Goal: Task Accomplishment & Management: Manage account settings

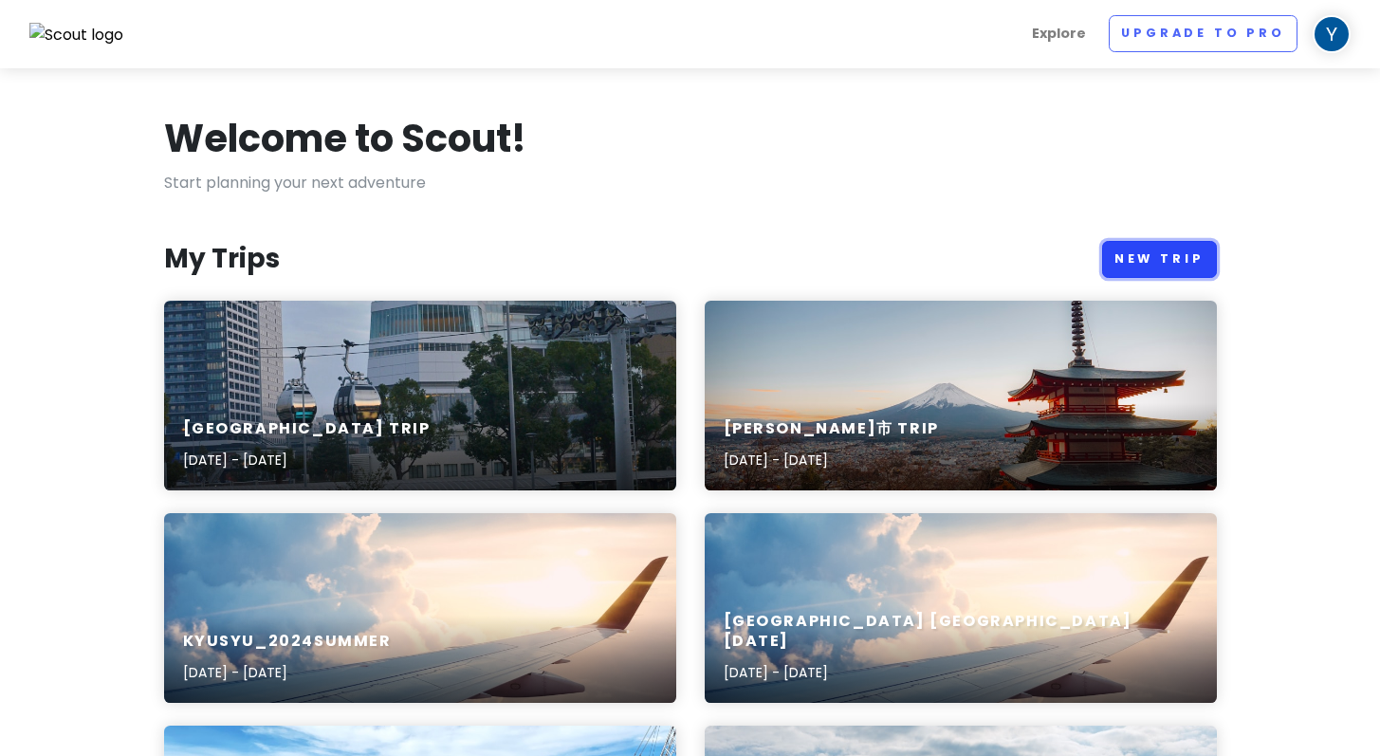
click at [1149, 241] on link "New Trip" at bounding box center [1159, 259] width 115 height 37
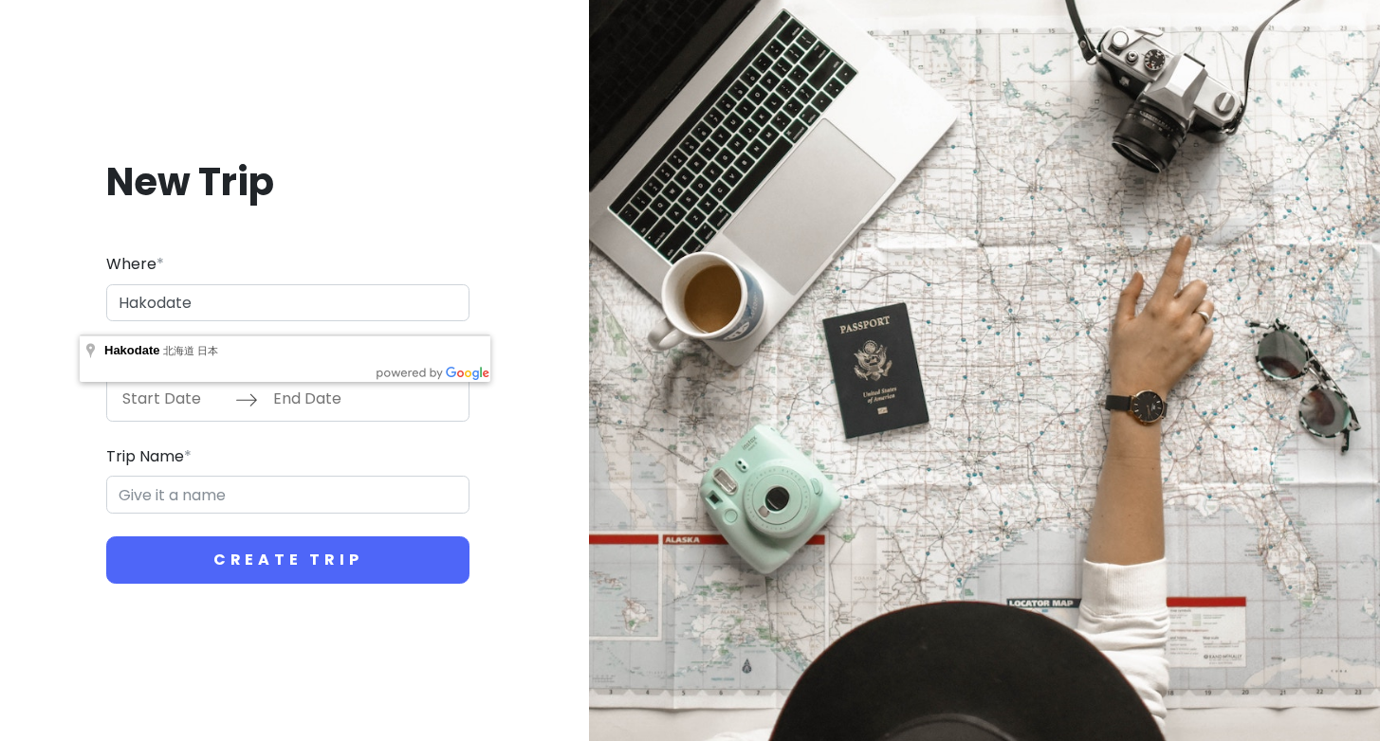
type input "Hakodate"
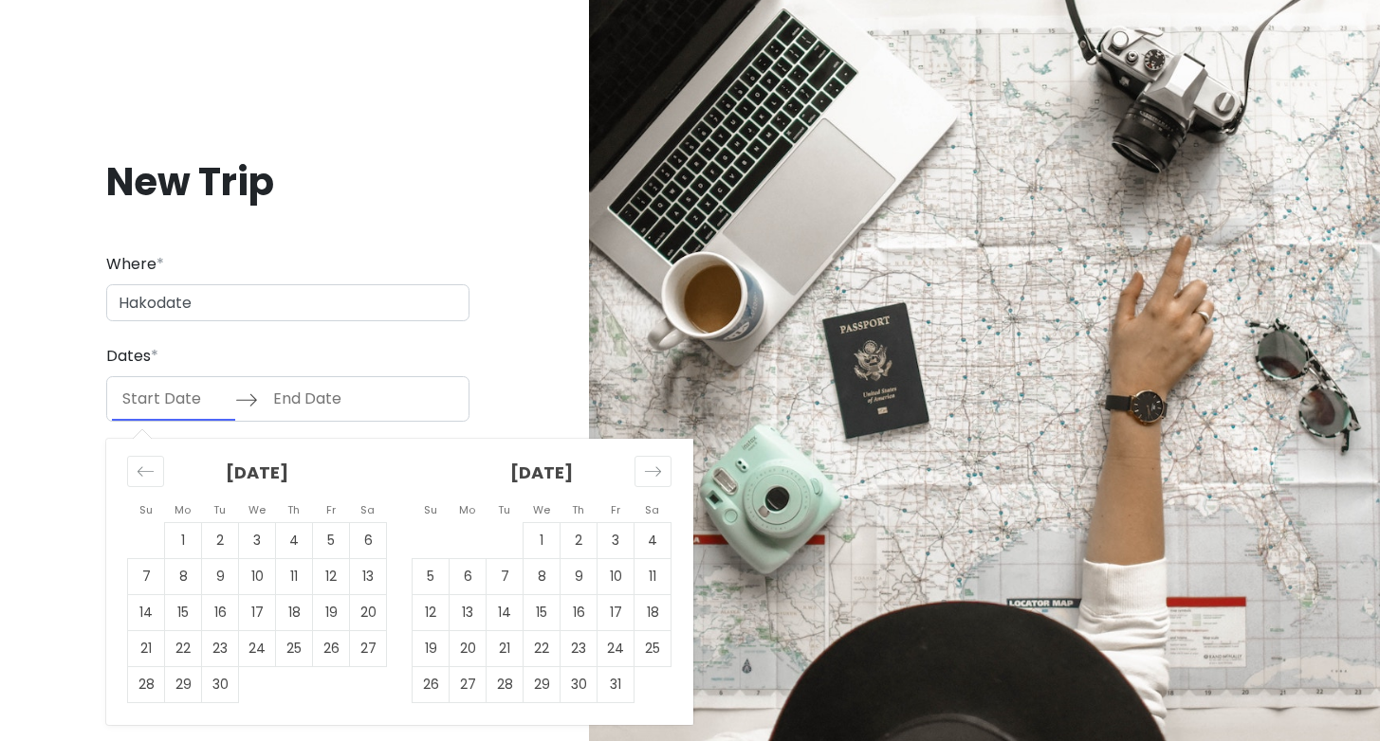
click at [155, 398] on input "Start Date" at bounding box center [173, 399] width 123 height 44
click at [644, 467] on icon "Move forward to switch to the next month." at bounding box center [653, 472] width 18 height 18
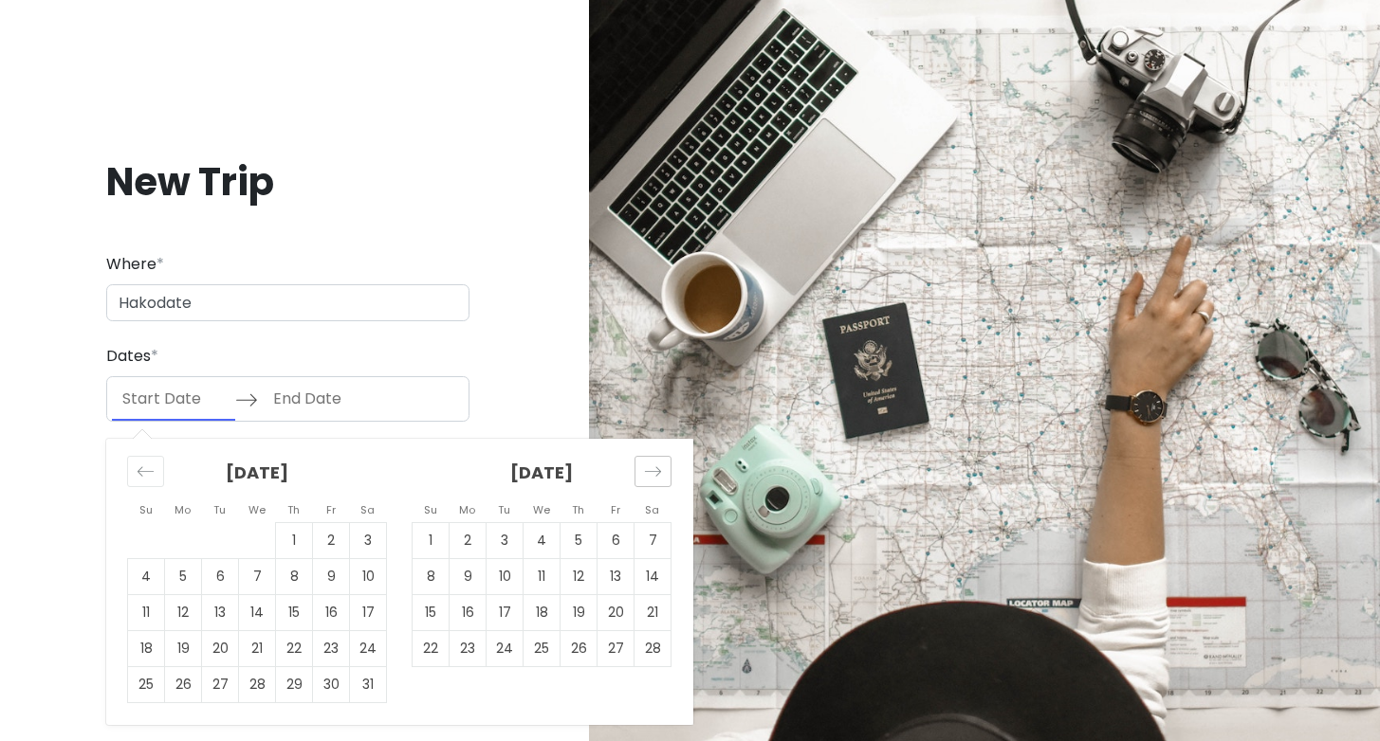
click at [644, 467] on icon "Move forward to switch to the next month." at bounding box center [653, 472] width 18 height 18
click at [597, 650] on td "27" at bounding box center [615, 649] width 37 height 36
type input "03/27/2026"
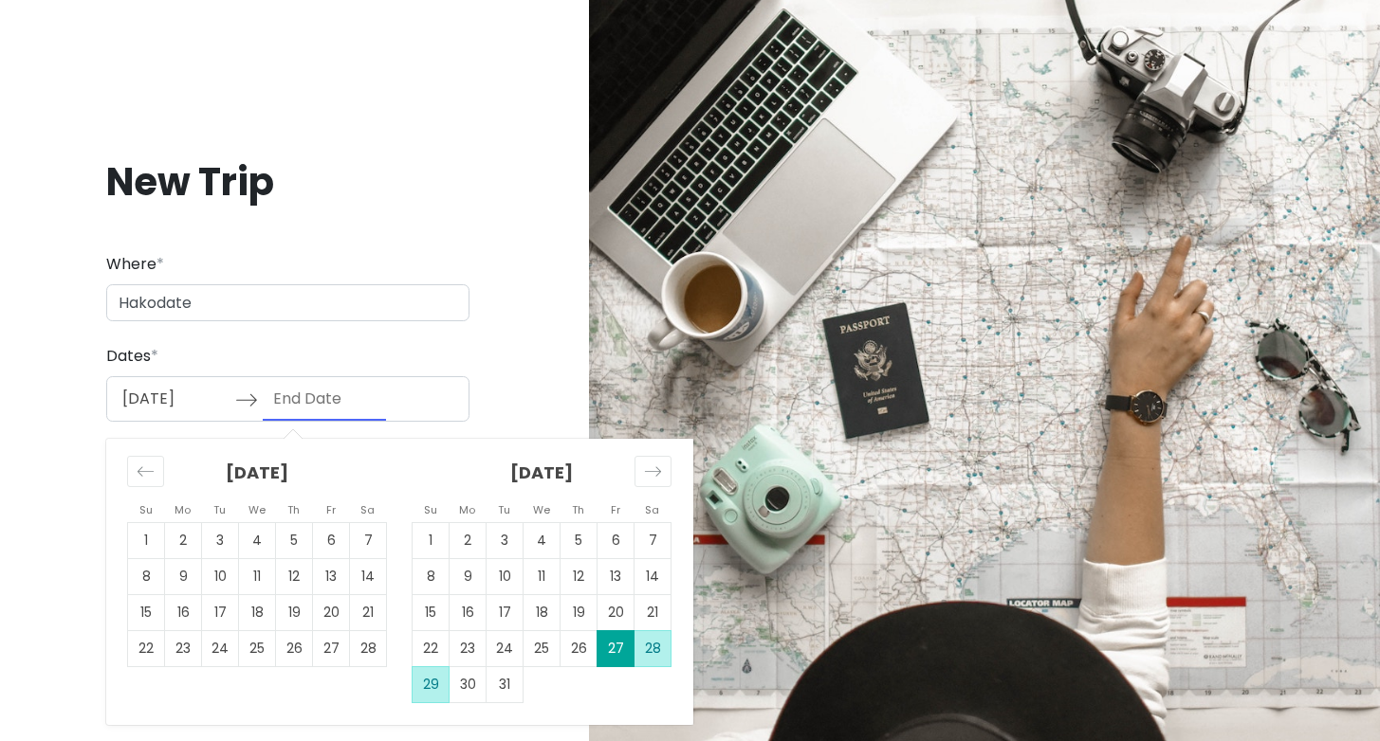
click at [412, 686] on td "29" at bounding box center [430, 685] width 37 height 36
type input "03/29/2026"
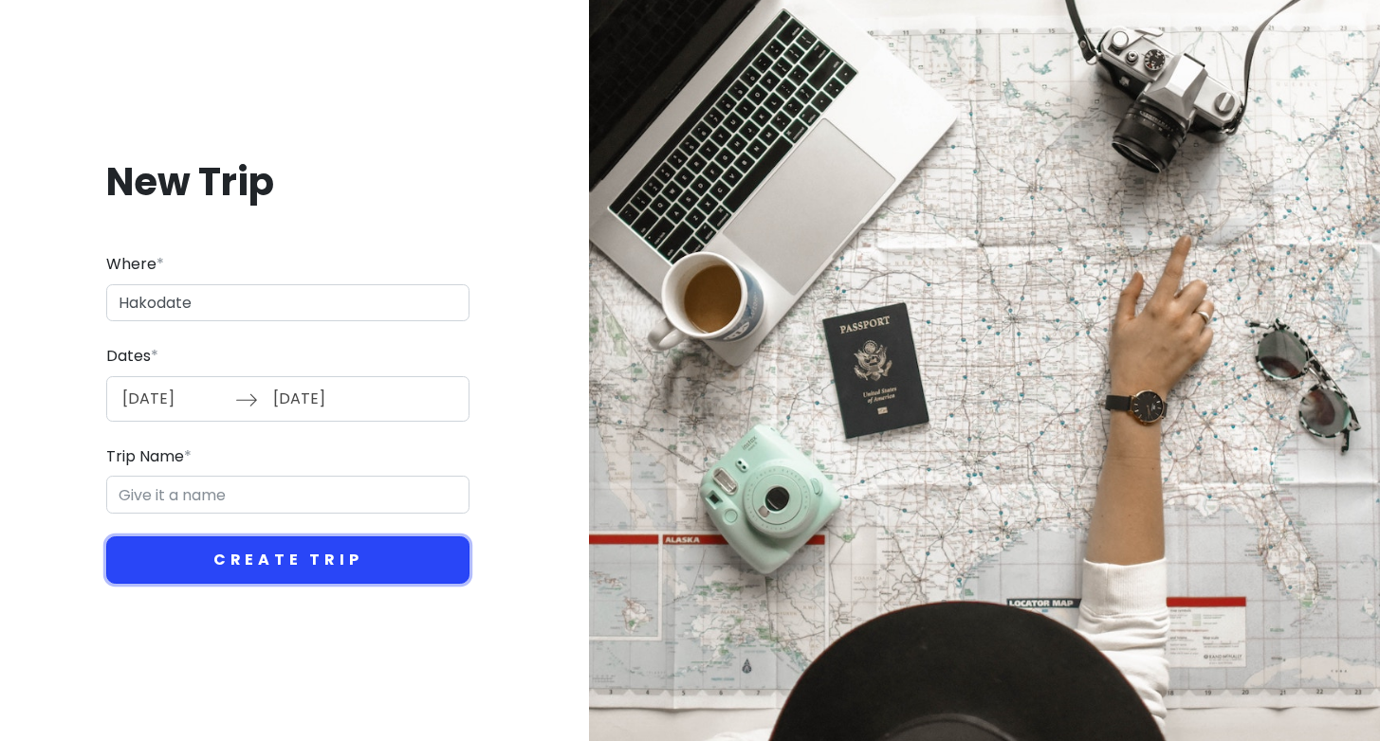
click at [283, 537] on button "Create Trip" at bounding box center [287, 560] width 363 height 47
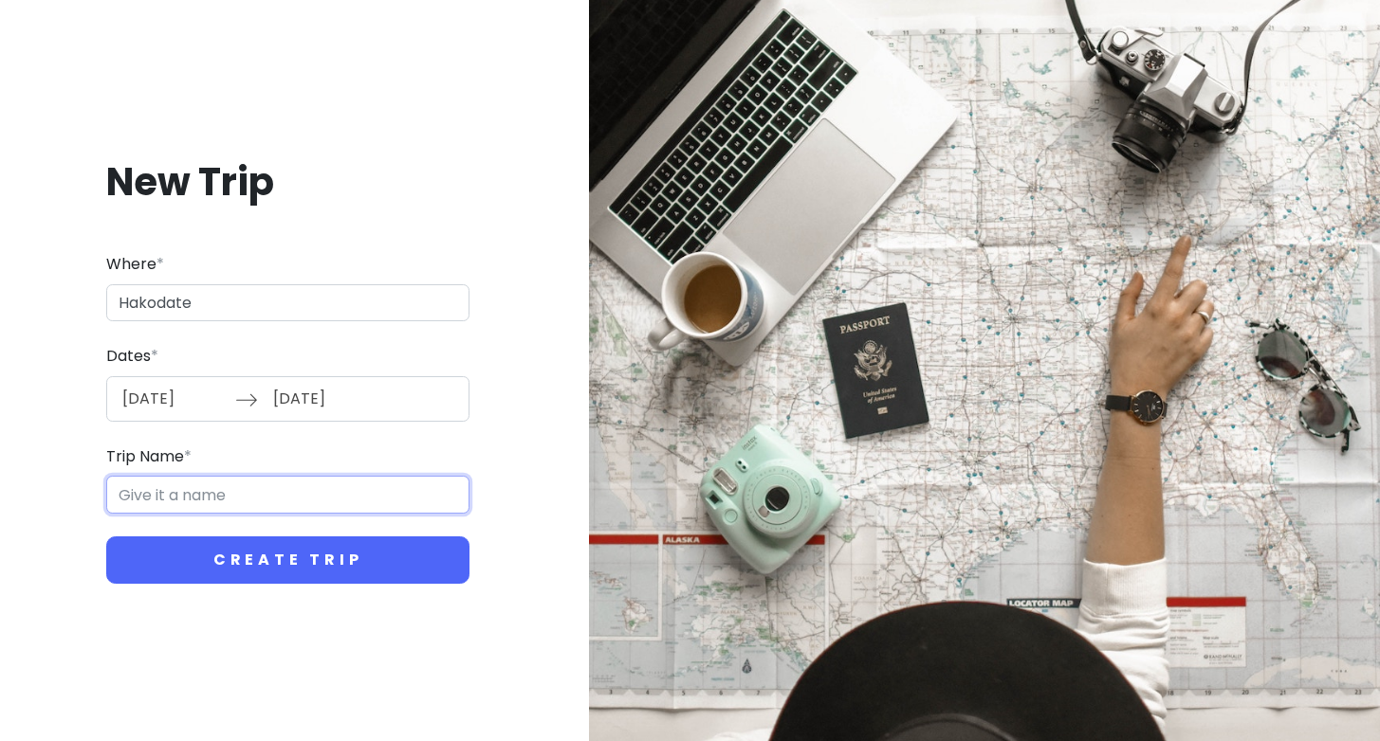
click at [228, 480] on input "Trip Name *" at bounding box center [287, 495] width 363 height 38
type input "Hakodate"
click at [106, 537] on button "Create Trip" at bounding box center [287, 560] width 363 height 47
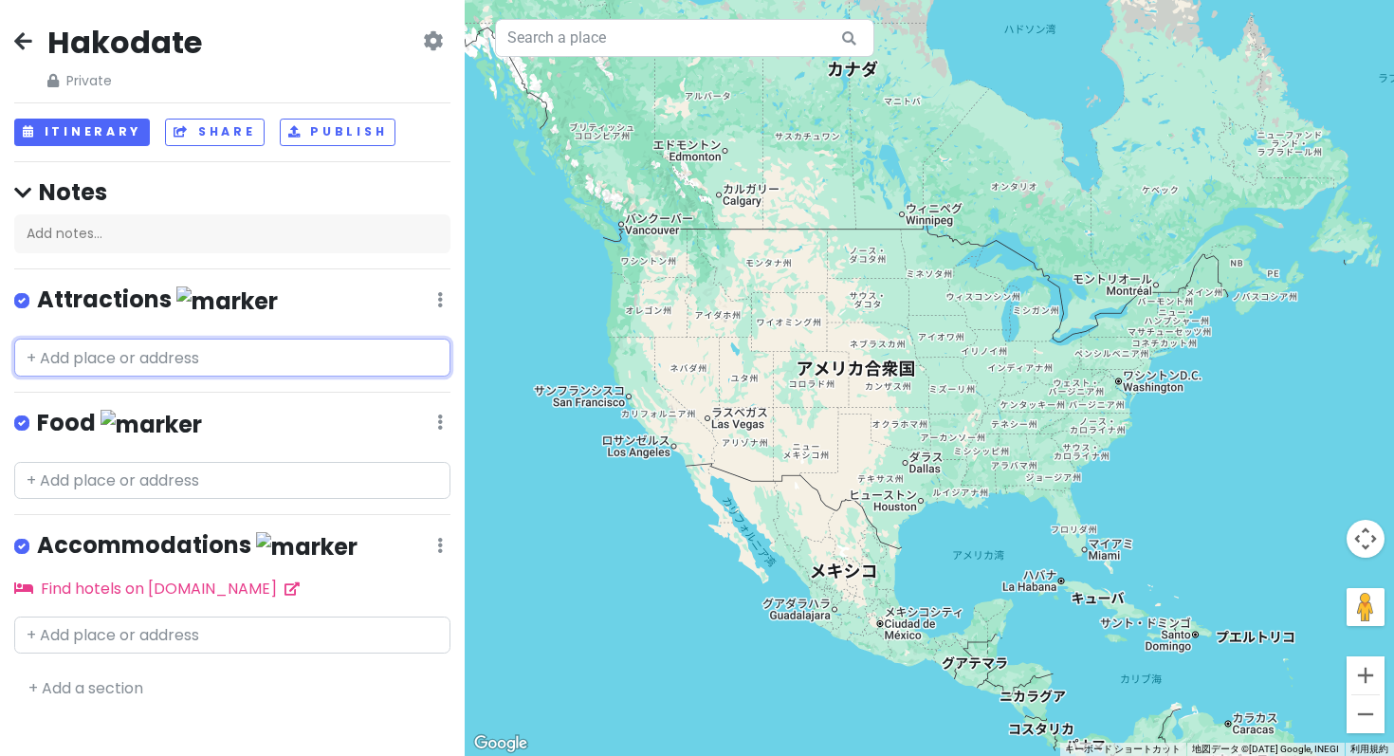
click at [81, 338] on input "text" at bounding box center [232, 357] width 436 height 38
type input "ｇ"
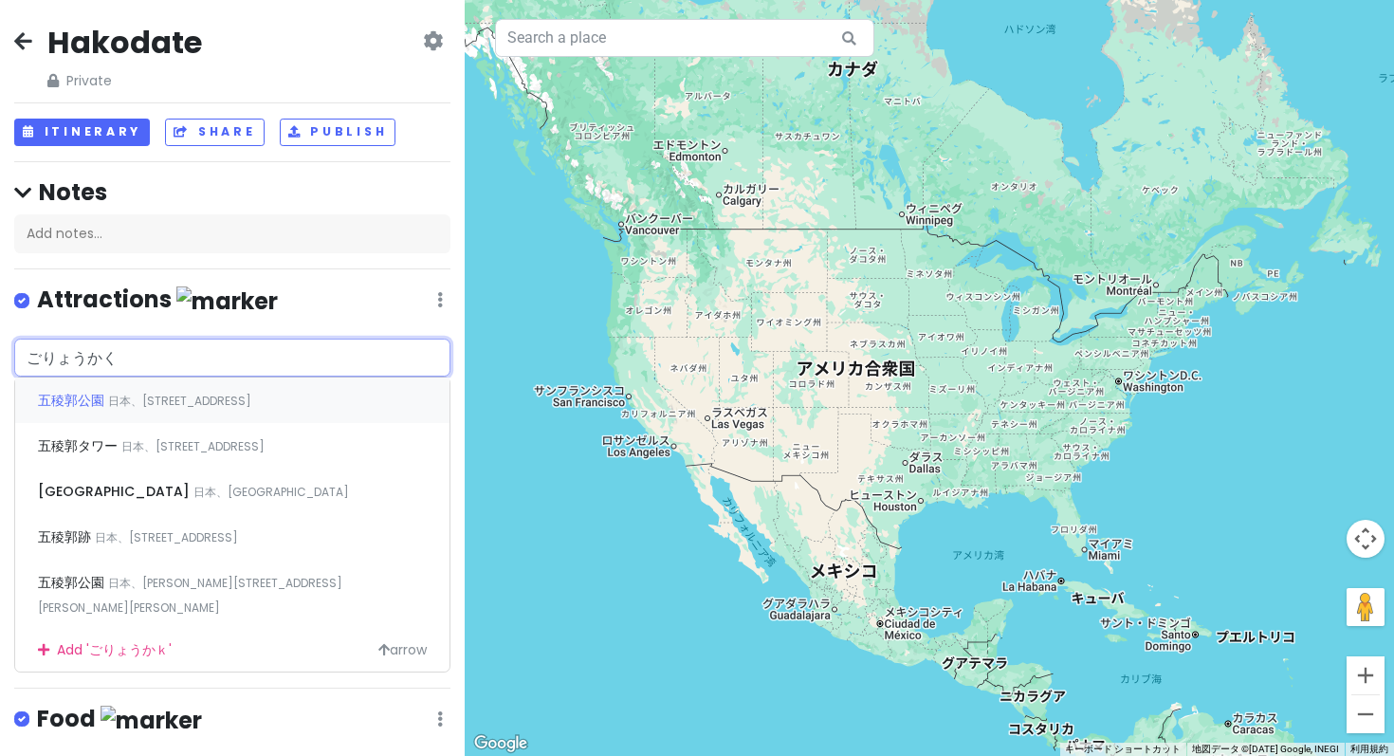
type input "五稜郭"
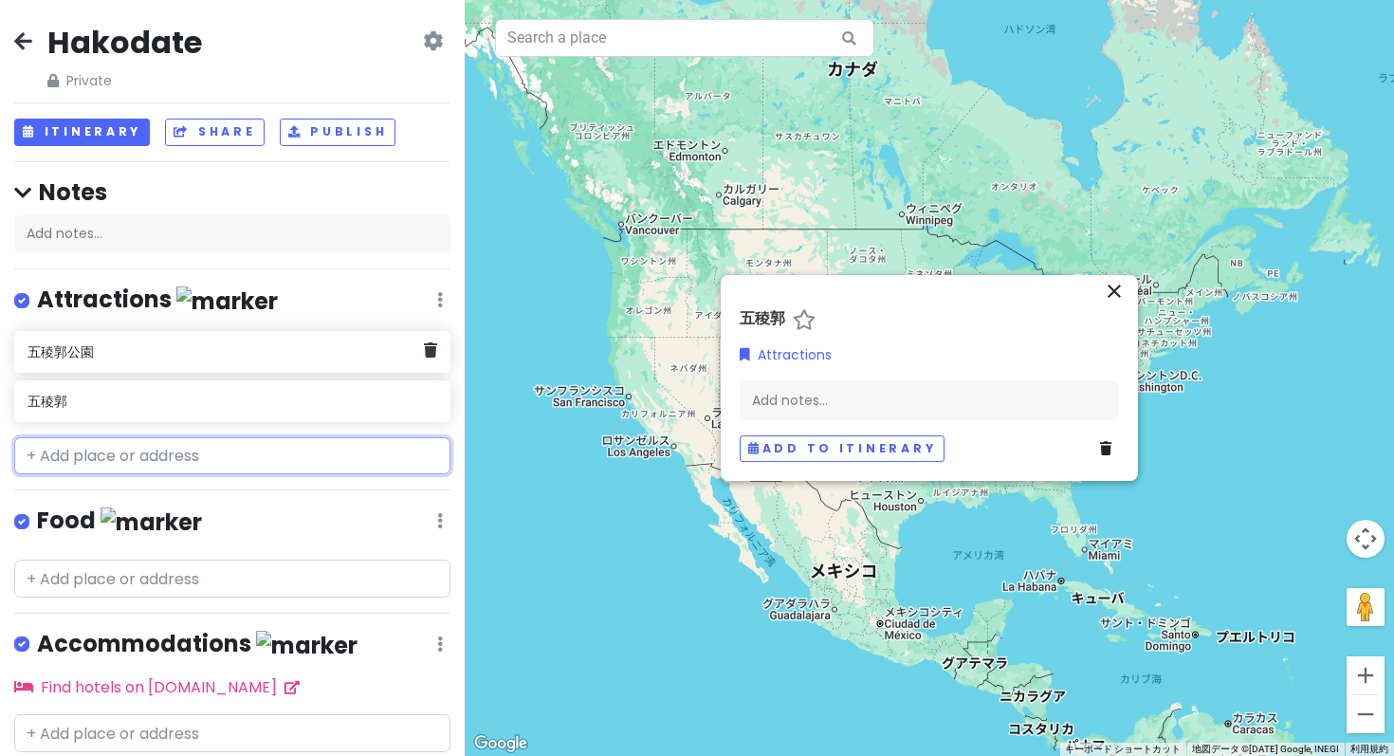
click at [72, 331] on div "五稜郭公園" at bounding box center [232, 352] width 436 height 42
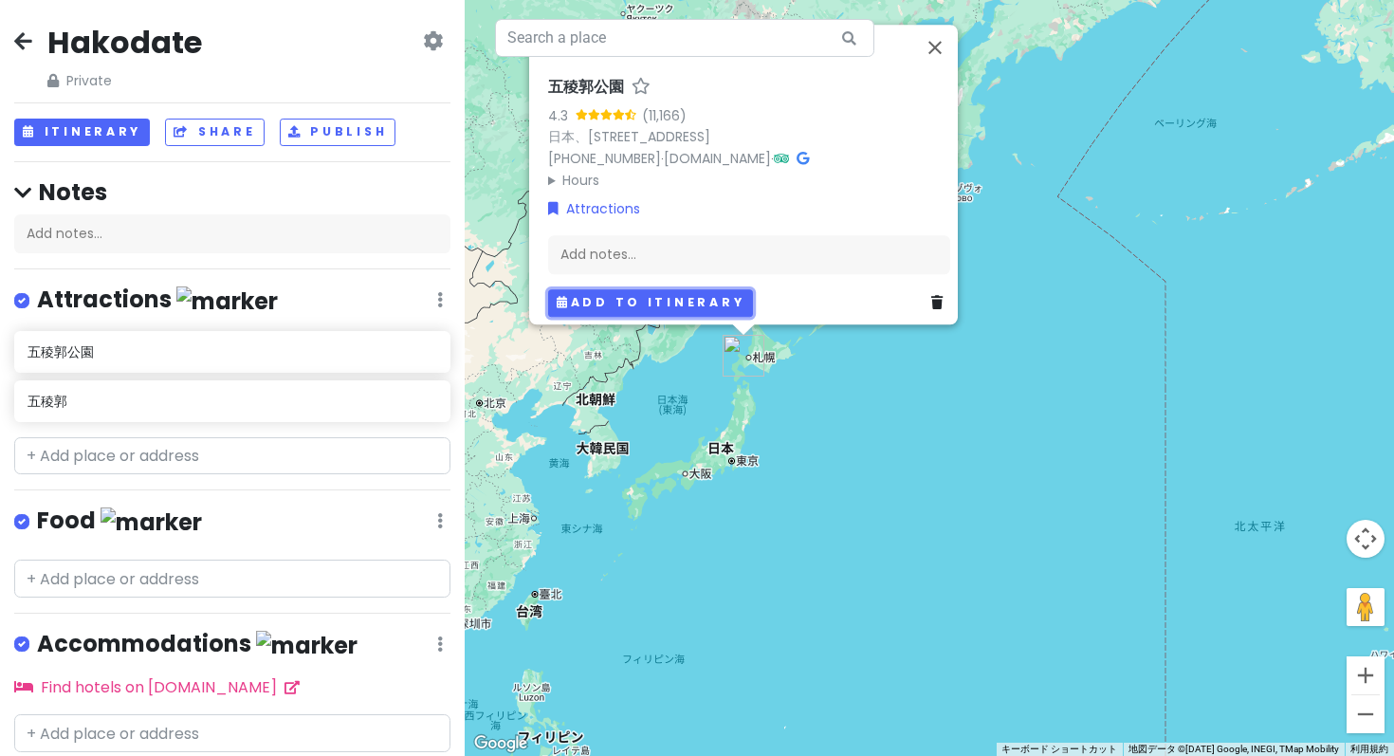
click at [613, 293] on button "Add to itinerary" at bounding box center [650, 302] width 205 height 27
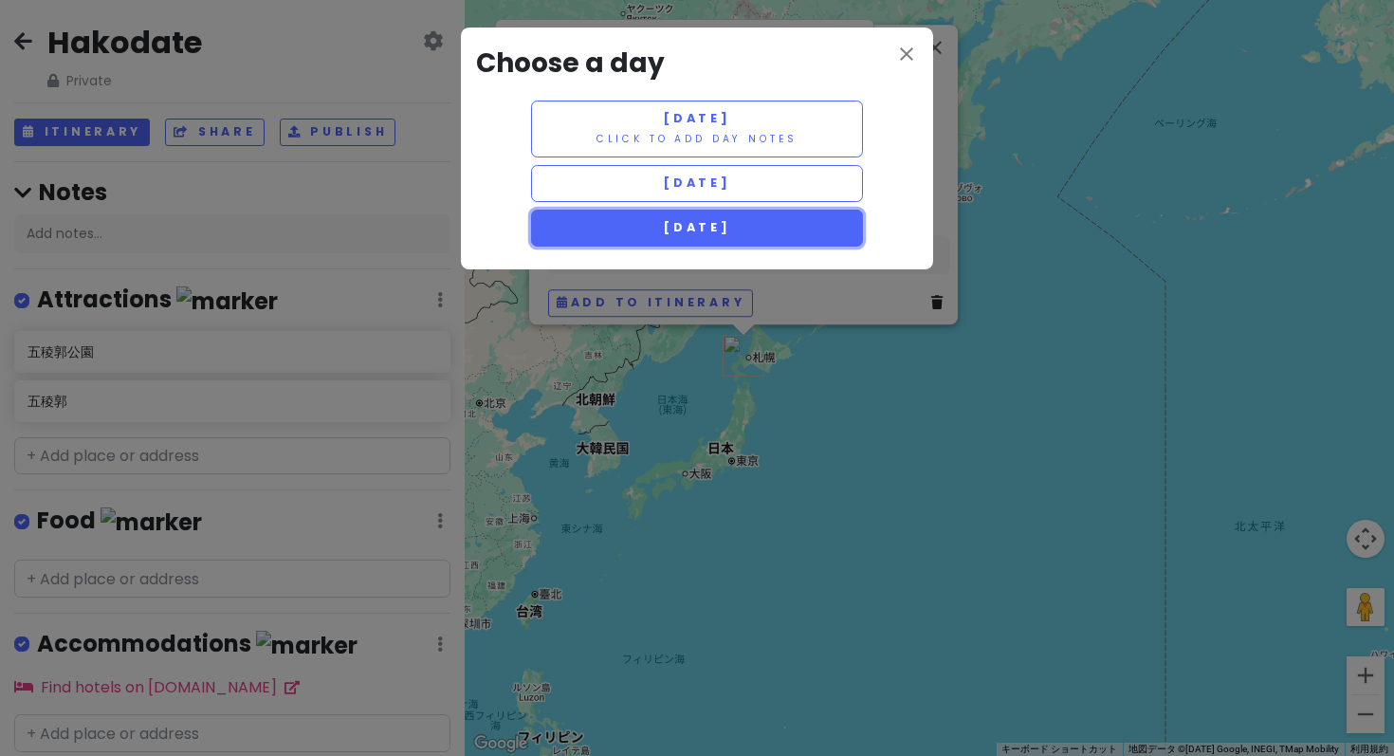
click at [621, 210] on button "Sunday 3/29" at bounding box center [697, 228] width 332 height 37
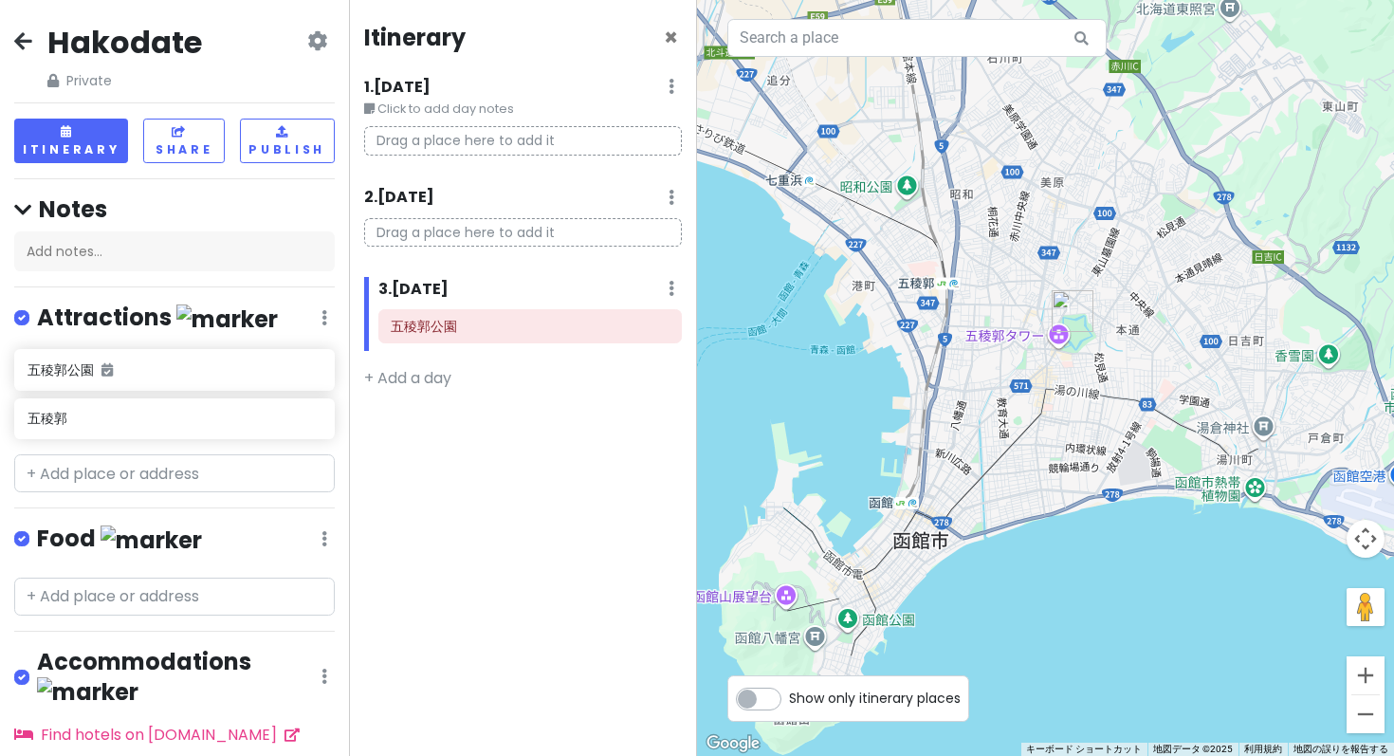
drag, startPoint x: 1167, startPoint y: 291, endPoint x: 1098, endPoint y: 343, distance: 86.7
click at [1098, 343] on div at bounding box center [1045, 378] width 697 height 756
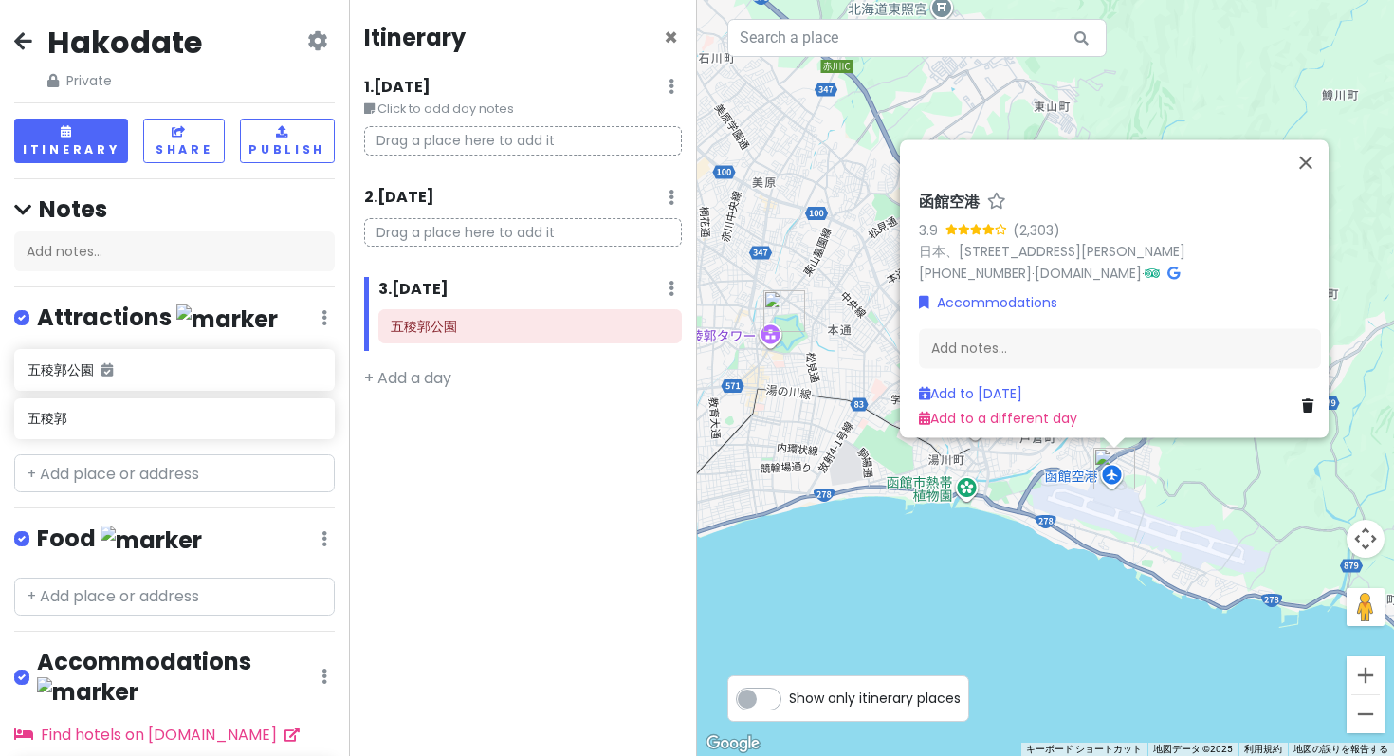
type input "駅"
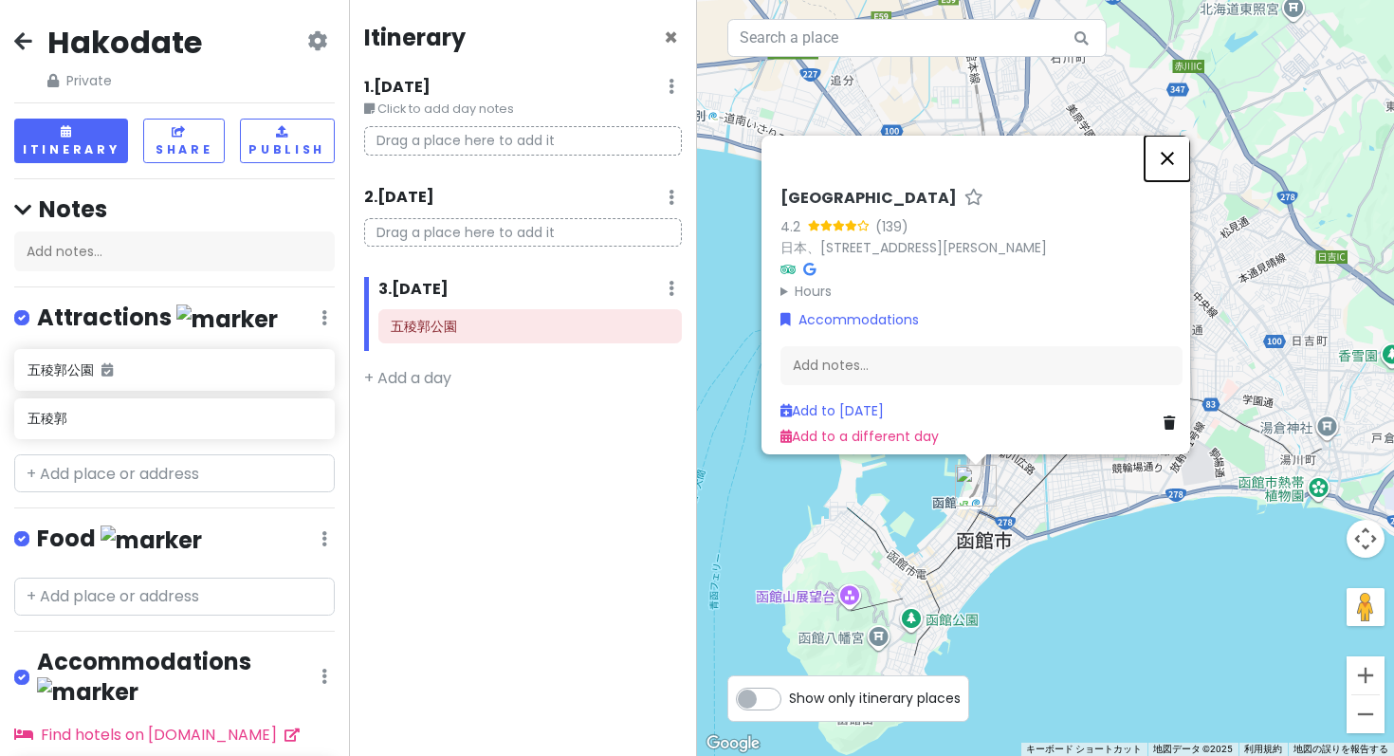
click at [1174, 181] on button "閉じる" at bounding box center [1167, 159] width 46 height 46
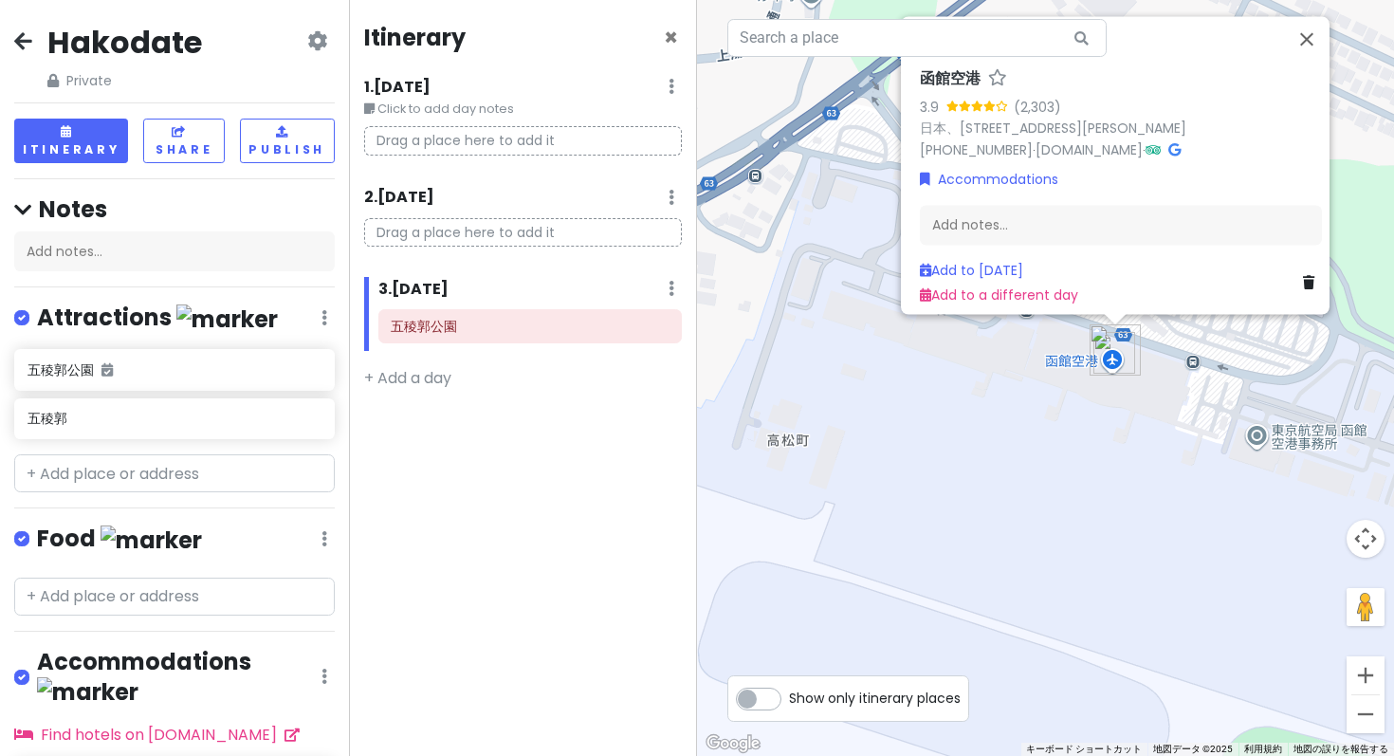
type input "駅"
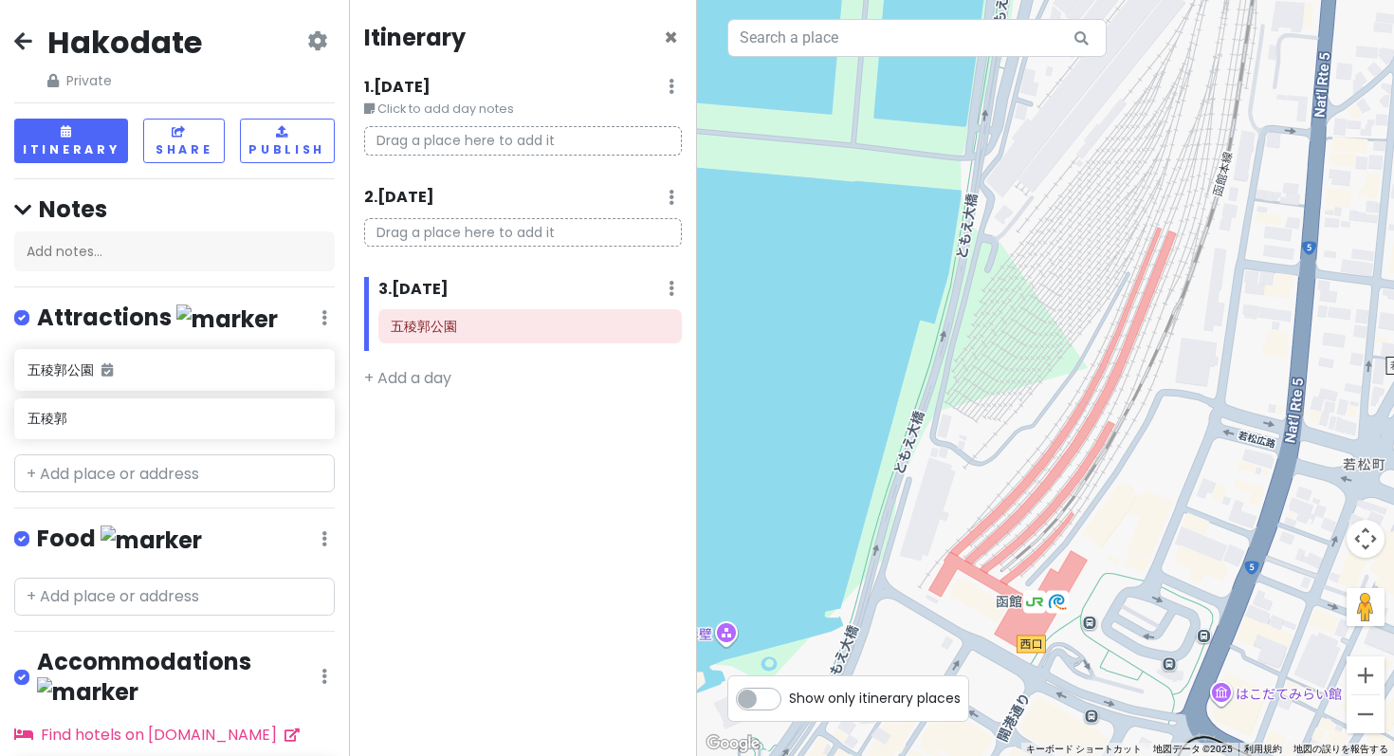
click at [1006, 604] on div at bounding box center [1045, 378] width 697 height 756
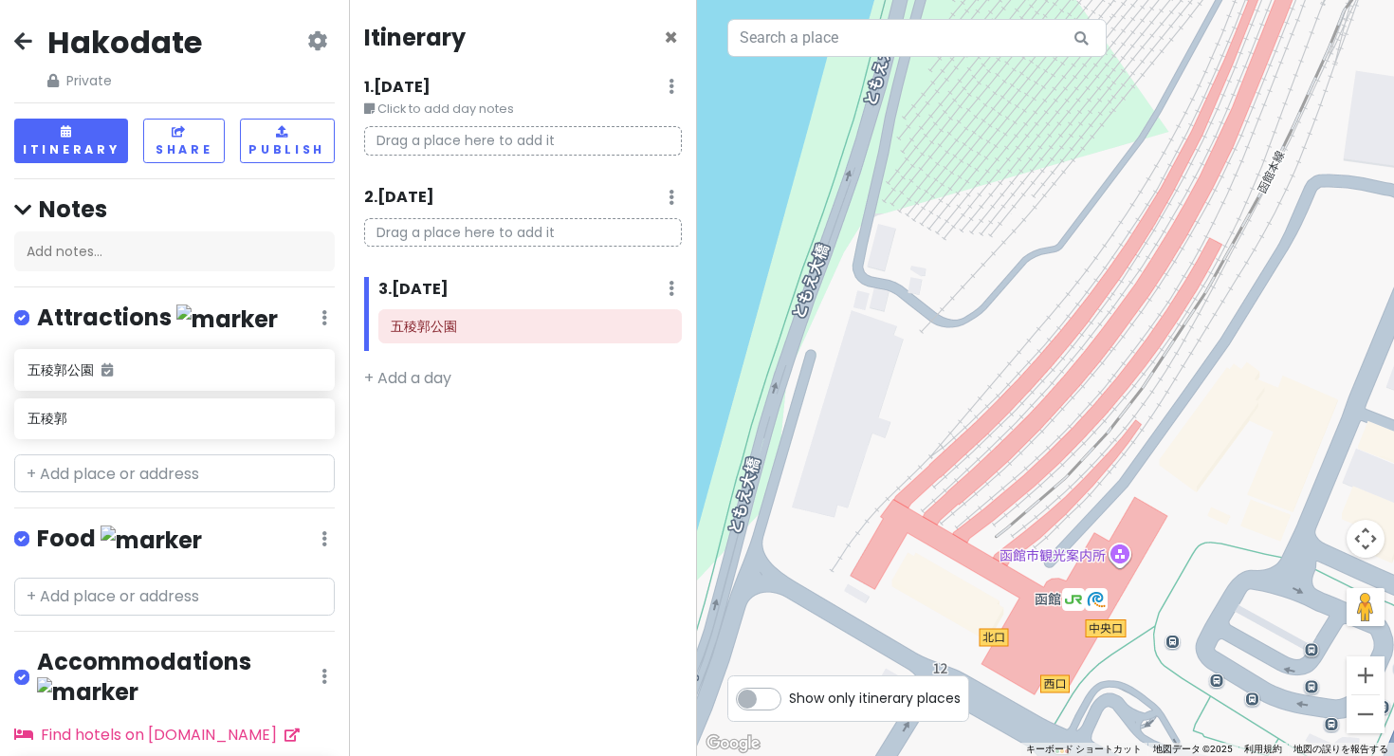
click at [1100, 635] on div at bounding box center [1045, 378] width 697 height 756
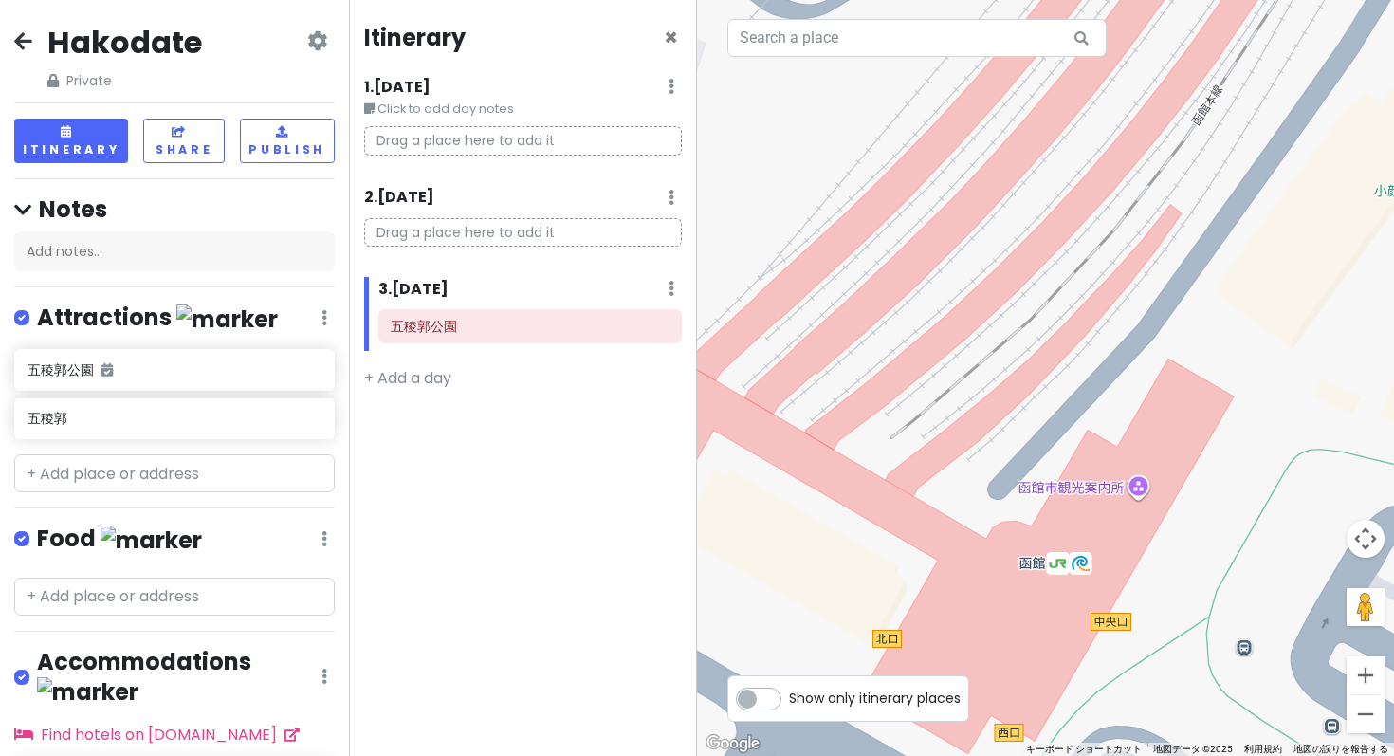
drag, startPoint x: 27, startPoint y: 610, endPoint x: 76, endPoint y: 610, distance: 49.3
type input "函館えき"
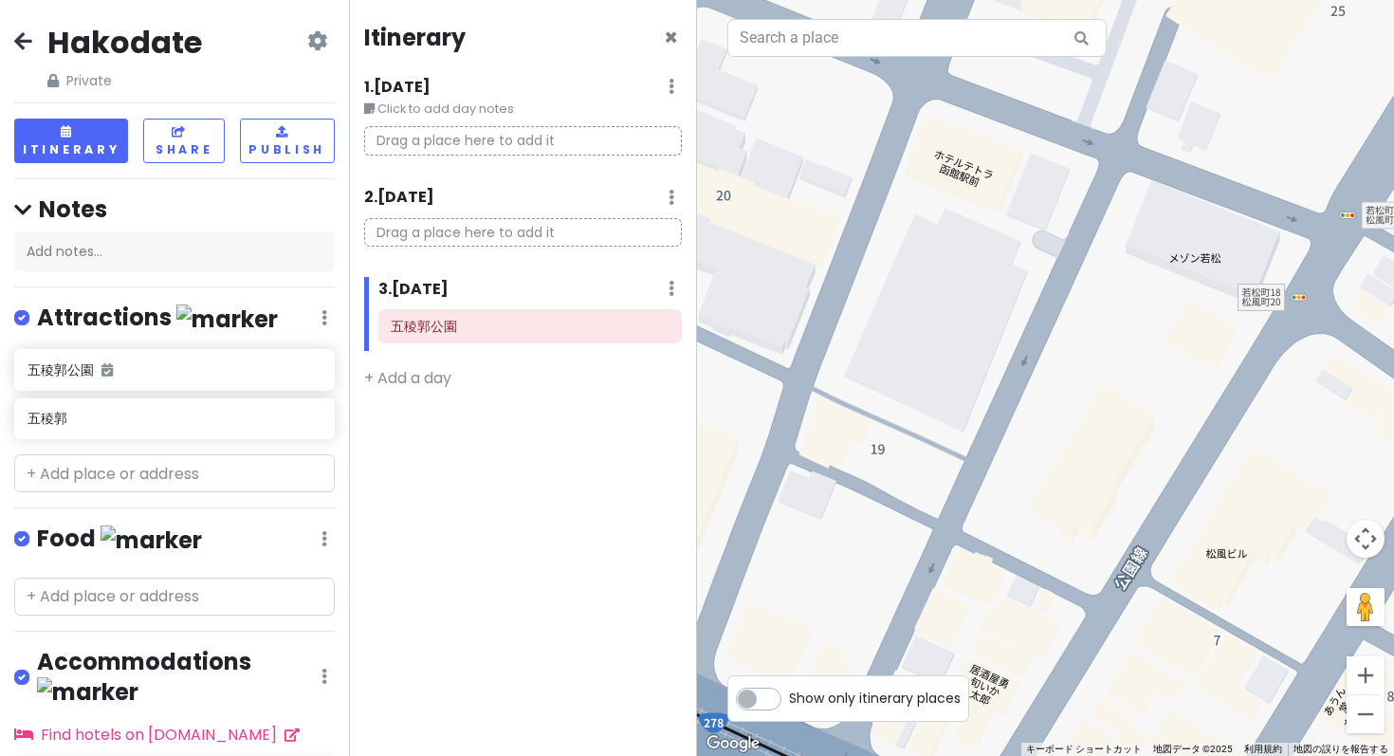
type input "北斗"
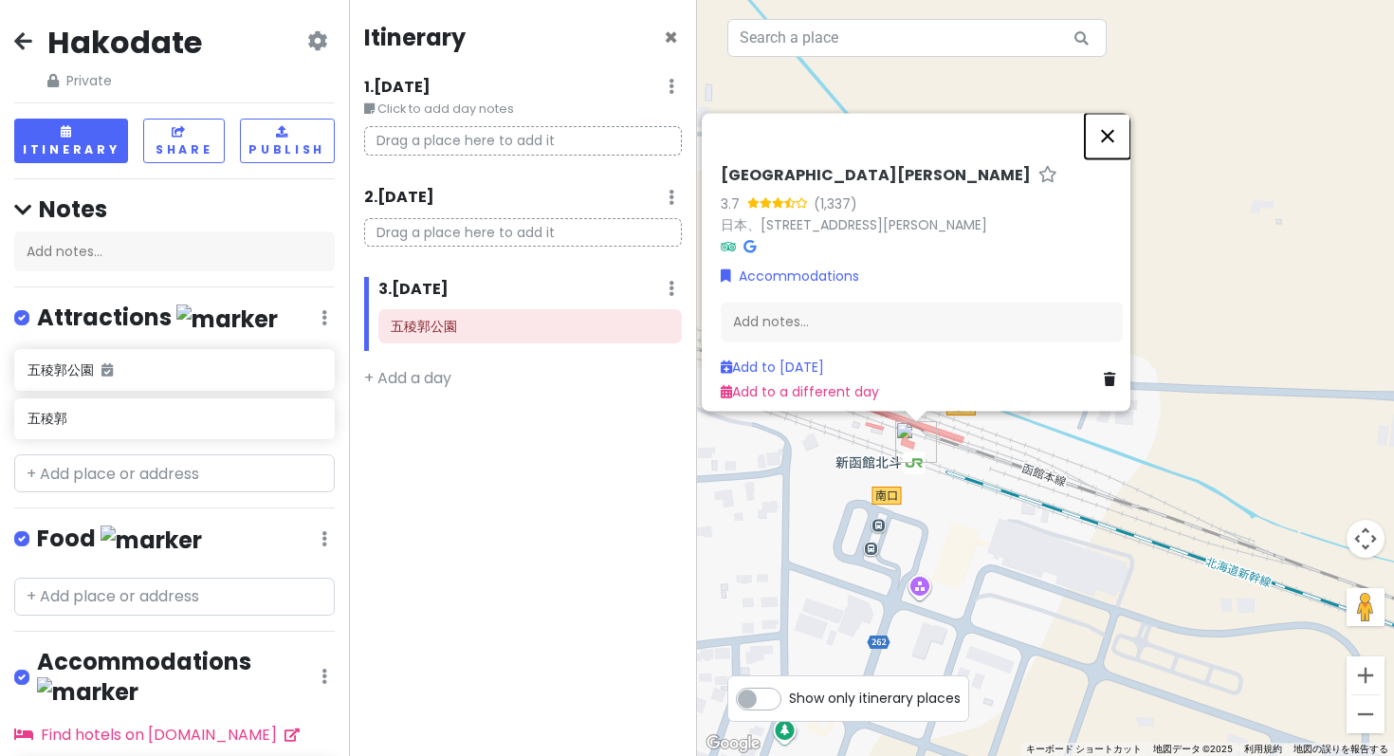
click at [1119, 158] on button "閉じる" at bounding box center [1108, 136] width 46 height 46
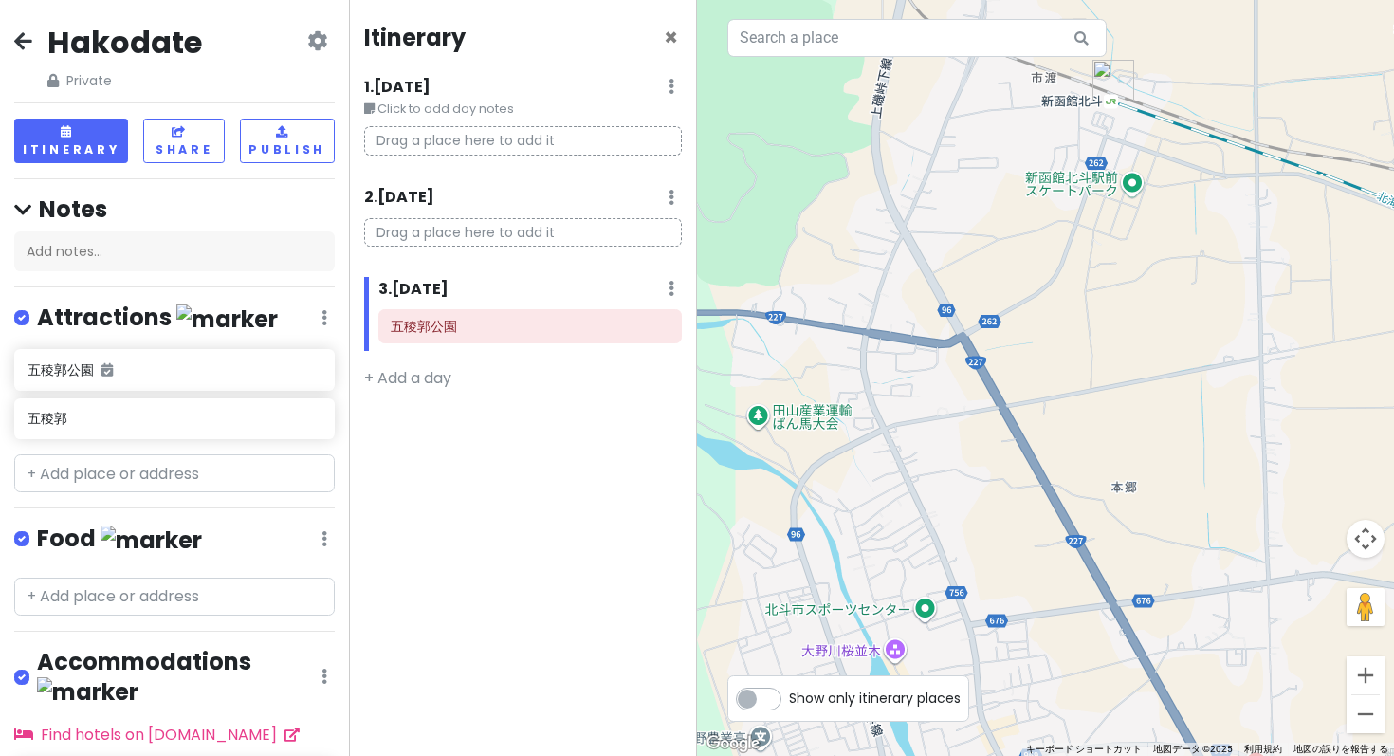
drag, startPoint x: 943, startPoint y: 532, endPoint x: 1098, endPoint y: 188, distance: 377.3
click at [1109, 148] on div at bounding box center [1045, 378] width 697 height 756
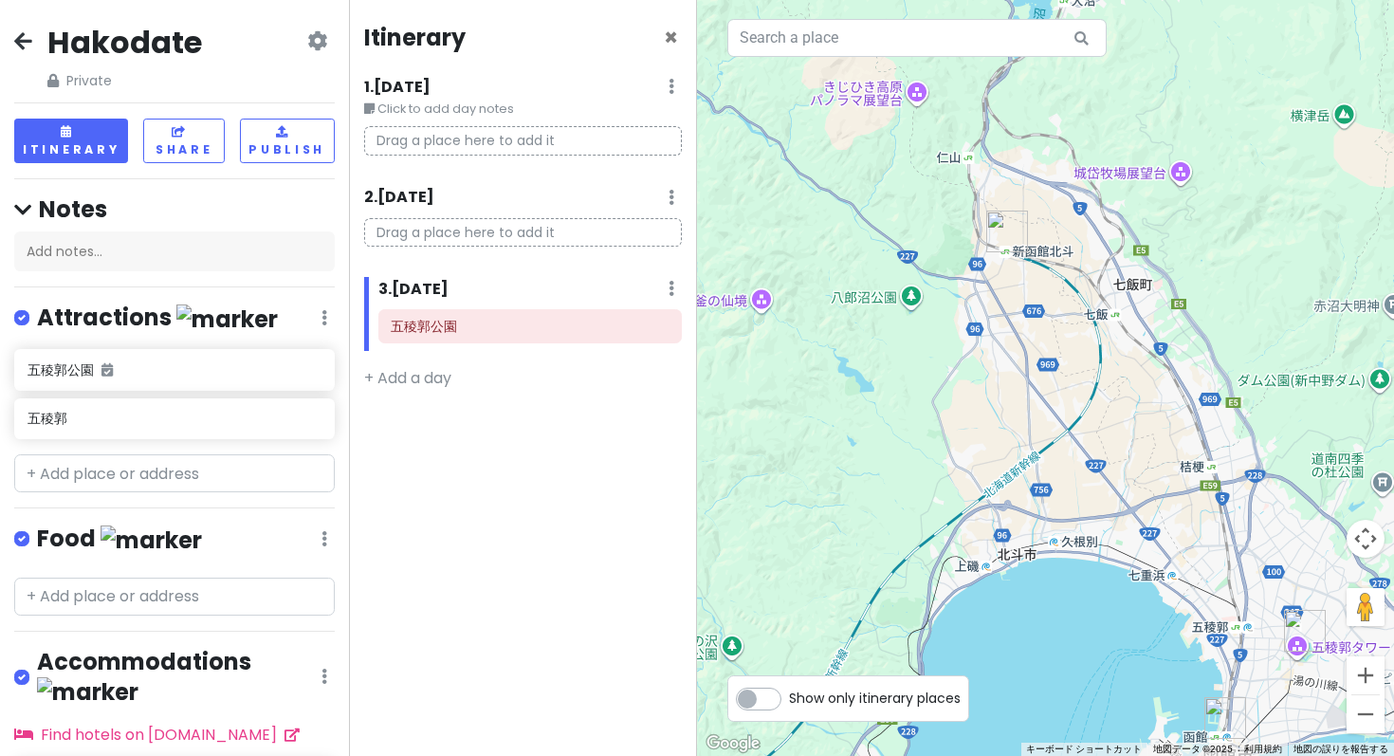
drag, startPoint x: 992, startPoint y: 545, endPoint x: 981, endPoint y: 379, distance: 166.2
click at [981, 379] on div at bounding box center [1045, 378] width 697 height 756
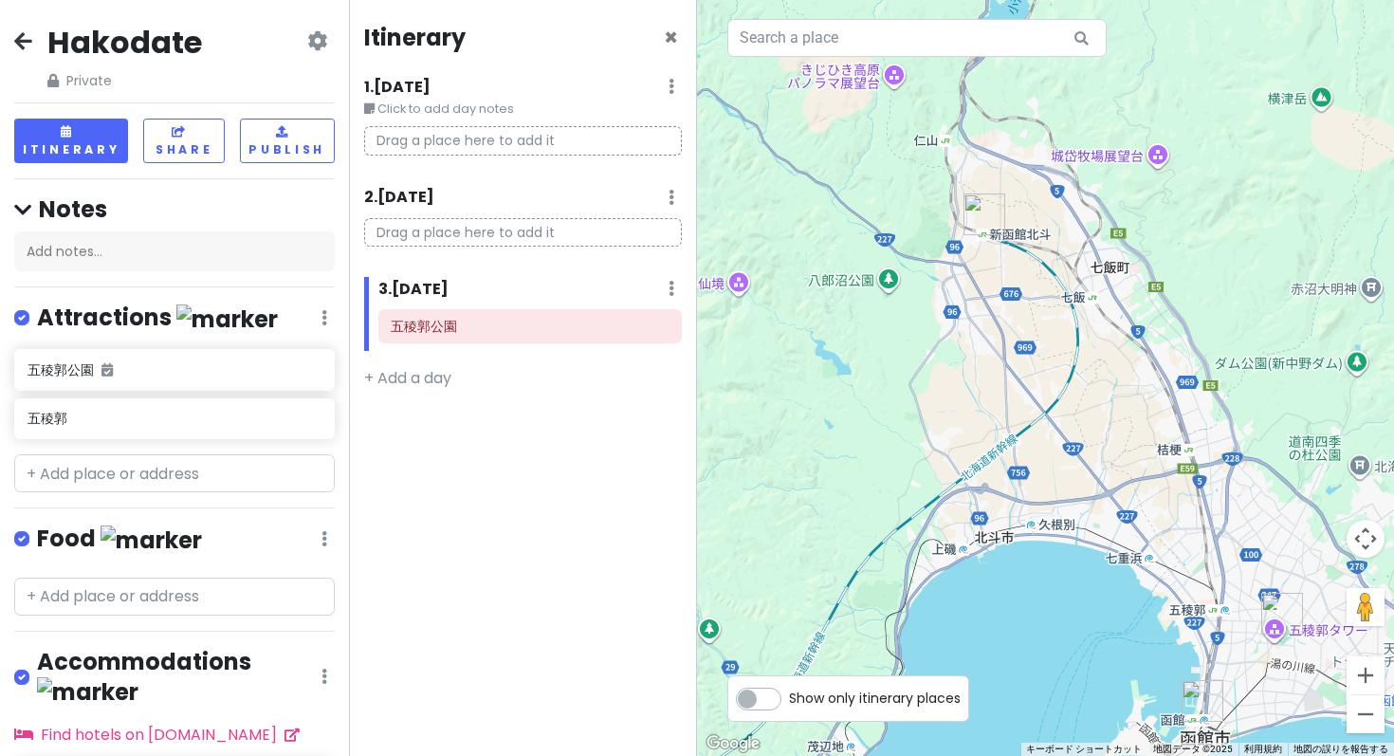
drag, startPoint x: 995, startPoint y: 376, endPoint x: 970, endPoint y: 359, distance: 30.0
click at [970, 359] on div at bounding box center [1045, 378] width 697 height 756
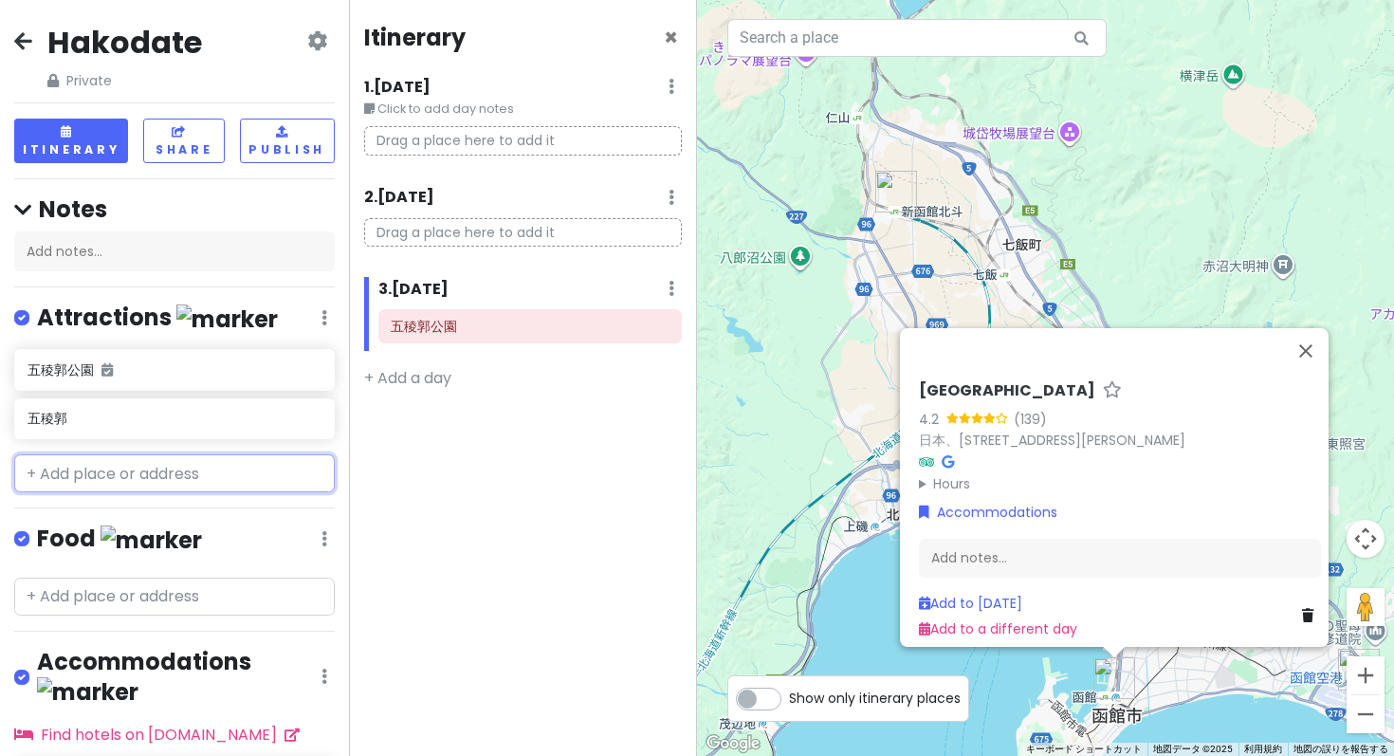
click at [128, 454] on input "text" at bounding box center [174, 473] width 320 height 38
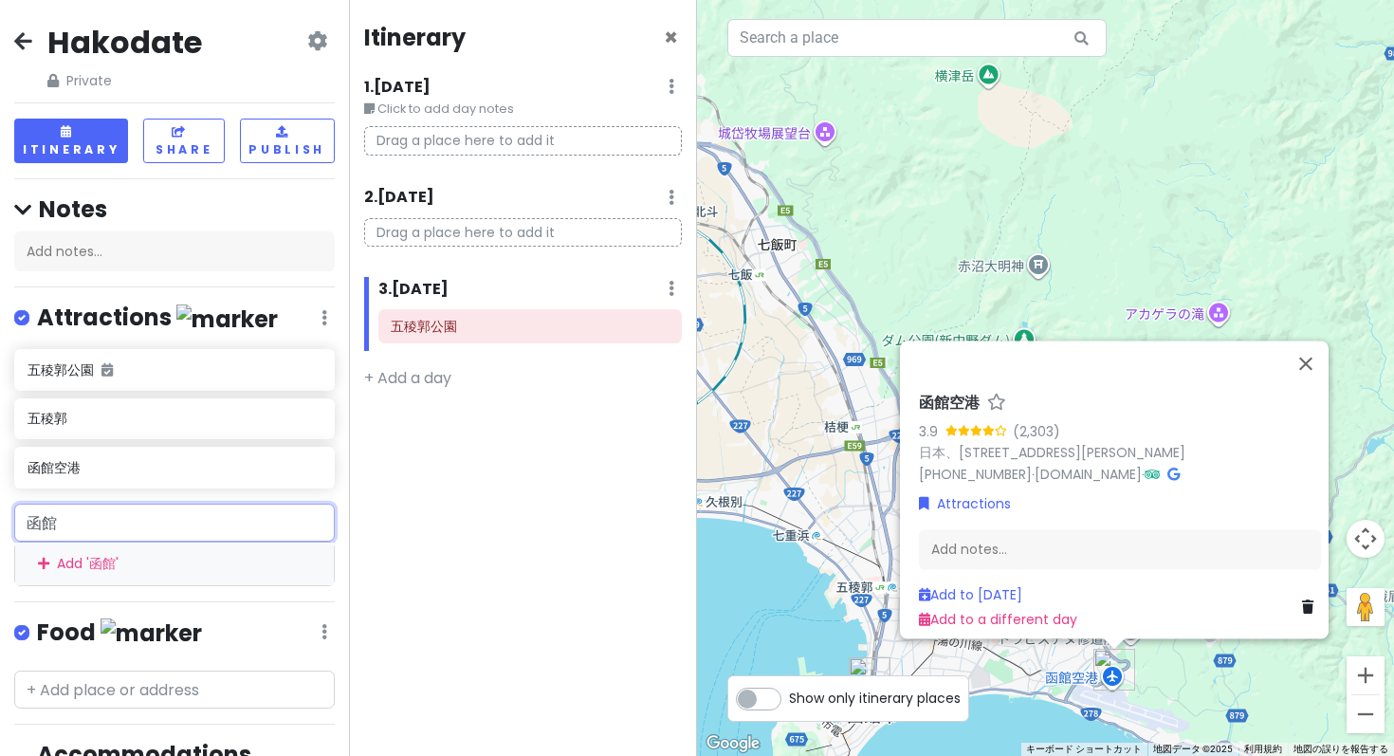
click at [104, 503] on input "函館" at bounding box center [174, 522] width 320 height 38
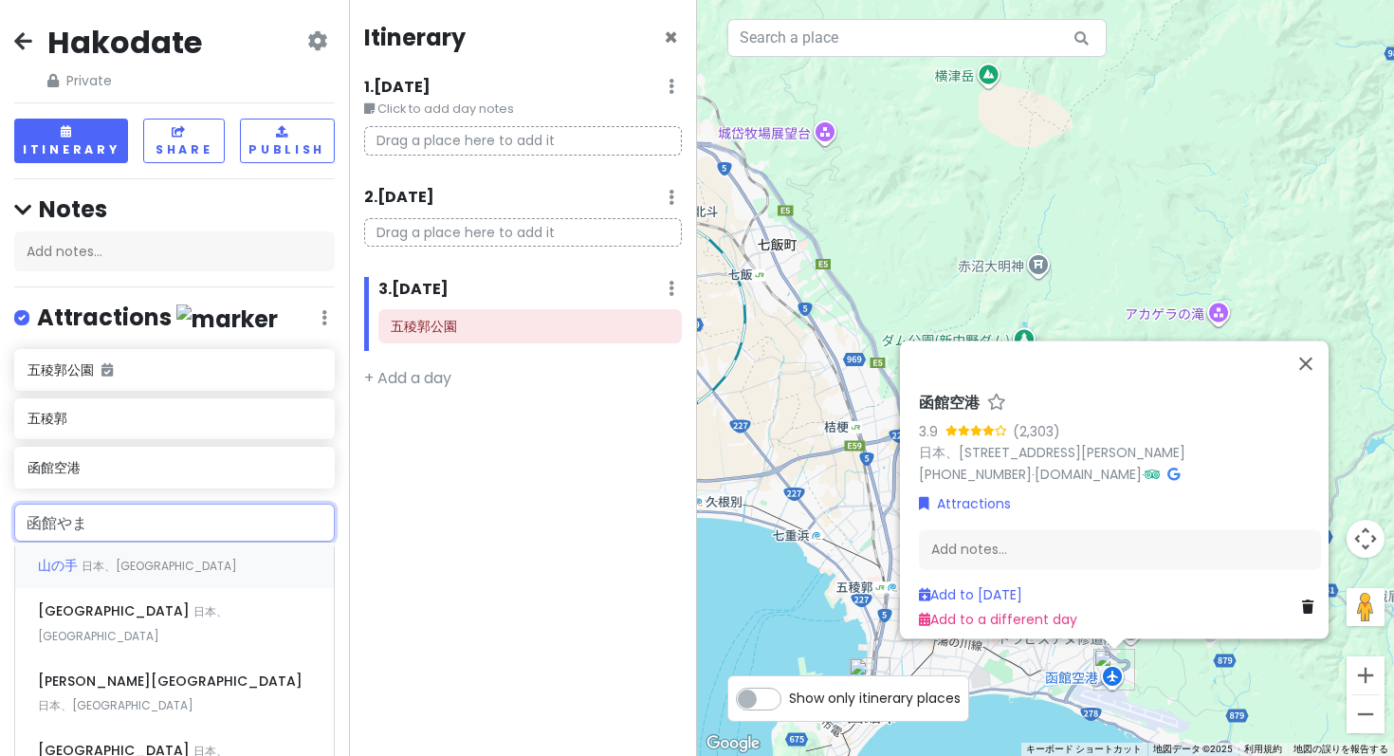
type input "函館山"
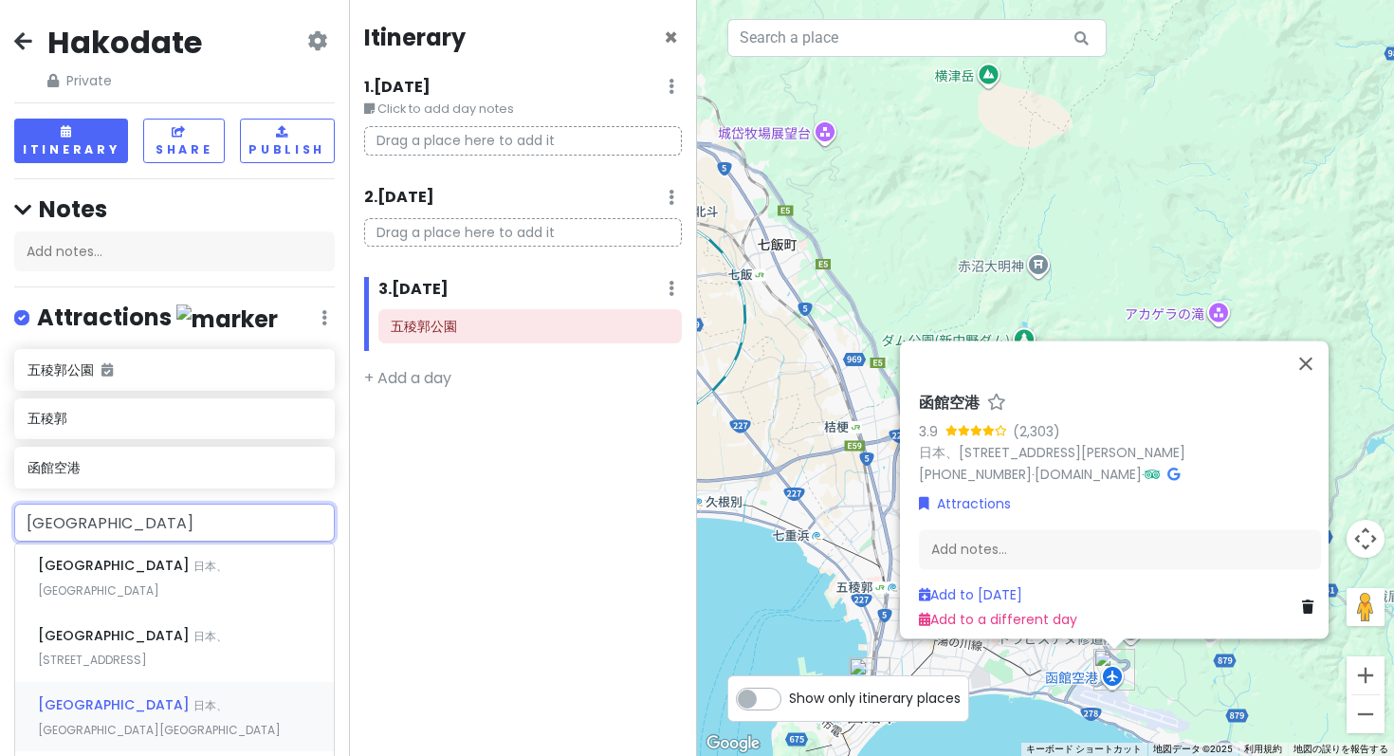
click at [86, 695] on span "函館山展望台" at bounding box center [115, 704] width 155 height 19
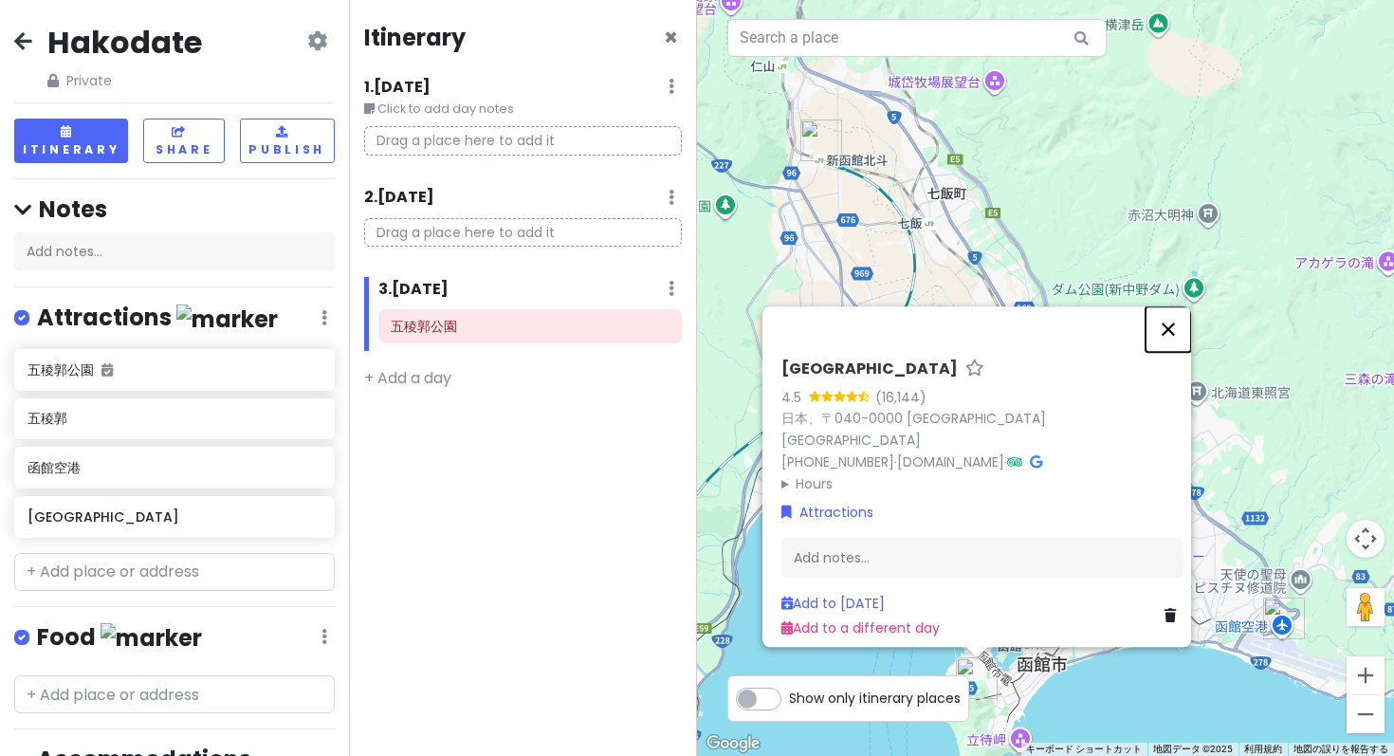
click at [1178, 352] on button "閉じる" at bounding box center [1168, 329] width 46 height 46
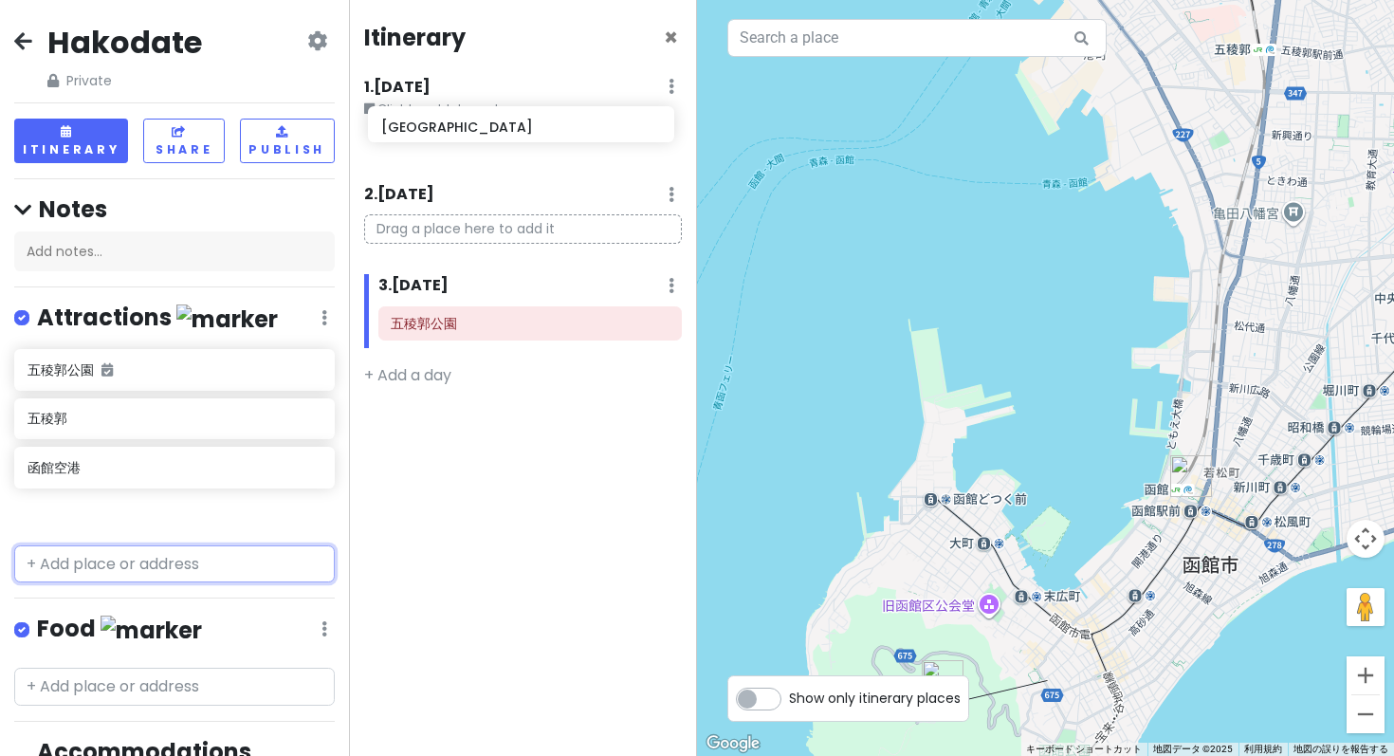
drag, startPoint x: 132, startPoint y: 391, endPoint x: 485, endPoint y: 124, distance: 442.8
click at [485, 124] on div "Hakodate Private Change Dates Make a Copy Delete Trip Go Pro ⚡️ Give Feedback 💡…" at bounding box center [697, 378] width 1394 height 756
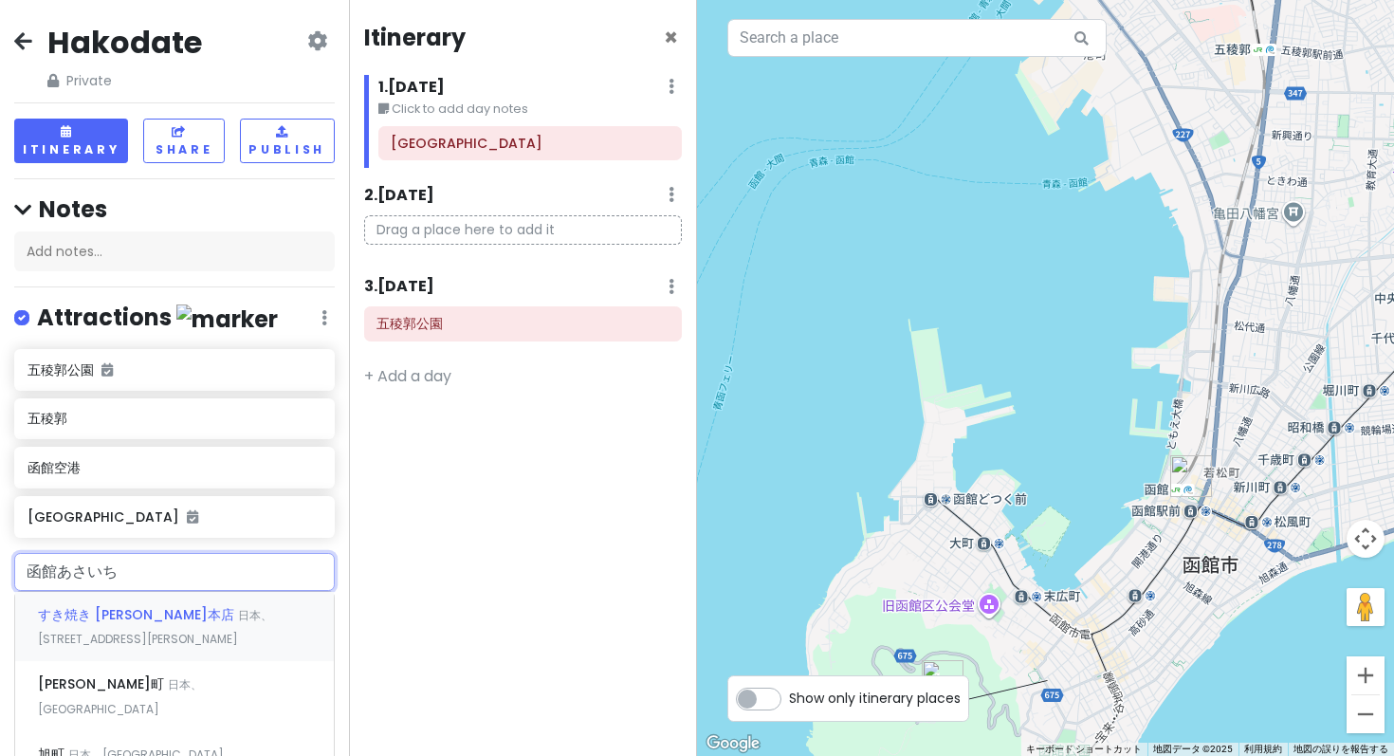
type input "函館朝市"
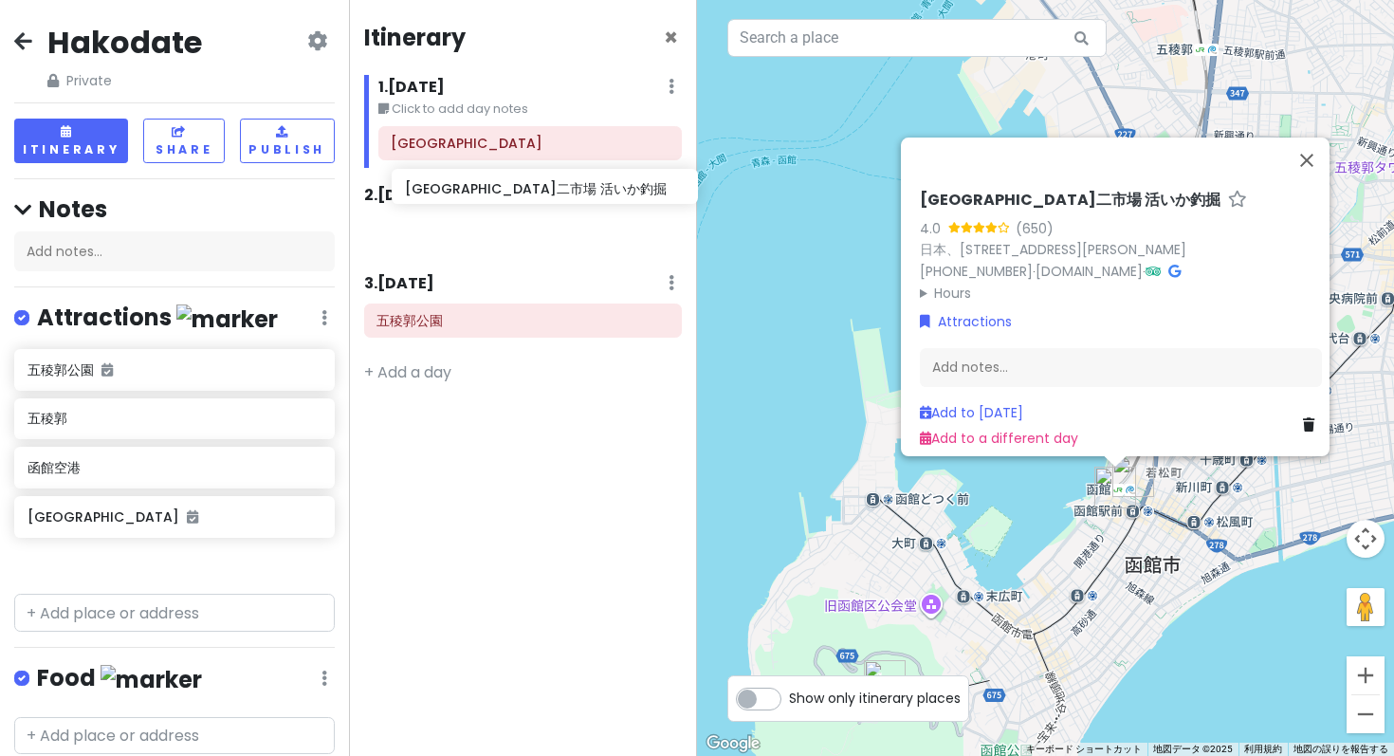
drag, startPoint x: 118, startPoint y: 434, endPoint x: 495, endPoint y: 189, distance: 450.2
click at [495, 189] on div "Hakodate Private Change Dates Make a Copy Delete Trip Go Pro ⚡️ Give Feedback 💡…" at bounding box center [697, 378] width 1394 height 756
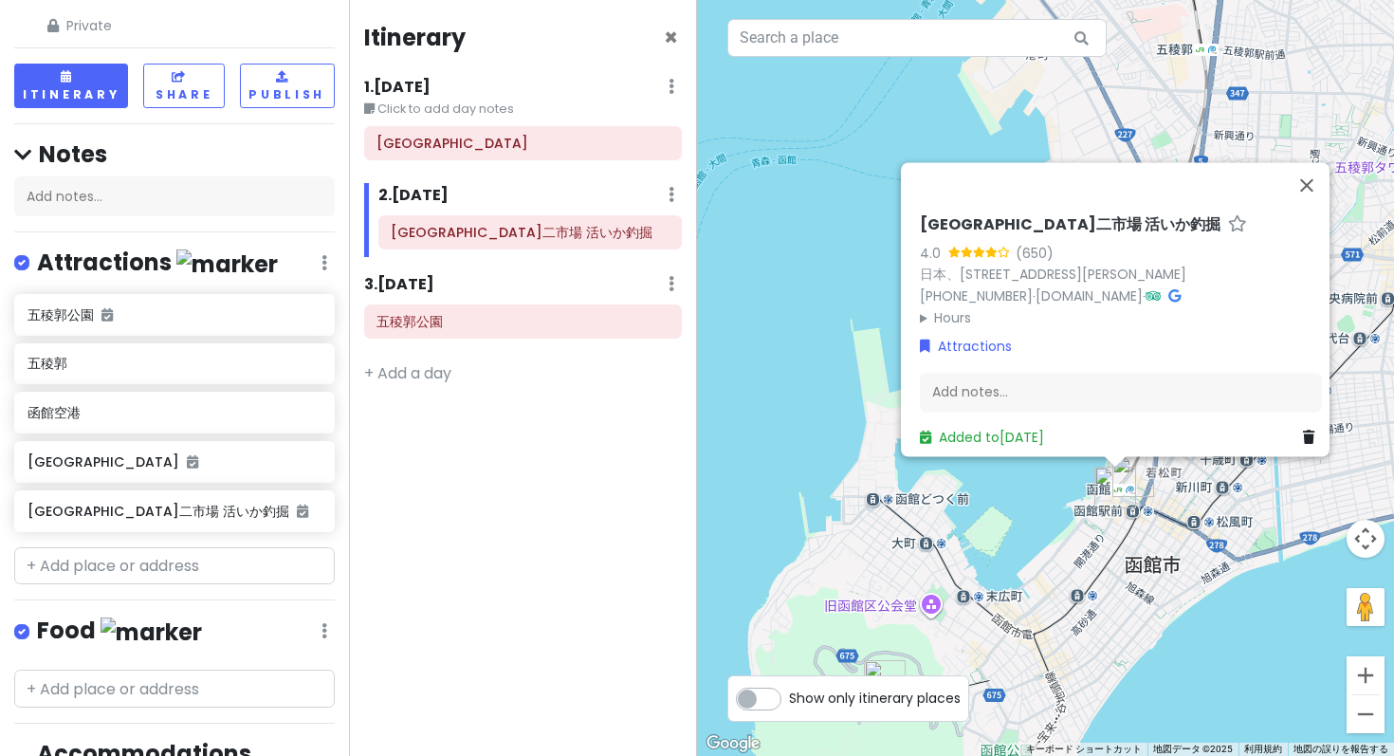
scroll to position [124, 0]
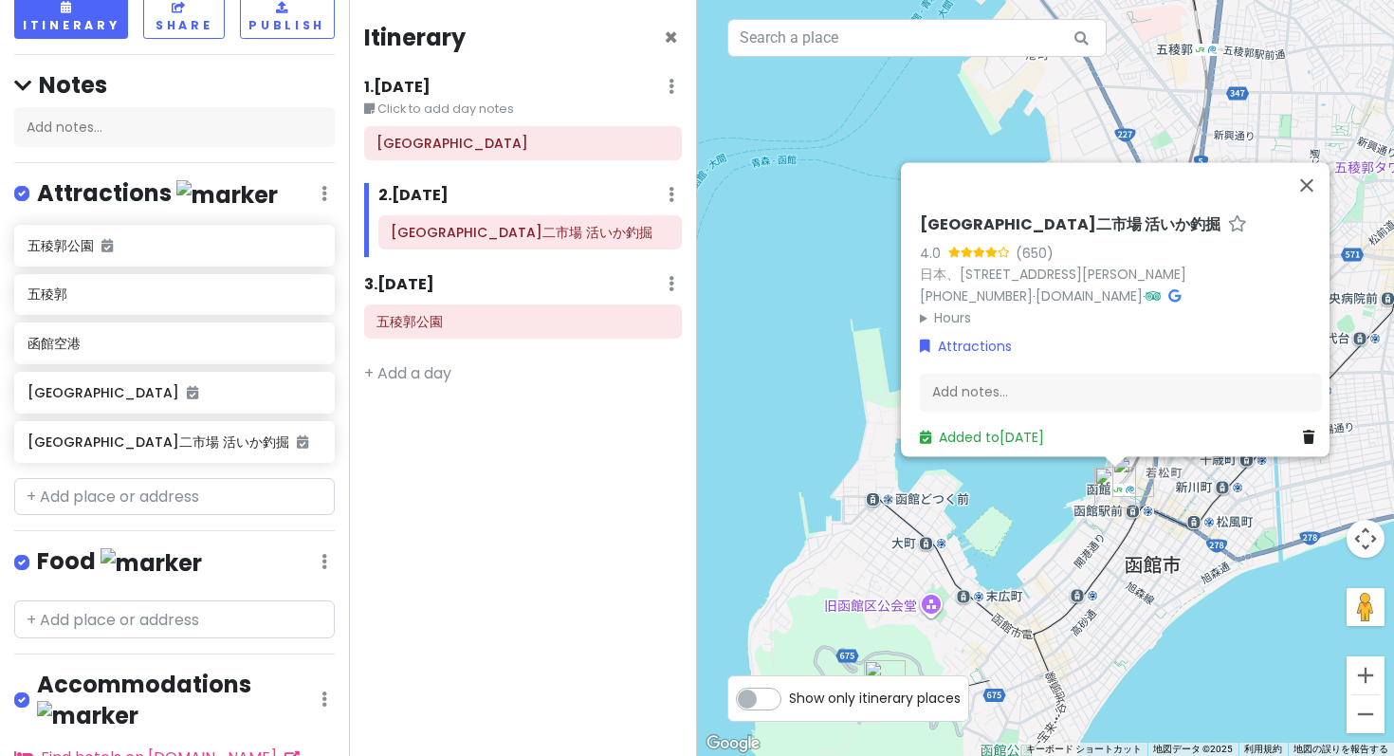
type input "北"
type input "ラ・ピスタ"
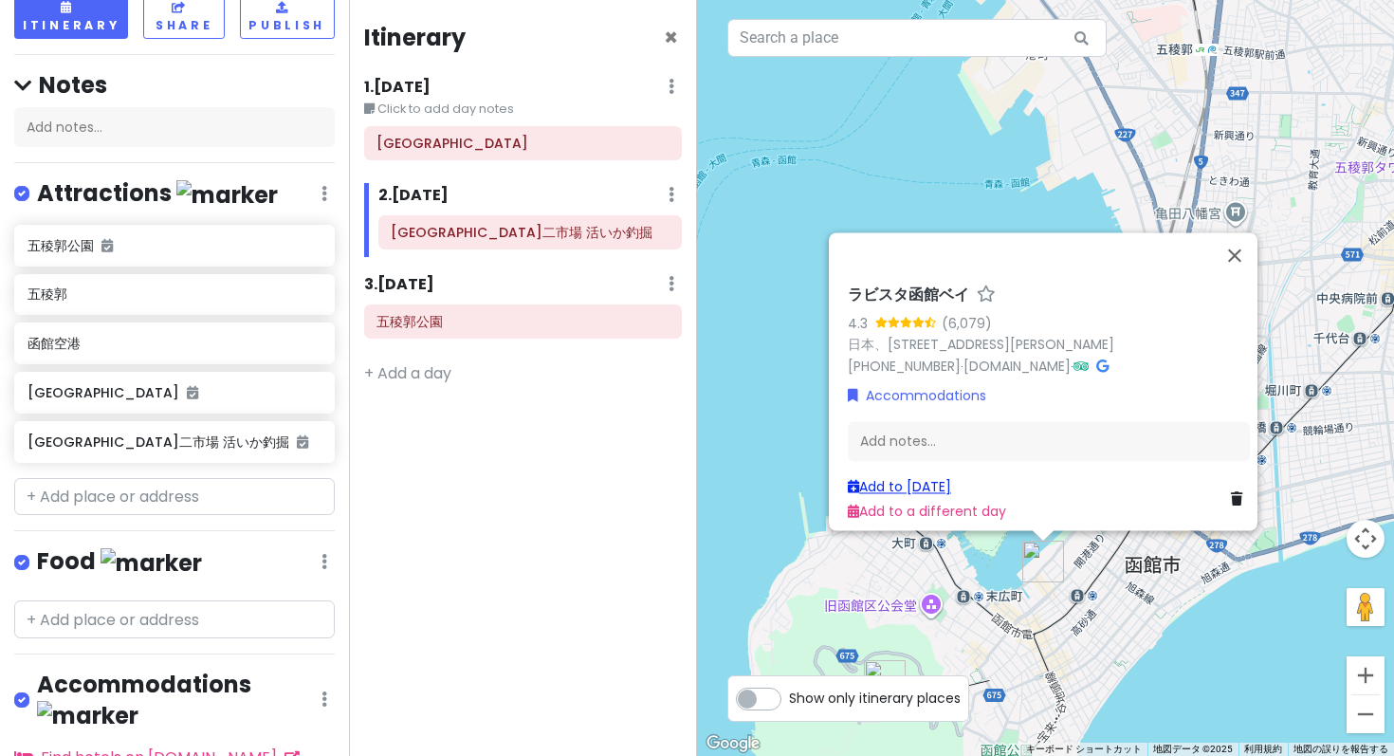
click at [886, 489] on link "Add to Sat 3/28" at bounding box center [899, 486] width 103 height 19
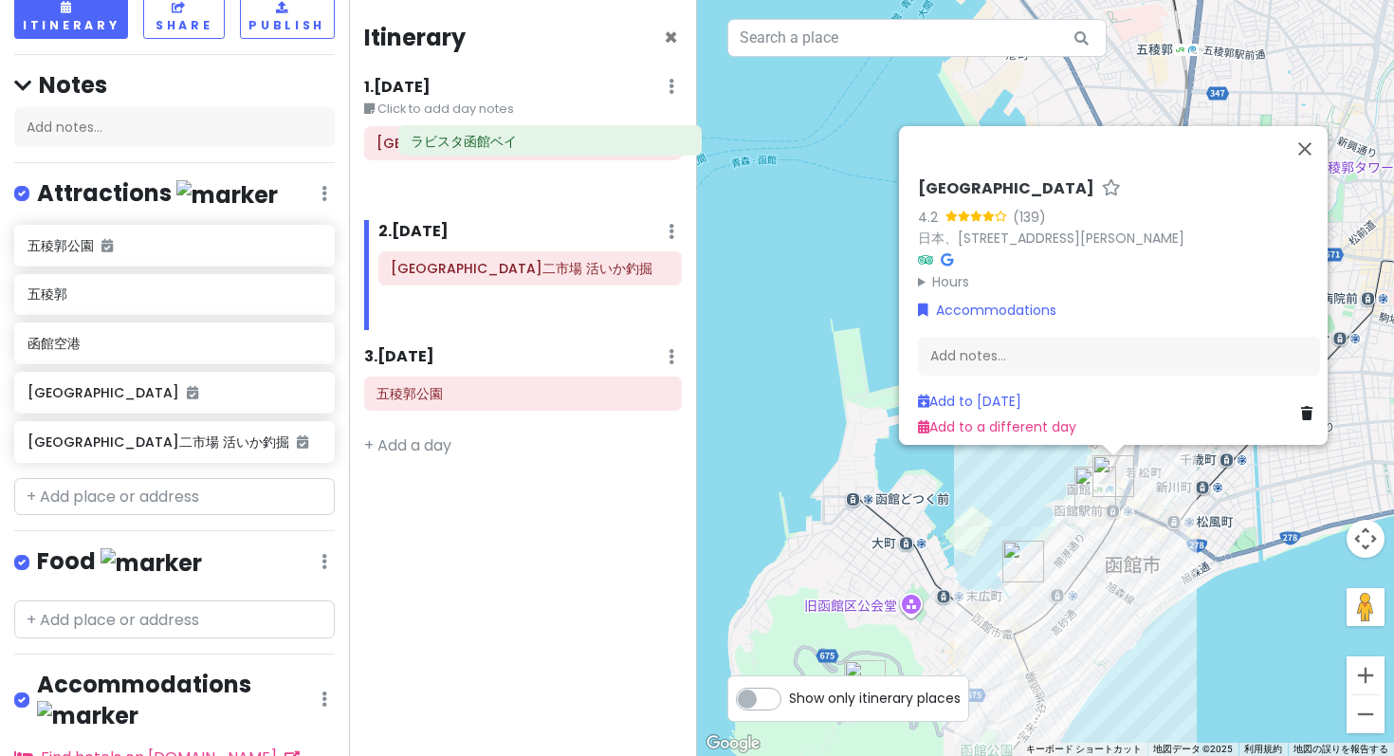
drag, startPoint x: 476, startPoint y: 224, endPoint x: 496, endPoint y: 146, distance: 80.3
click at [496, 146] on div "Itinerary × 1 . Fri 3/27 Edit Day Notes Delete Day Click to add day notes 函館山展望…" at bounding box center [523, 378] width 349 height 756
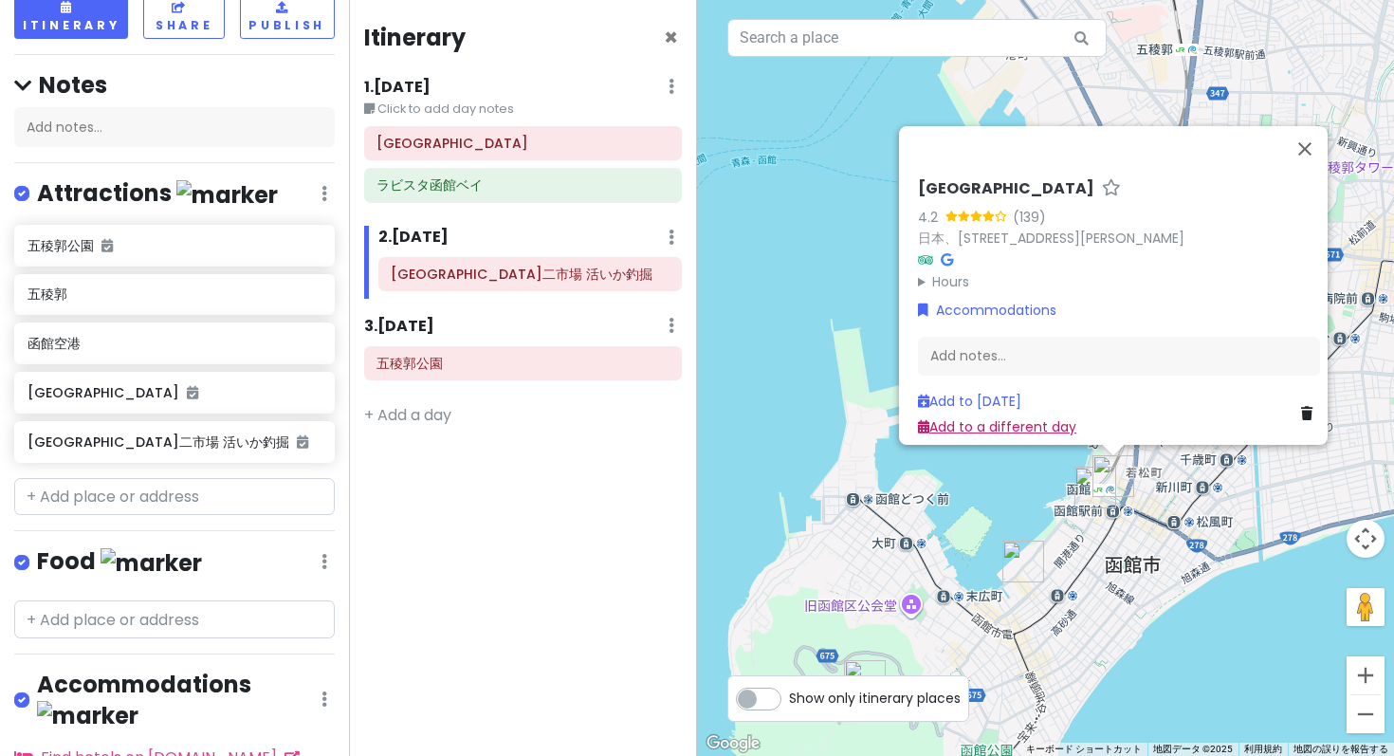
click at [955, 416] on link "Add to a different day" at bounding box center [997, 425] width 158 height 19
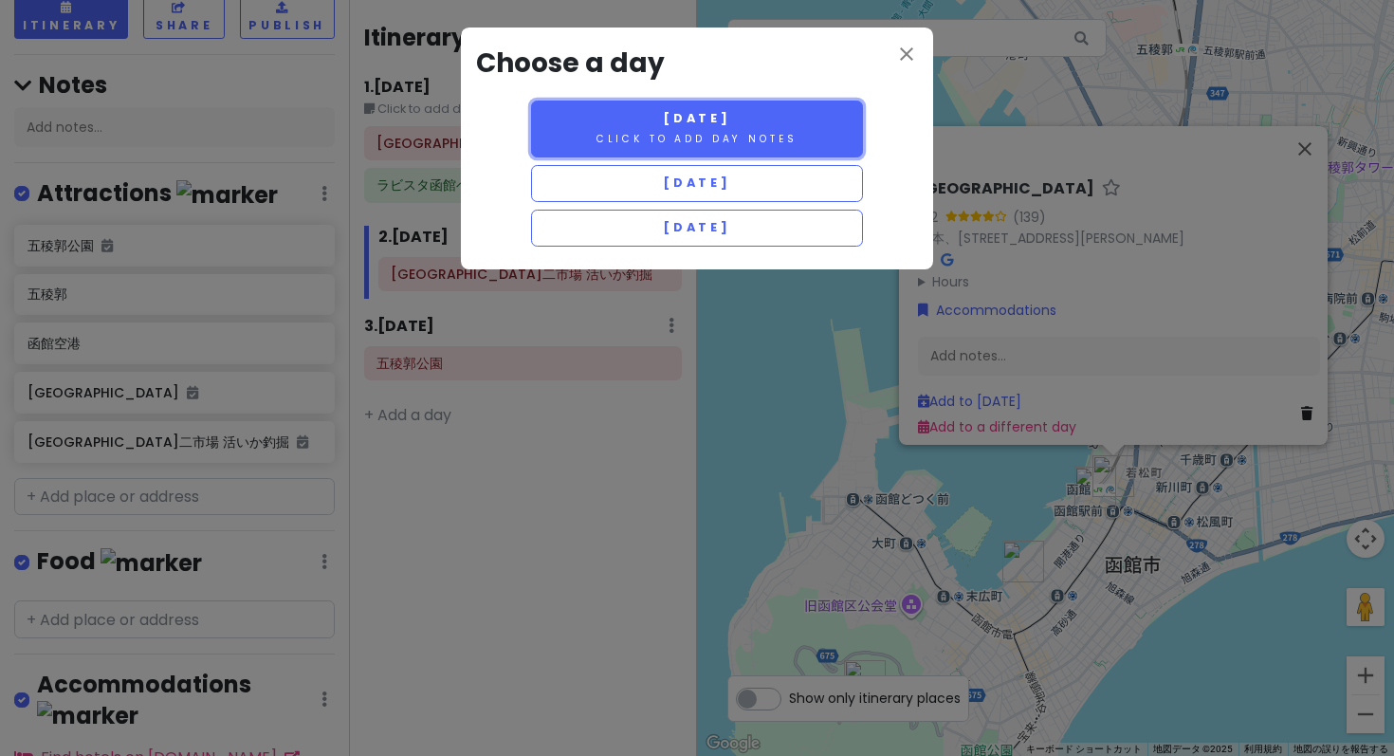
click at [620, 108] on button "Friday 3/27 Click to add day notes" at bounding box center [697, 129] width 332 height 57
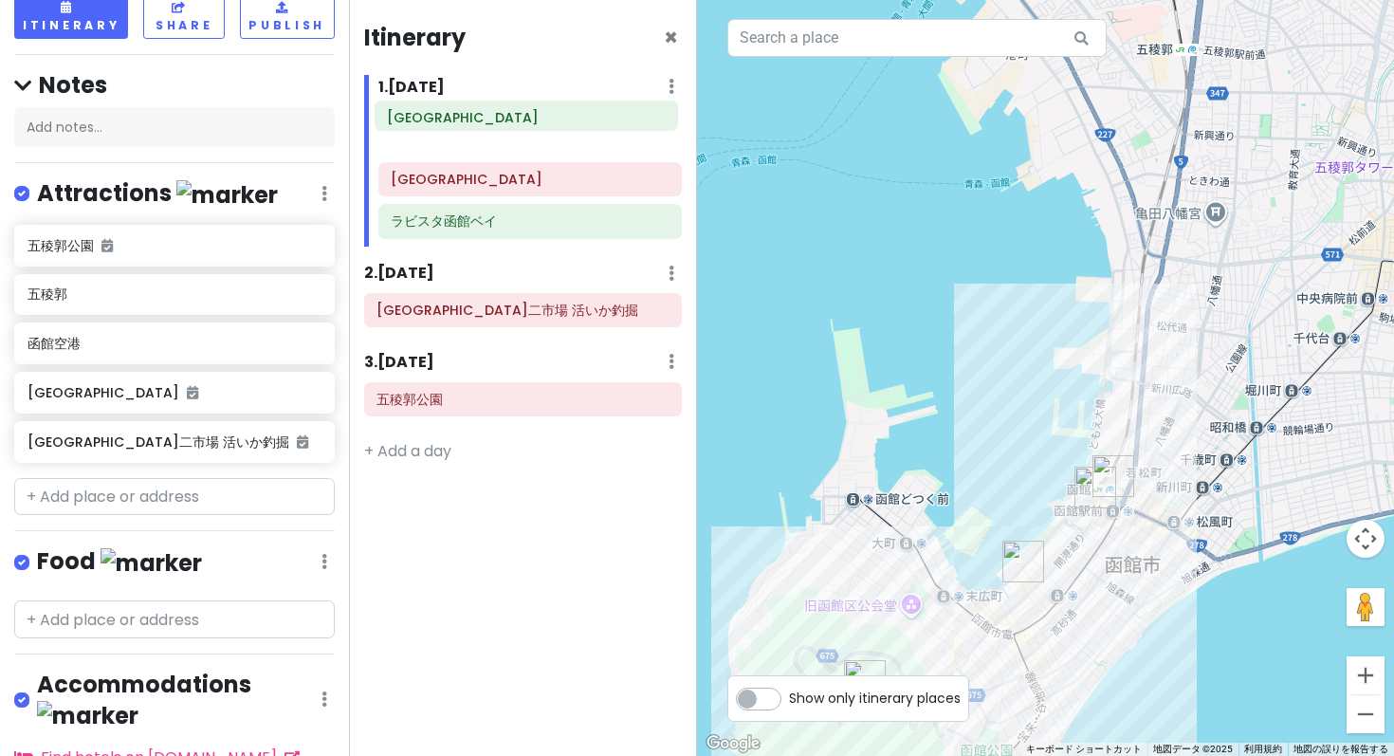
drag, startPoint x: 448, startPoint y: 188, endPoint x: 445, endPoint y: 121, distance: 66.5
click at [445, 126] on div "函館山展望台 ラビスタ函館ベイ 函館駅前広場" at bounding box center [530, 185] width 333 height 119
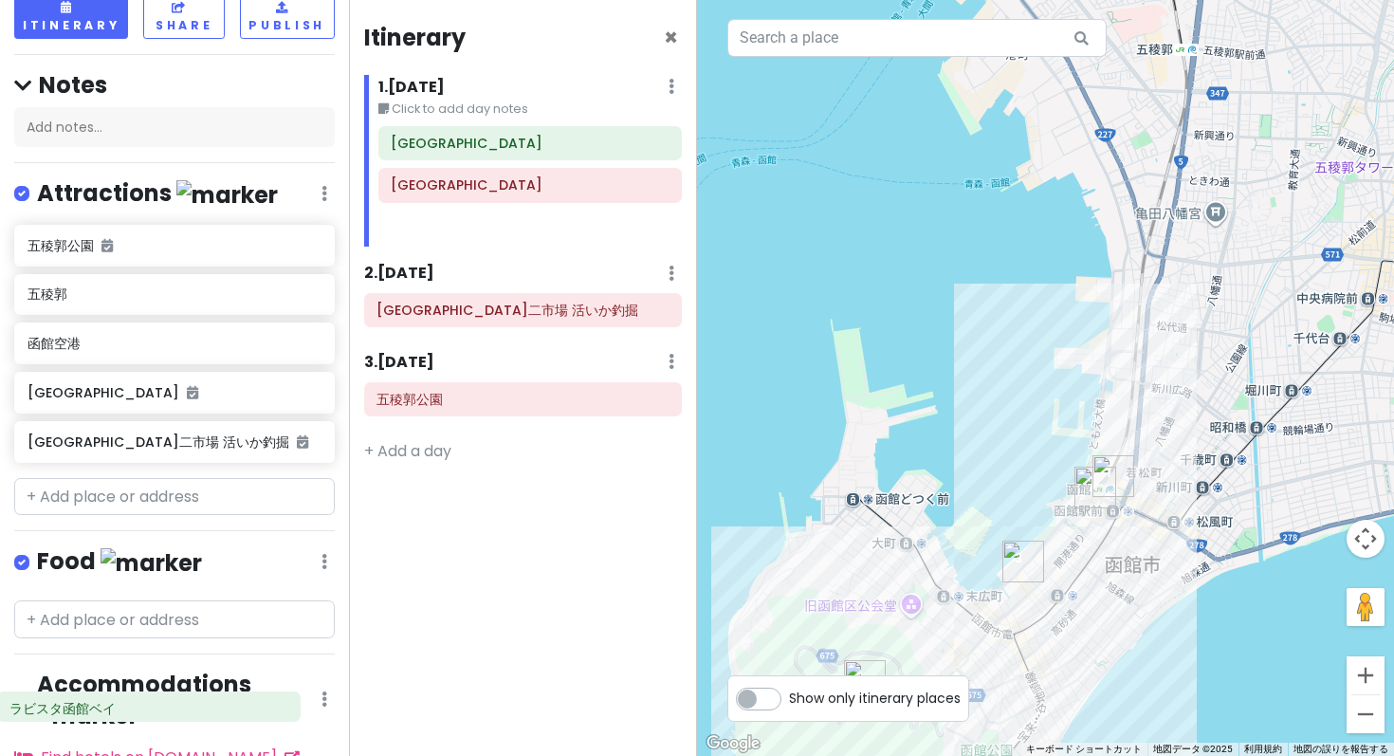
drag, startPoint x: 445, startPoint y: 192, endPoint x: 64, endPoint y: 716, distance: 648.2
click at [64, 716] on div "Hakodate Private Change Dates Make a Copy Delete Trip Go Pro ⚡️ Give Feedback 💡…" at bounding box center [697, 378] width 1394 height 756
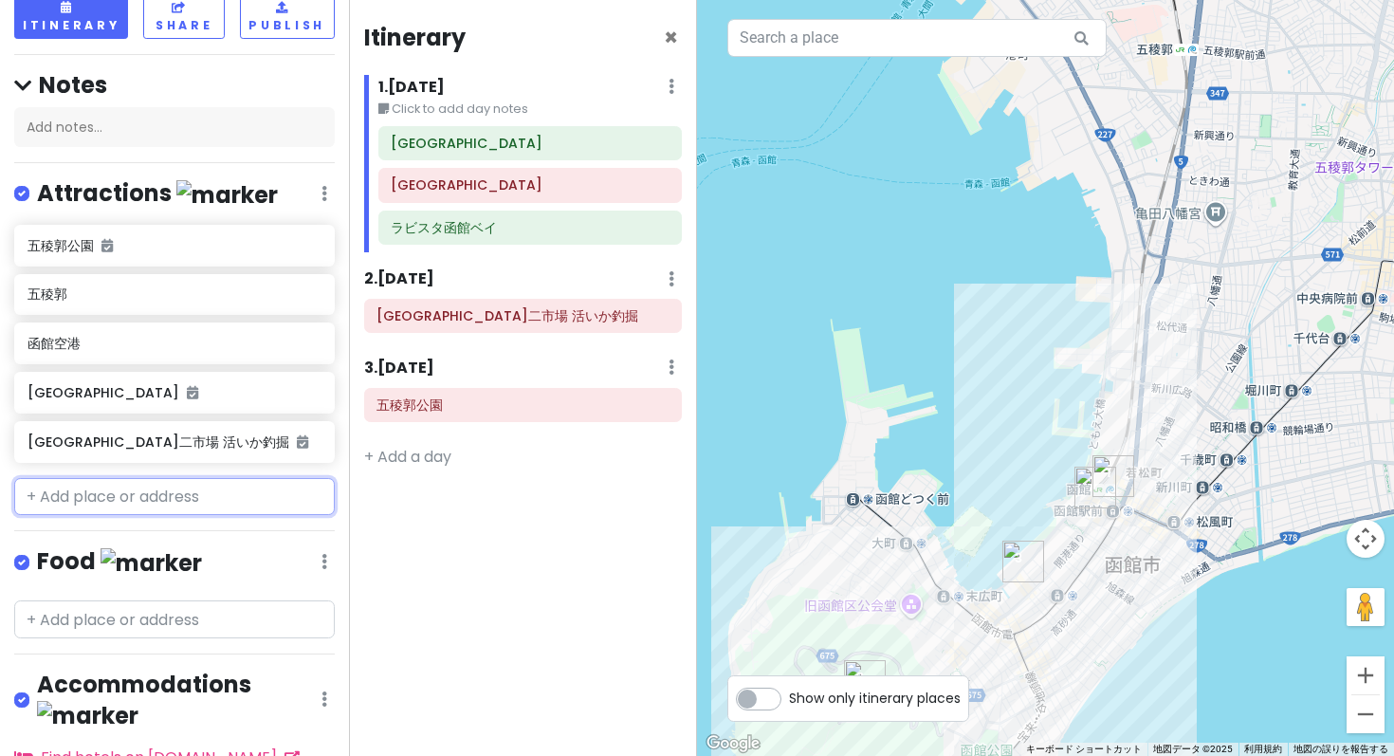
click at [109, 478] on input "text" at bounding box center [174, 497] width 320 height 38
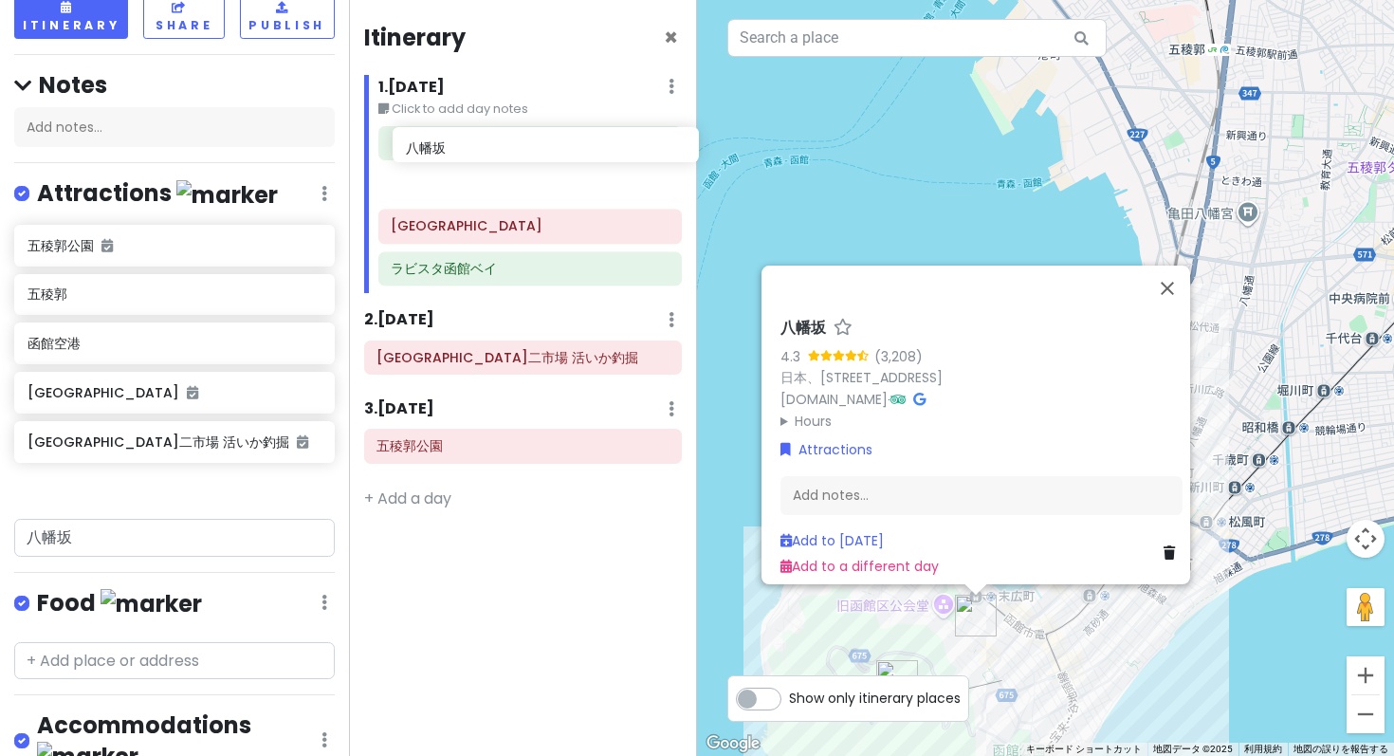
drag, startPoint x: 74, startPoint y: 353, endPoint x: 452, endPoint y: 149, distance: 429.7
click at [452, 149] on div "Hakodate Private Change Dates Make a Copy Delete Trip Go Pro ⚡️ Give Feedback 💡…" at bounding box center [697, 378] width 1394 height 756
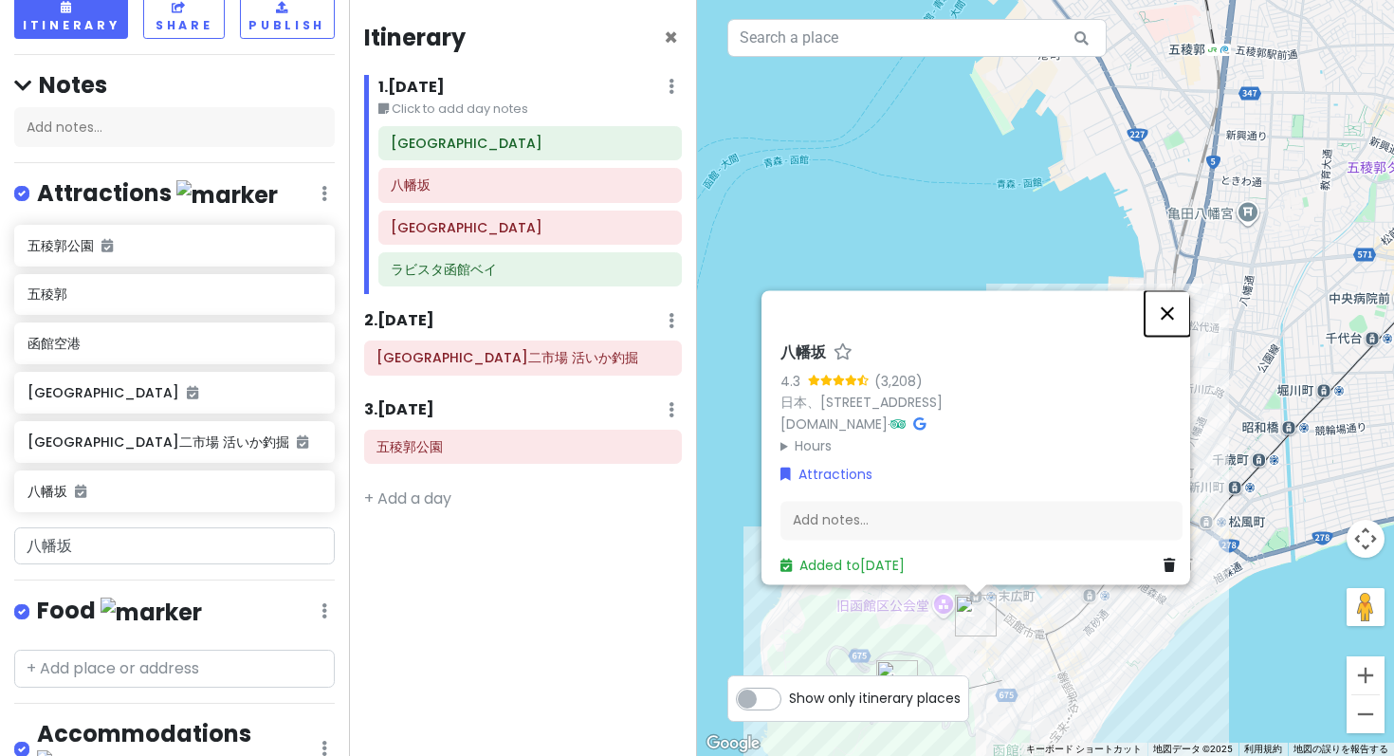
click at [1184, 336] on button "閉じる" at bounding box center [1167, 313] width 46 height 46
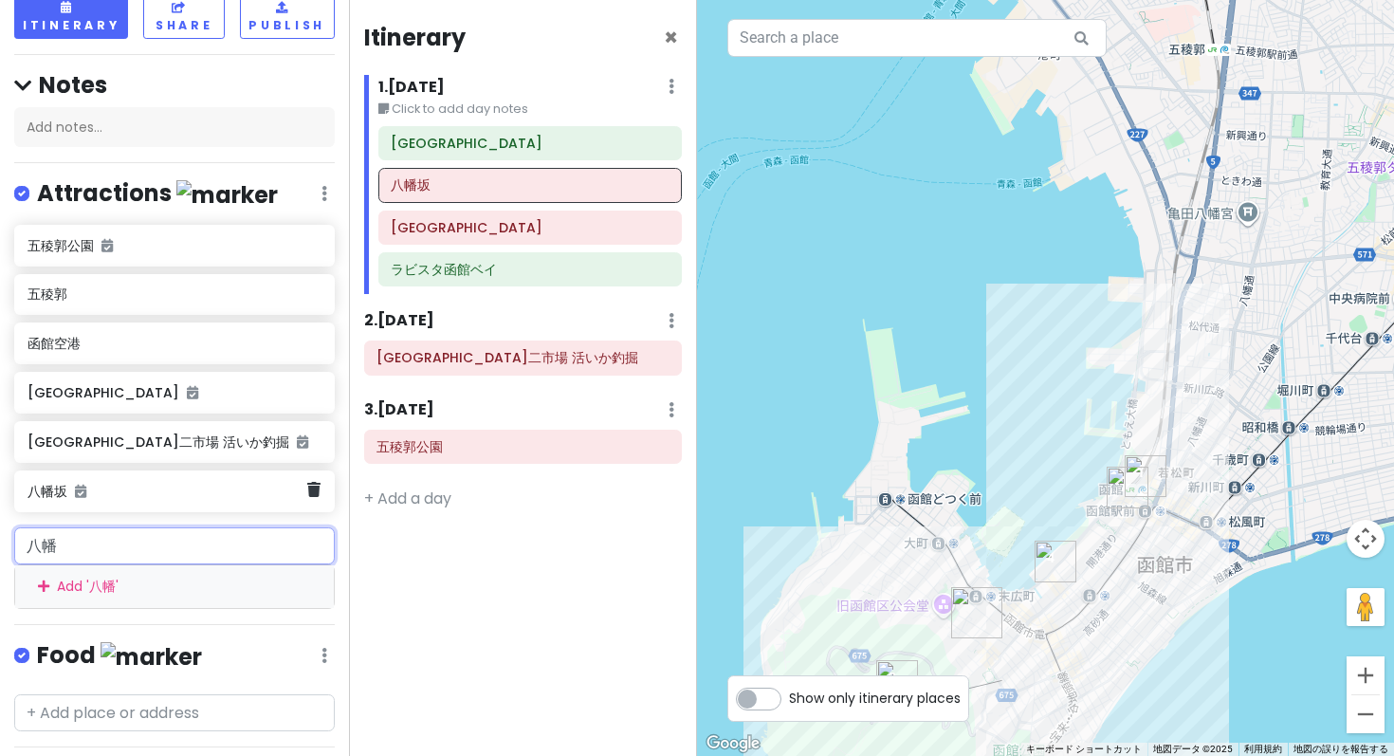
type input "八"
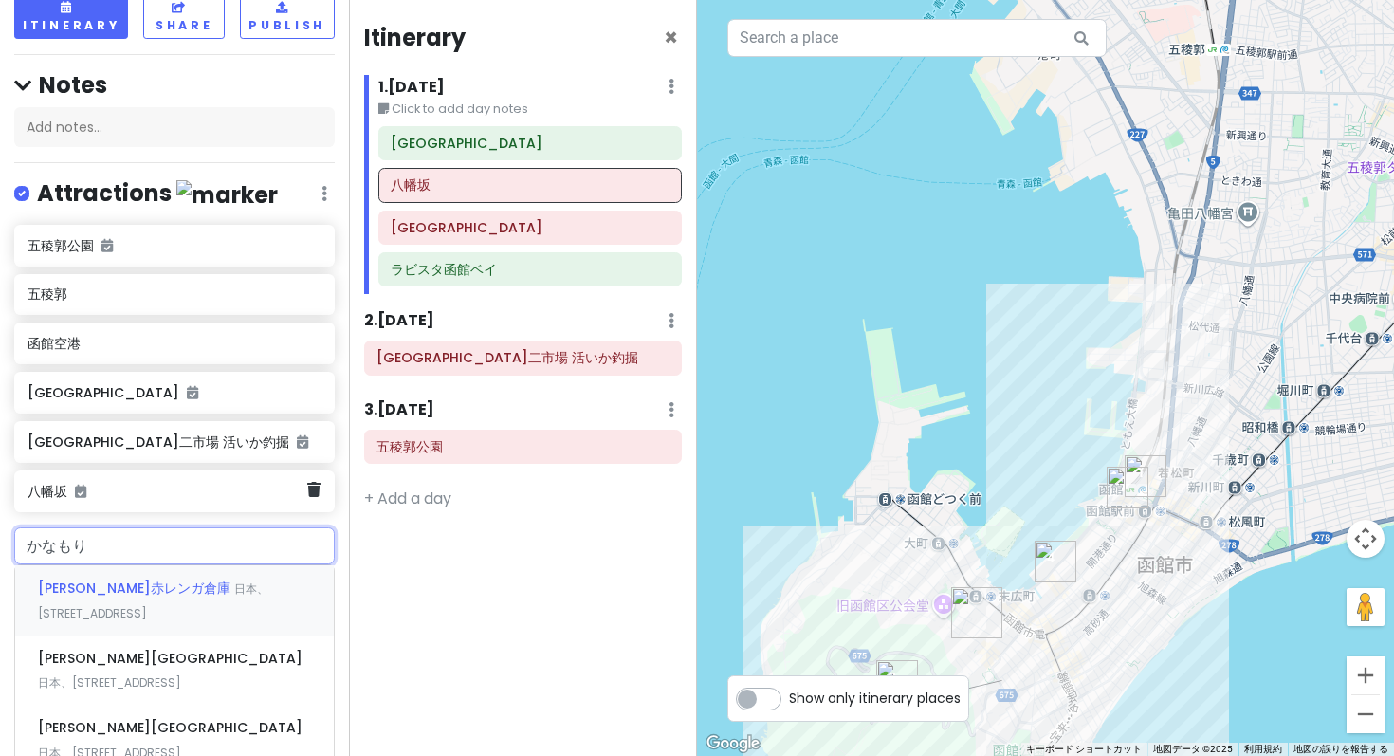
type input "金森"
click at [134, 565] on div "金森赤レンガ倉庫 日本、北海道函館市末広町１４−１２" at bounding box center [174, 600] width 319 height 70
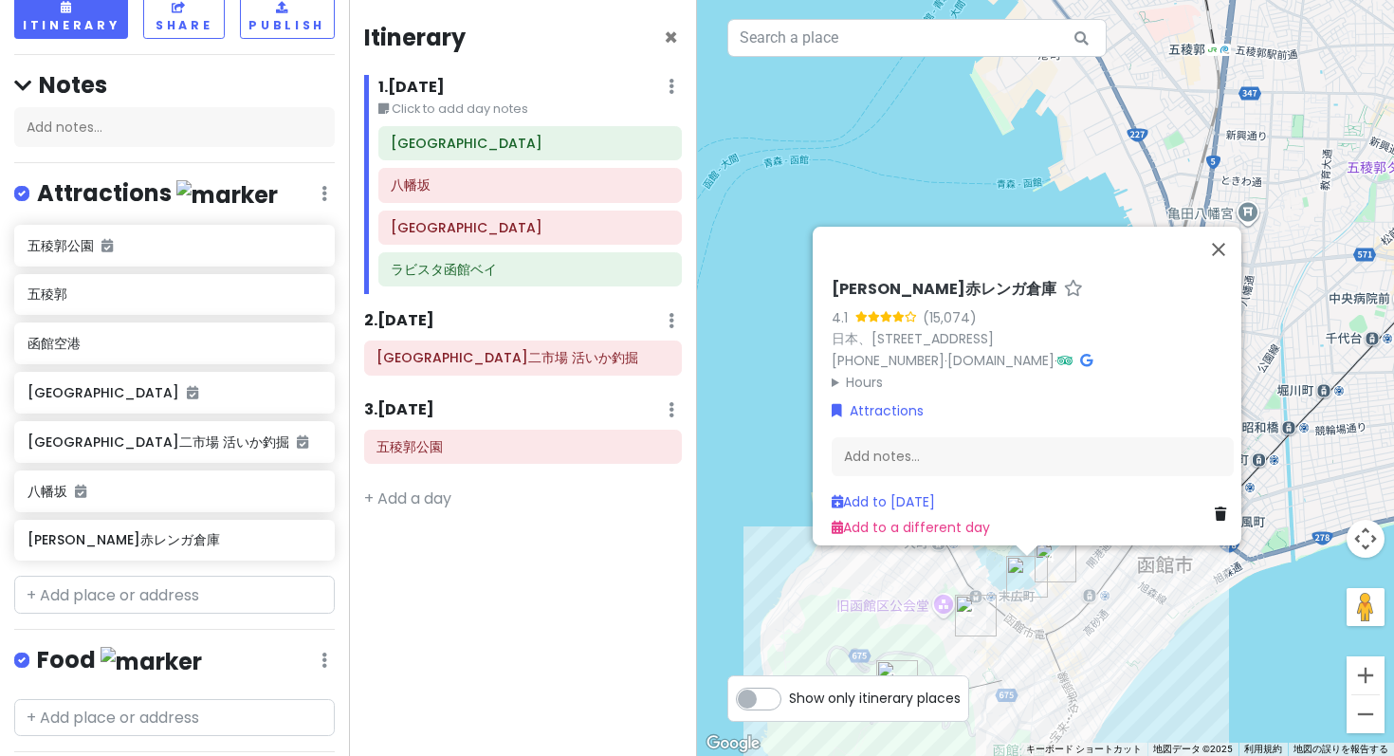
click at [1230, 320] on div "金森赤レンガ倉庫 4.1 (15,074) 日本、〒040-0053 北海道函館市末広町１４−１２ +81 138-27-5530 · www.hakodat…" at bounding box center [1032, 408] width 417 height 273
click at [1223, 272] on button "閉じる" at bounding box center [1219, 250] width 46 height 46
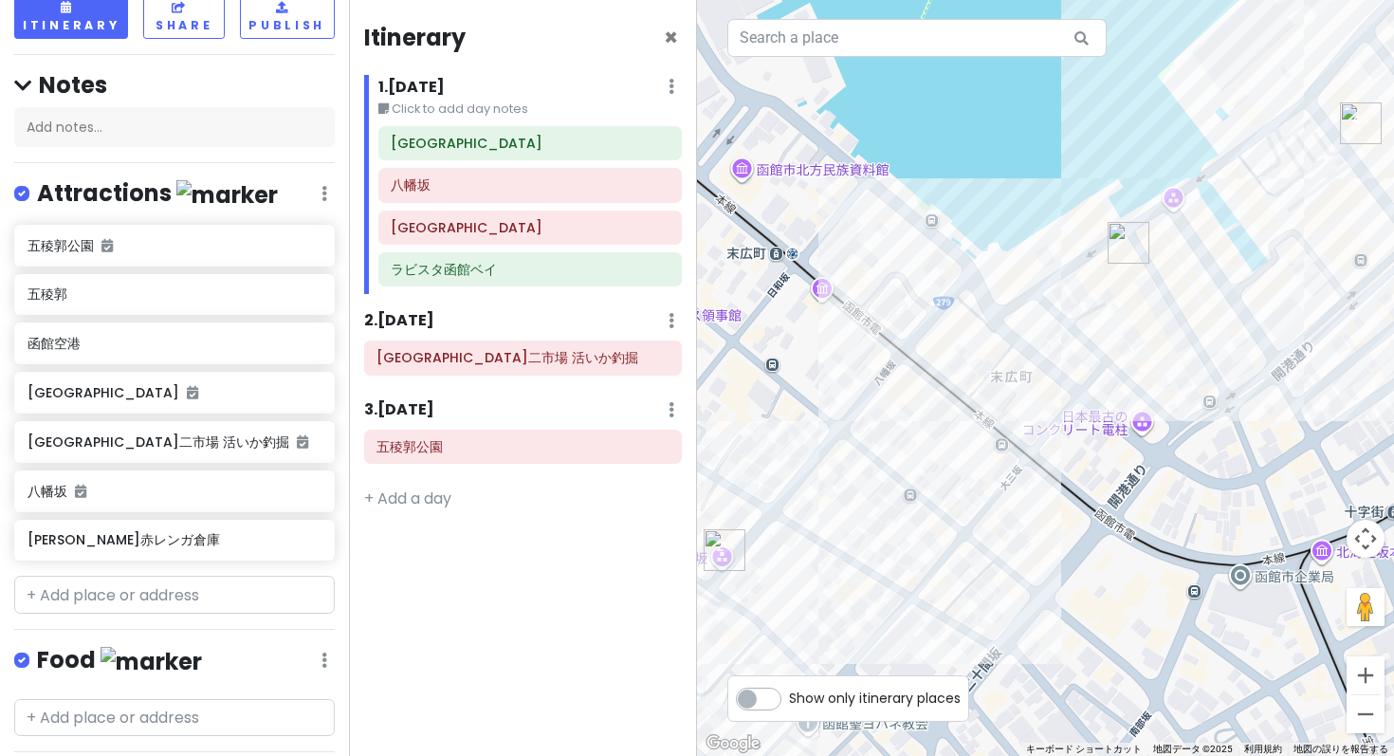
drag, startPoint x: 1011, startPoint y: 434, endPoint x: 1001, endPoint y: 258, distance: 176.6
click at [1001, 258] on div at bounding box center [1045, 378] width 697 height 756
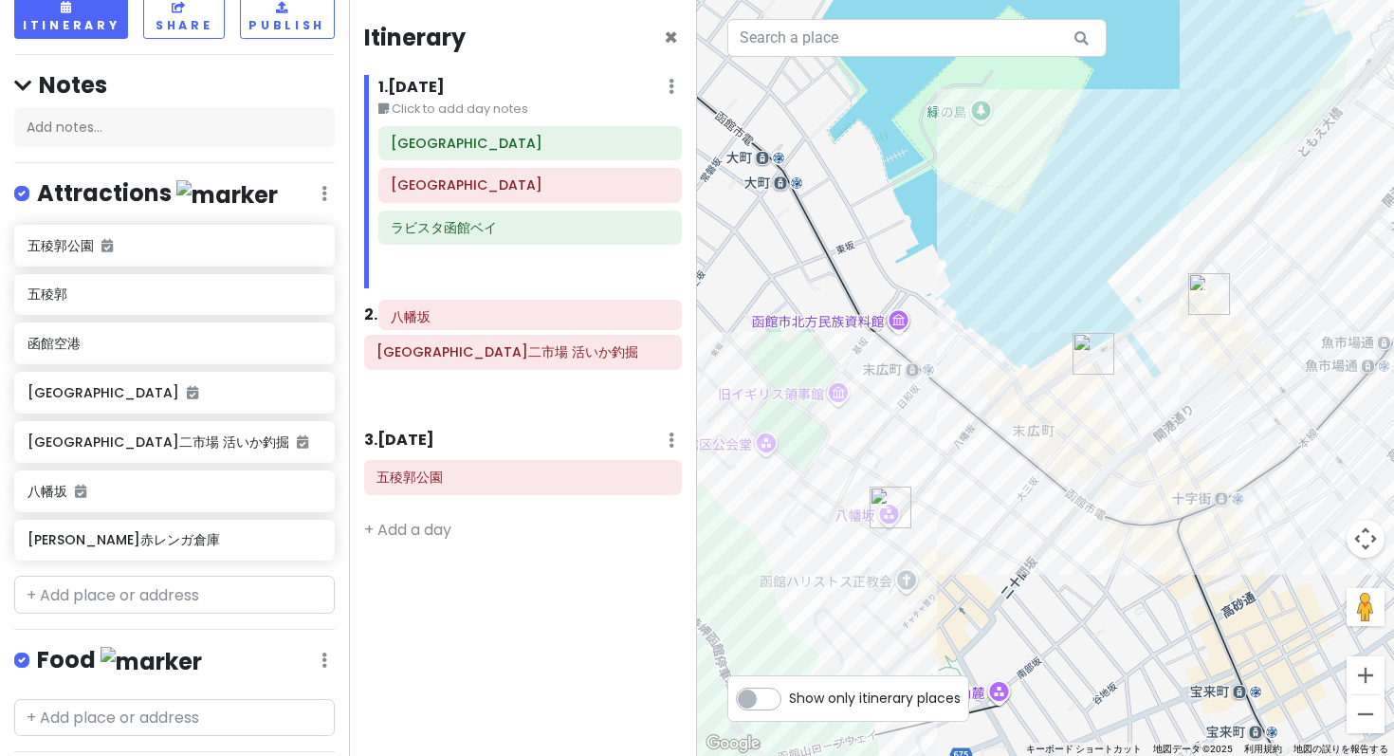
drag, startPoint x: 424, startPoint y: 155, endPoint x: 424, endPoint y: 324, distance: 168.8
click at [424, 324] on div "Itinerary × 1 . Fri 3/27 Edit Day Notes Delete Day Click to add day notes 函館駅前広…" at bounding box center [523, 378] width 349 height 756
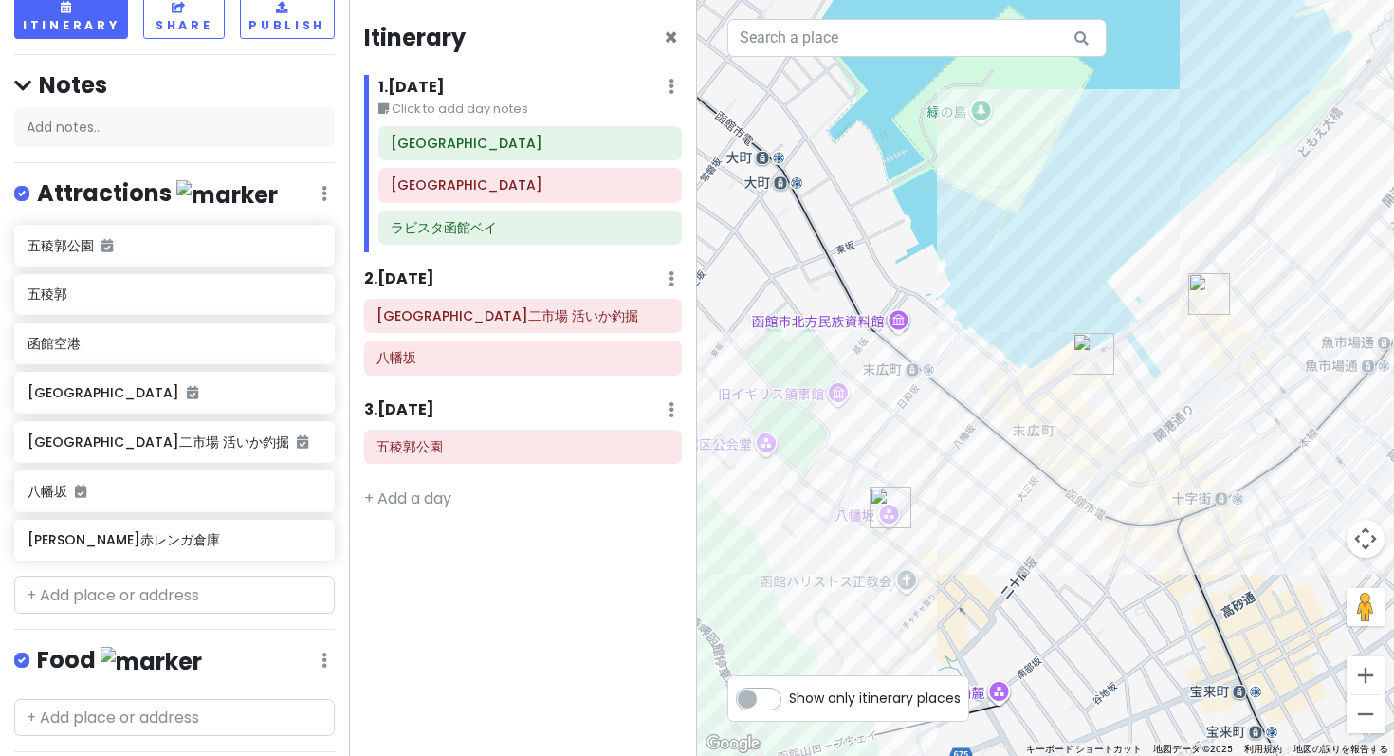
click at [482, 321] on div "Itinerary × 1 . Fri 3/27 Edit Day Notes Delete Day Click to add day notes 函館駅前広…" at bounding box center [523, 378] width 349 height 756
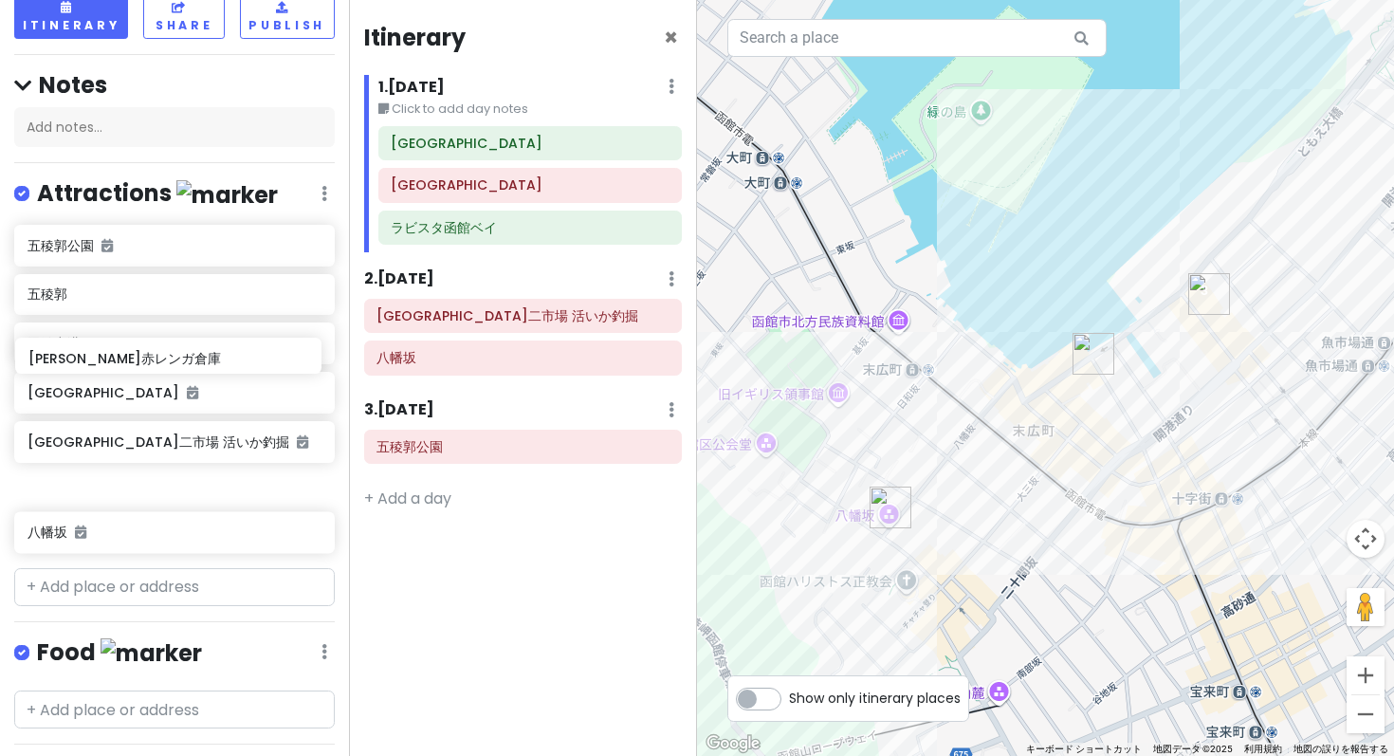
drag, startPoint x: 123, startPoint y: 391, endPoint x: 124, endPoint y: 356, distance: 34.1
click at [124, 356] on div "五稜郭公園 五稜郭 函館空港 函館山展望台 函館朝市 駅二市場 活いか釣掘 八幡坂 金森赤レンガ倉庫" at bounding box center [174, 393] width 349 height 336
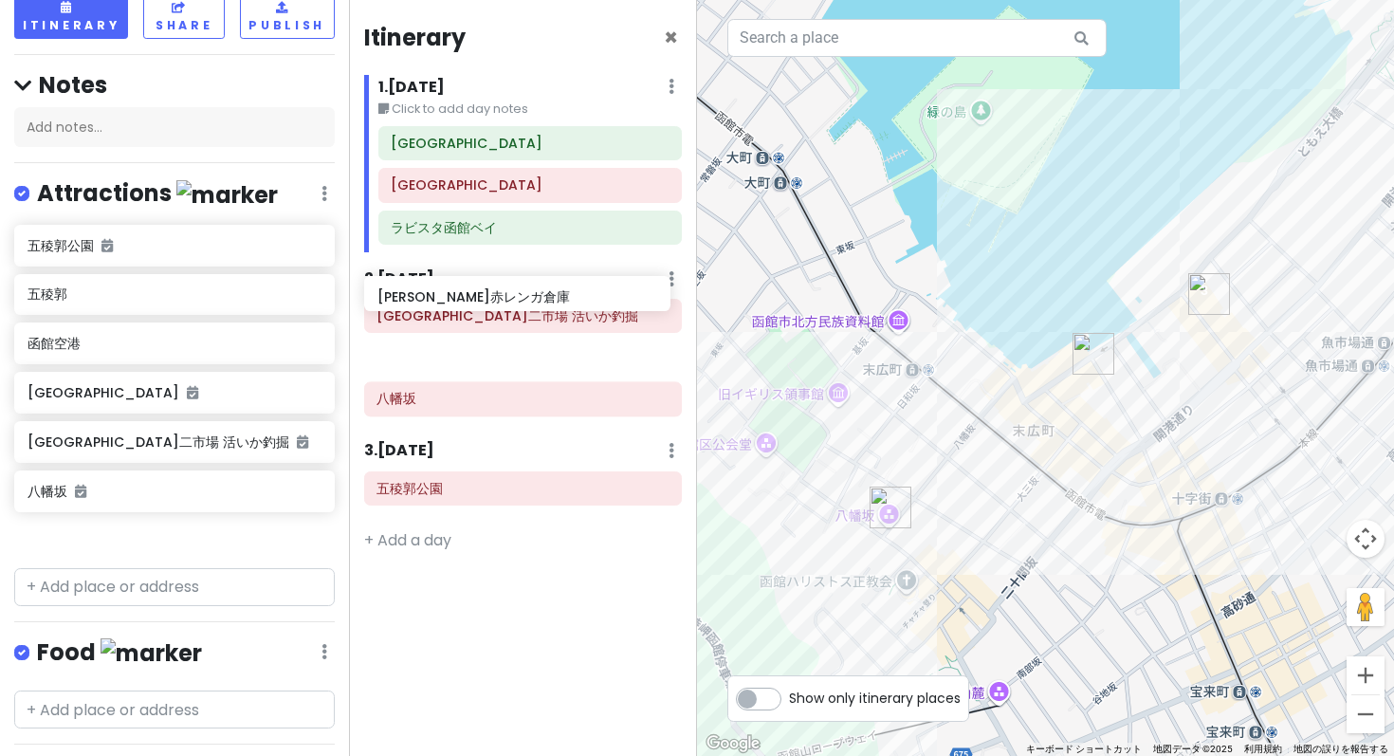
drag, startPoint x: 139, startPoint y: 354, endPoint x: 489, endPoint y: 300, distance: 354.0
click at [489, 300] on div "Hakodate Private Change Dates Make a Copy Delete Trip Go Pro ⚡️ Give Feedback 💡…" at bounding box center [697, 378] width 1394 height 756
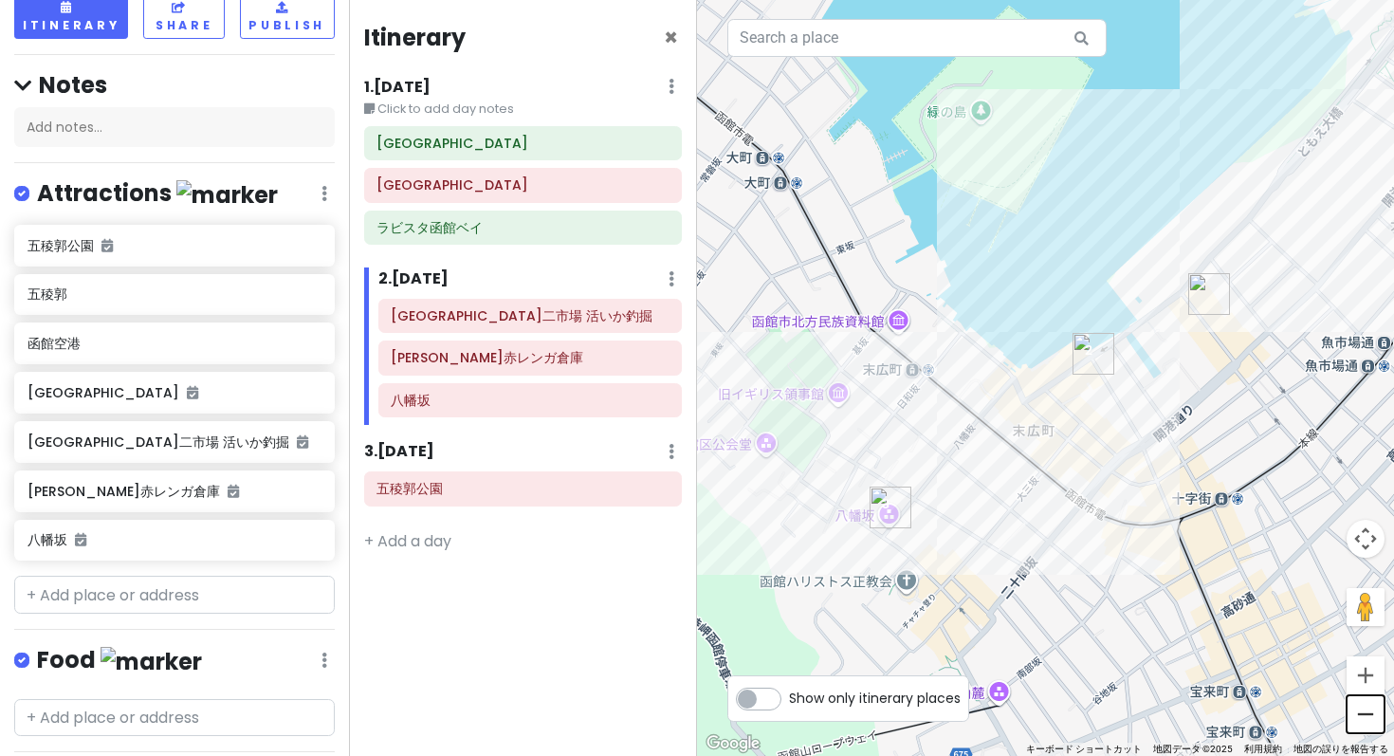
click at [1369, 728] on button "ズームアウト" at bounding box center [1365, 714] width 38 height 38
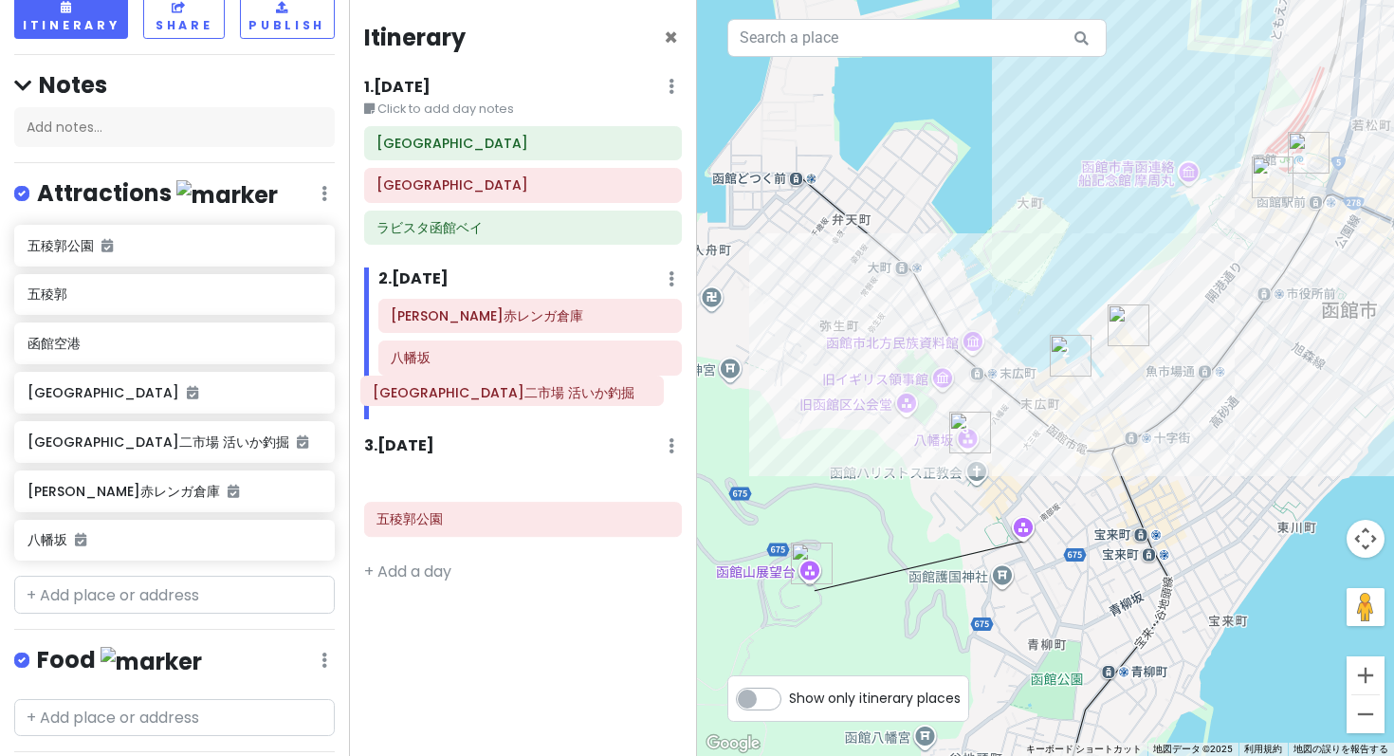
drag, startPoint x: 503, startPoint y: 259, endPoint x: 484, endPoint y: 396, distance: 138.7
click at [484, 396] on div "Itinerary × 1 . Fri 3/27 Edit Day Notes Delete Day Click to add day notes 函館駅前広…" at bounding box center [523, 378] width 349 height 756
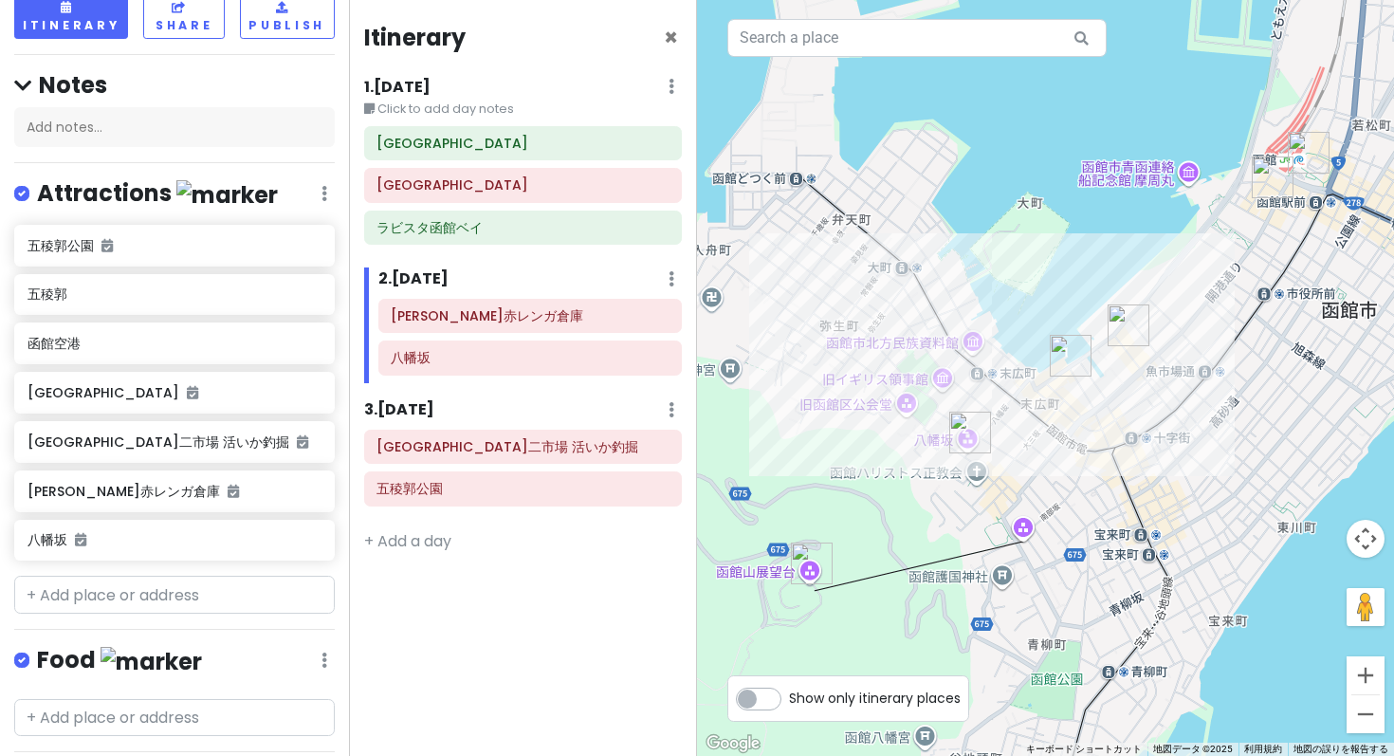
click at [549, 452] on div "Itinerary × 1 . Fri 3/27 Edit Day Notes Delete Day Click to add day notes 函館駅前広…" at bounding box center [523, 378] width 349 height 756
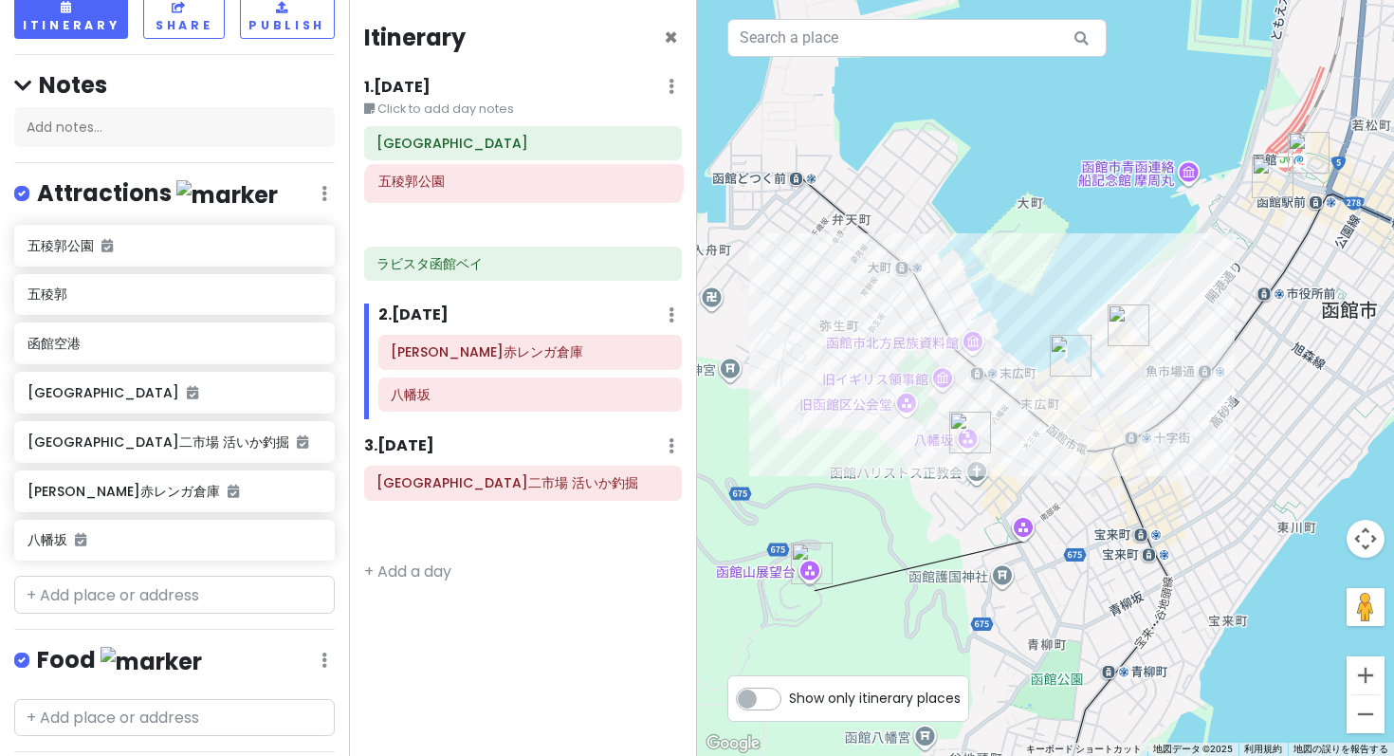
drag, startPoint x: 508, startPoint y: 400, endPoint x: 510, endPoint y: 182, distance: 218.1
click at [510, 182] on div "Itinerary × 1 . Fri 3/27 Edit Day Notes Delete Day Click to add day notes 函館駅前広…" at bounding box center [523, 378] width 349 height 756
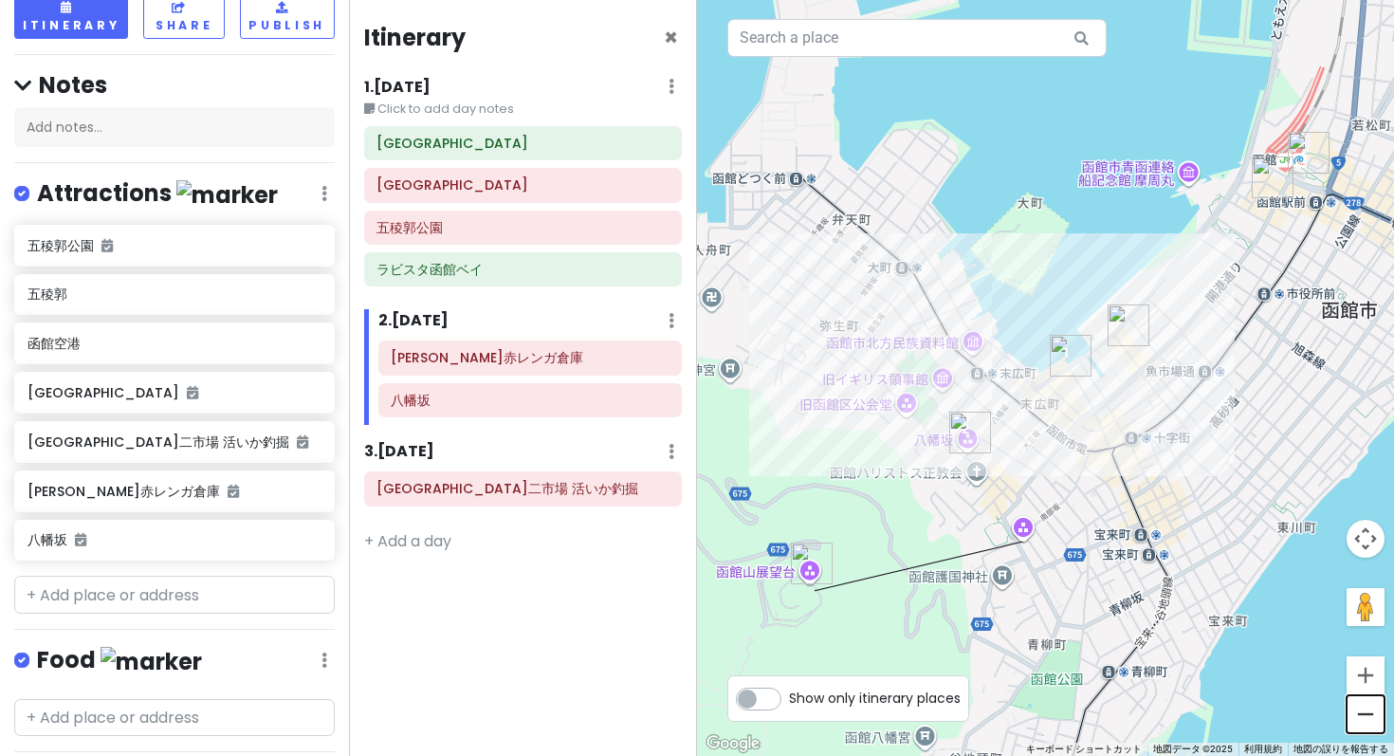
click at [1360, 716] on button "ズームアウト" at bounding box center [1365, 714] width 38 height 38
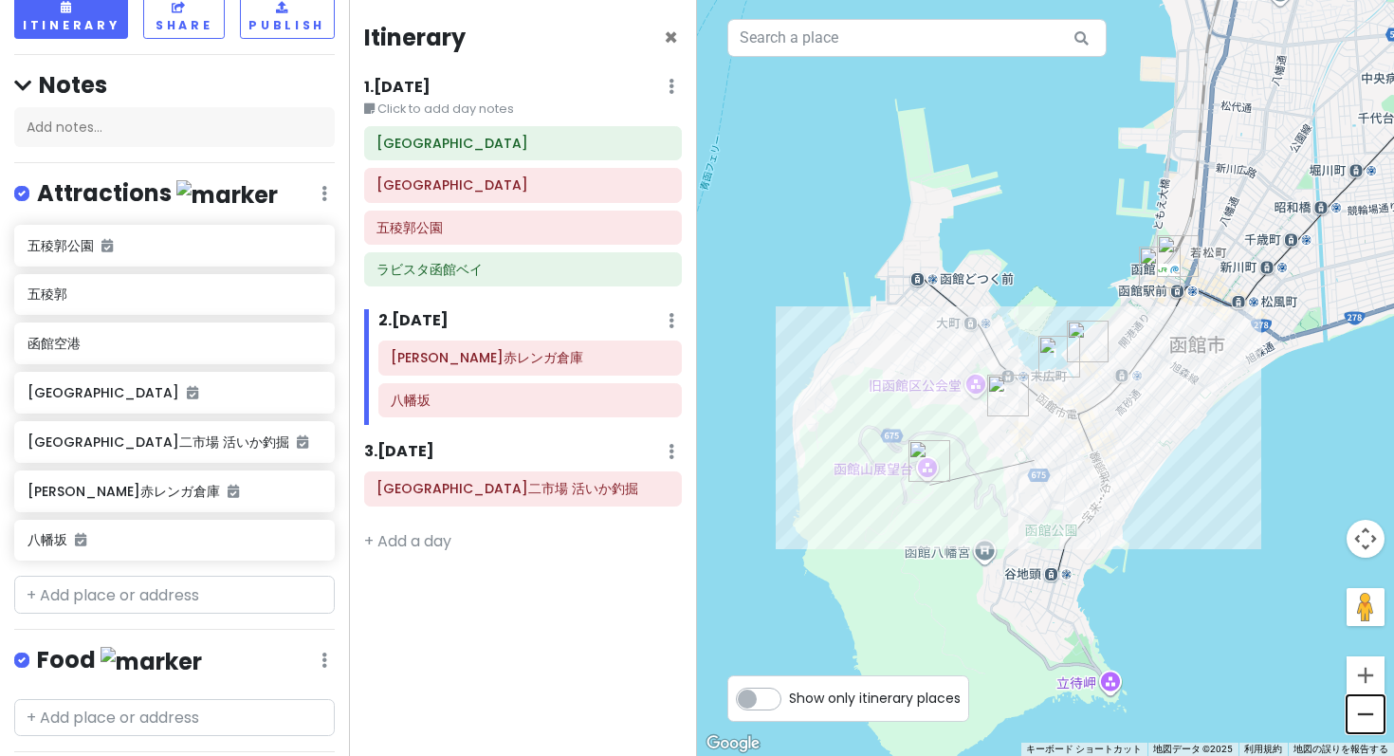
click at [1360, 716] on button "ズームアウト" at bounding box center [1365, 714] width 38 height 38
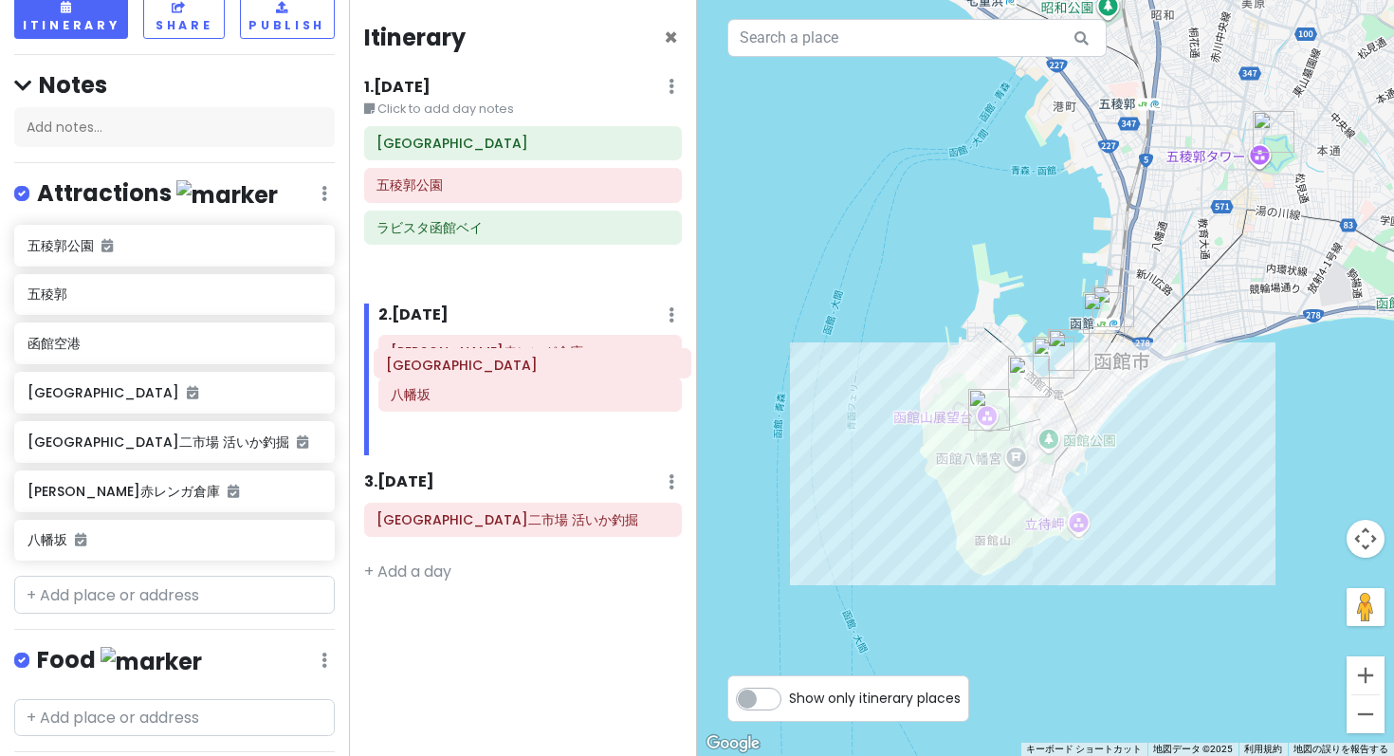
drag, startPoint x: 447, startPoint y: 144, endPoint x: 456, endPoint y: 361, distance: 217.3
click at [456, 361] on div "Itinerary × 1 . Fri 3/27 Edit Day Notes Delete Day Click to add day notes 函館駅前広…" at bounding box center [523, 378] width 349 height 756
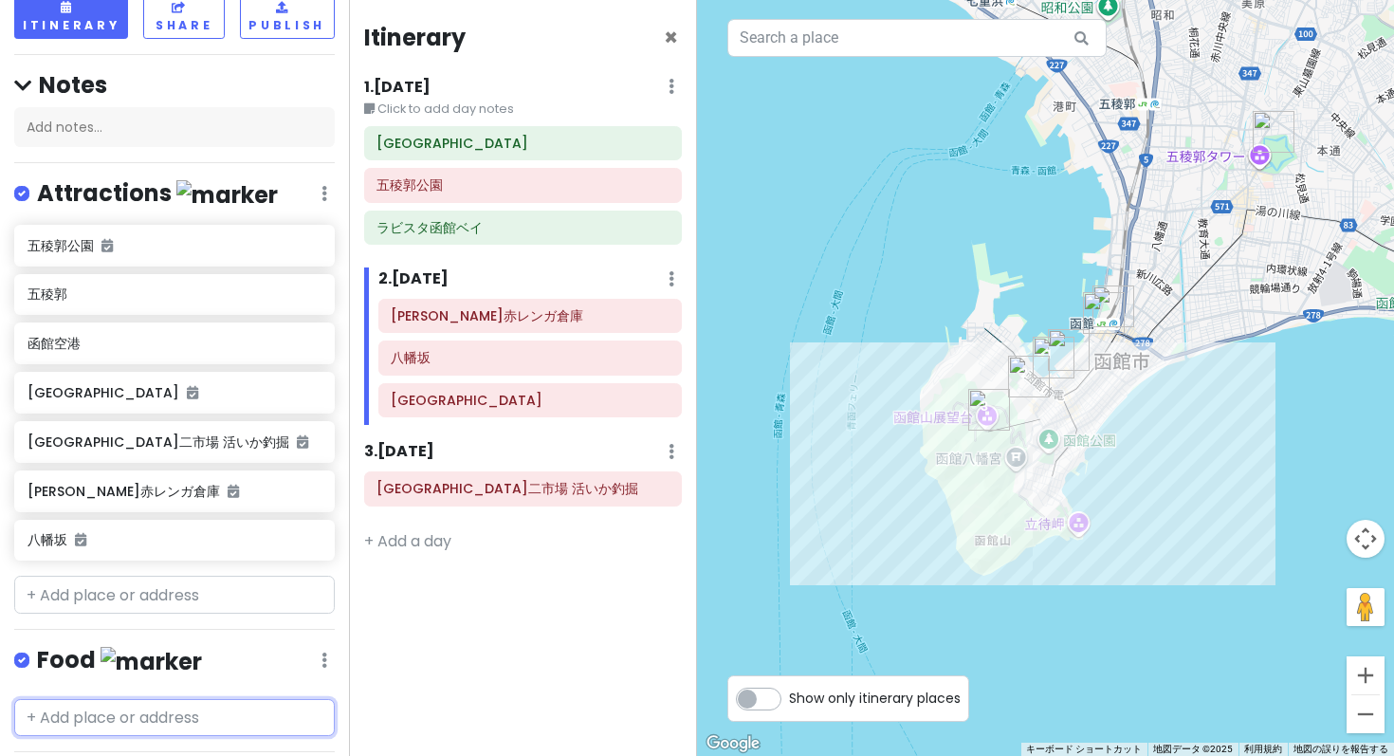
click at [90, 699] on input "text" at bounding box center [174, 718] width 320 height 38
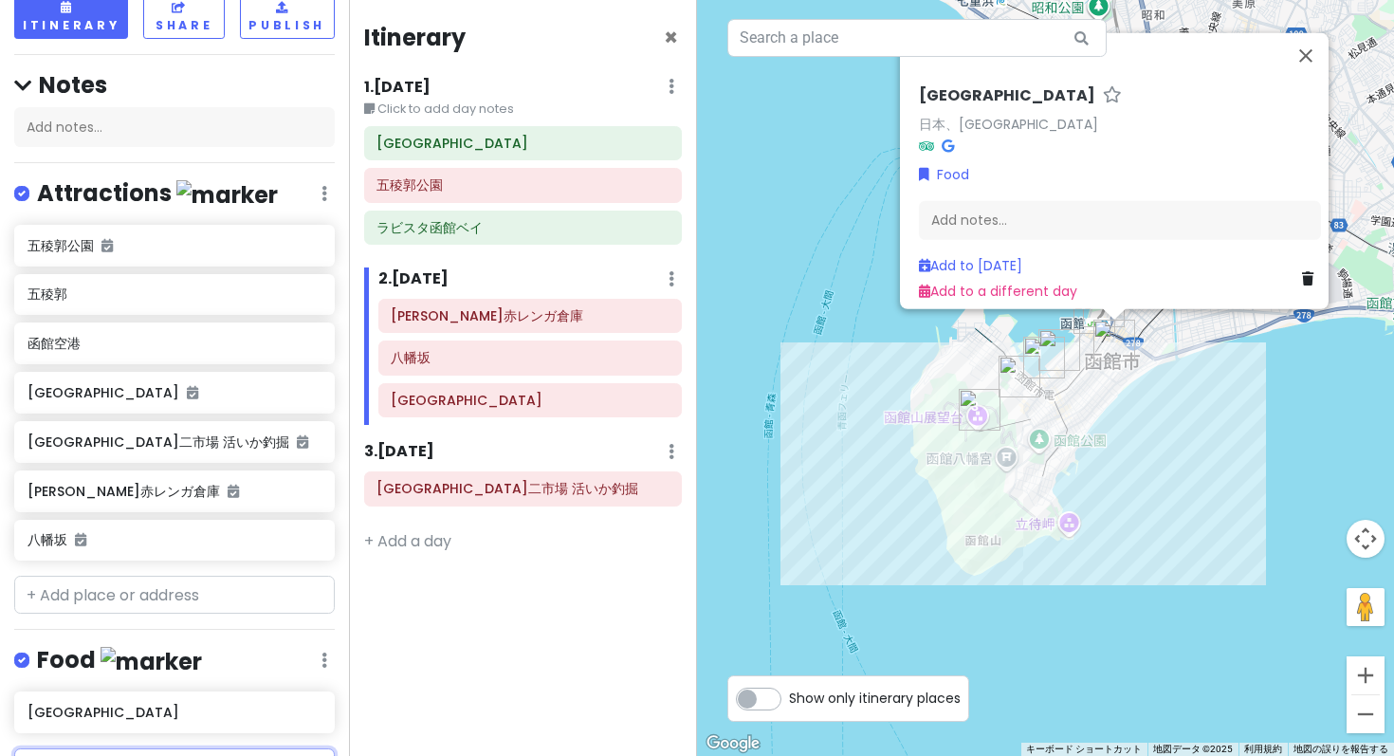
click at [102, 748] on input "函館" at bounding box center [174, 767] width 320 height 38
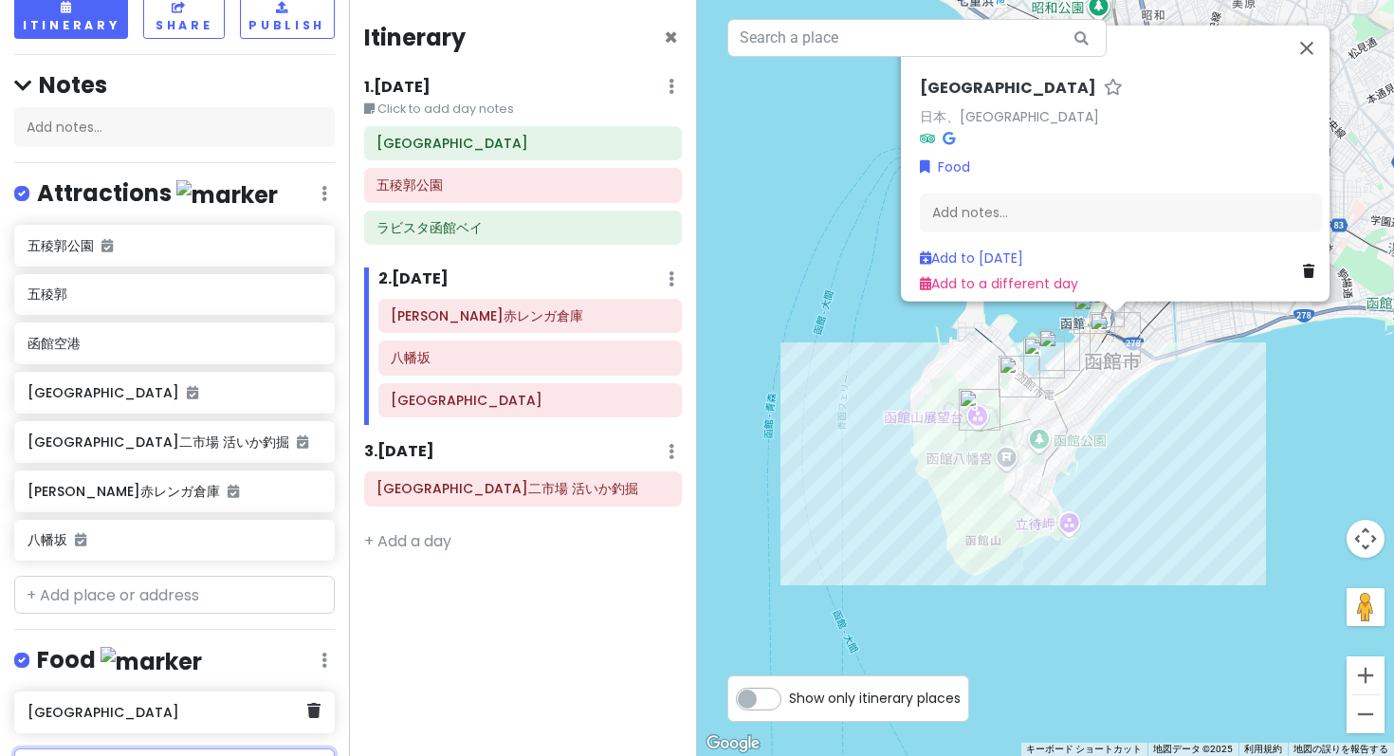
type input "函館ビール"
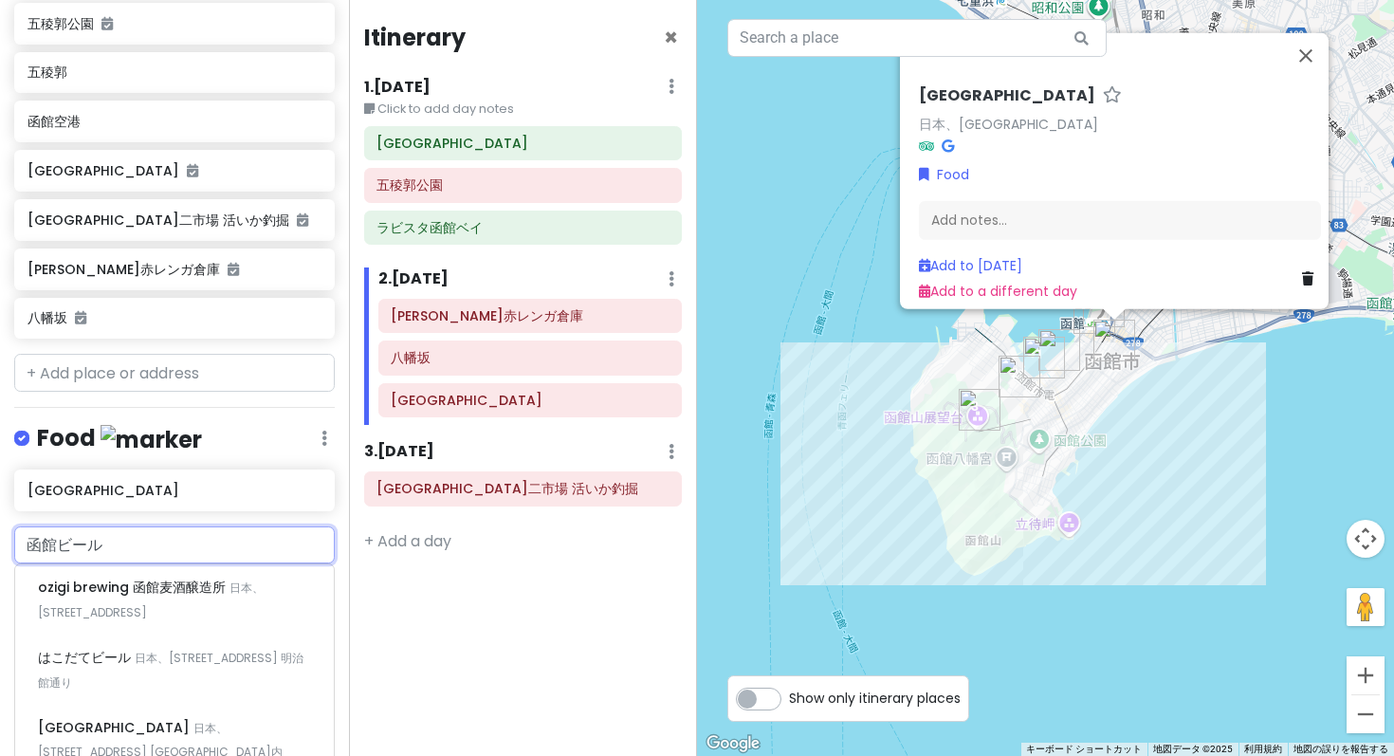
scroll to position [451, 0]
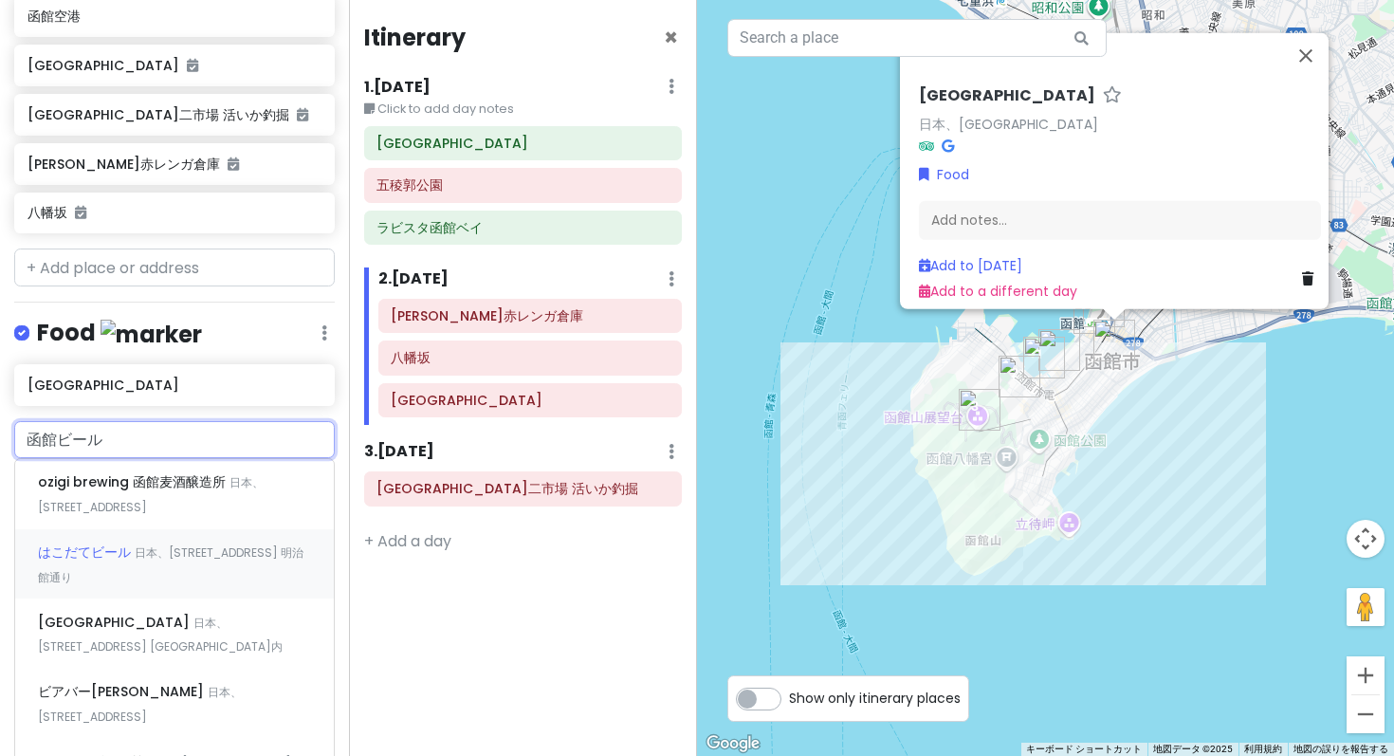
click at [69, 542] on span "はこだてビール" at bounding box center [86, 551] width 97 height 19
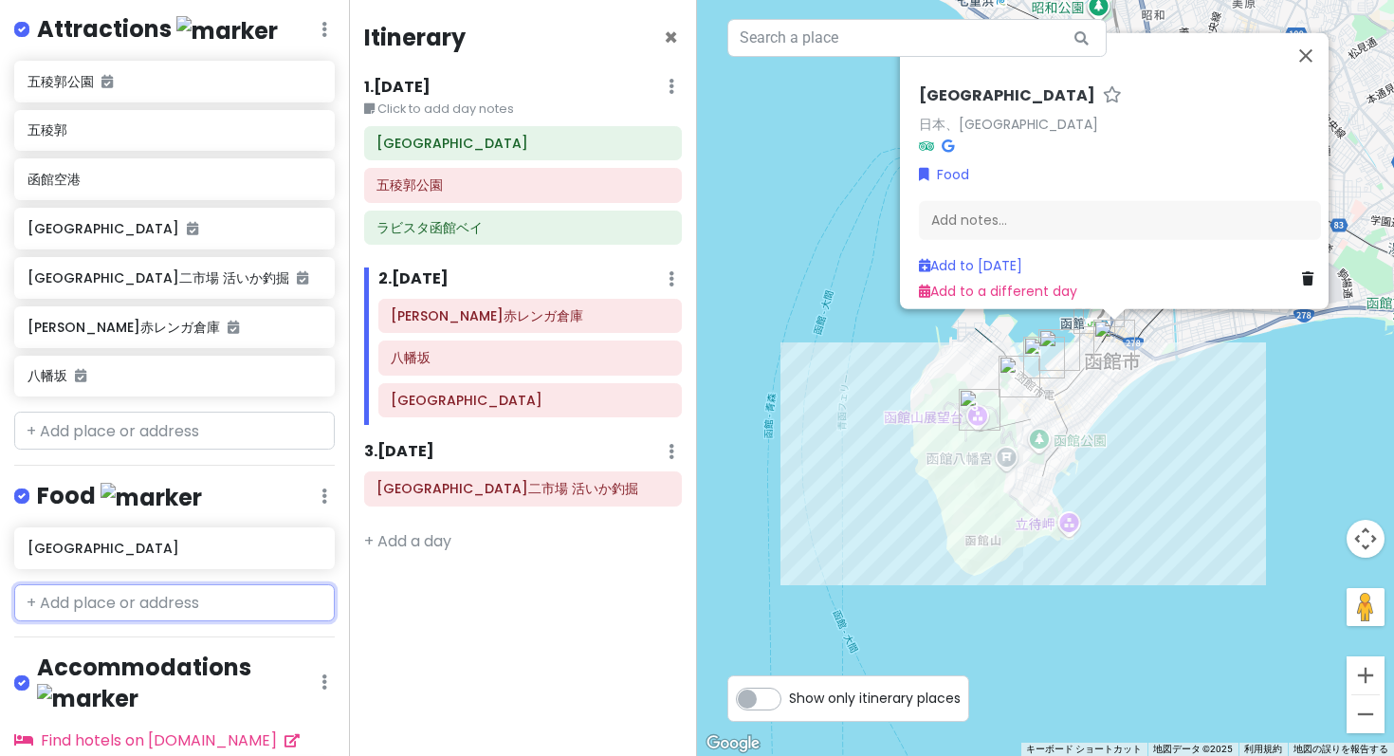
scroll to position [330, 0]
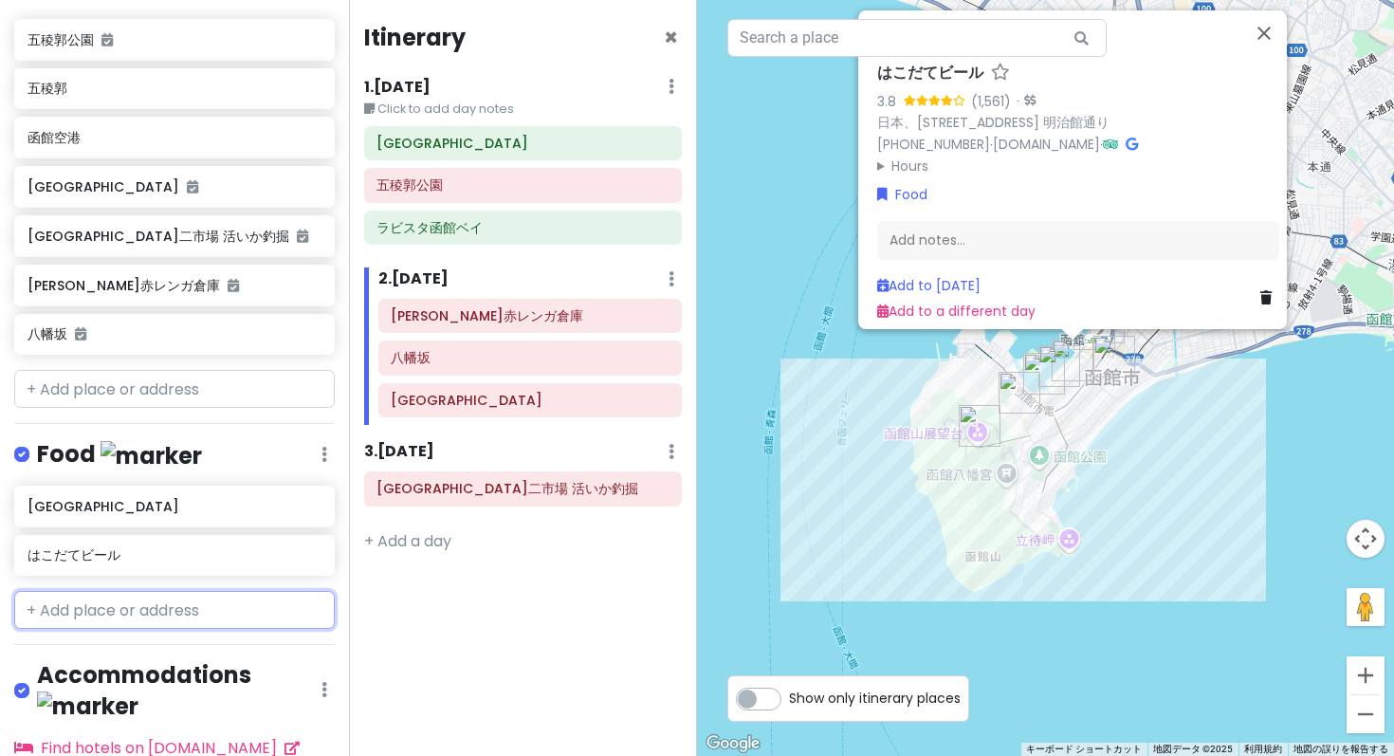
click at [137, 591] on input "text" at bounding box center [174, 610] width 320 height 38
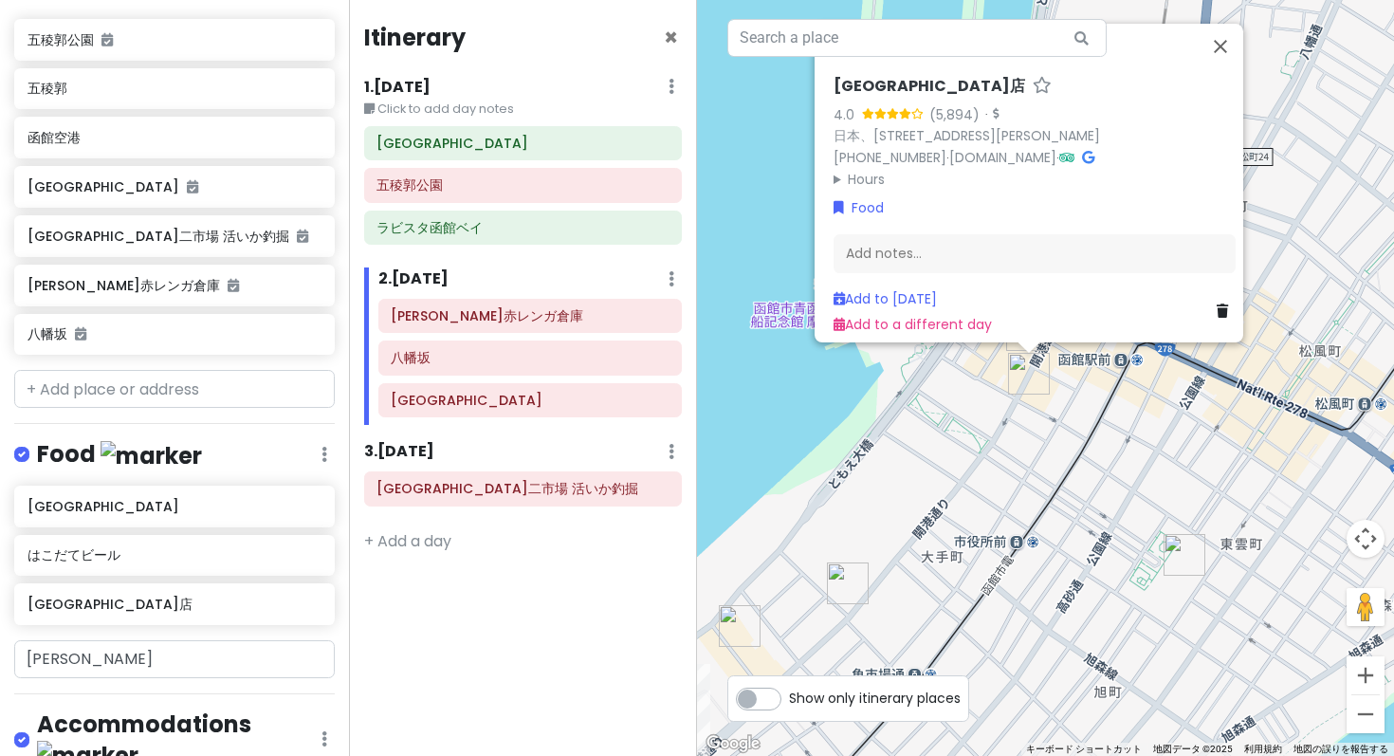
drag, startPoint x: 1082, startPoint y: 317, endPoint x: 1077, endPoint y: 438, distance: 121.5
click at [1077, 438] on div "ラッキーピエロ 函館駅前店 4.0 (5,894) · 日本、〒040-0063 北海道函館市若松町８−８ ２階 +81 138-26-8801 · luck…" at bounding box center [1045, 378] width 697 height 756
click at [1230, 69] on button "閉じる" at bounding box center [1220, 47] width 46 height 46
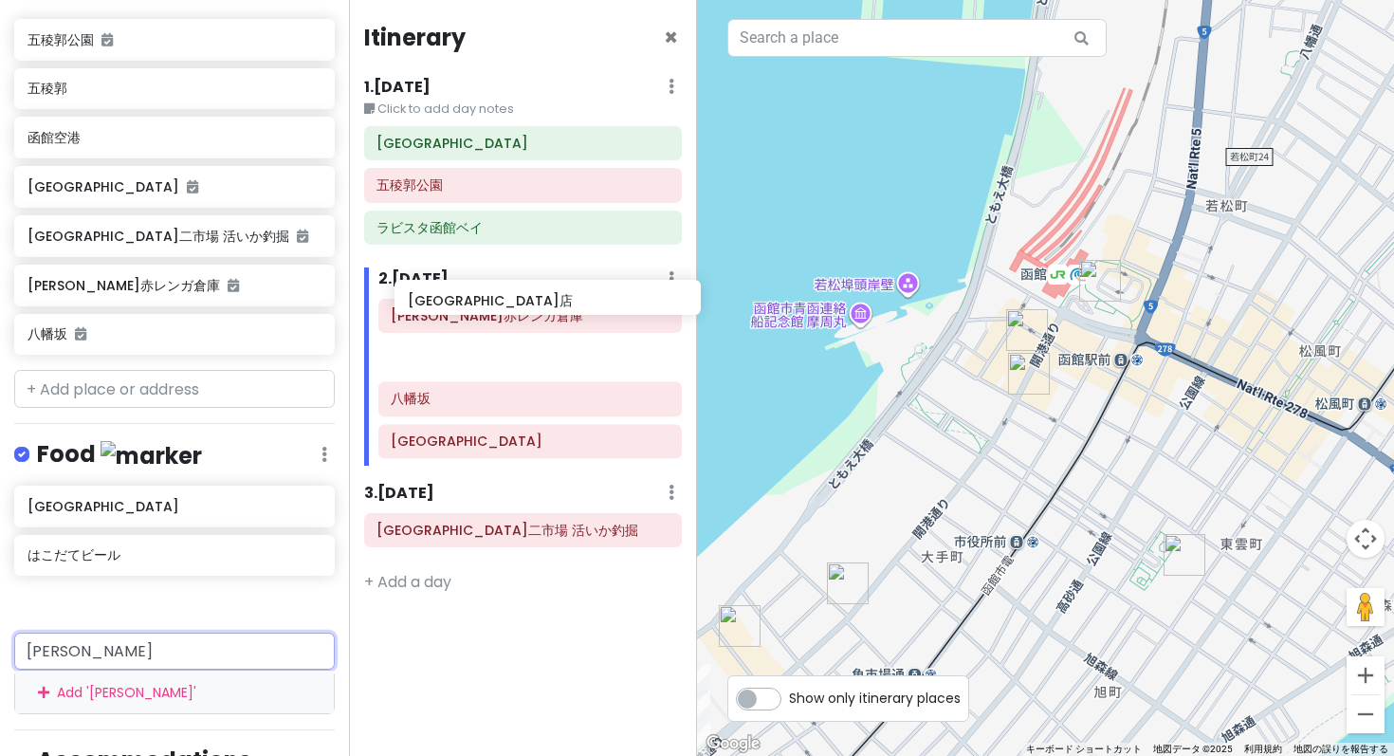
drag, startPoint x: 175, startPoint y: 395, endPoint x: 556, endPoint y: 293, distance: 393.7
click at [556, 293] on div "Hakodate Private Change Dates Make a Copy Delete Trip Go Pro ⚡️ Give Feedback 💡…" at bounding box center [697, 378] width 1394 height 756
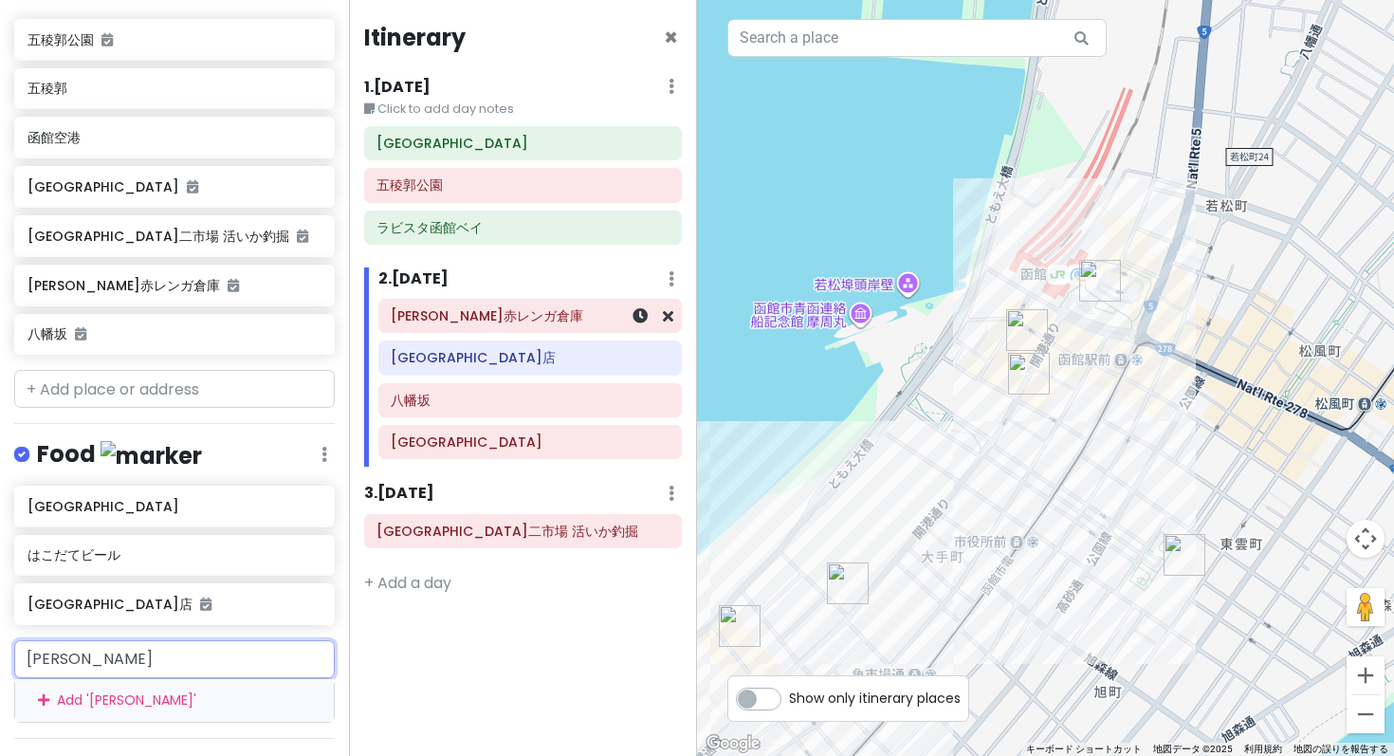
click at [470, 307] on h6 "金森赤レンガ倉庫" at bounding box center [530, 315] width 278 height 17
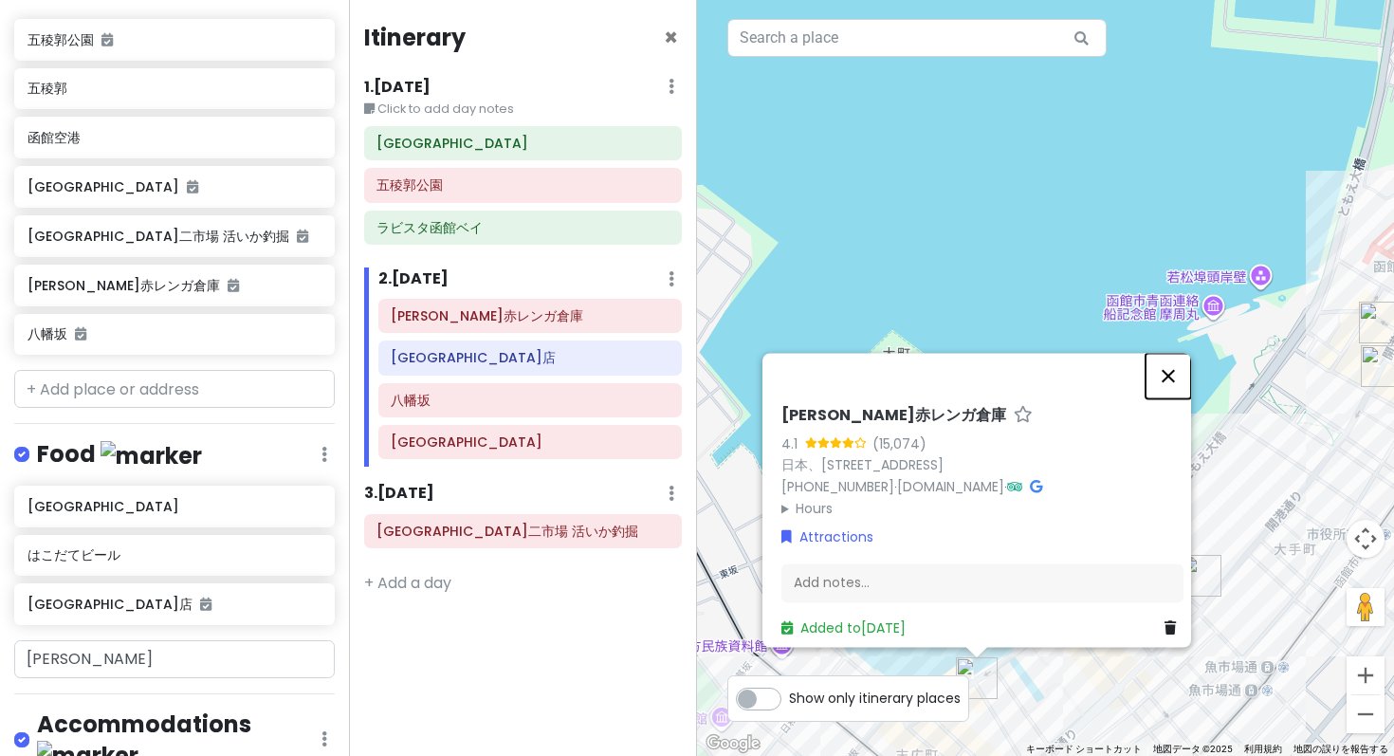
click at [1171, 398] on button "閉じる" at bounding box center [1168, 376] width 46 height 46
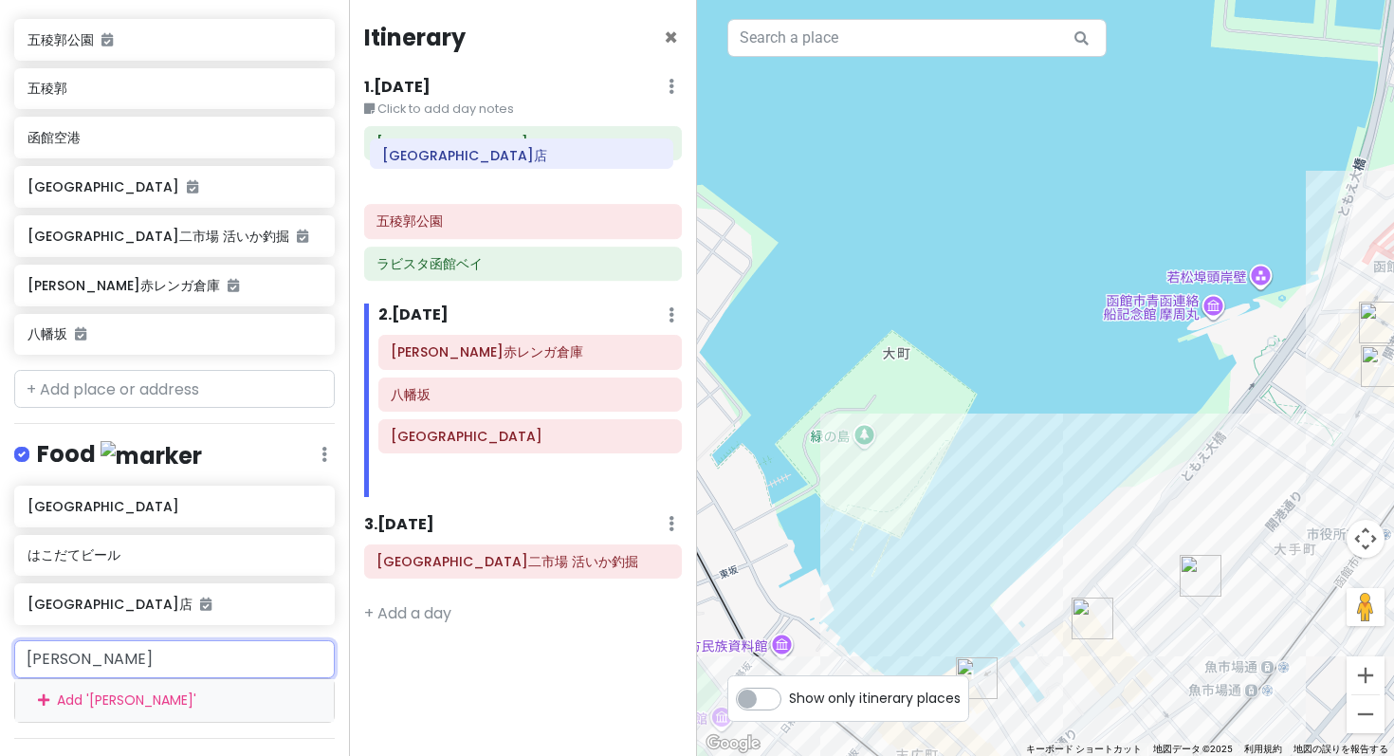
drag, startPoint x: 441, startPoint y: 296, endPoint x: 432, endPoint y: 159, distance: 136.8
click at [432, 159] on div "Itinerary × 1 . Fri 3/27 Edit Day Notes Delete Day Click to add day notes 函館駅前広…" at bounding box center [523, 378] width 349 height 756
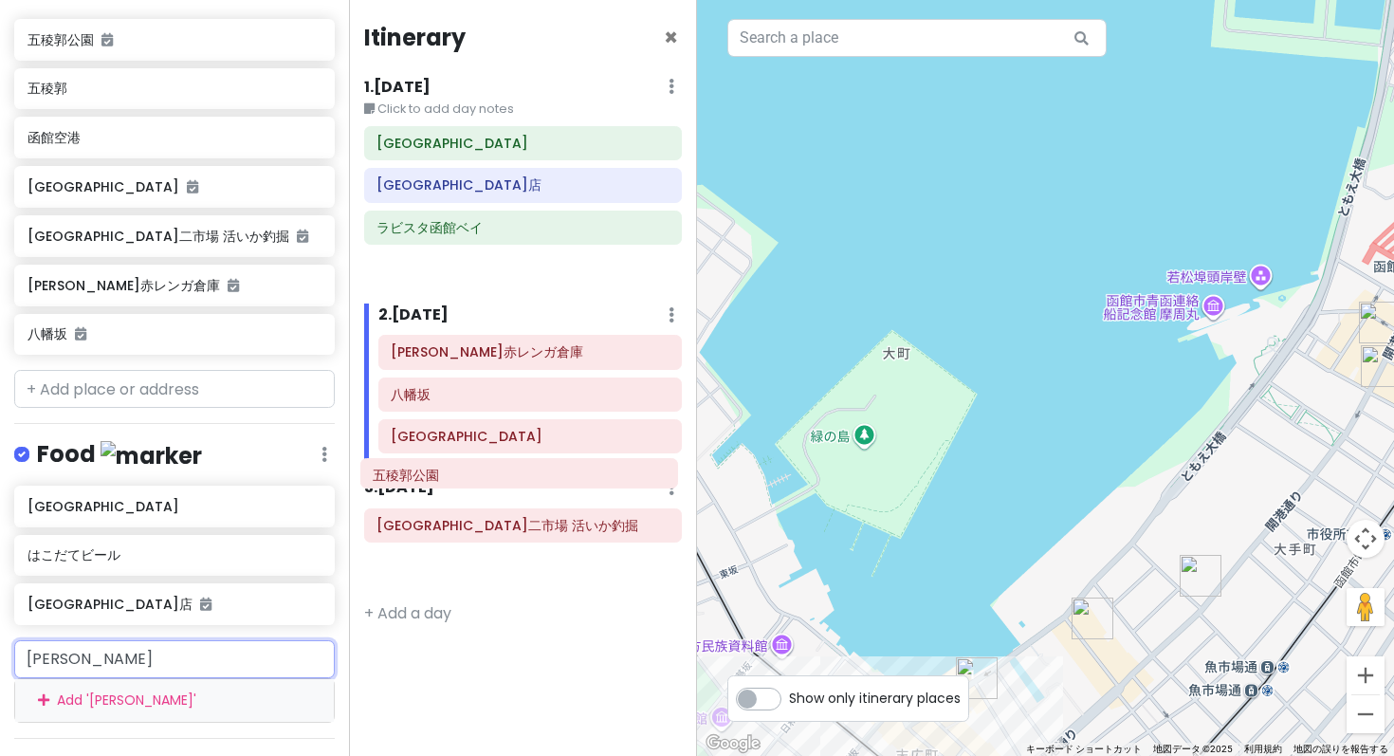
drag, startPoint x: 430, startPoint y: 177, endPoint x: 427, endPoint y: 468, distance: 291.1
click at [427, 468] on div "Itinerary × 1 . Fri 3/27 Edit Day Notes Delete Day Click to add day notes 函館駅前広…" at bounding box center [523, 378] width 349 height 756
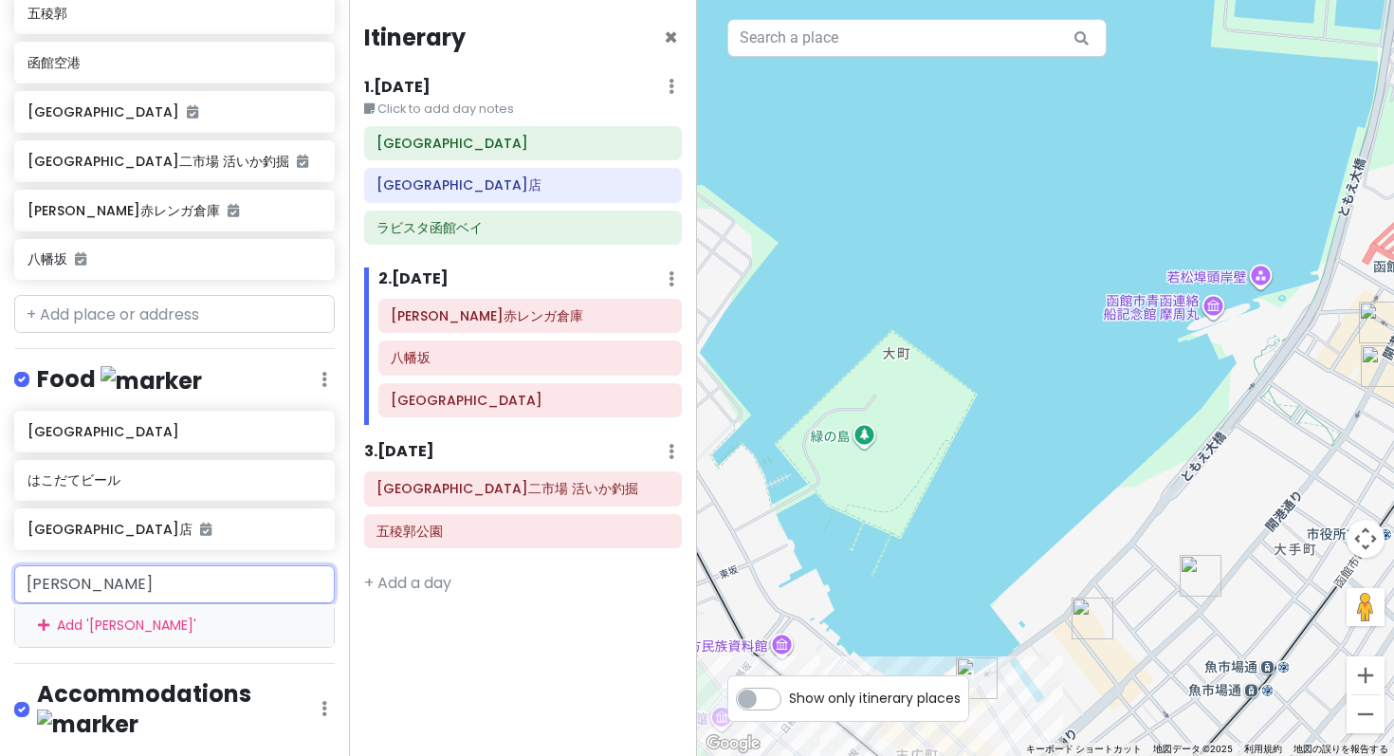
scroll to position [365, 0]
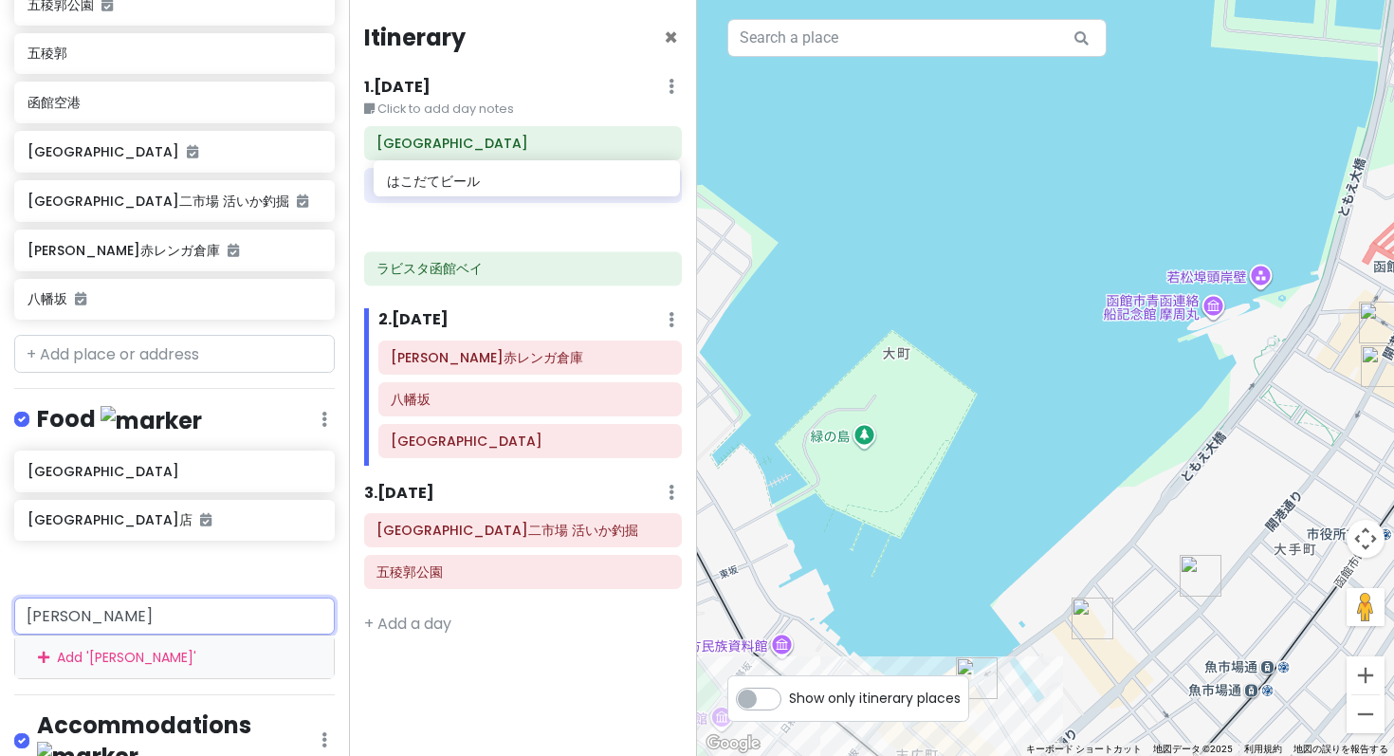
drag, startPoint x: 210, startPoint y: 320, endPoint x: 569, endPoint y: 174, distance: 387.5
click at [569, 174] on div "Hakodate Private Change Dates Make a Copy Delete Trip Go Pro ⚡️ Give Feedback 💡…" at bounding box center [697, 378] width 1394 height 756
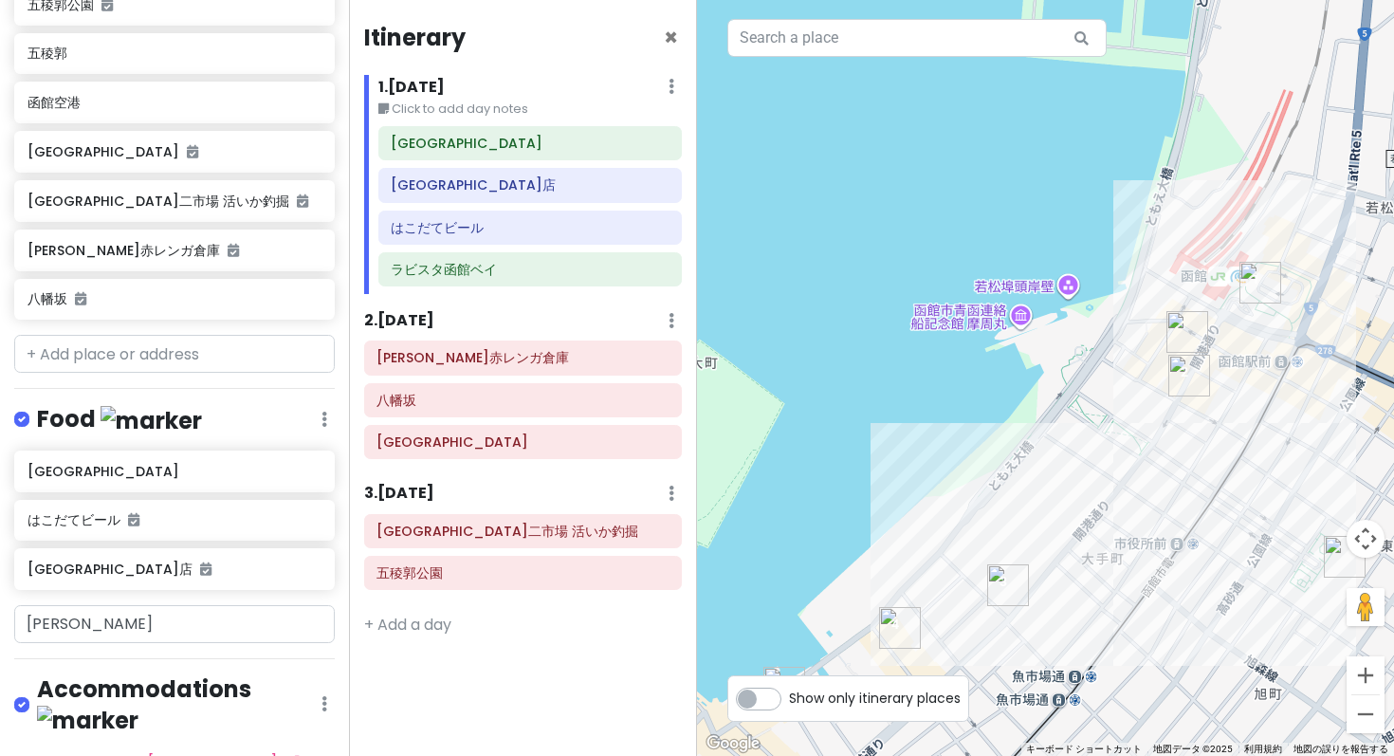
drag, startPoint x: 1002, startPoint y: 437, endPoint x: 810, endPoint y: 447, distance: 192.7
click at [810, 447] on div at bounding box center [1045, 378] width 697 height 756
click at [1254, 283] on img "函館駅前広場" at bounding box center [1260, 283] width 42 height 42
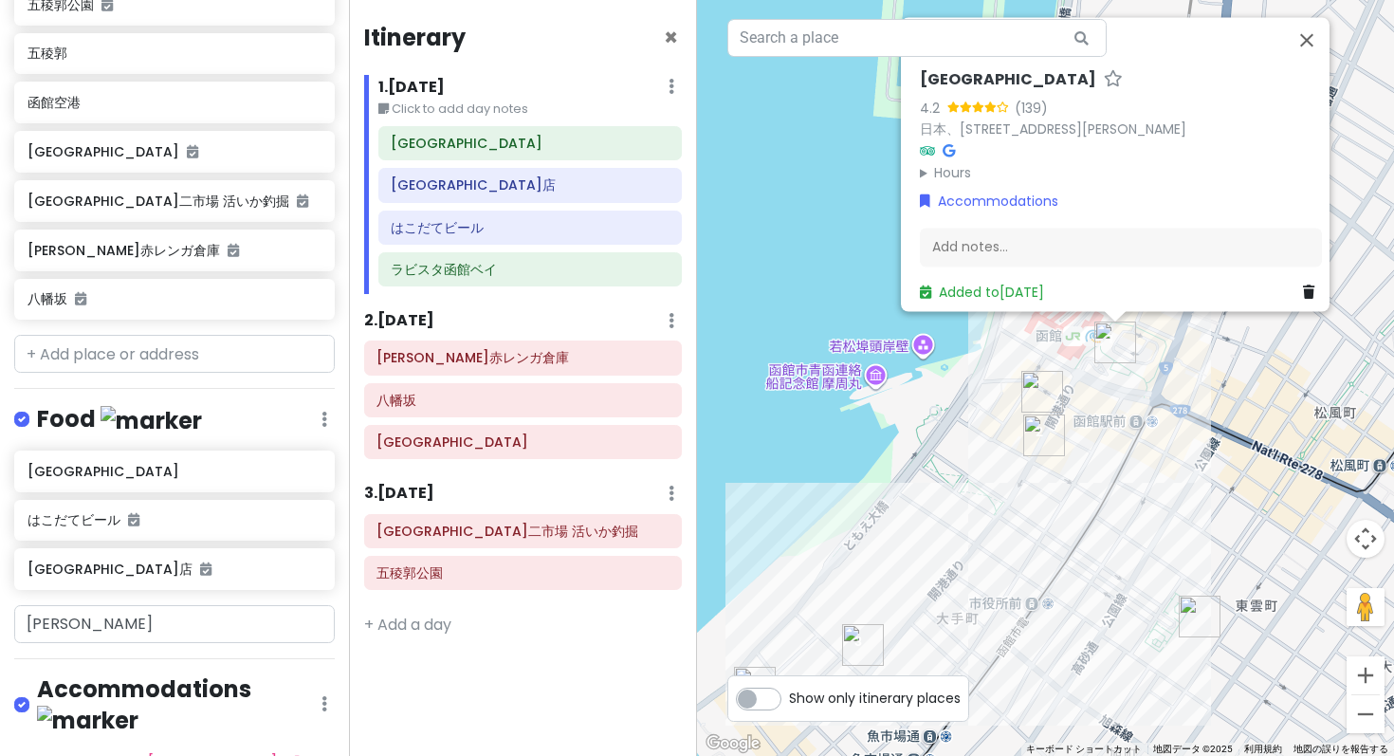
click at [1037, 441] on img "ラッキーピエロ 函館駅前店" at bounding box center [1044, 435] width 42 height 42
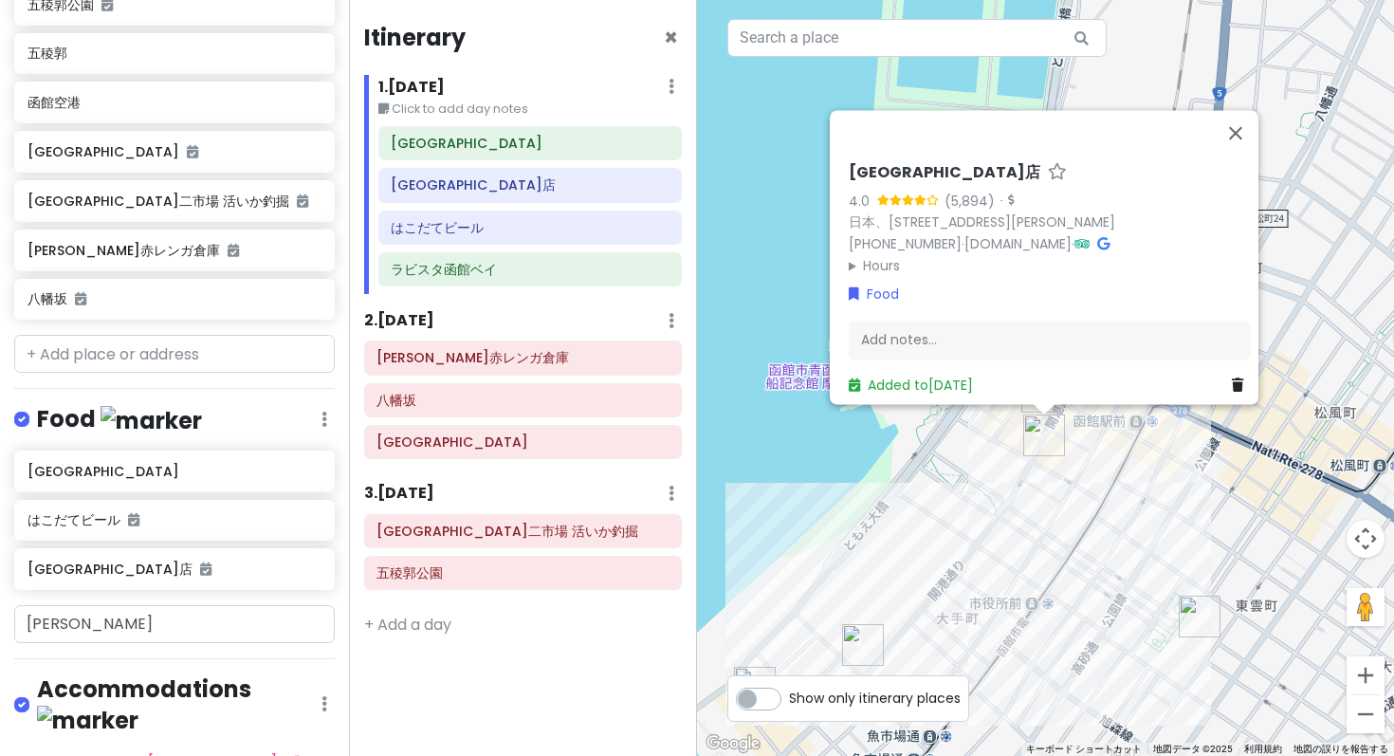
click at [860, 635] on img "はこだてビール" at bounding box center [863, 645] width 42 height 42
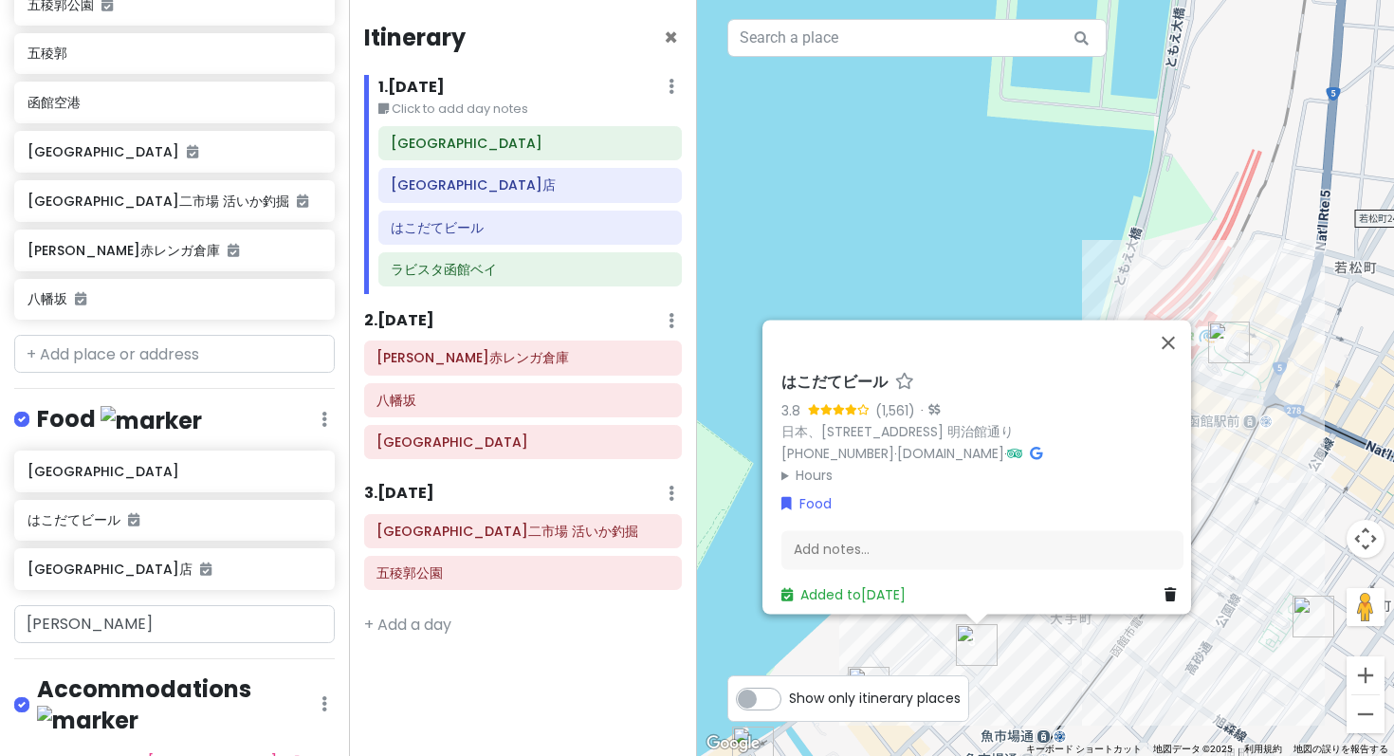
click at [914, 669] on div "はこだてビール 3.8 (1,561) · 日本、〒040-0064 北海道函館市大手町５−２２ 明治館通り +81 138-23-8000 · www.ha…" at bounding box center [1045, 378] width 697 height 756
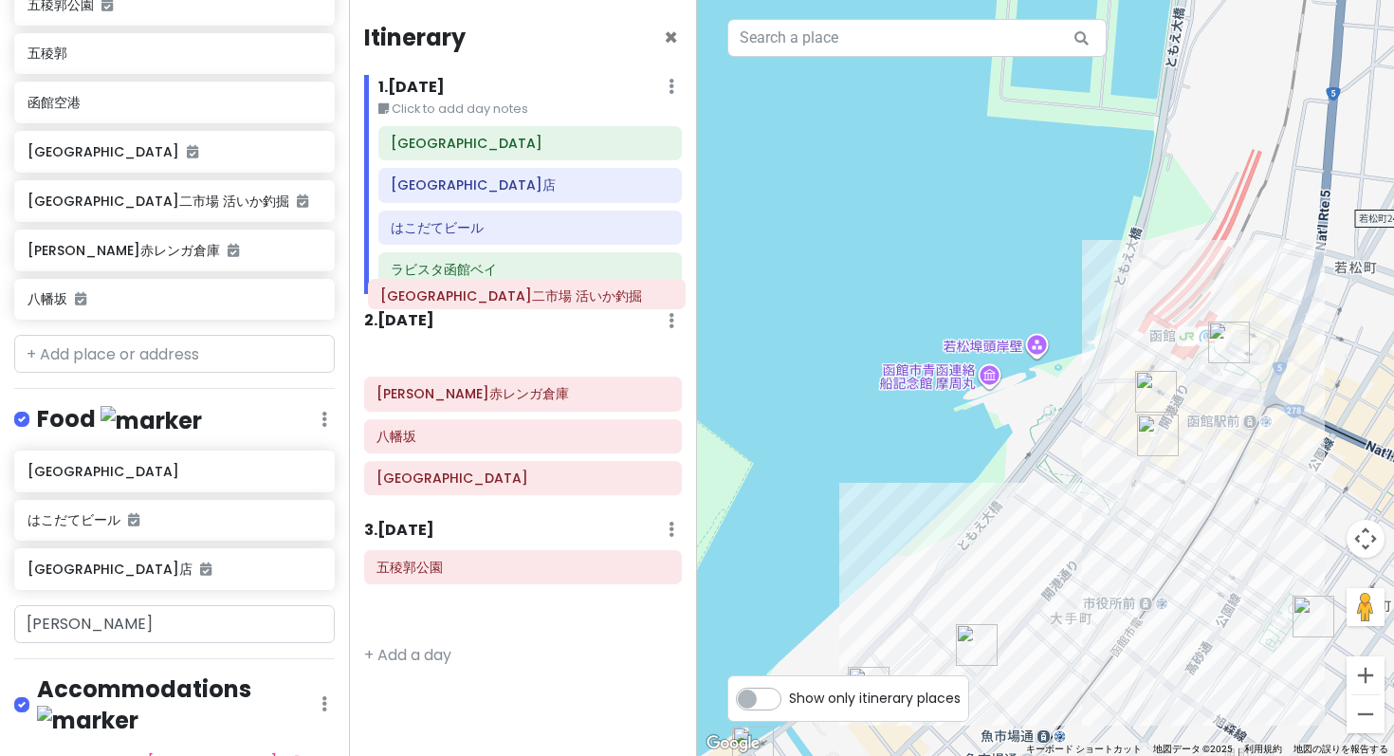
drag, startPoint x: 444, startPoint y: 441, endPoint x: 448, endPoint y: 301, distance: 140.4
click at [448, 301] on div "Itinerary × 1 . Fri 3/27 Edit Day Notes Delete Day Click to add day notes 函館駅前広…" at bounding box center [523, 378] width 349 height 756
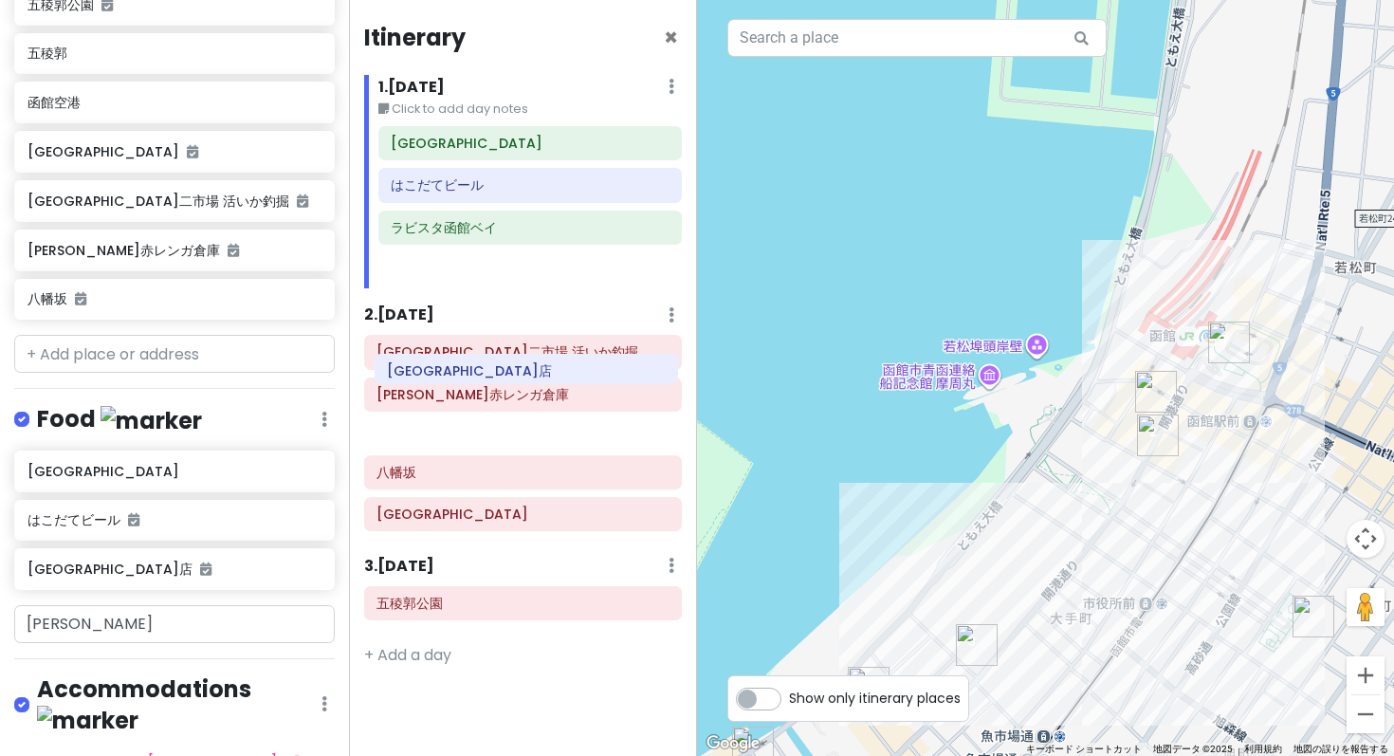
drag, startPoint x: 490, startPoint y: 160, endPoint x: 486, endPoint y: 383, distance: 222.8
click at [486, 383] on div "Itinerary × 1 . Fri 3/27 Edit Day Notes Delete Day Click to add day notes 函館駅前広…" at bounding box center [523, 378] width 349 height 756
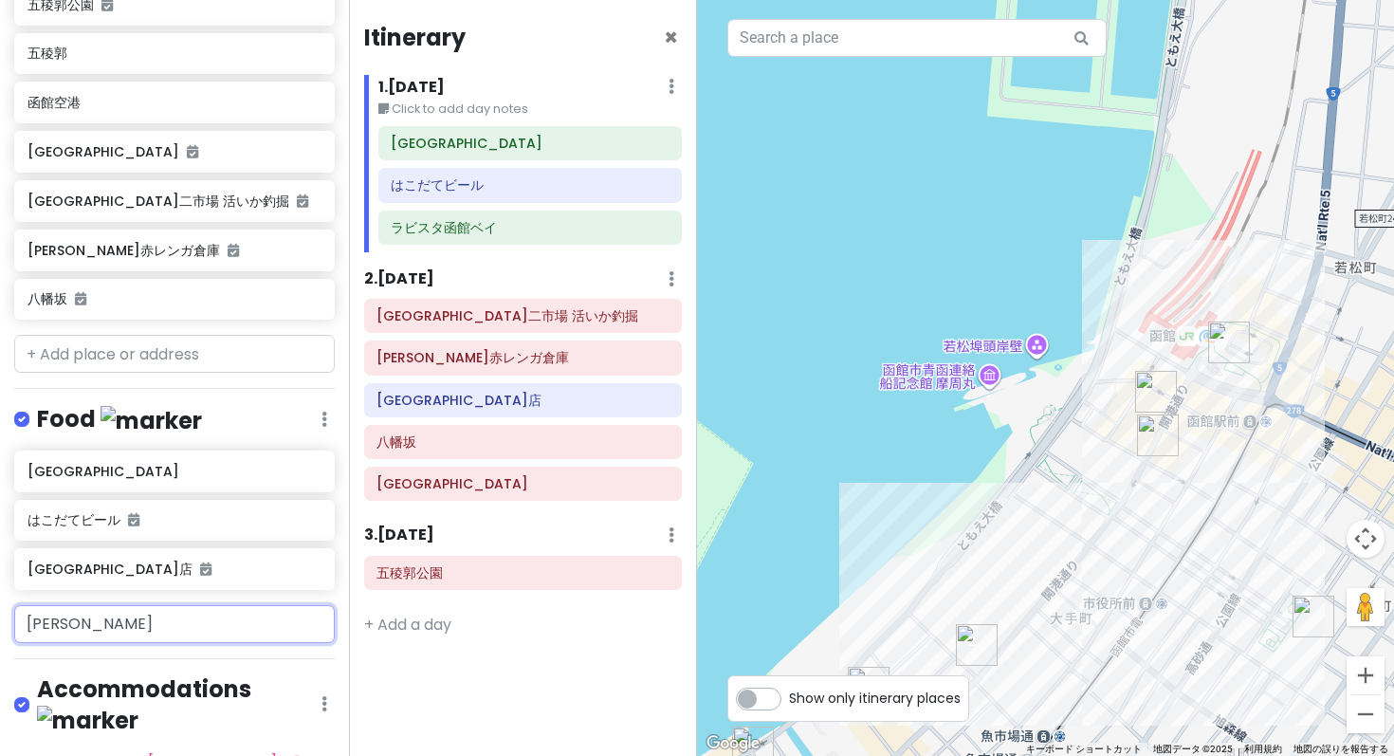
click at [138, 605] on input "ラッキーピエロ" at bounding box center [174, 624] width 320 height 38
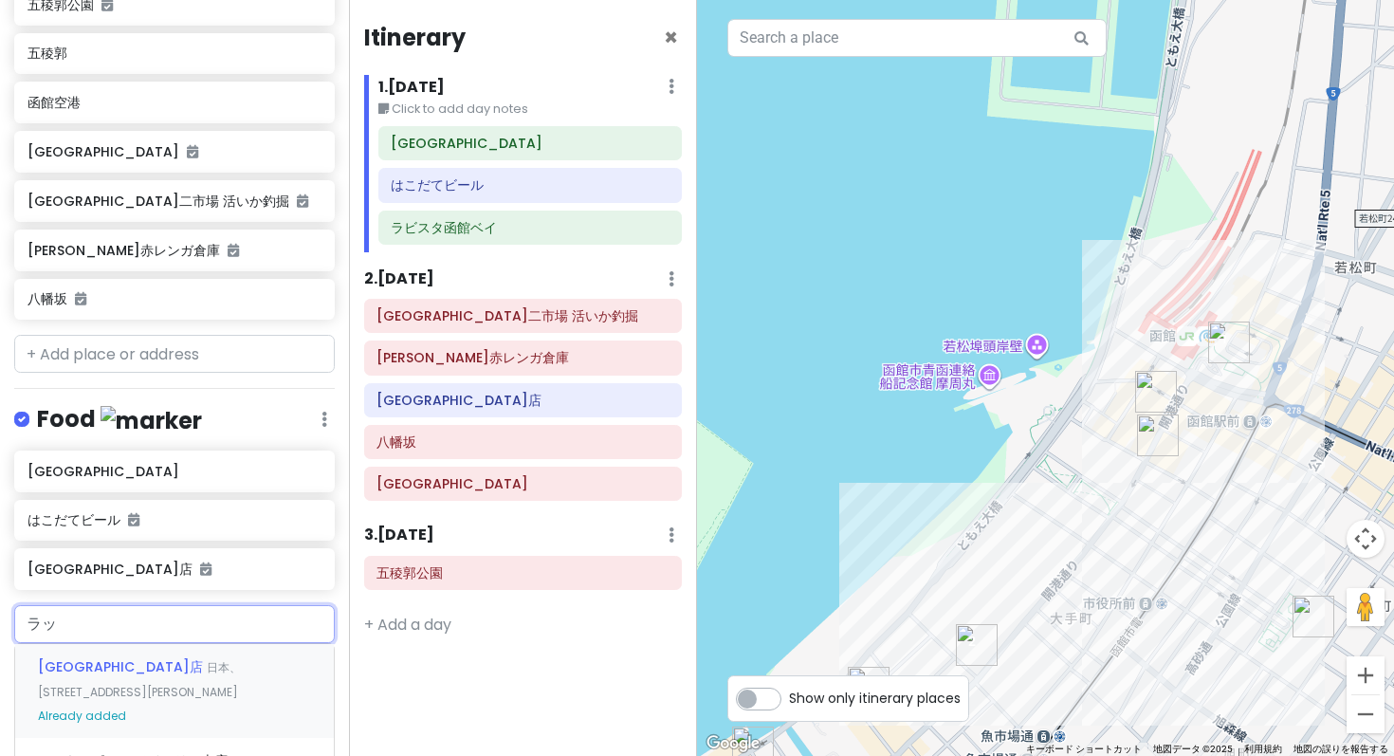
type input "ラ"
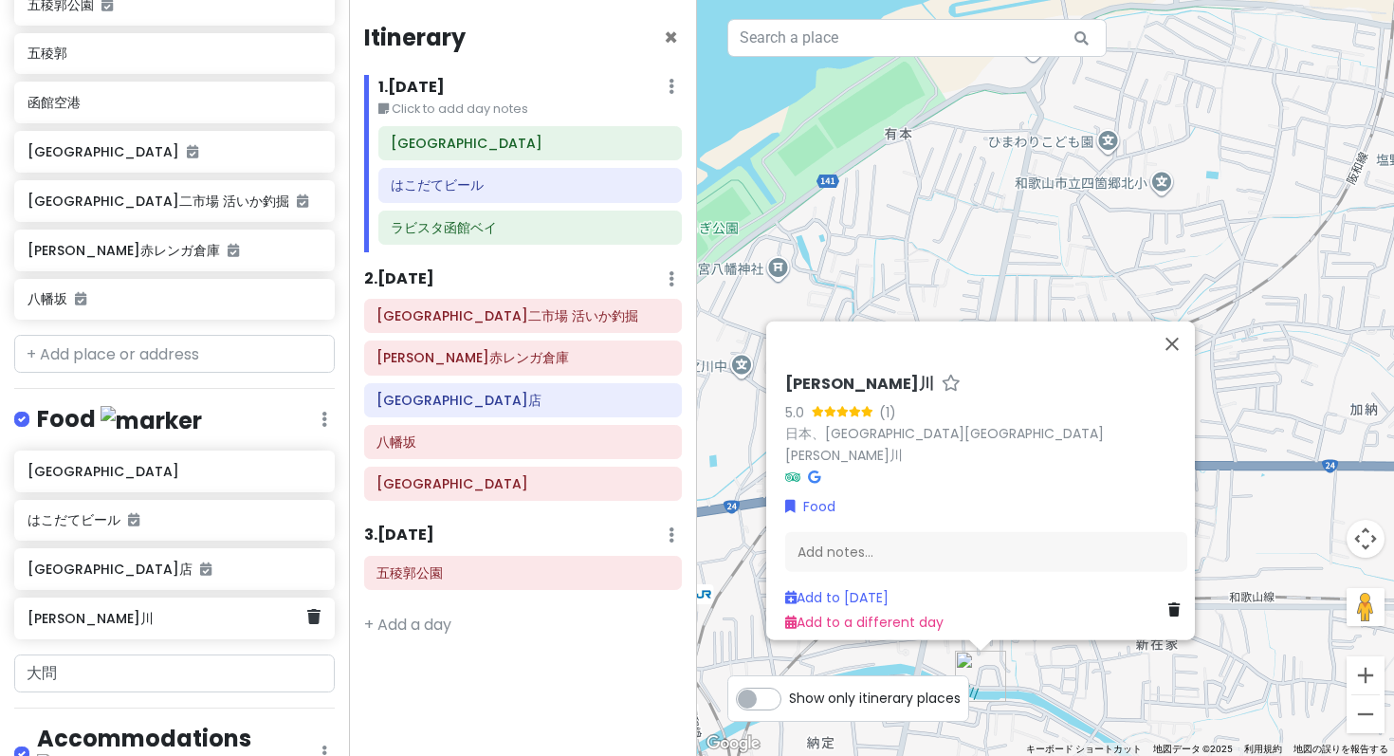
click at [133, 610] on h6 "大門川" at bounding box center [167, 618] width 280 height 17
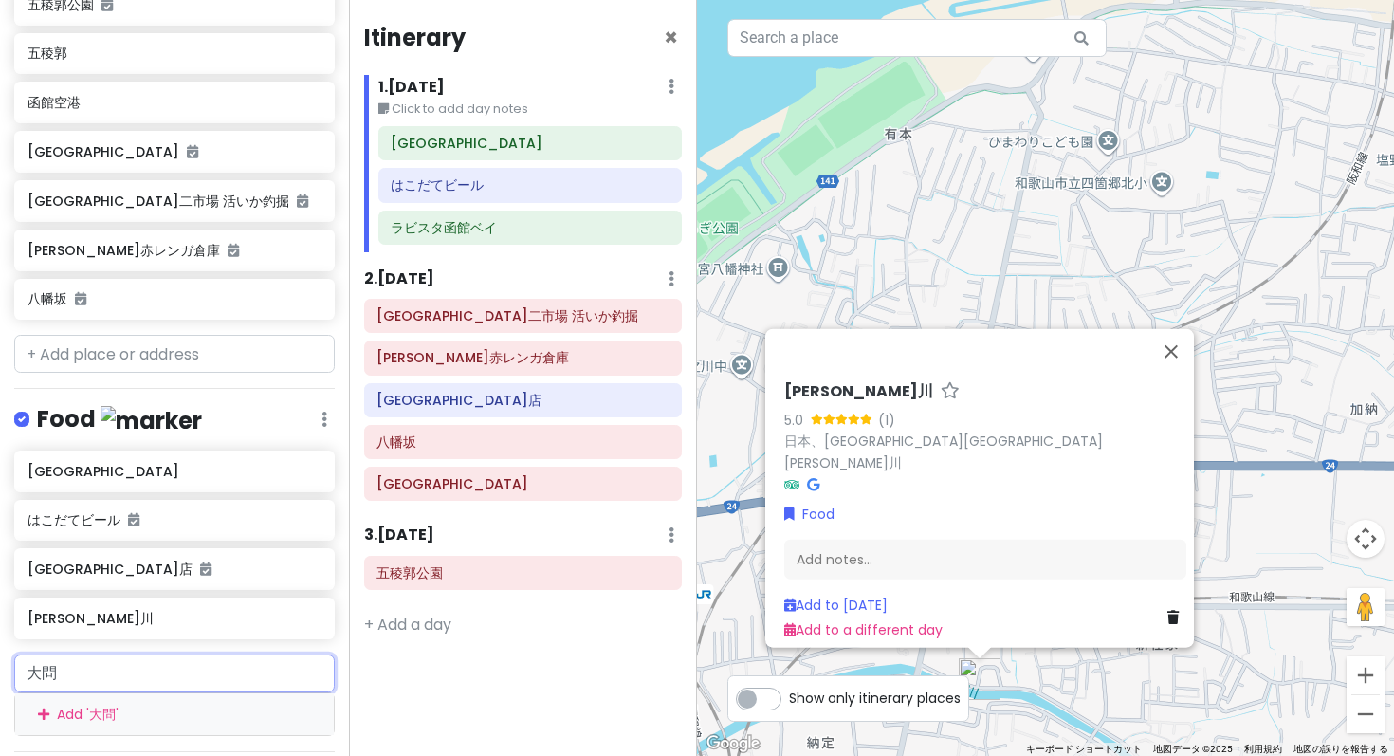
click at [83, 654] on input "大問" at bounding box center [174, 673] width 320 height 38
type input "門"
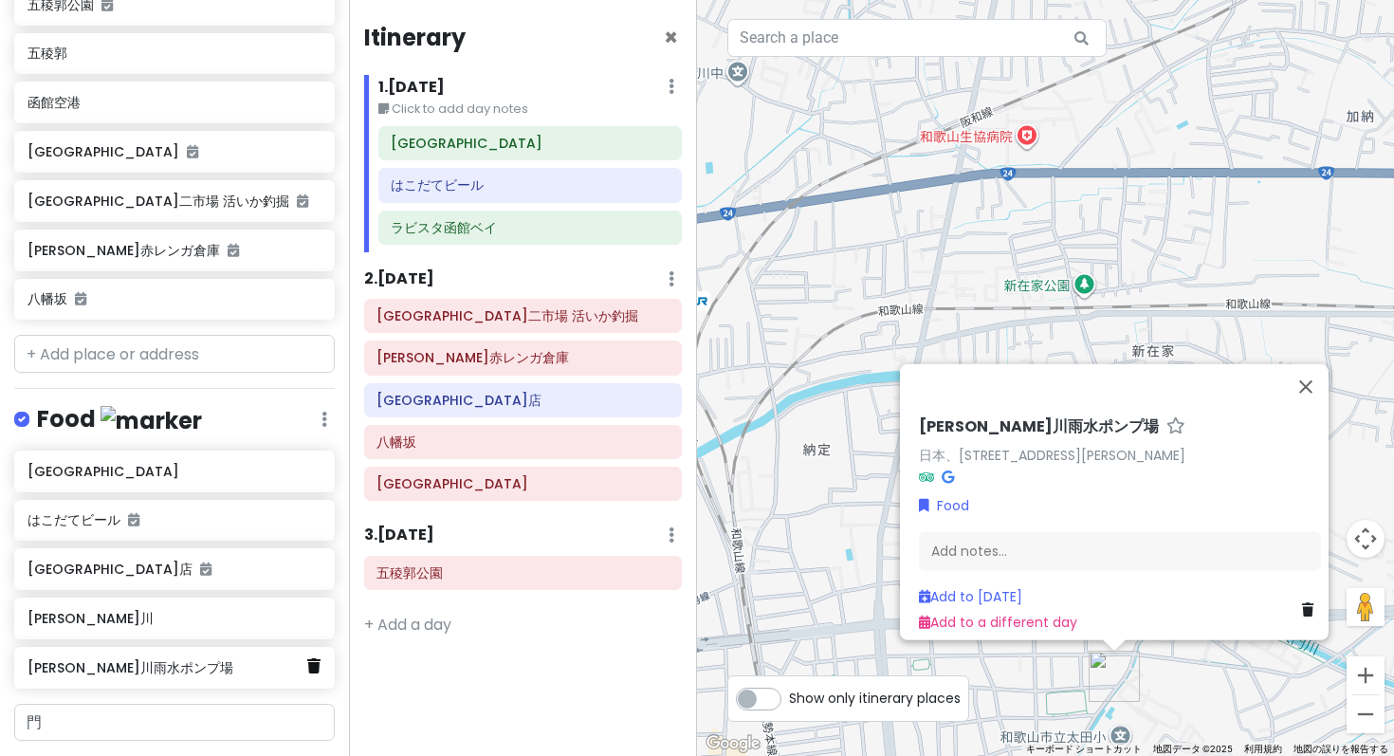
click at [307, 658] on icon at bounding box center [313, 665] width 13 height 15
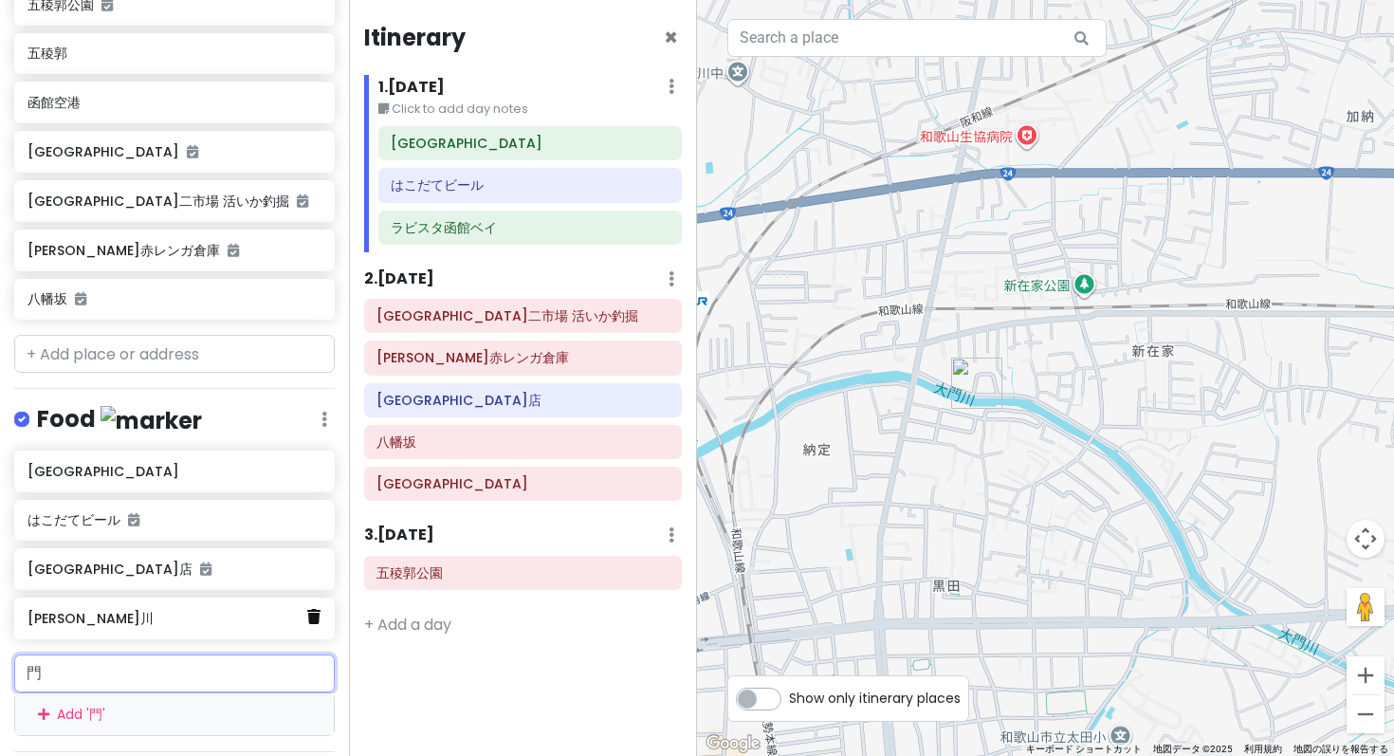
click at [307, 605] on link at bounding box center [313, 617] width 13 height 25
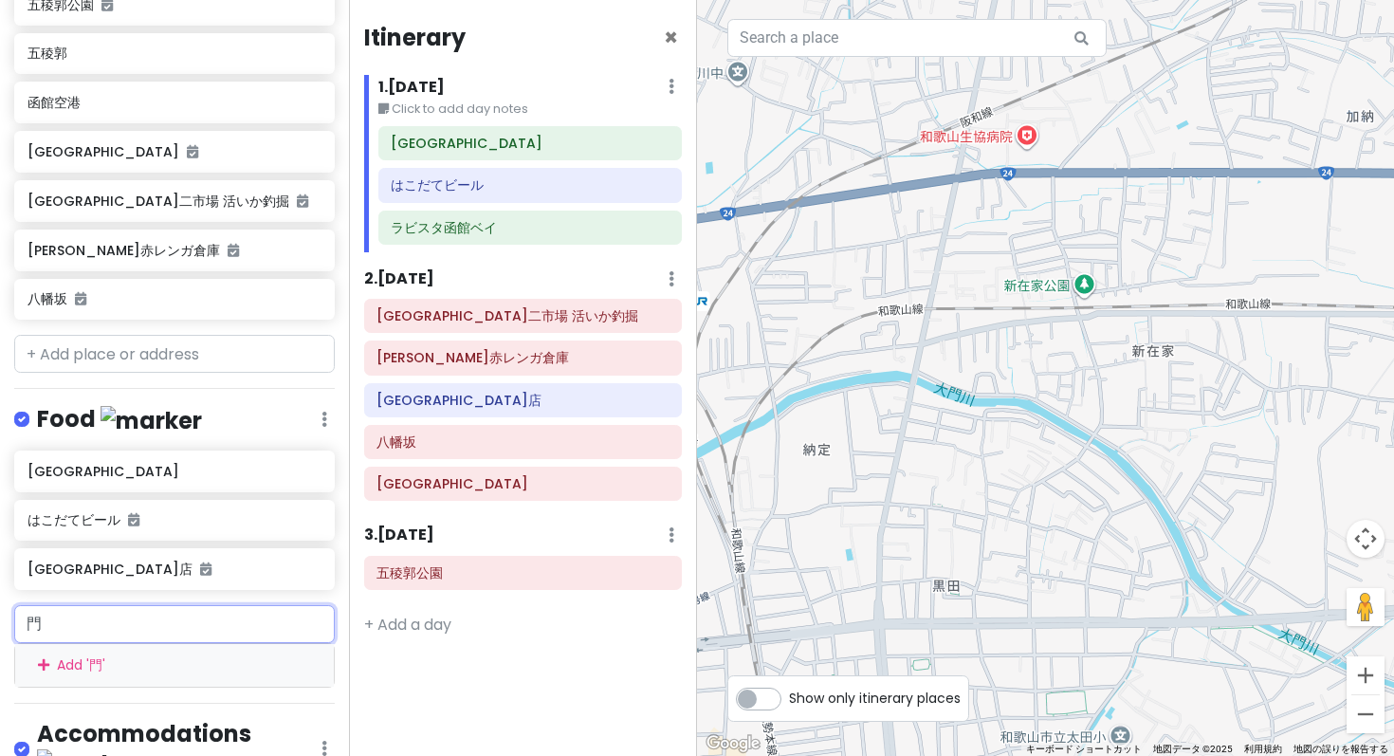
click at [204, 605] on input "門" at bounding box center [174, 624] width 320 height 38
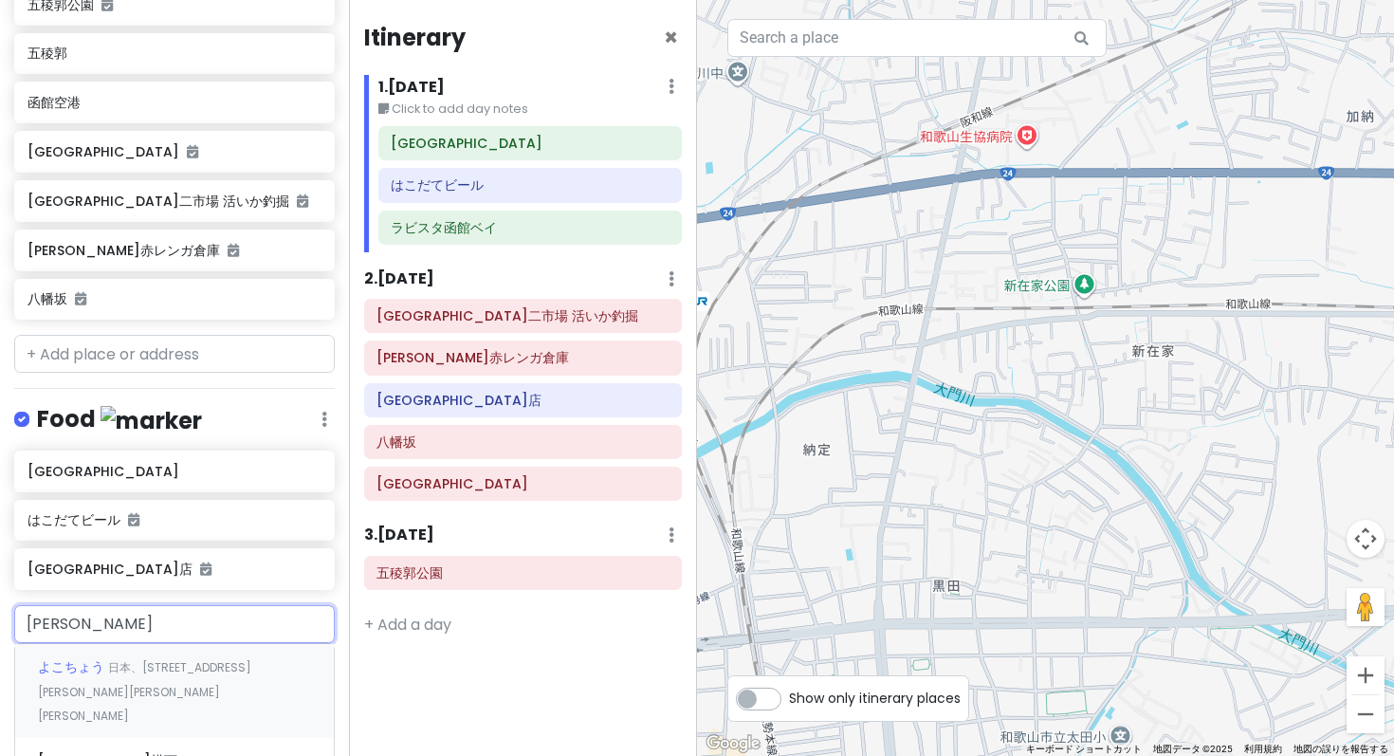
type input "大門横丁"
click at [97, 659] on span "日本、北海道函館市松風町７−５" at bounding box center [126, 679] width 177 height 41
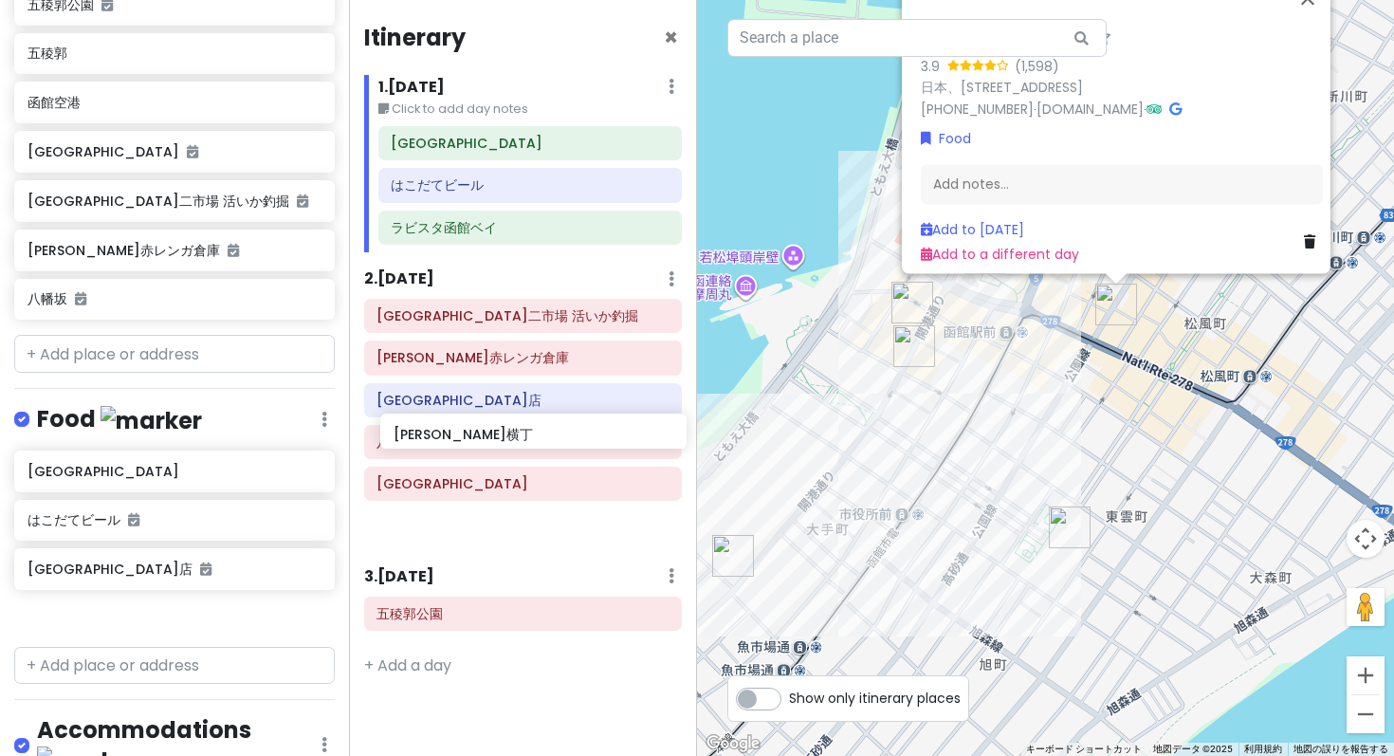
drag, startPoint x: 101, startPoint y: 407, endPoint x: 466, endPoint y: 432, distance: 365.9
click at [466, 432] on div "Hakodate Private Change Dates Make a Copy Delete Trip Go Pro ⚡️ Give Feedback 💡…" at bounding box center [697, 378] width 1394 height 756
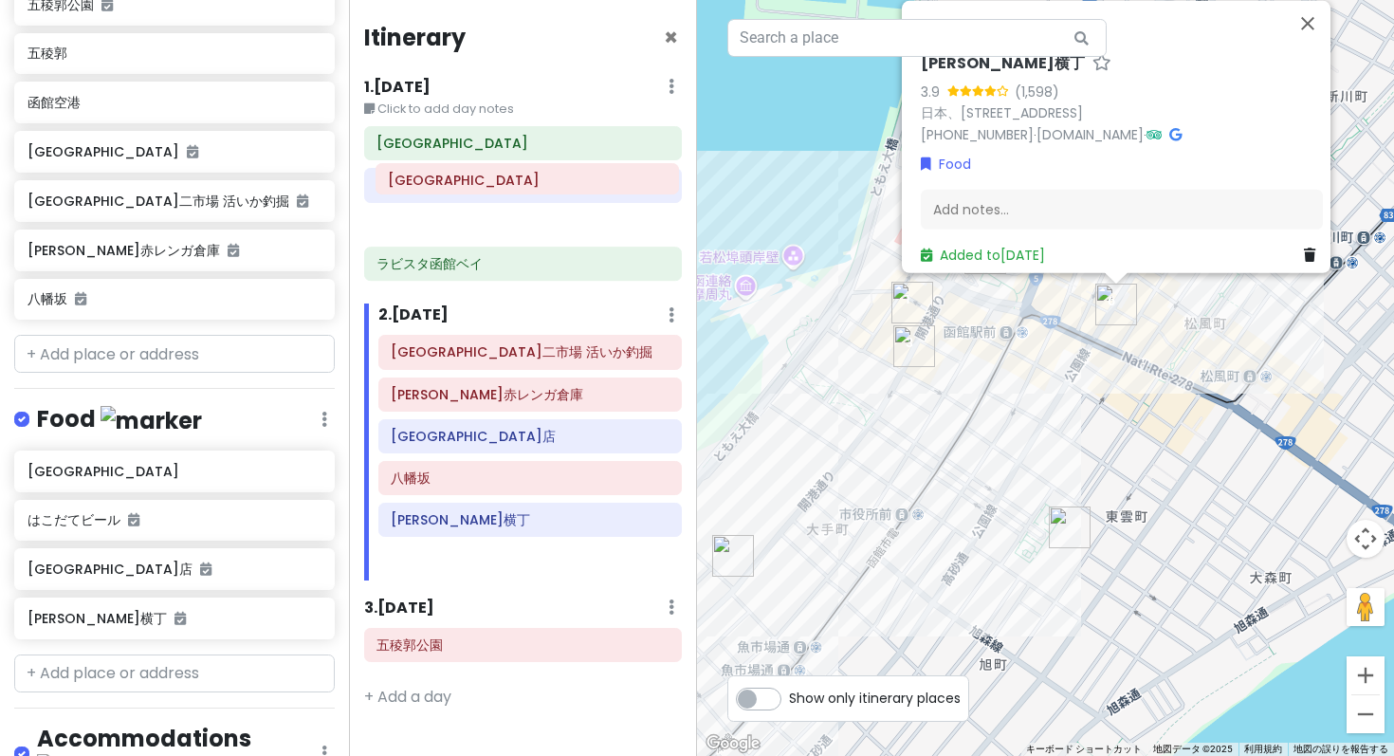
drag, startPoint x: 471, startPoint y: 402, endPoint x: 468, endPoint y: 182, distance: 220.0
click at [468, 182] on div "Itinerary × 1 . Fri 3/27 Edit Day Notes Delete Day Click to add day notes 函館駅前広…" at bounding box center [523, 378] width 349 height 756
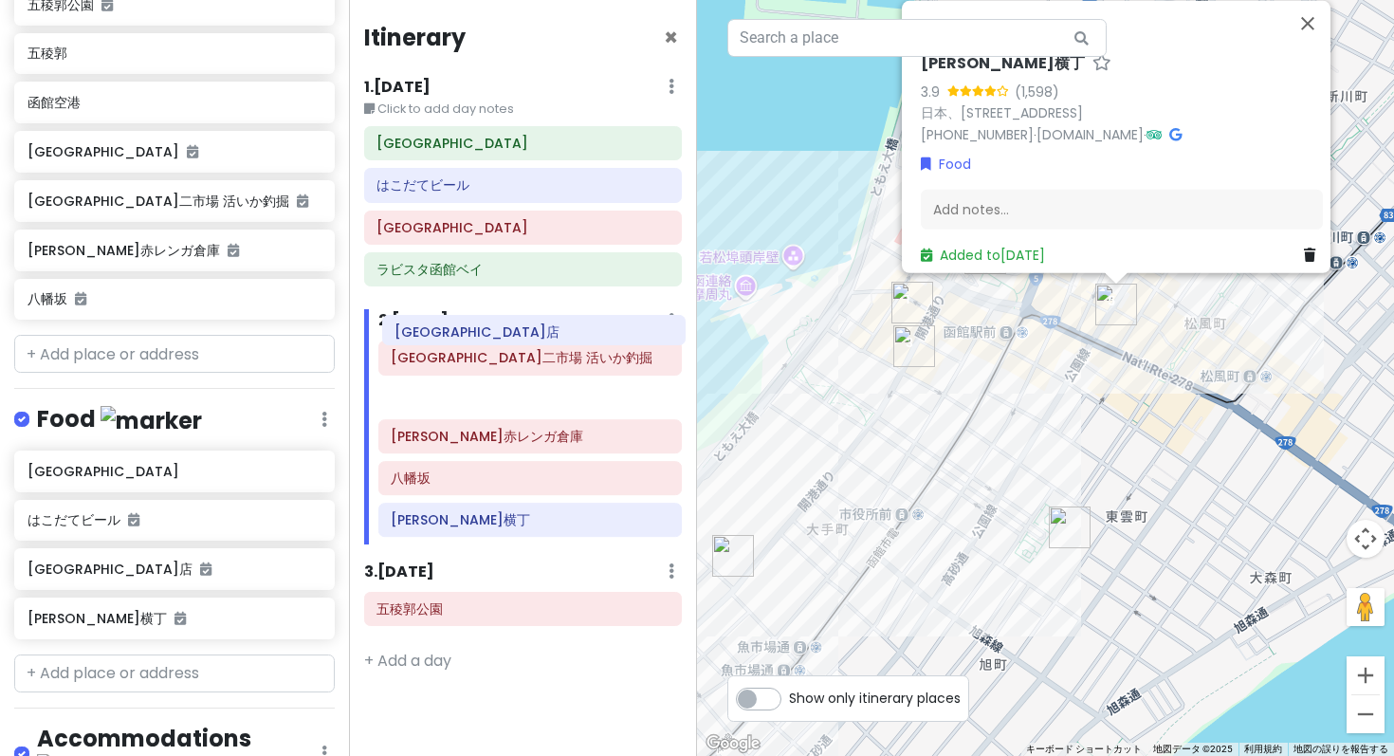
drag, startPoint x: 502, startPoint y: 367, endPoint x: 505, endPoint y: 335, distance: 32.5
click at [505, 340] on div "函館朝市 駅二市場 活いか釣掘 金森赤レンガ倉庫 ラッキーピエロ 函館駅前店 八幡坂 大門横丁" at bounding box center [530, 442] width 333 height 204
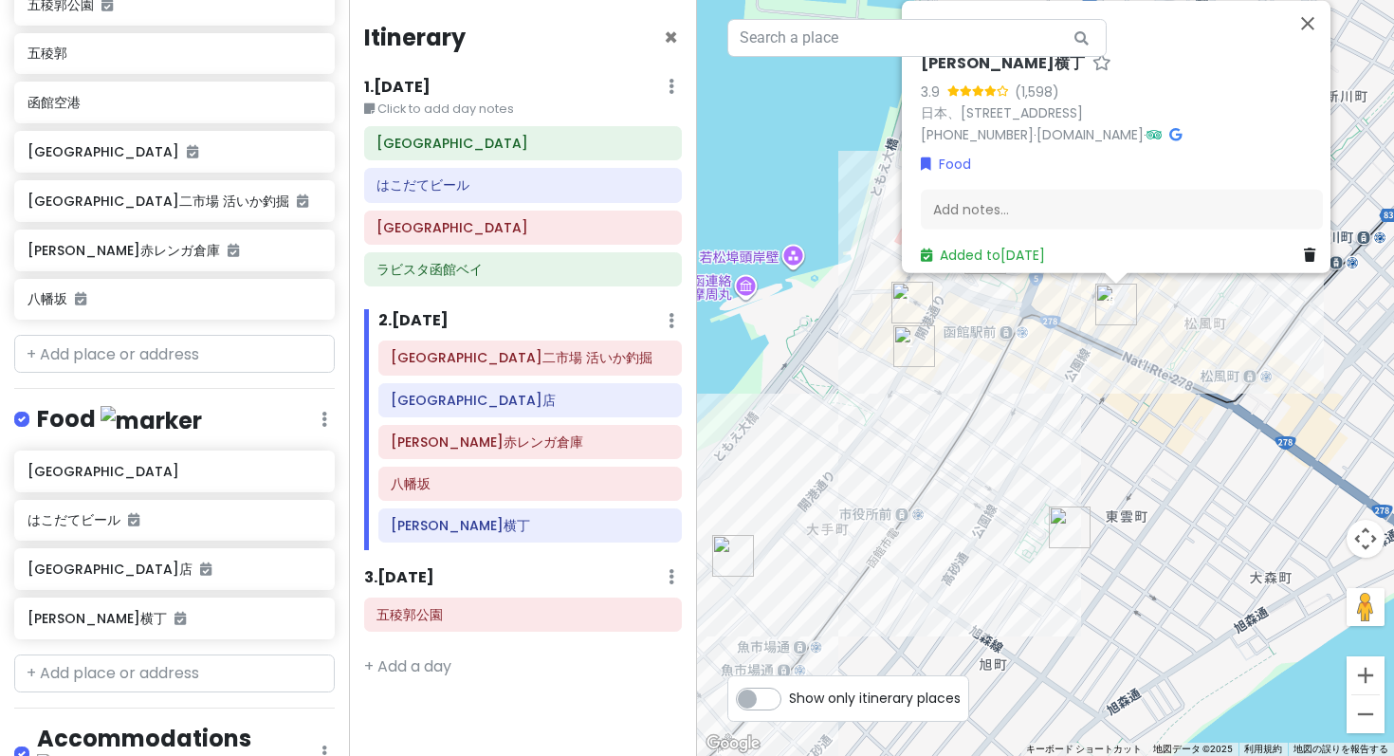
click at [530, 626] on div "Itinerary × 1 . Fri 3/27 Edit Day Notes Delete Day Click to add day notes 函館駅前広…" at bounding box center [523, 378] width 349 height 756
click at [670, 26] on span "×" at bounding box center [671, 37] width 14 height 31
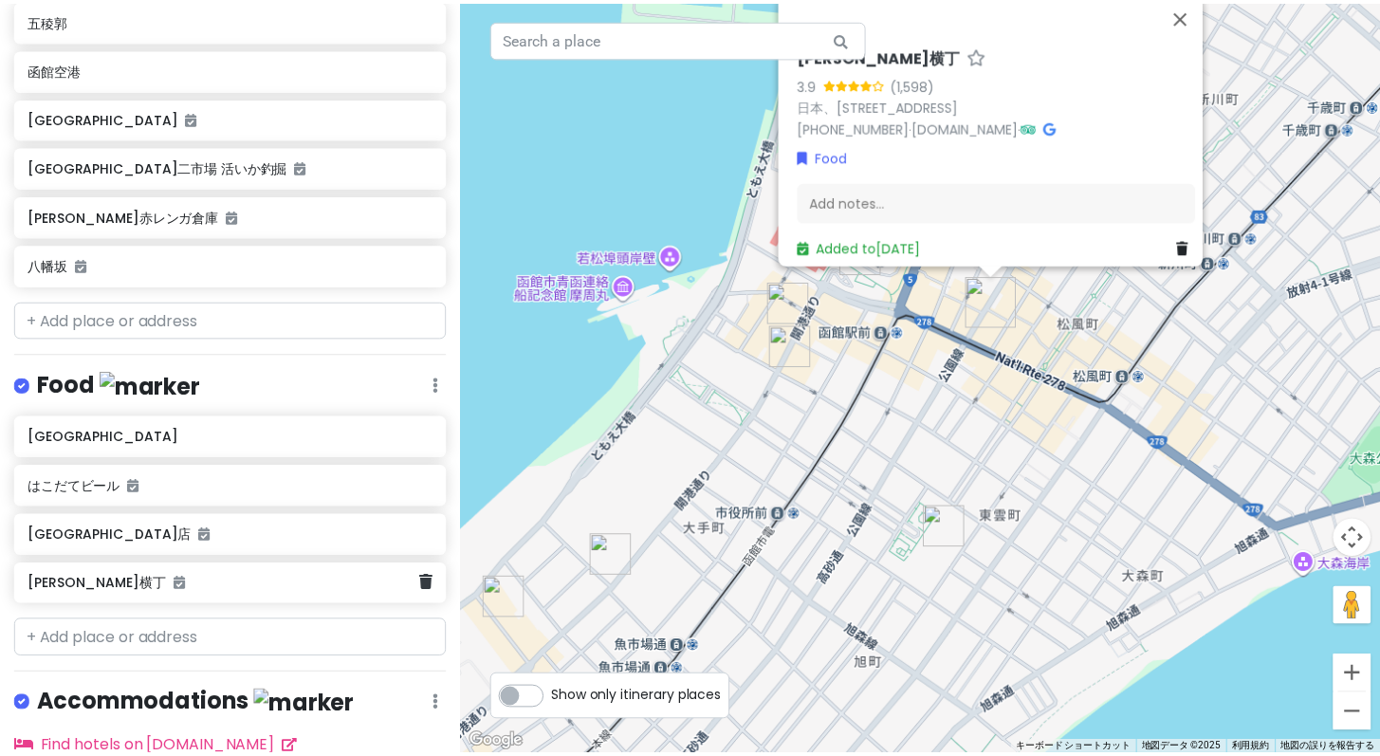
scroll to position [0, 0]
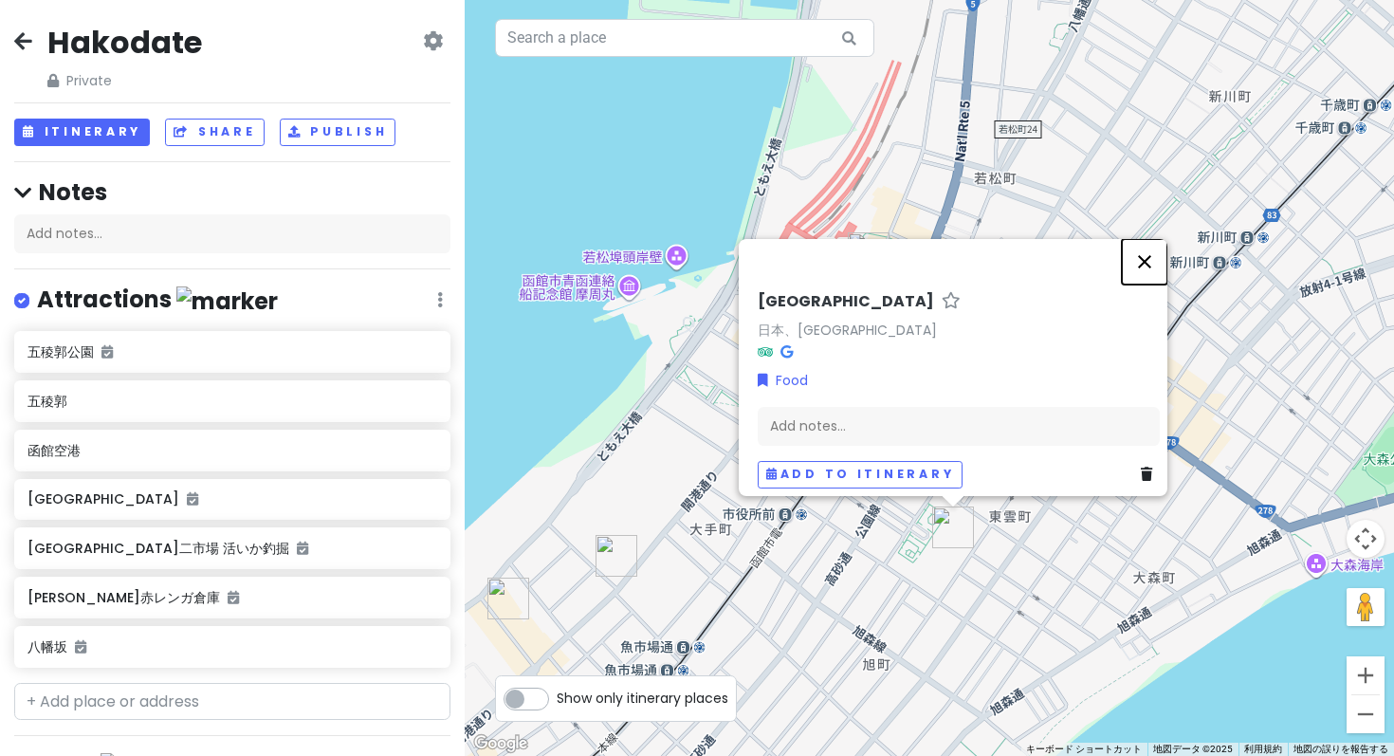
click at [1157, 284] on button "閉じる" at bounding box center [1145, 262] width 46 height 46
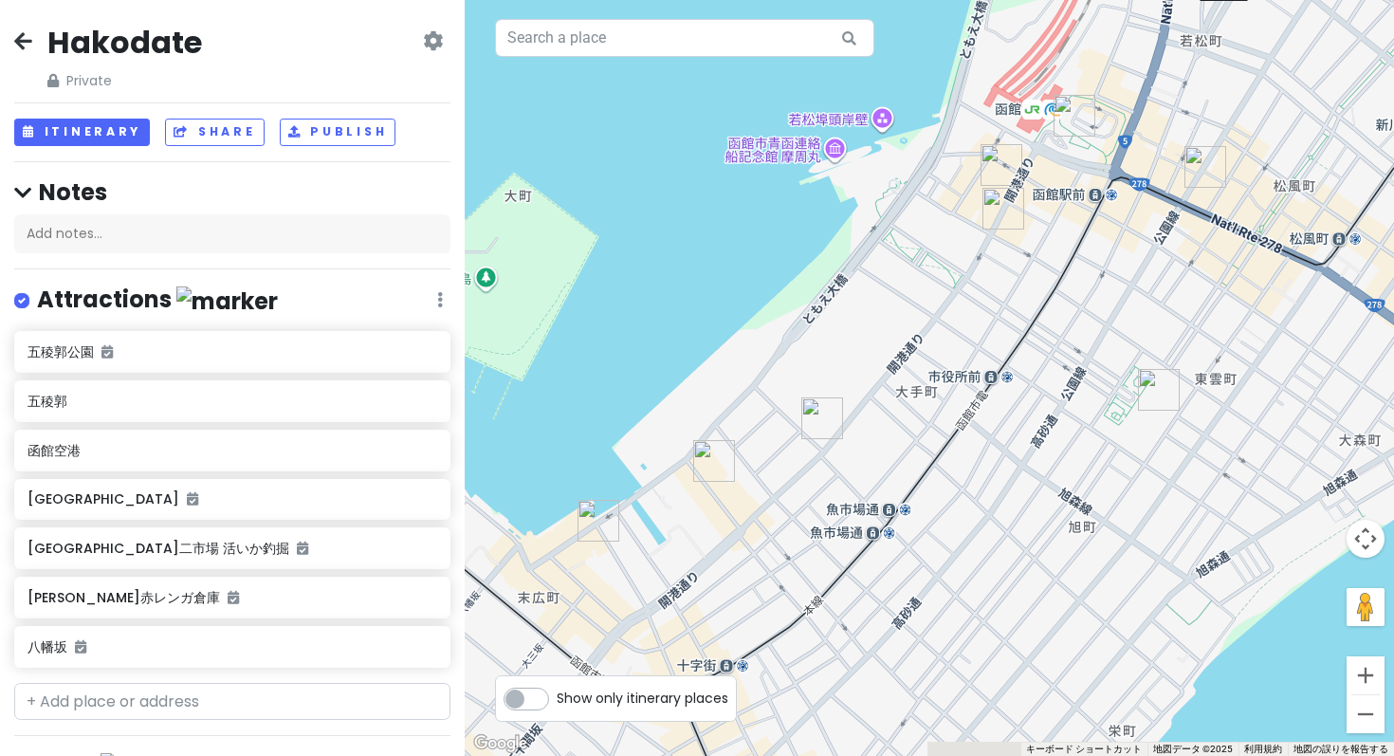
drag, startPoint x: 764, startPoint y: 465, endPoint x: 972, endPoint y: 327, distance: 249.0
click at [972, 327] on div at bounding box center [929, 378] width 929 height 756
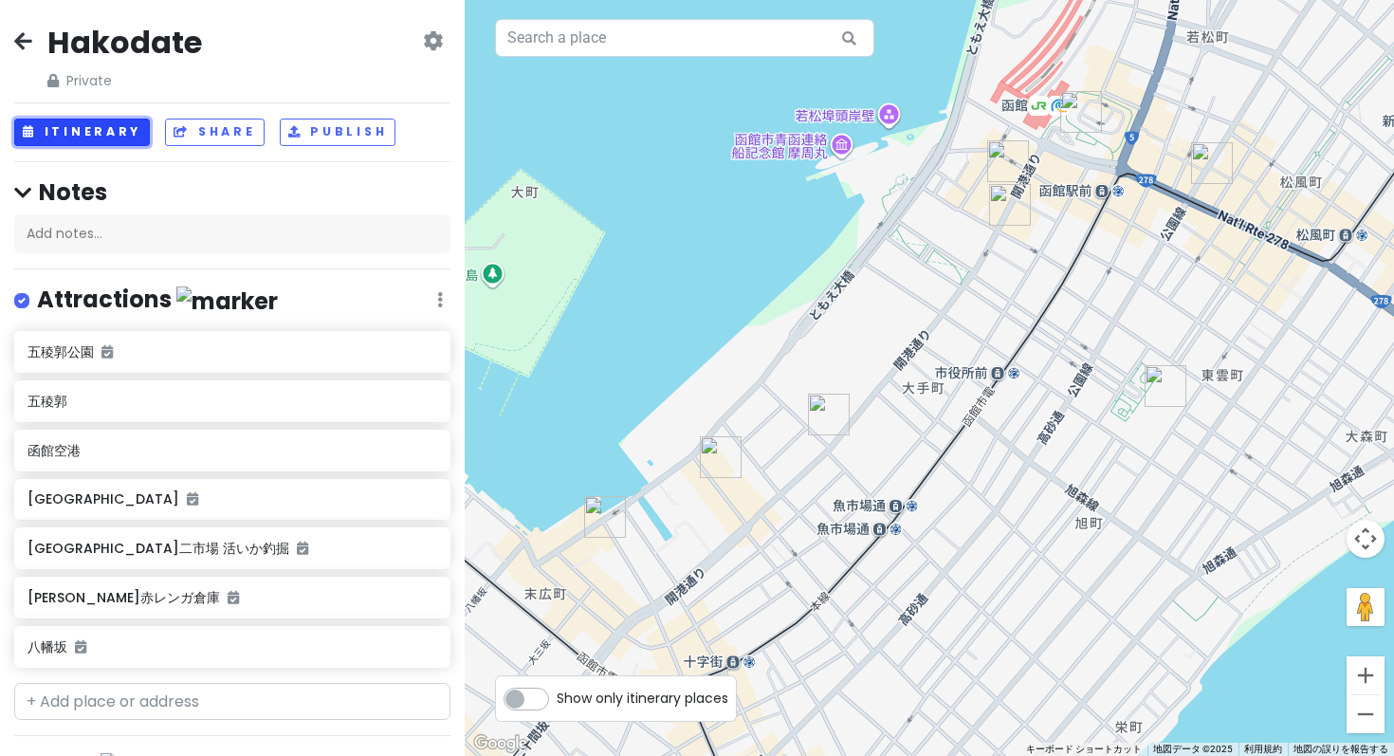
click at [39, 119] on button "Itinerary" at bounding box center [82, 132] width 136 height 27
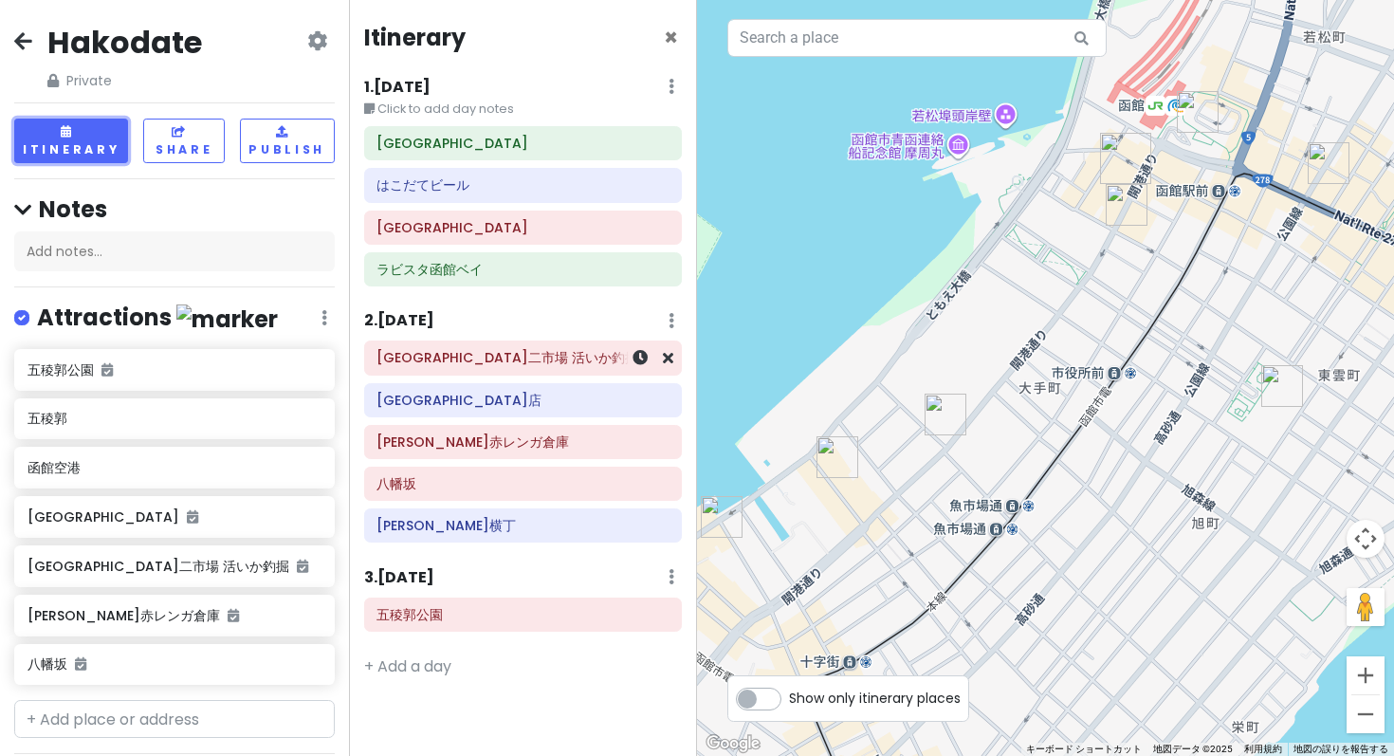
click at [488, 349] on h6 "函館朝市 駅二市場 活いか釣掘" at bounding box center [522, 357] width 292 height 17
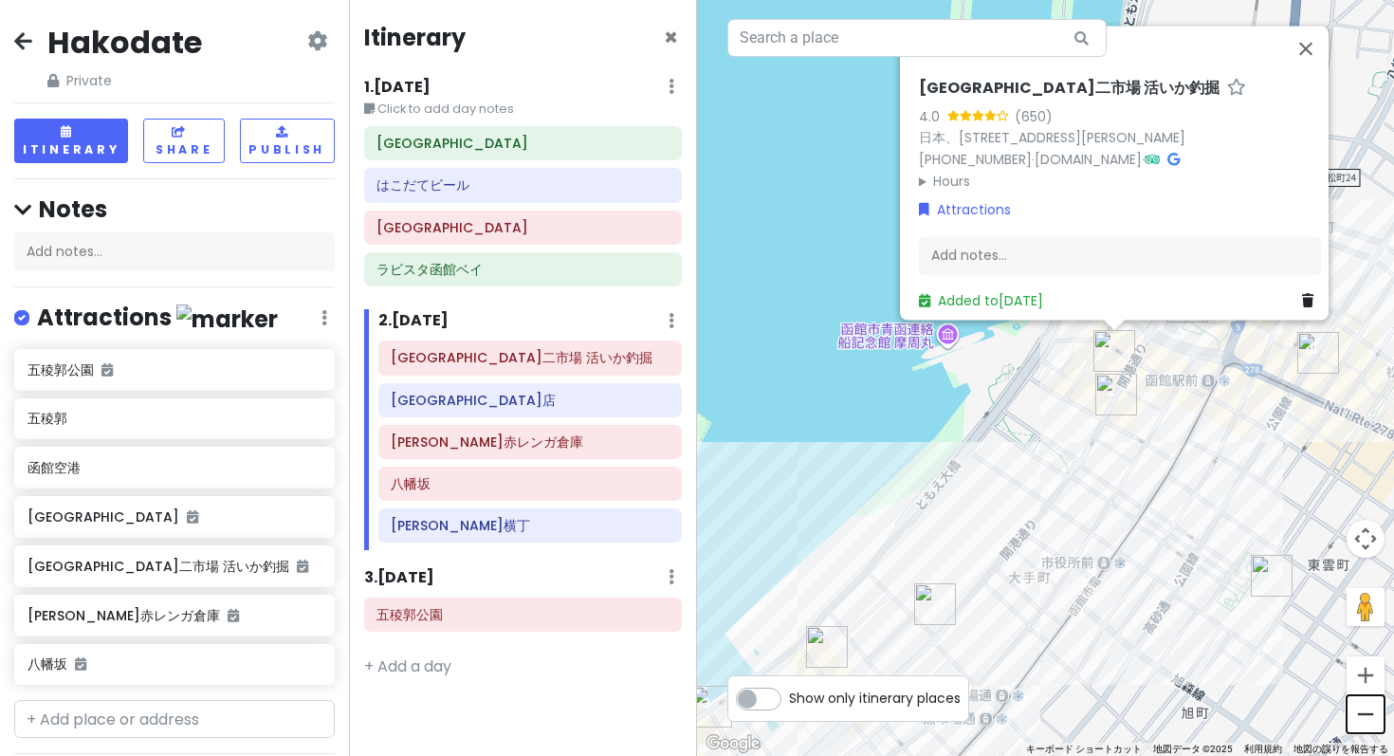
click at [1366, 718] on button "ズームアウト" at bounding box center [1365, 714] width 38 height 38
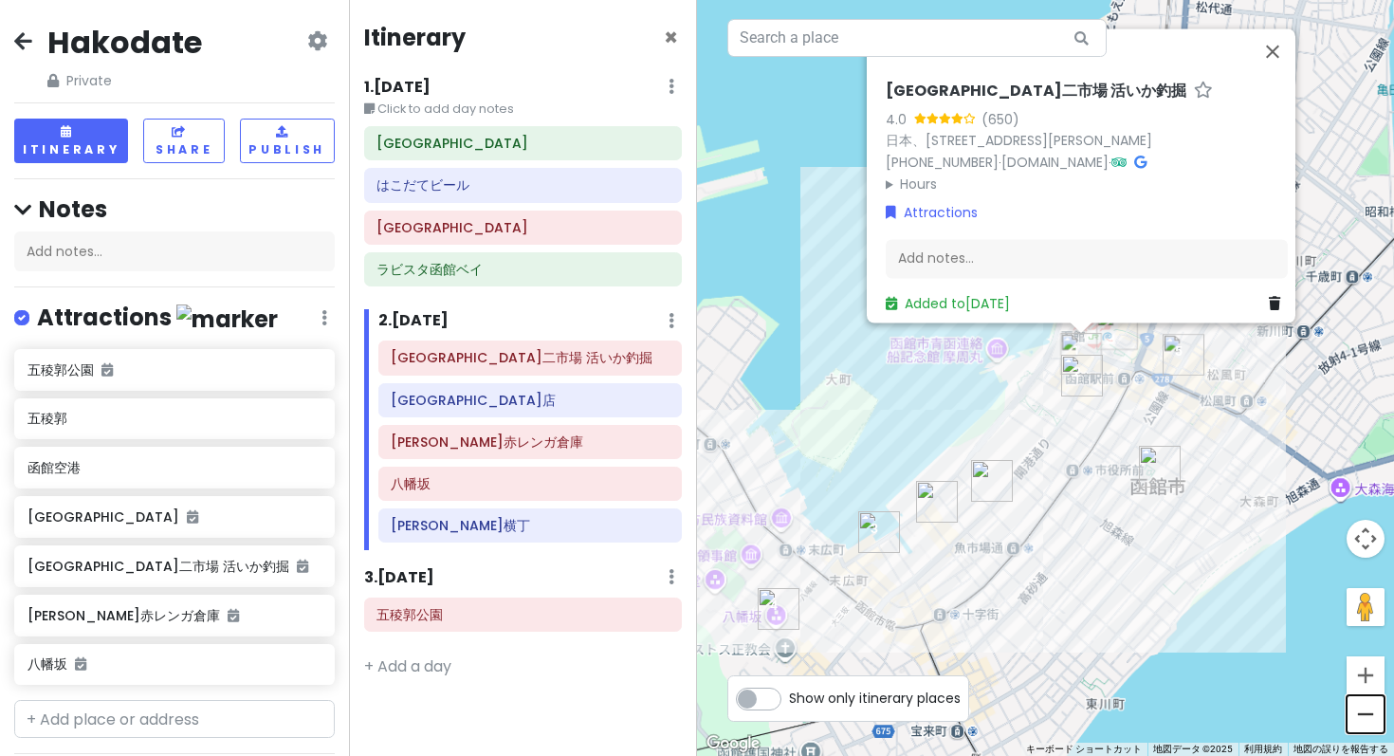
click at [1365, 718] on button "ズームアウト" at bounding box center [1365, 714] width 38 height 38
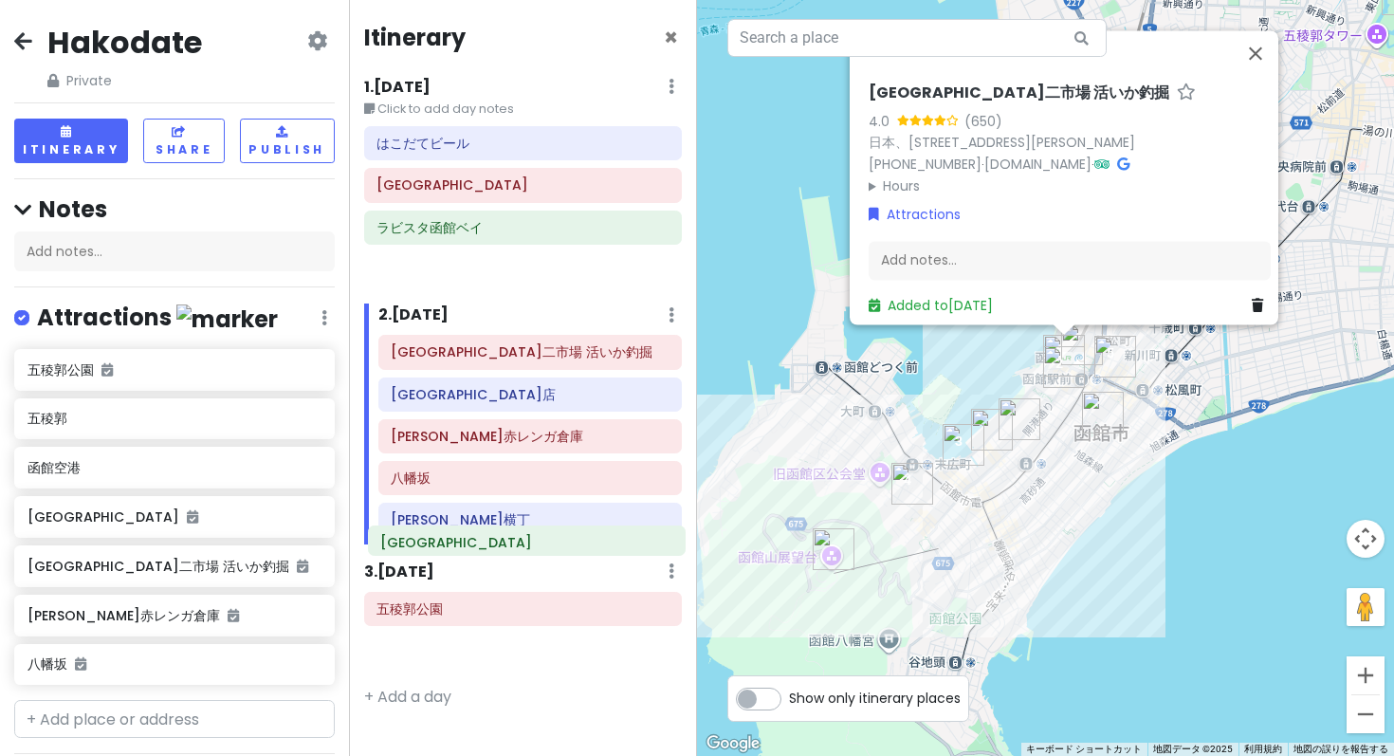
drag, startPoint x: 529, startPoint y: 110, endPoint x: 533, endPoint y: 540, distance: 430.5
click at [533, 540] on div "Itinerary × 1 . Fri 3/27 Edit Day Notes Delete Day Click to add day notes 函館駅前広…" at bounding box center [523, 378] width 349 height 756
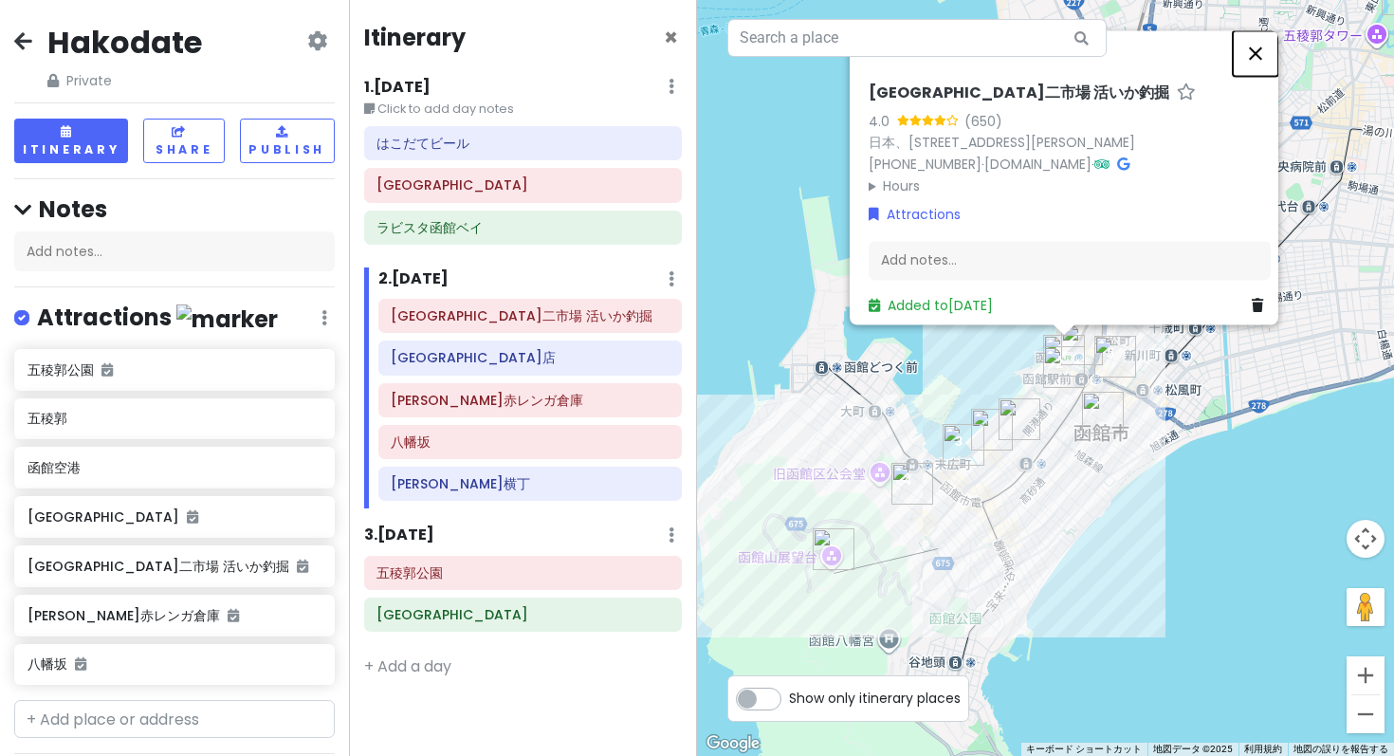
click at [1255, 76] on button "閉じる" at bounding box center [1256, 53] width 46 height 46
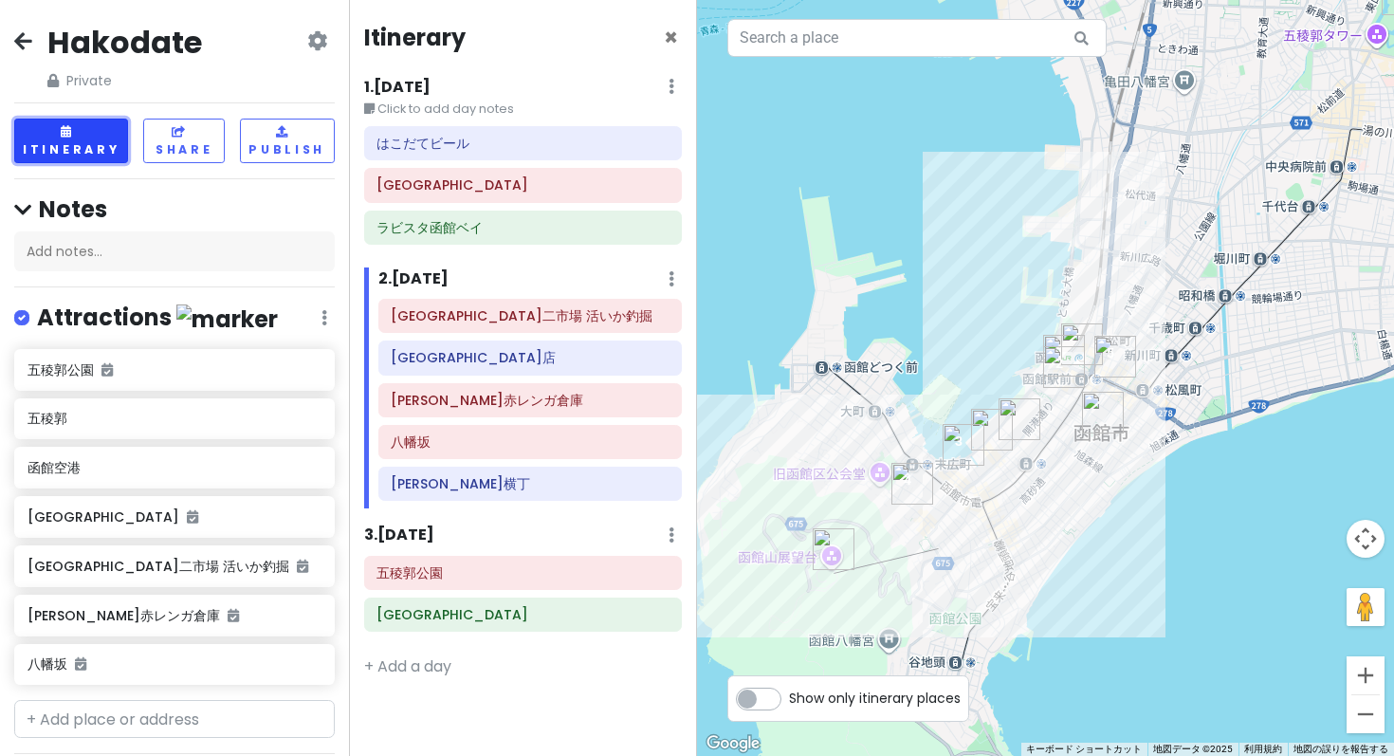
click at [44, 119] on button "Itinerary" at bounding box center [71, 141] width 114 height 45
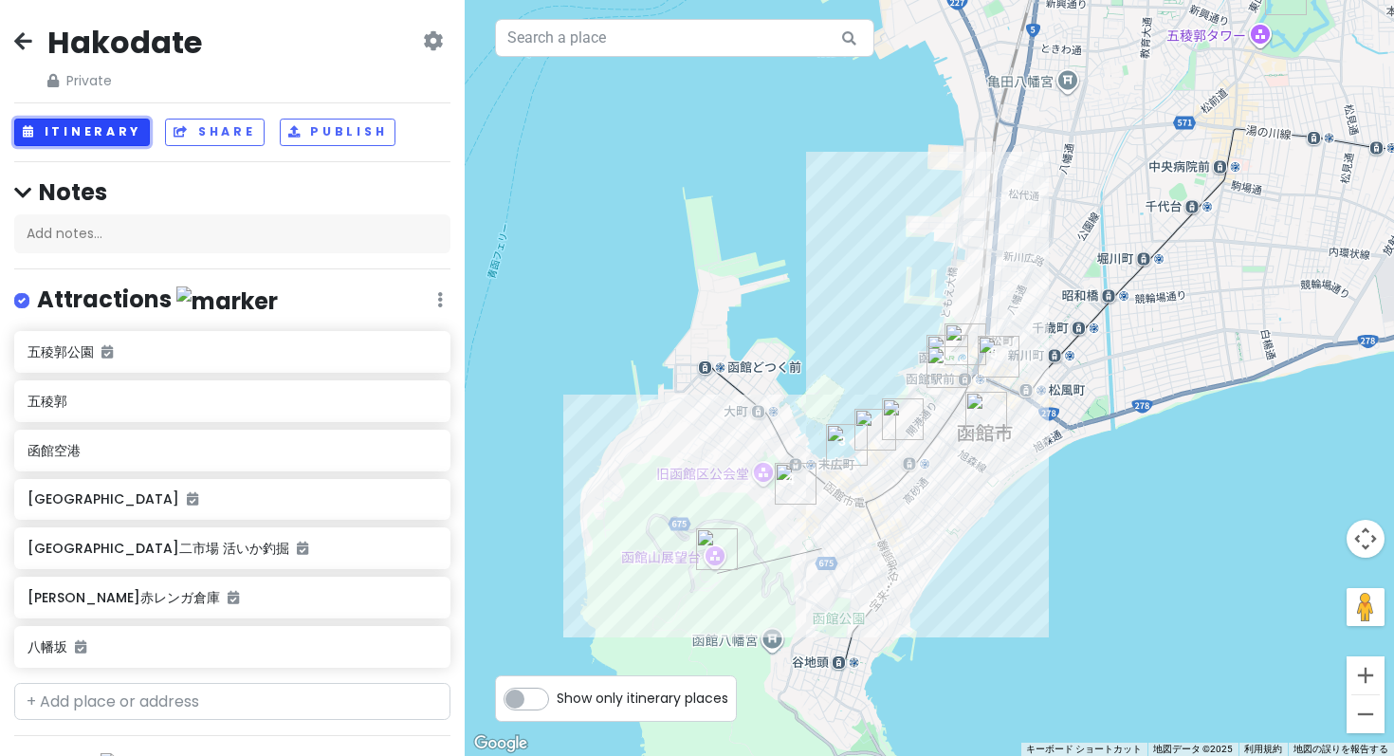
click at [52, 119] on button "Itinerary" at bounding box center [82, 132] width 136 height 27
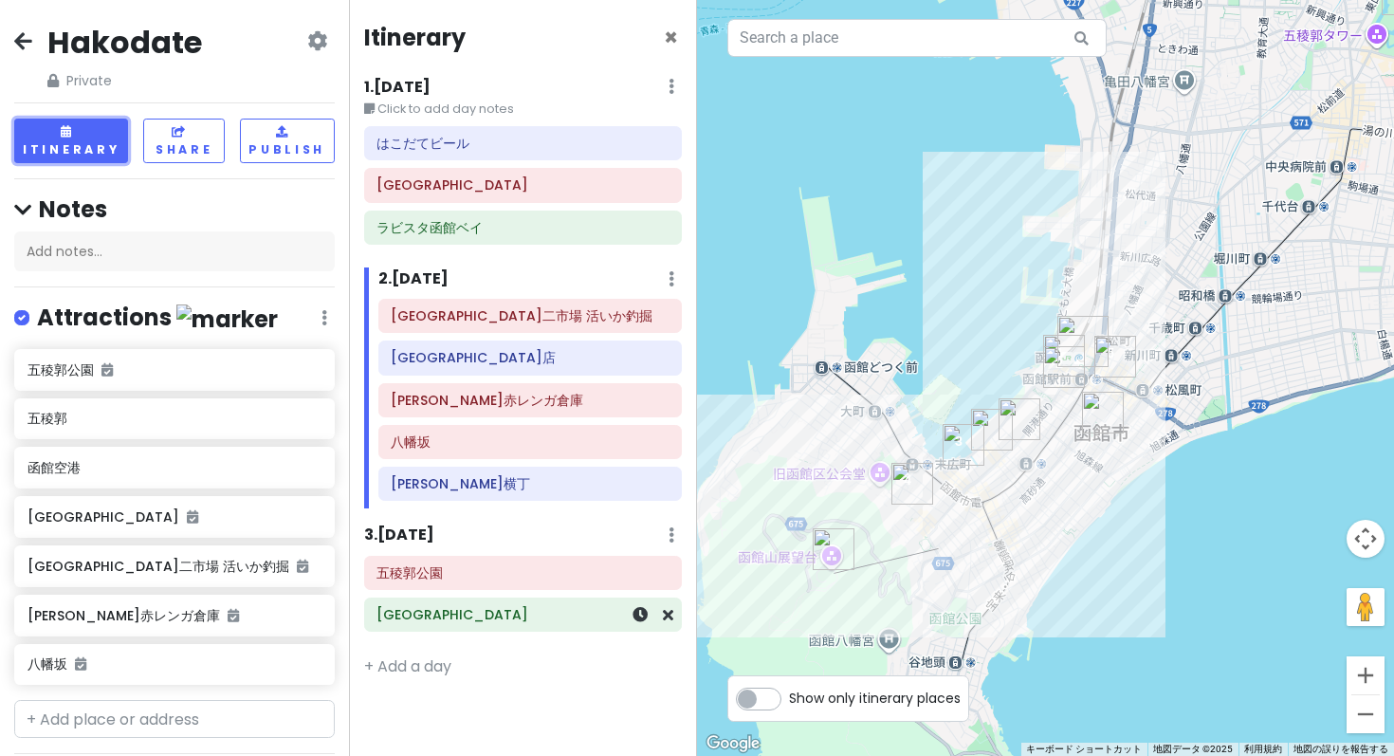
click at [423, 601] on div "函館駅前広場" at bounding box center [522, 614] width 292 height 27
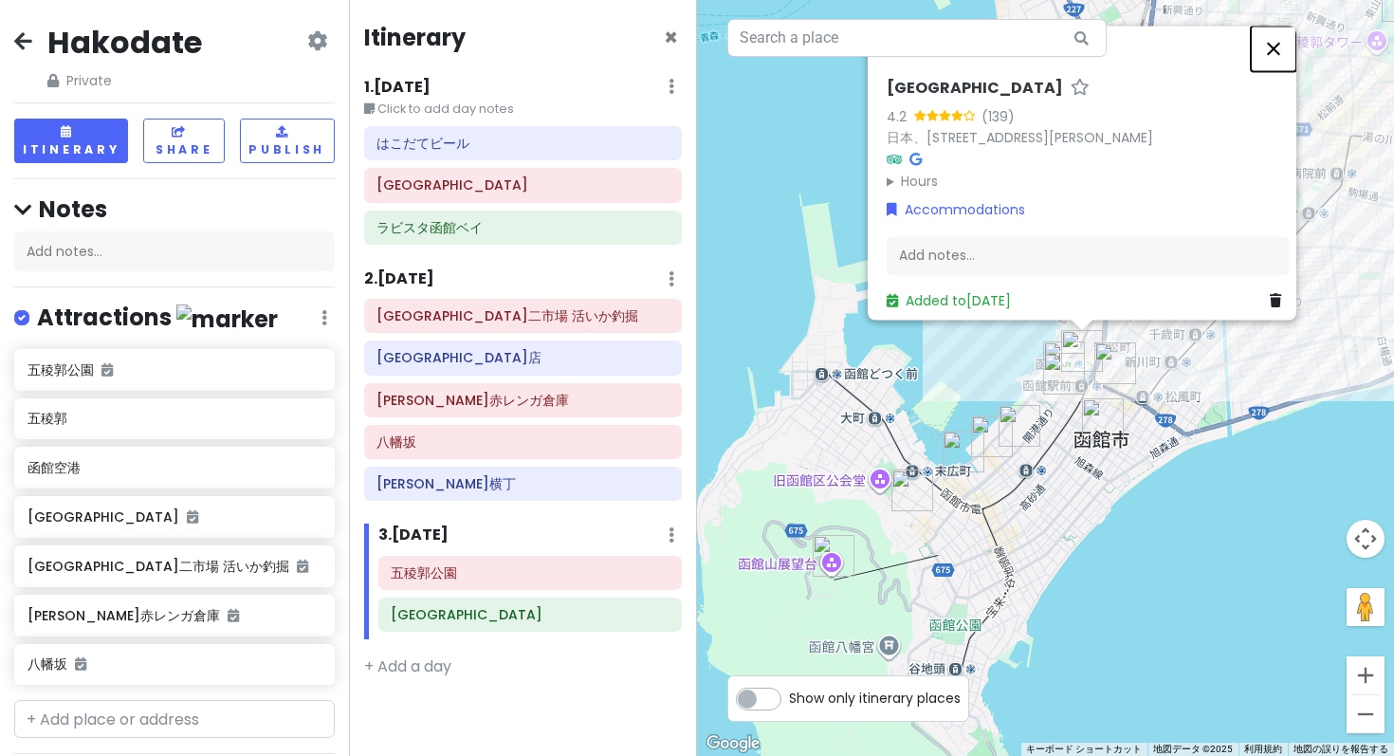
click at [1282, 71] on button "閉じる" at bounding box center [1274, 49] width 46 height 46
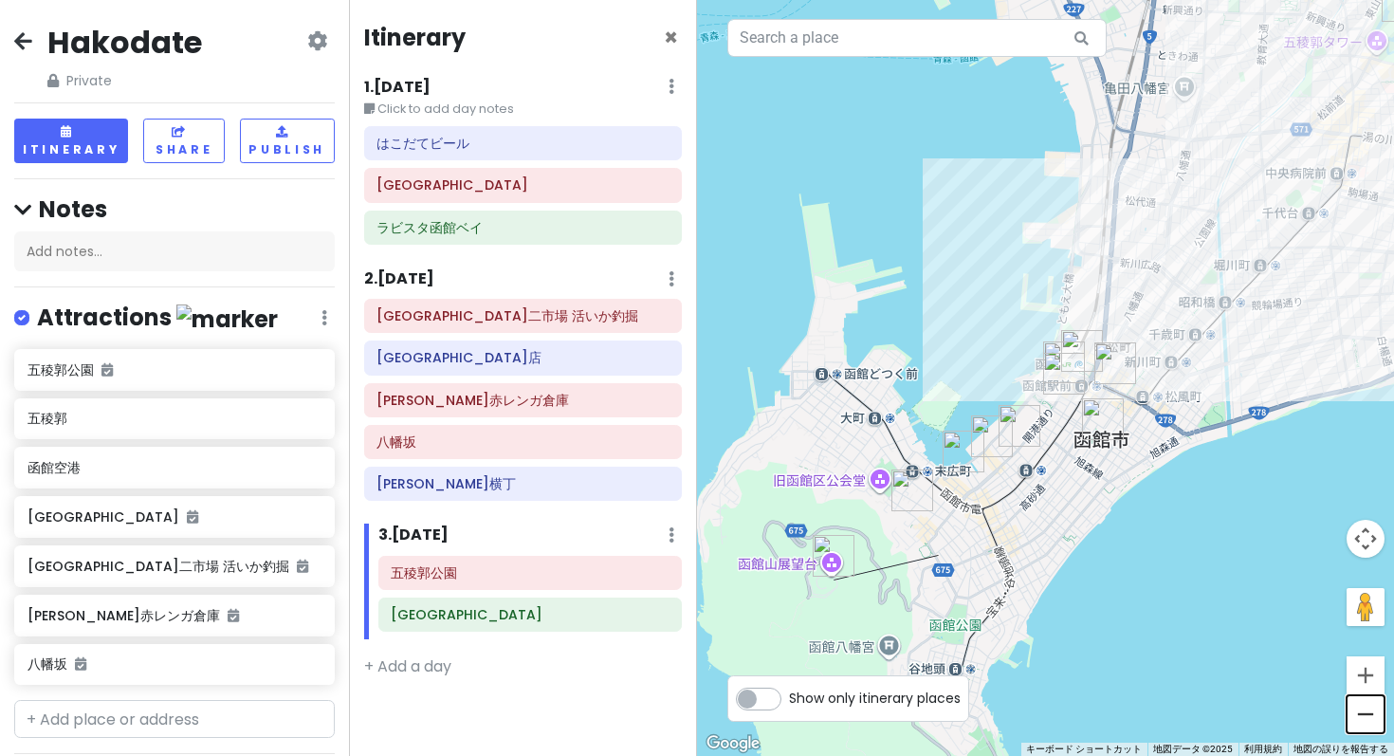
click at [1357, 715] on button "ズームアウト" at bounding box center [1365, 714] width 38 height 38
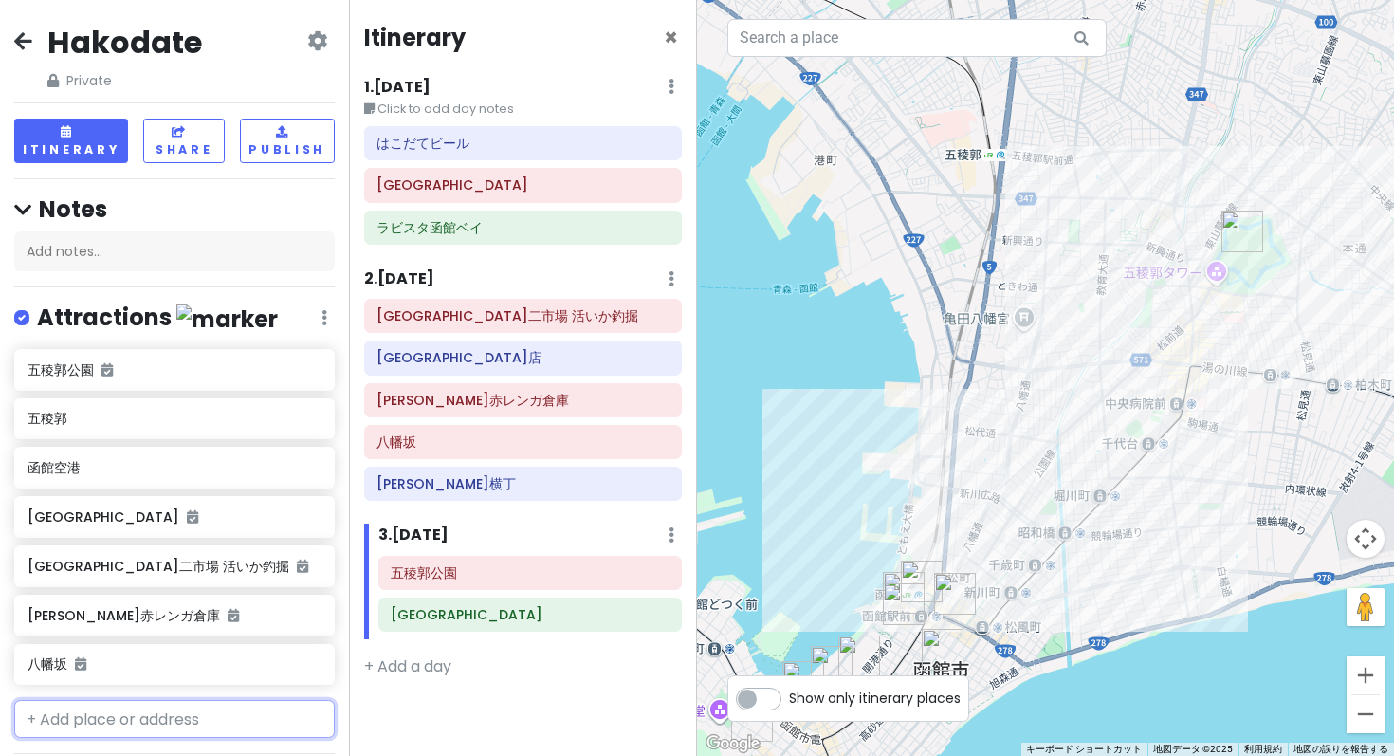
click at [136, 700] on input "text" at bounding box center [174, 719] width 320 height 38
type input "函館区"
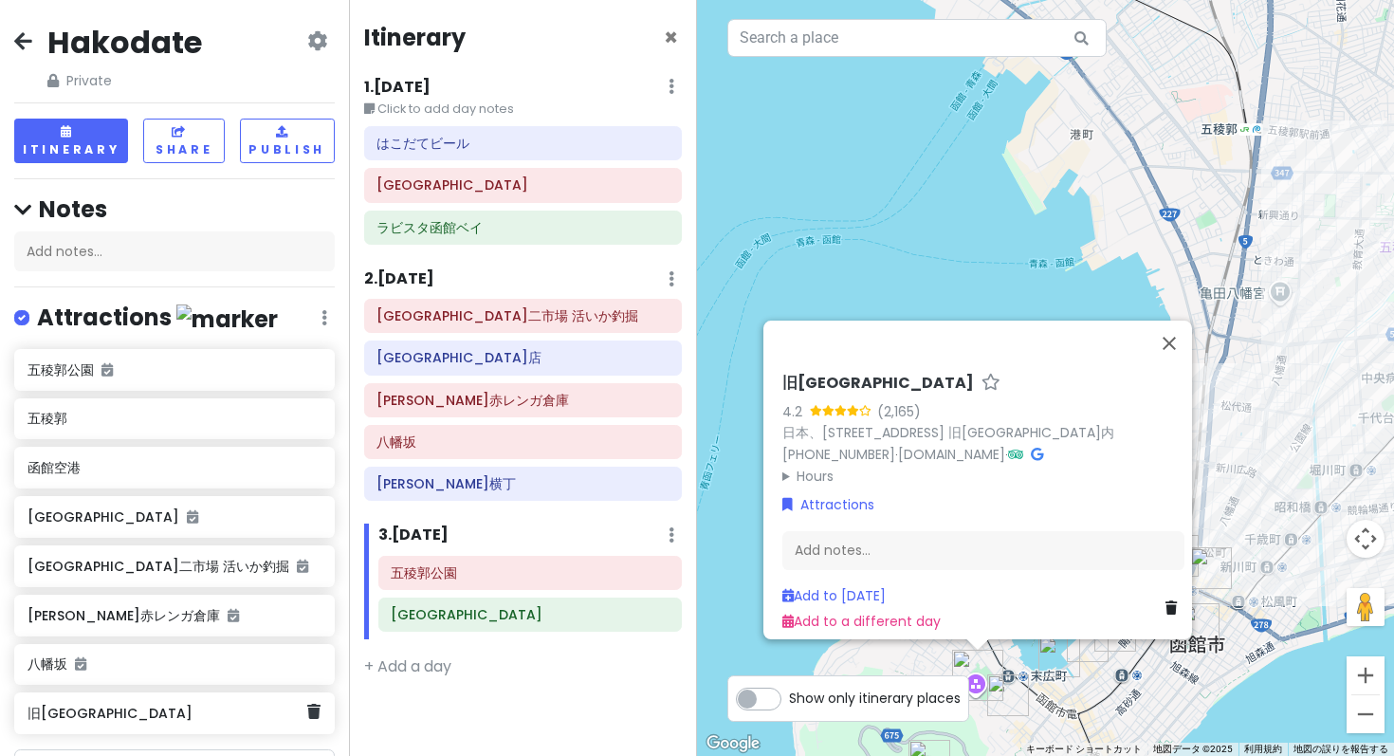
click at [151, 704] on h6 "旧函館区公会堂" at bounding box center [167, 712] width 280 height 17
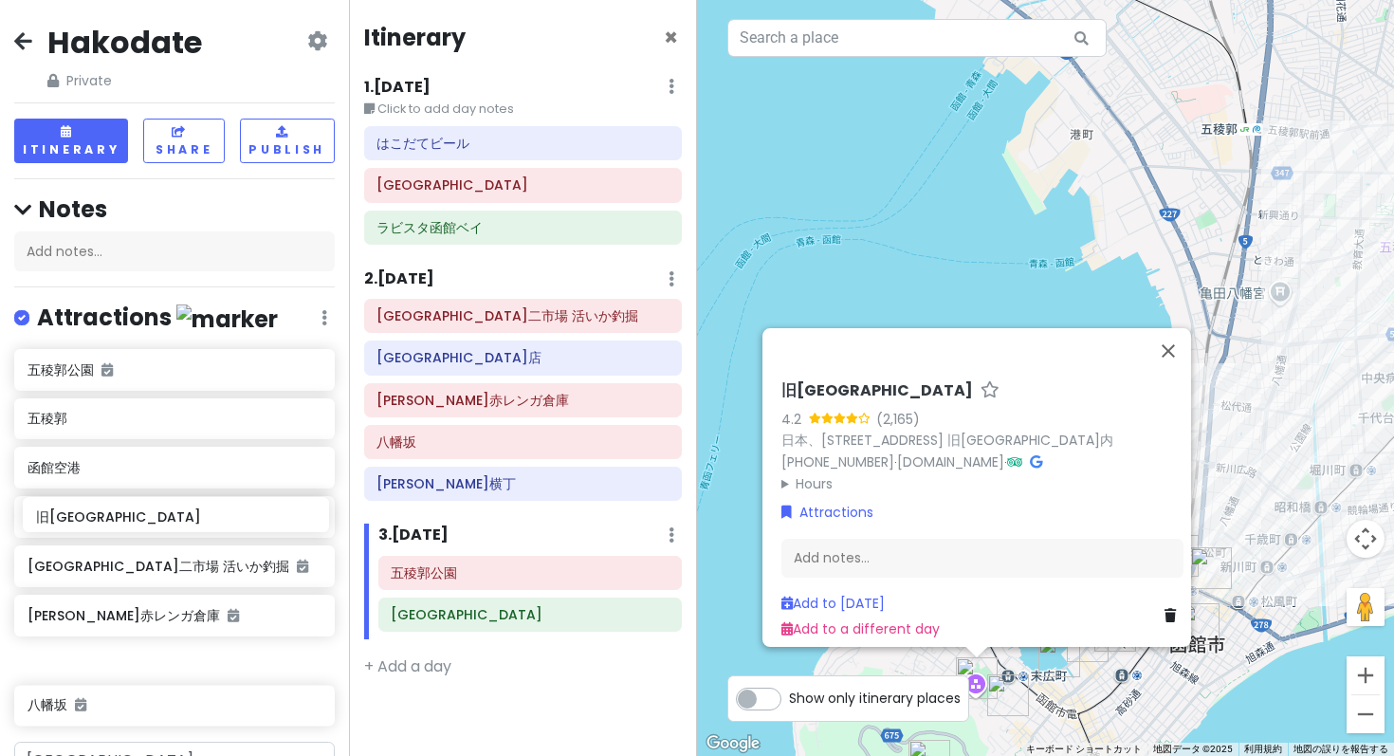
drag, startPoint x: 131, startPoint y: 565, endPoint x: 139, endPoint y: 524, distance: 41.7
click at [139, 524] on div "五稜郭公園 五稜郭 函館空港 函館山展望台 函館朝市 駅二市場 活いか釣掘 金森赤レンガ倉庫 八幡坂 旧函館区公会堂" at bounding box center [174, 541] width 349 height 385
click at [1178, 374] on button "閉じる" at bounding box center [1168, 351] width 46 height 46
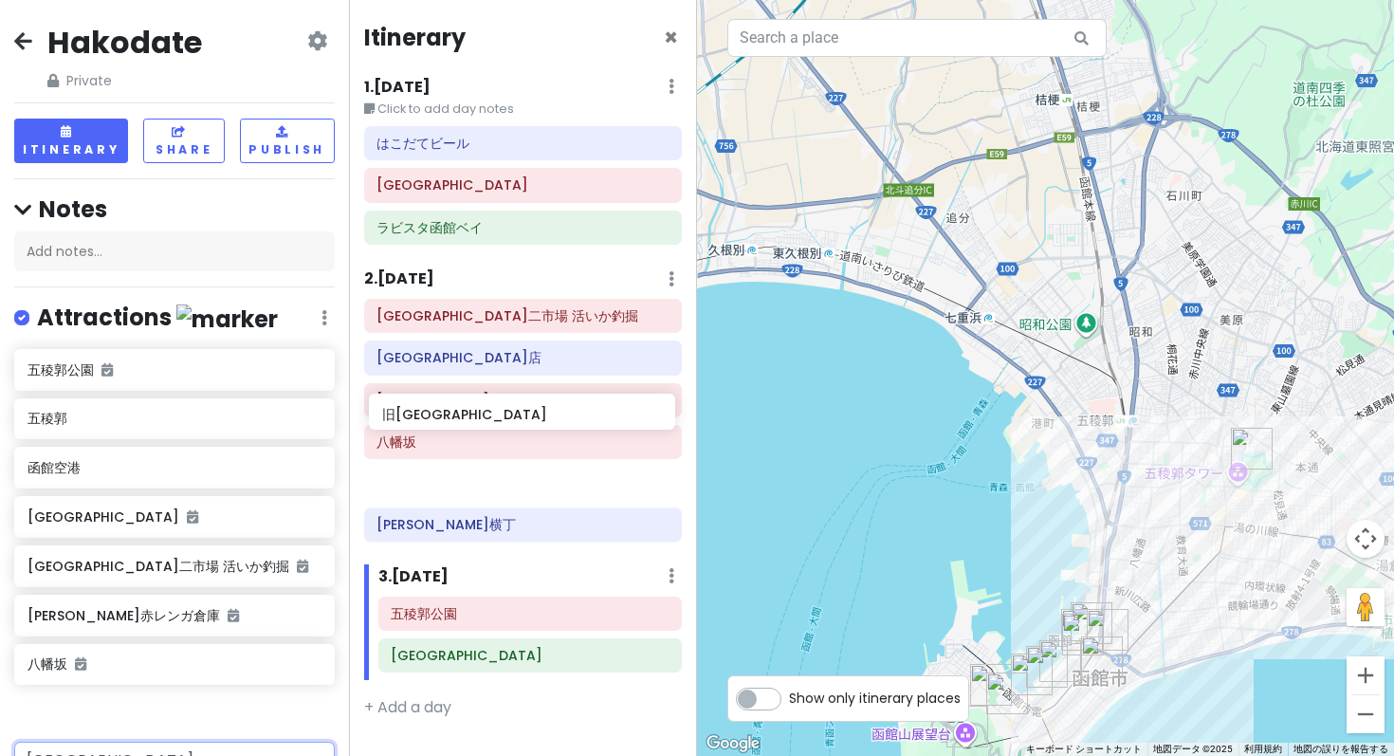
drag, startPoint x: 208, startPoint y: 515, endPoint x: 562, endPoint y: 411, distance: 369.4
click at [562, 411] on div "Hakodate Private Change Dates Make a Copy Delete Trip Go Pro ⚡️ Give Feedback 💡…" at bounding box center [697, 378] width 1394 height 756
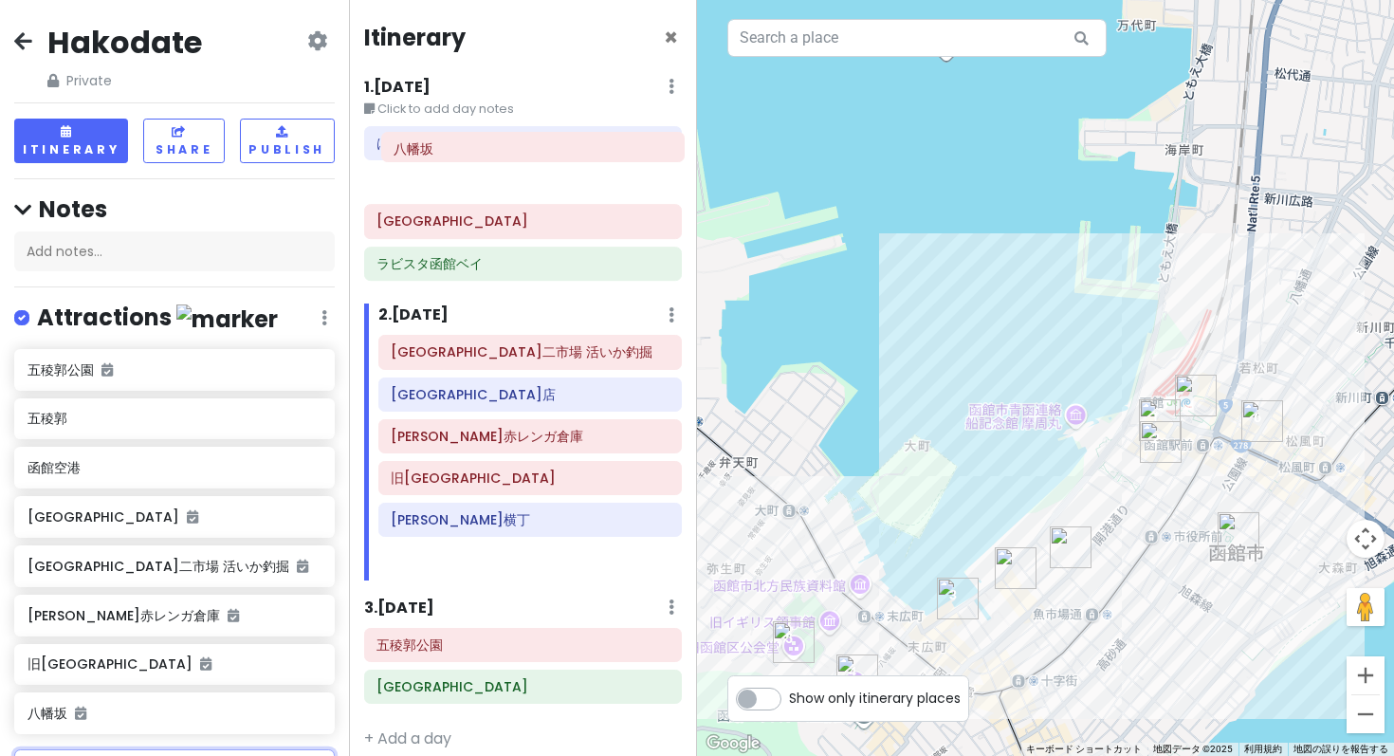
drag, startPoint x: 437, startPoint y: 368, endPoint x: 440, endPoint y: 153, distance: 215.2
click at [440, 153] on div "Itinerary × 1 . Fri 3/27 Edit Day Notes Delete Day Click to add day notes はこだてビ…" at bounding box center [523, 378] width 349 height 756
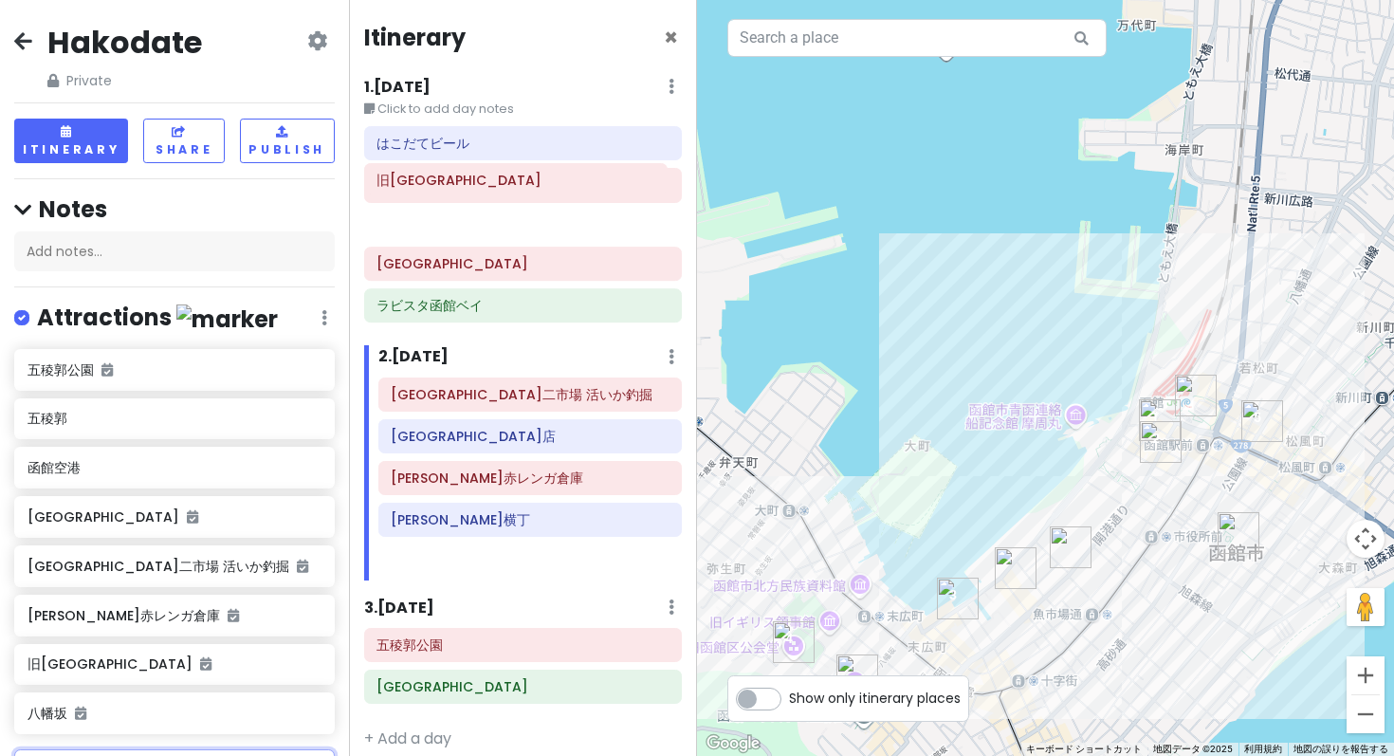
drag, startPoint x: 452, startPoint y: 410, endPoint x: 438, endPoint y: 190, distance: 220.4
click at [438, 190] on div "Itinerary × 1 . Fri 3/27 Edit Day Notes Delete Day Click to add day notes はこだてビ…" at bounding box center [523, 378] width 349 height 756
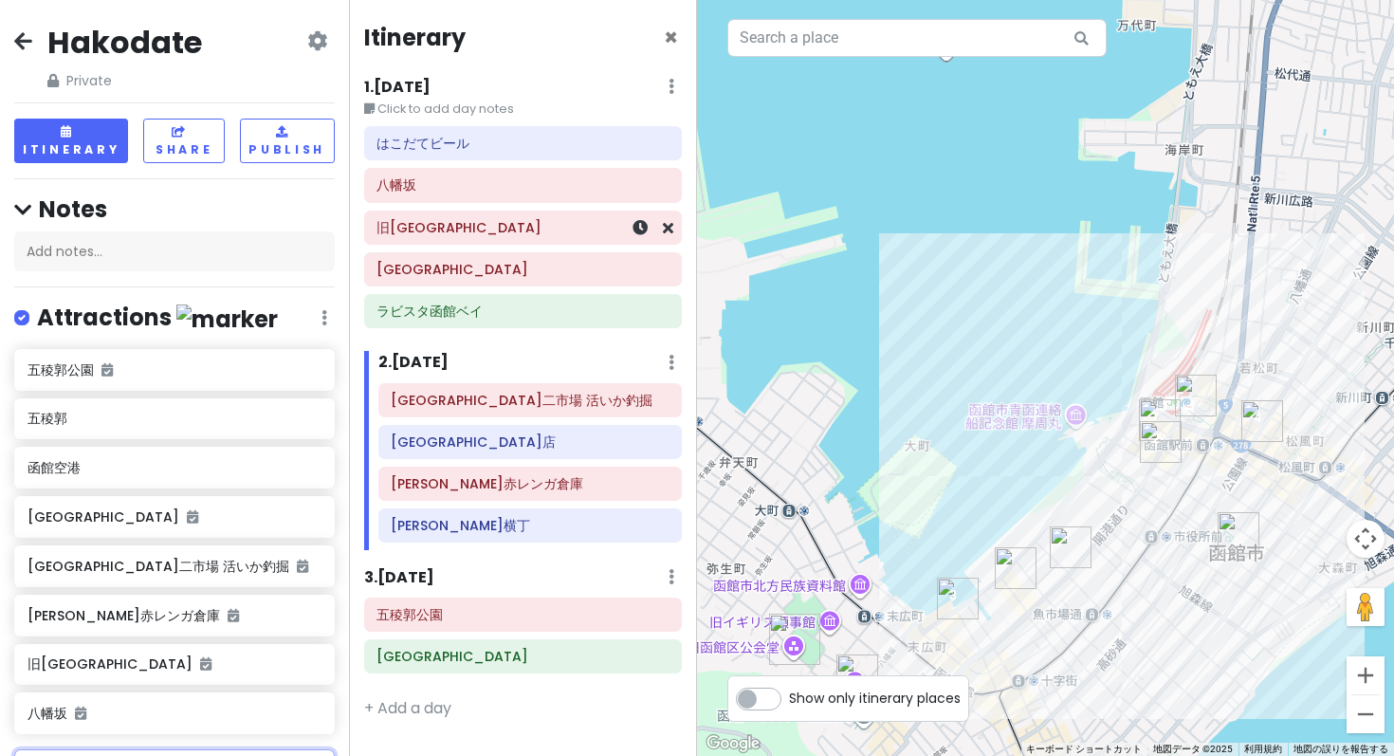
click at [464, 219] on h6 "旧函館区公会堂" at bounding box center [522, 227] width 292 height 17
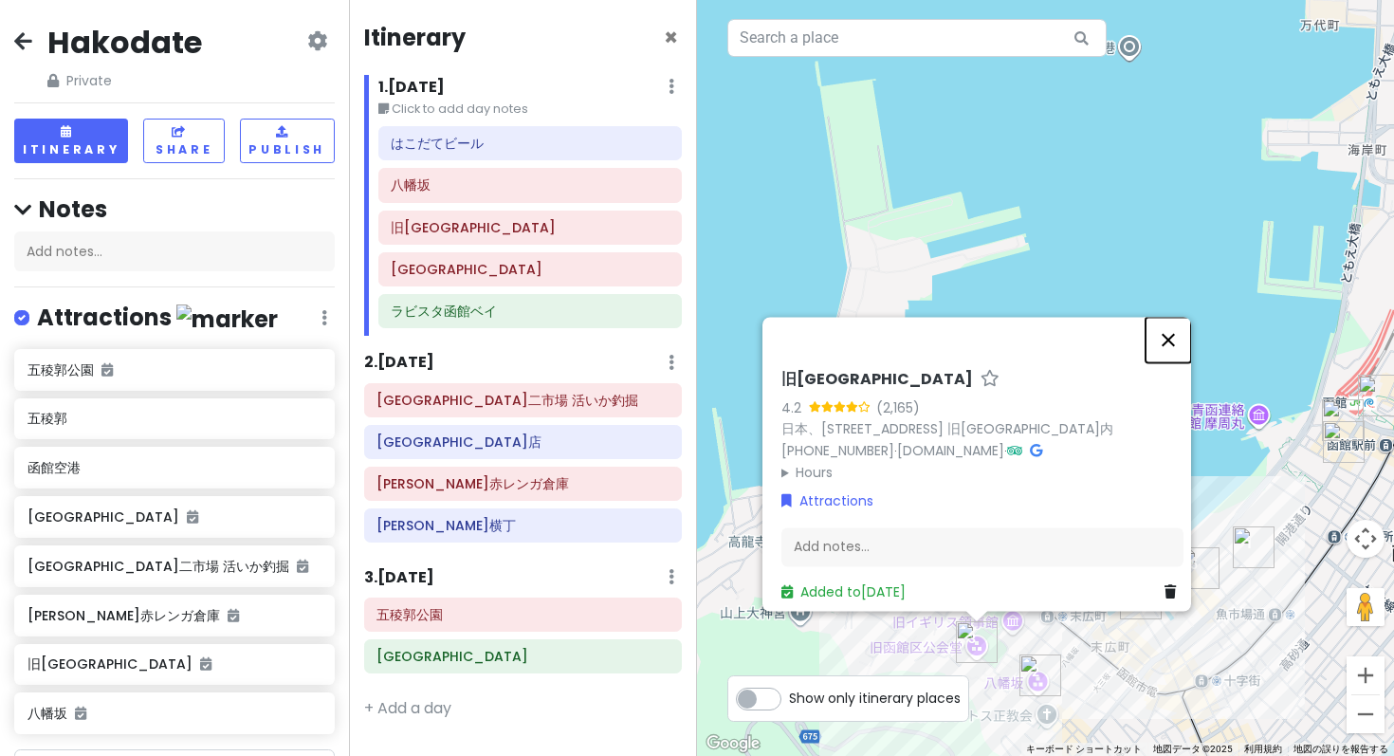
click at [1177, 362] on button "閉じる" at bounding box center [1168, 340] width 46 height 46
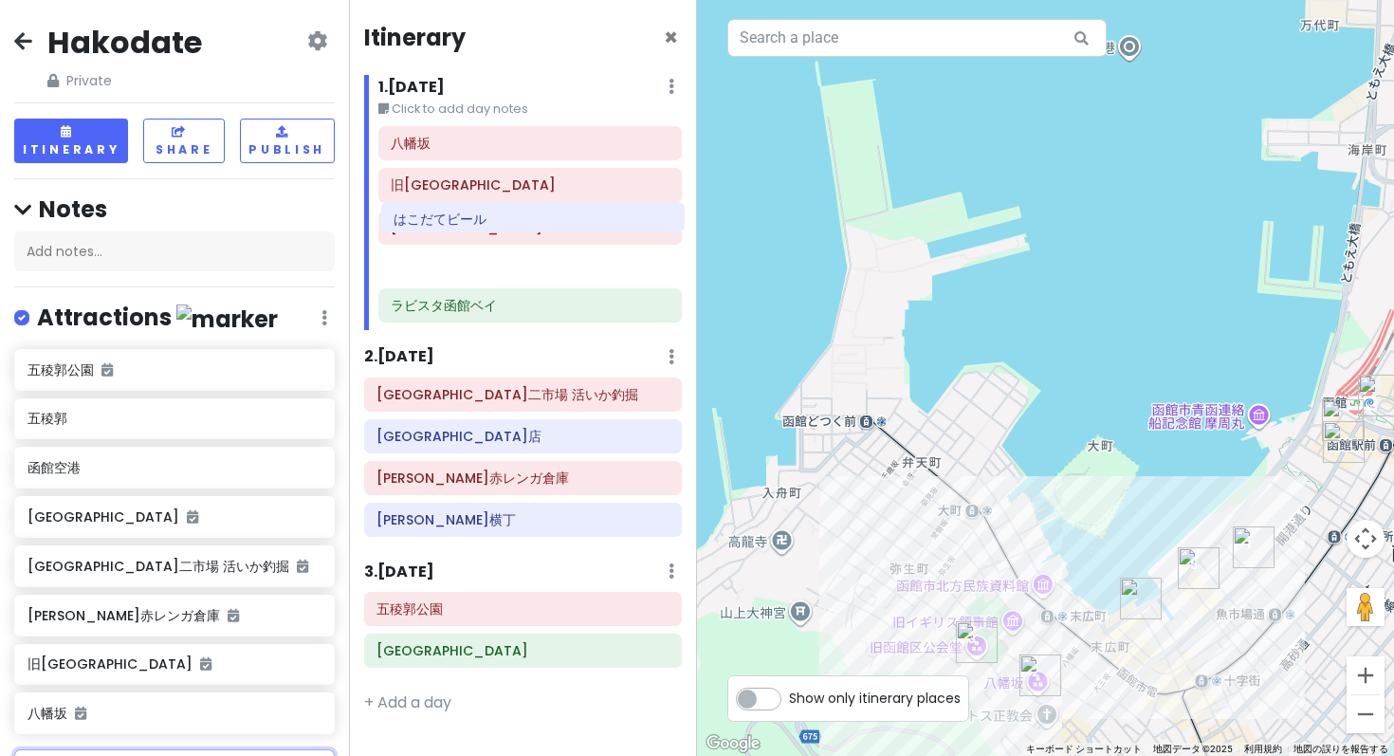
drag, startPoint x: 493, startPoint y: 116, endPoint x: 496, endPoint y: 218, distance: 102.4
click at [497, 223] on div "はこだてビール 八幡坂 旧函館区公会堂 函館山展望台 ラビスタ函館ベイ" at bounding box center [530, 228] width 333 height 204
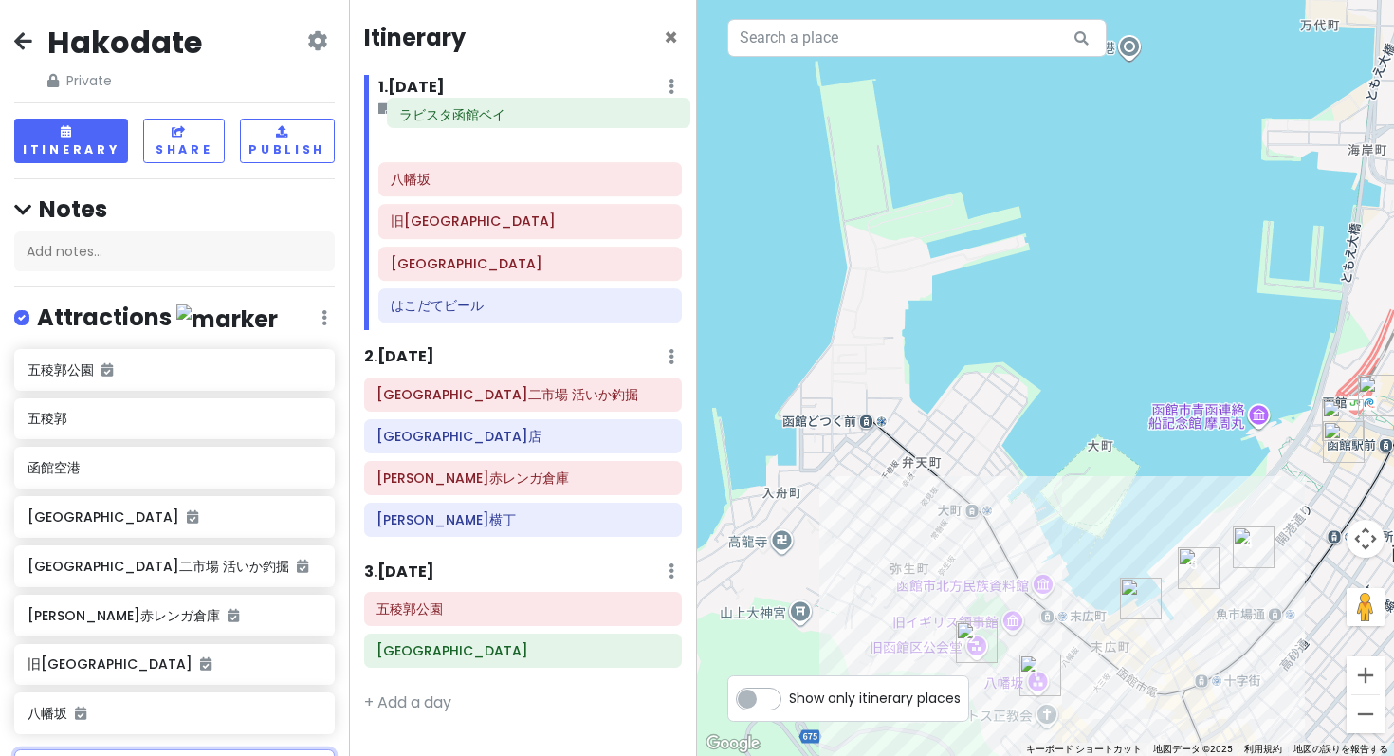
drag, startPoint x: 486, startPoint y: 257, endPoint x: 495, endPoint y: 115, distance: 142.5
click at [495, 126] on div "八幡坂 旧函館区公会堂 函館山展望台 はこだてビール ラビスタ函館ベイ" at bounding box center [530, 228] width 333 height 204
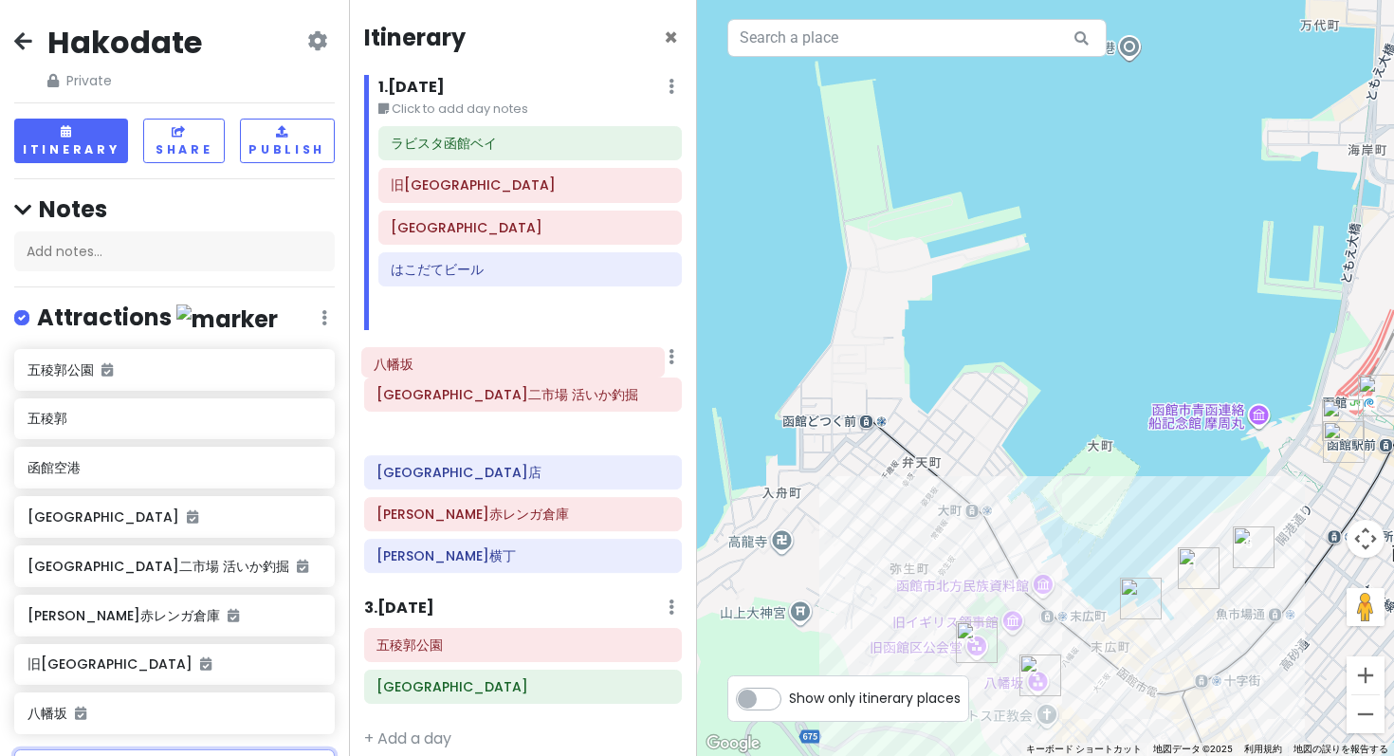
drag, startPoint x: 492, startPoint y: 147, endPoint x: 476, endPoint y: 363, distance: 216.8
click at [476, 363] on div "Itinerary × 1 . Fri 3/27 Edit Day Notes Delete Day Click to add day notes ラビスタ函…" at bounding box center [523, 378] width 349 height 756
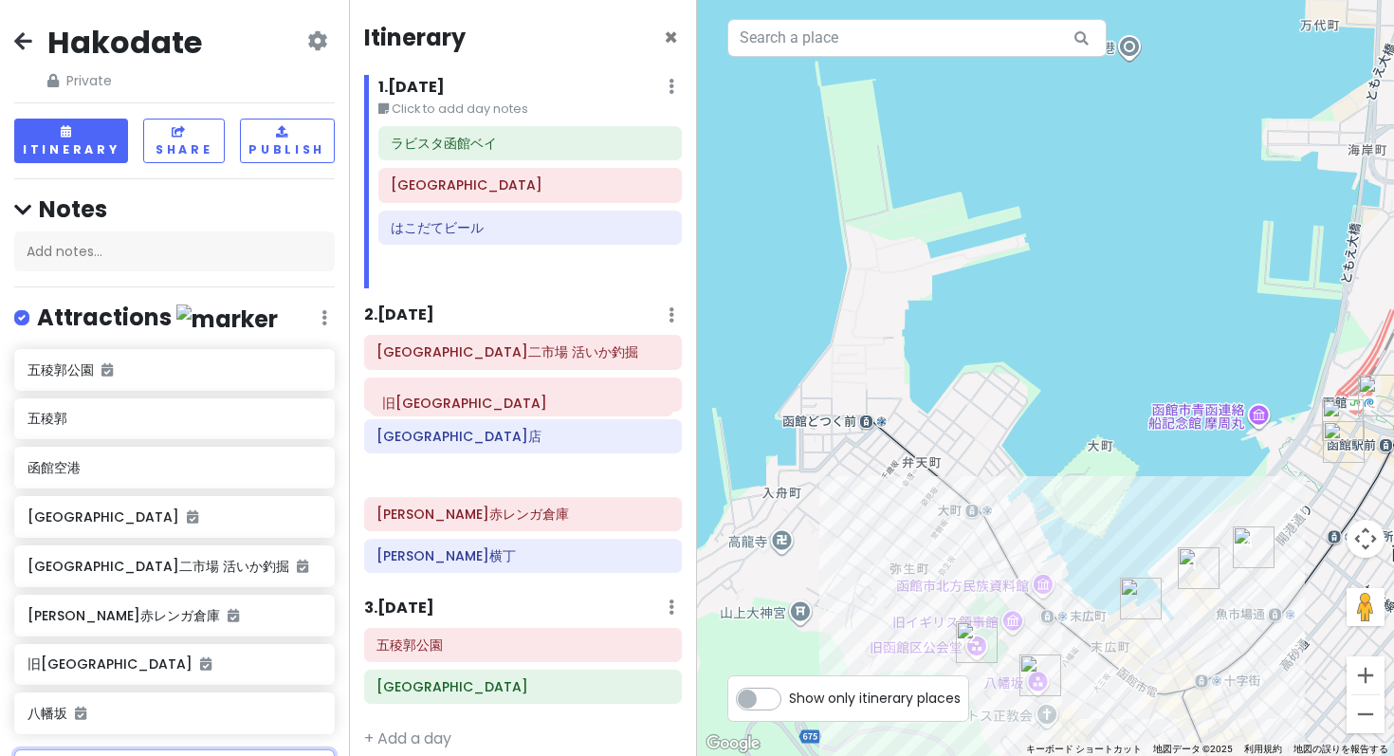
drag, startPoint x: 460, startPoint y: 146, endPoint x: 451, endPoint y: 401, distance: 255.2
click at [451, 401] on div "Itinerary × 1 . Fri 3/27 Edit Day Notes Delete Day Click to add day notes ラビスタ函…" at bounding box center [523, 378] width 349 height 756
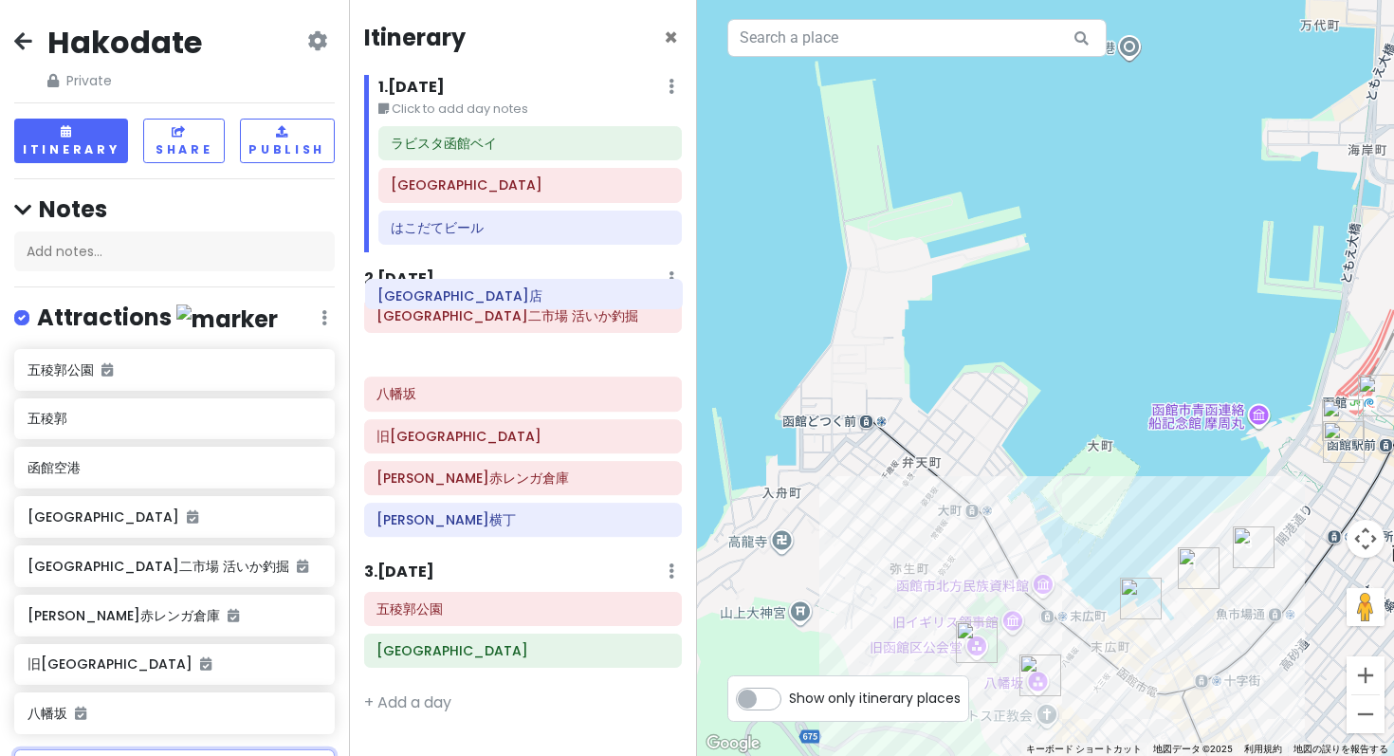
drag, startPoint x: 461, startPoint y: 338, endPoint x: 462, endPoint y: 306, distance: 32.3
click at [462, 306] on div "函館朝市 駅二市場 活いか釣掘 八幡坂 ラッキーピエロ 函館駅前店 旧函館区公会堂 金森赤レンガ倉庫 大門横丁" at bounding box center [523, 422] width 347 height 246
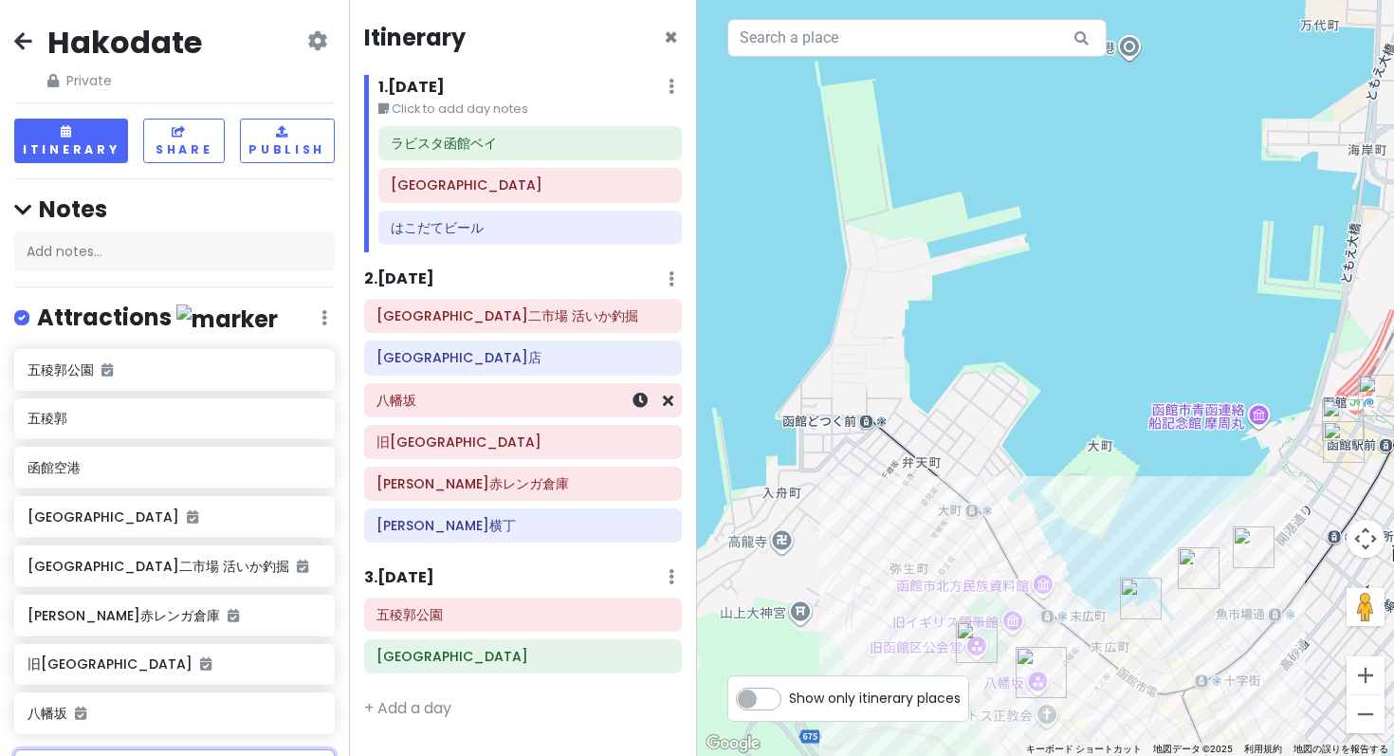
click at [459, 392] on h6 "八幡坂" at bounding box center [522, 400] width 292 height 17
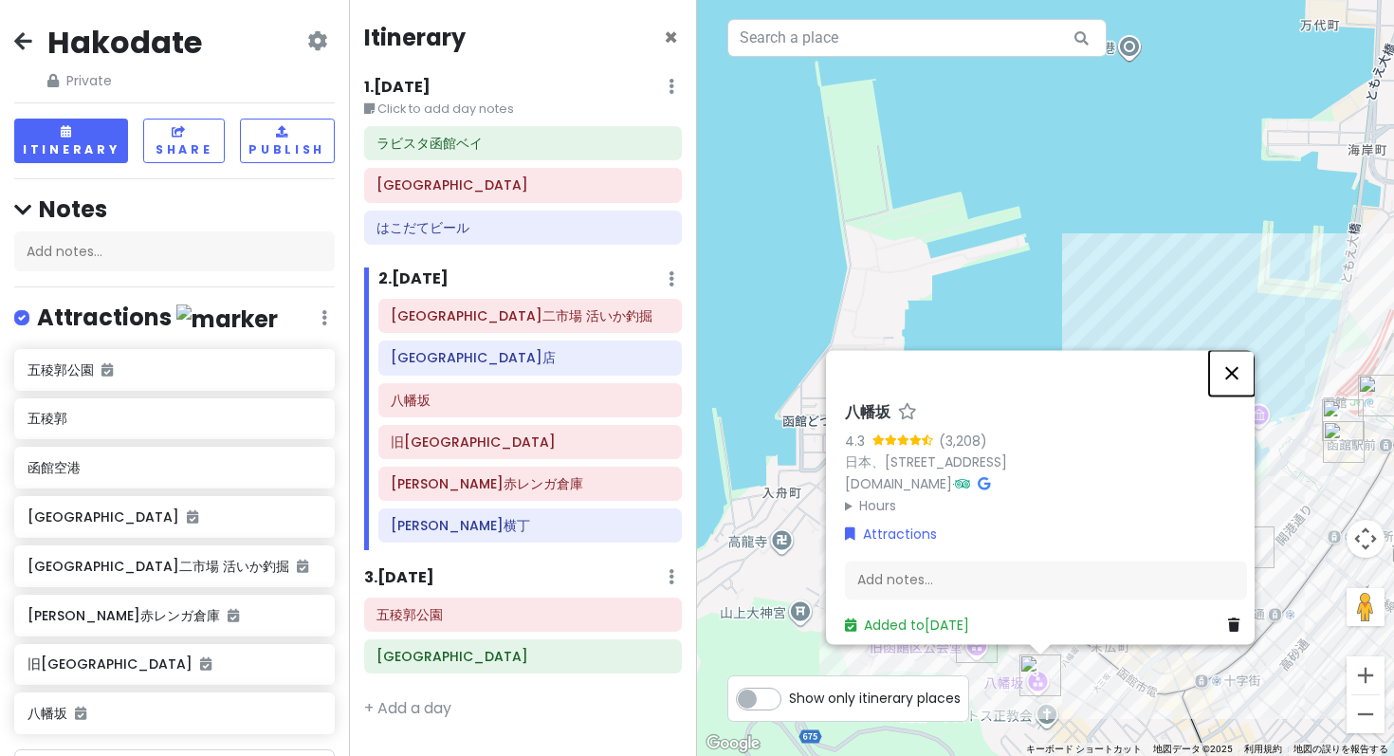
click at [1240, 395] on button "閉じる" at bounding box center [1232, 373] width 46 height 46
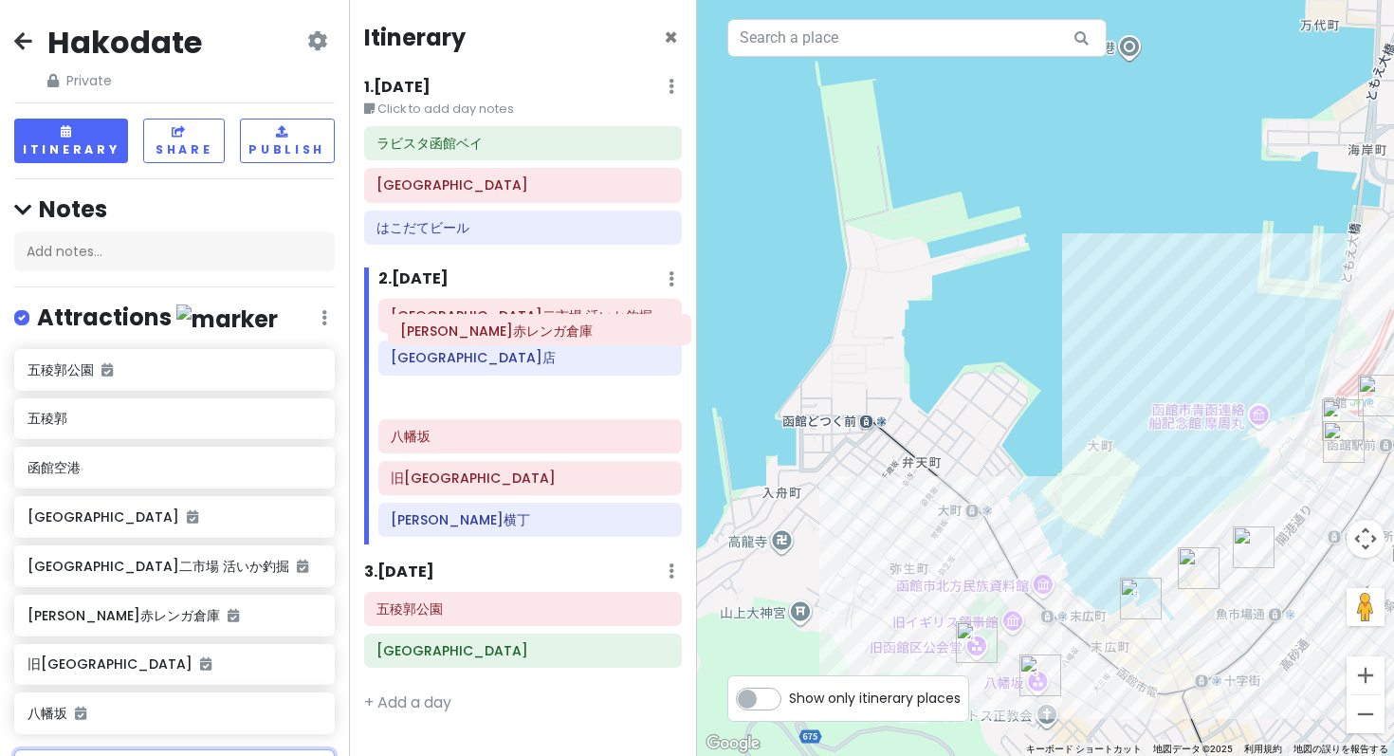
drag, startPoint x: 499, startPoint y: 397, endPoint x: 508, endPoint y: 328, distance: 69.9
click at [508, 328] on div "函館朝市 駅二市場 活いか釣掘 ラッキーピエロ 函館駅前店 八幡坂 旧函館区公会堂 金森赤レンガ倉庫 大門横丁" at bounding box center [530, 422] width 333 height 246
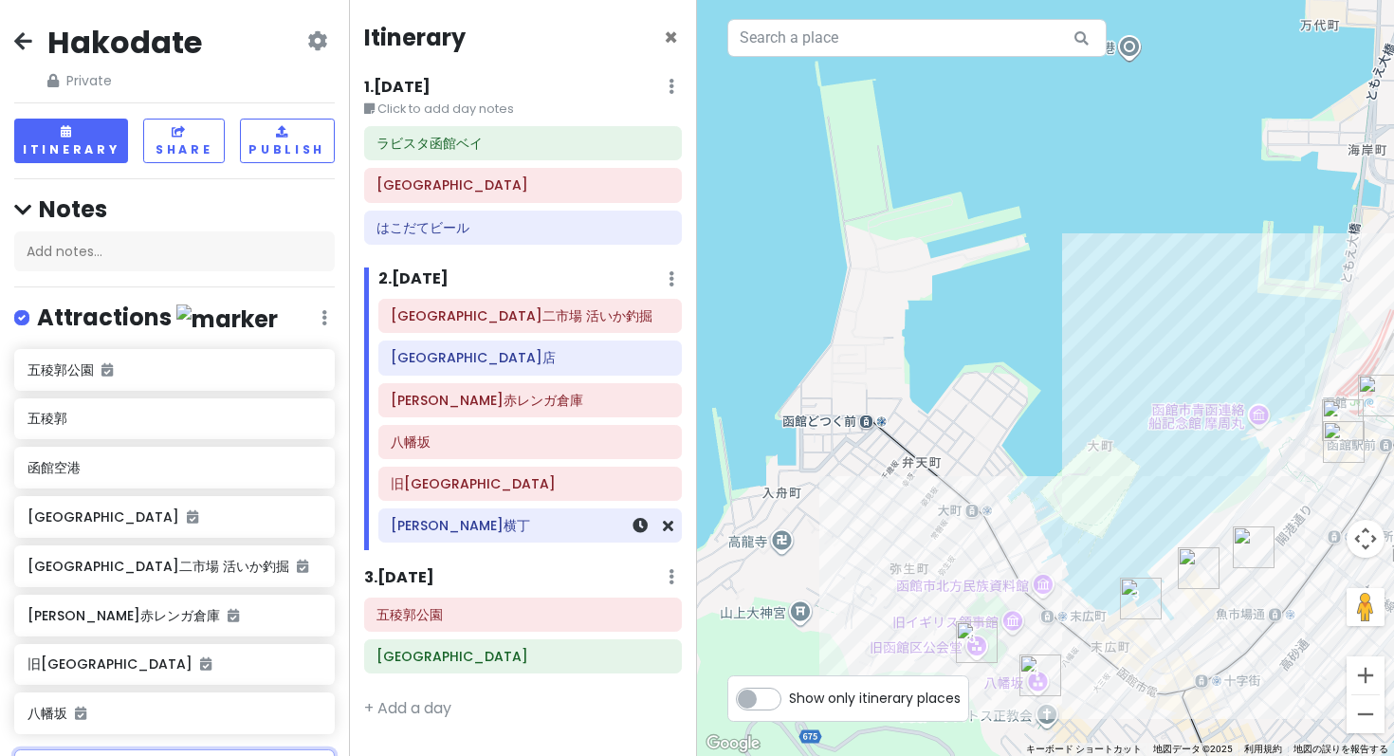
click at [504, 517] on h6 "大門横丁" at bounding box center [530, 525] width 278 height 17
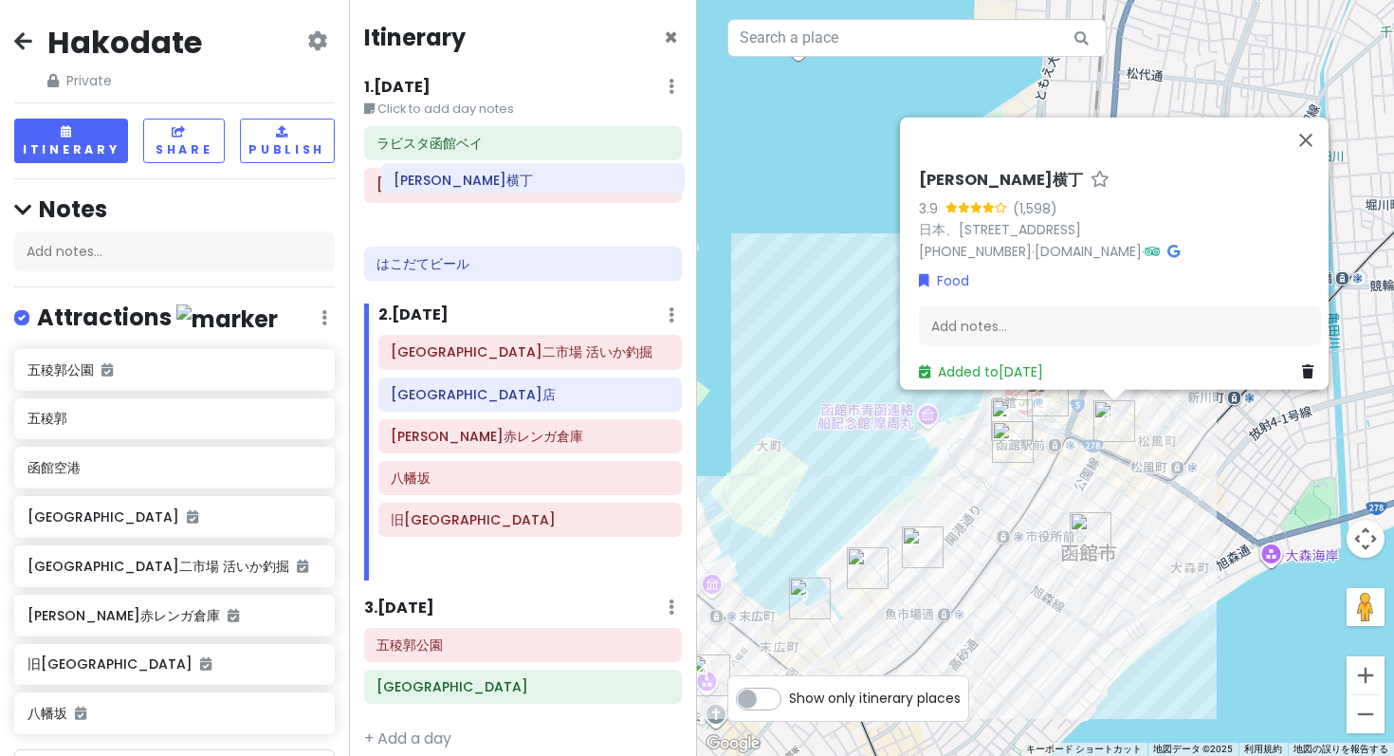
drag, startPoint x: 459, startPoint y: 434, endPoint x: 462, endPoint y: 177, distance: 257.0
click at [462, 177] on div "Itinerary × 1 . Fri 3/27 Edit Day Notes Delete Day Click to add day notes ラビスタ函…" at bounding box center [523, 378] width 349 height 756
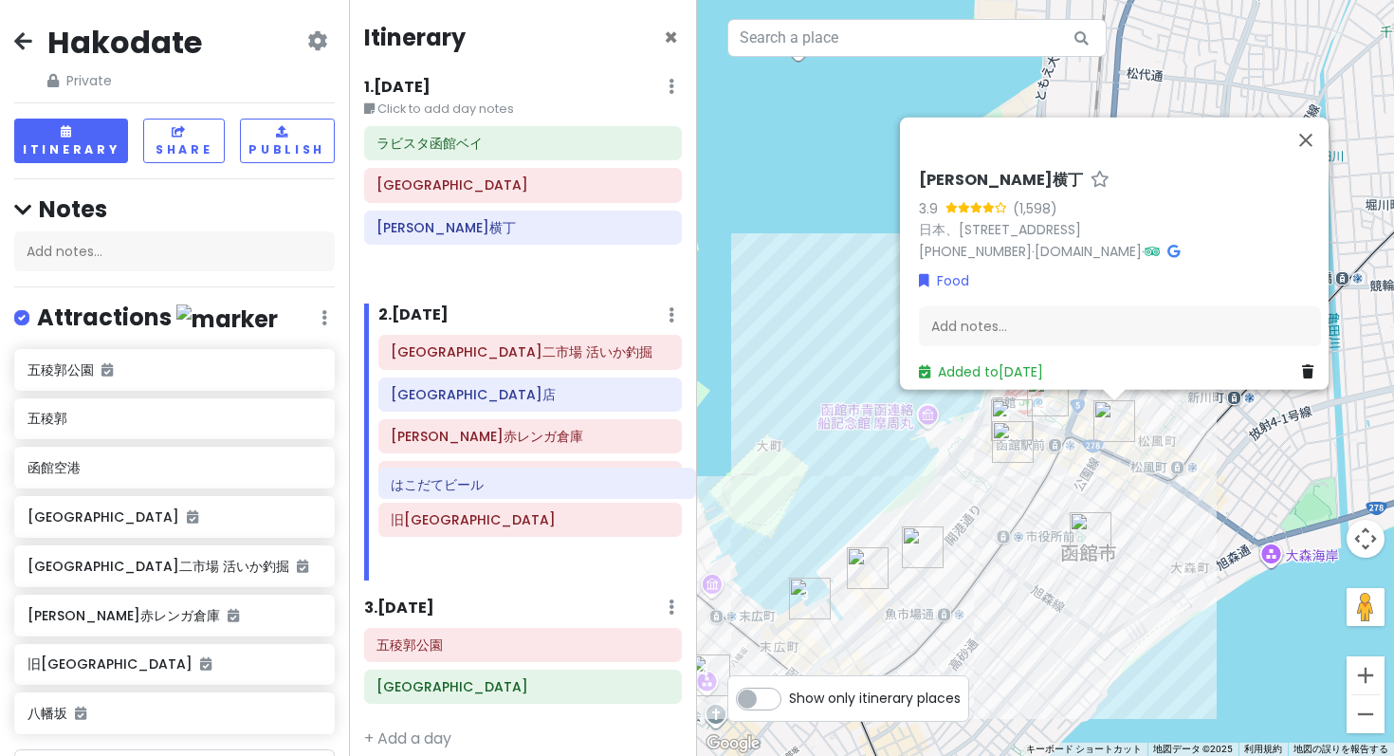
drag, startPoint x: 452, startPoint y: 213, endPoint x: 466, endPoint y: 474, distance: 261.1
click at [466, 474] on div "Itinerary × 1 . Fri 3/27 Edit Day Notes Delete Day Click to add day notes ラビスタ函…" at bounding box center [523, 378] width 349 height 756
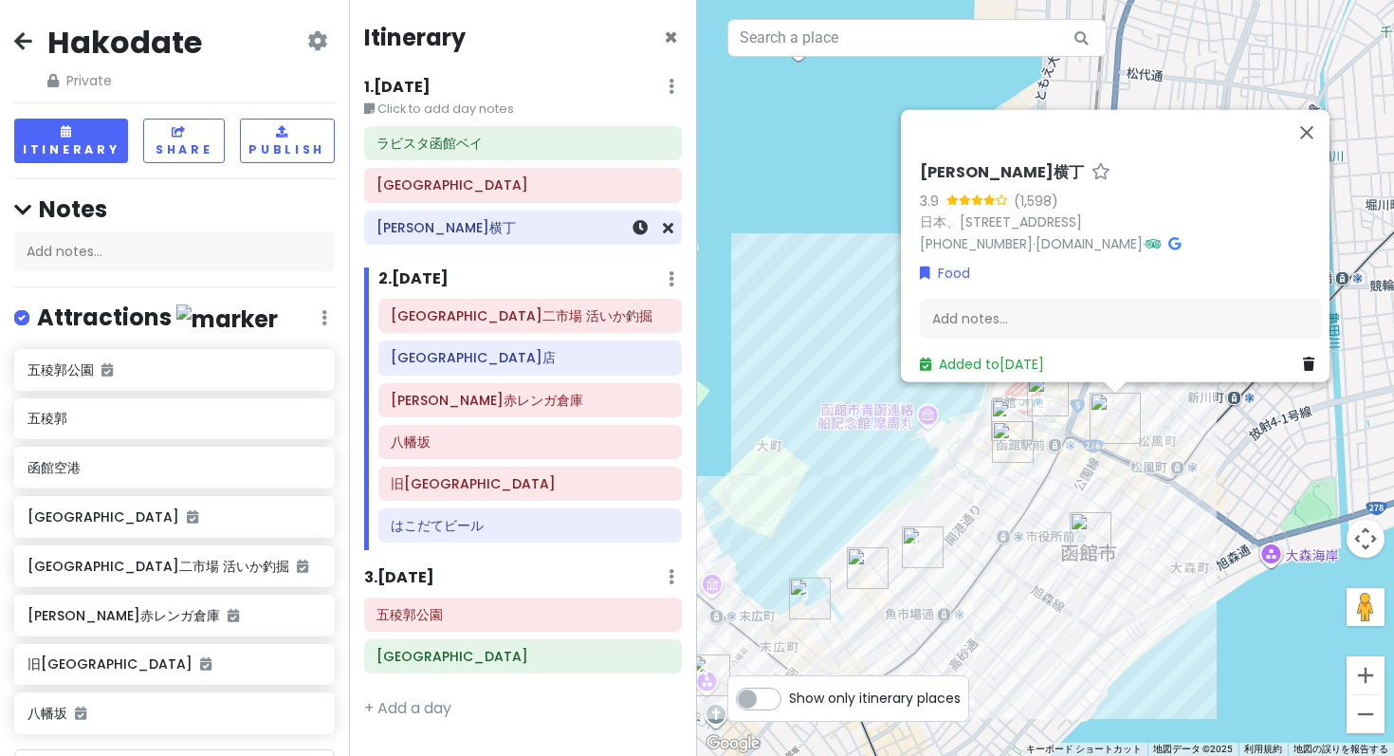
click at [600, 219] on h6 "大門横丁" at bounding box center [522, 227] width 292 height 17
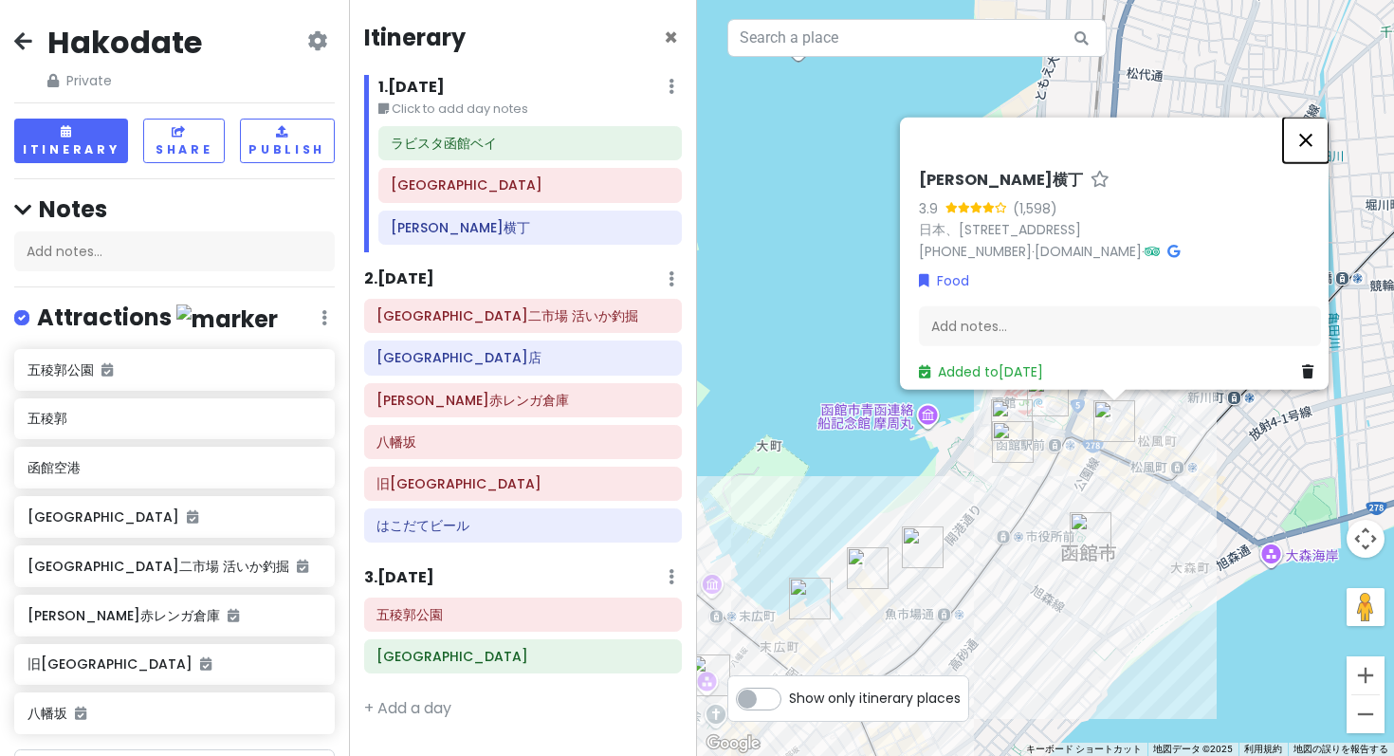
click at [1316, 162] on button "閉じる" at bounding box center [1306, 140] width 46 height 46
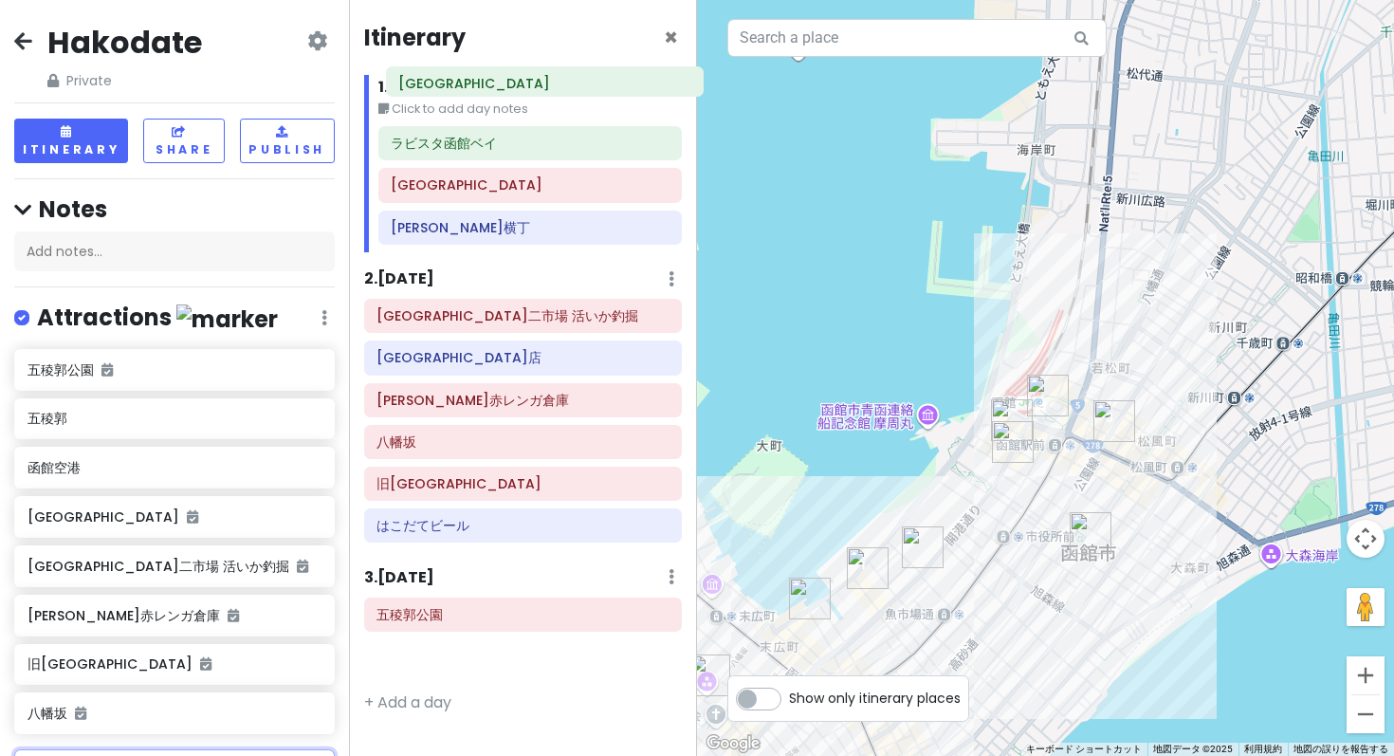
drag, startPoint x: 461, startPoint y: 551, endPoint x: 484, endPoint y: 92, distance: 459.5
click at [484, 92] on div "Itinerary × 1 . Fri 3/27 Edit Day Notes Delete Day Click to add day notes ラビスタ函…" at bounding box center [523, 378] width 349 height 756
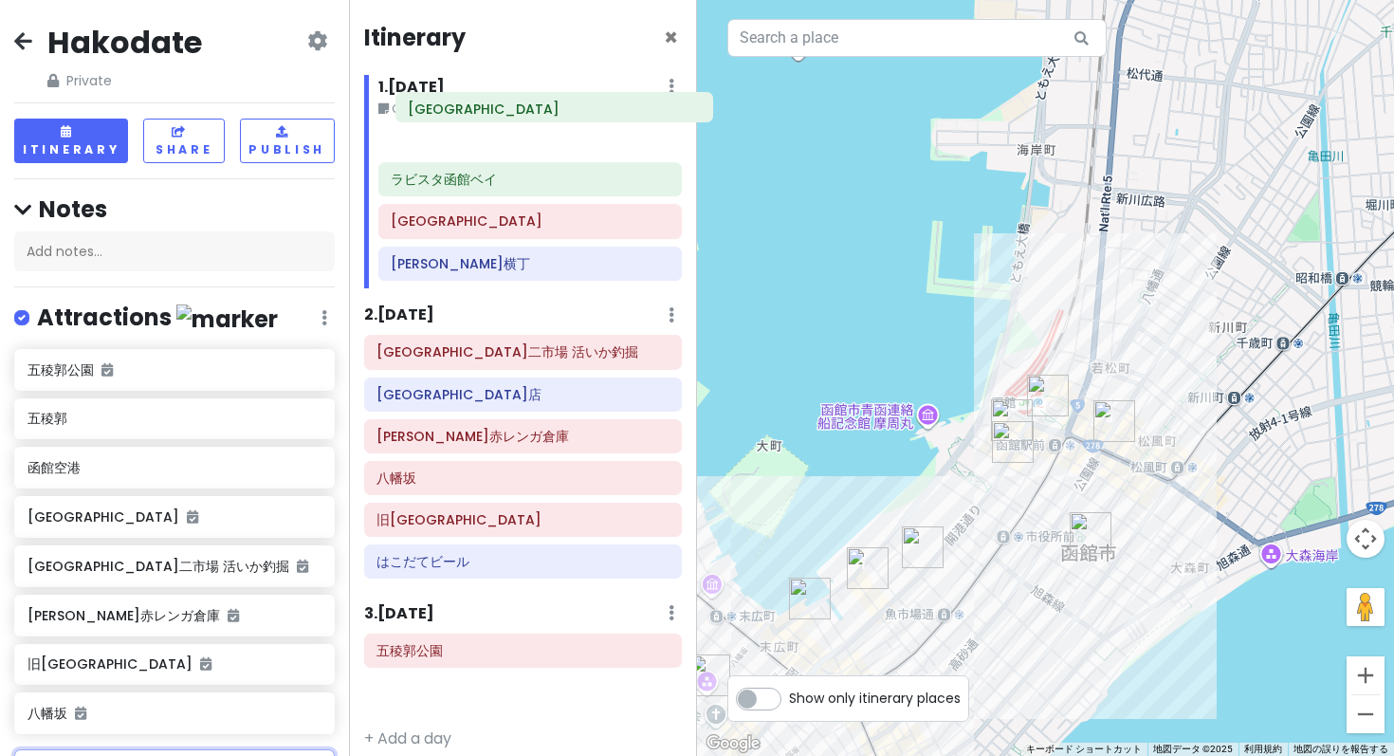
drag, startPoint x: 438, startPoint y: 541, endPoint x: 468, endPoint y: 107, distance: 435.3
click at [468, 107] on div "Itinerary × 1 . Fri 3/27 Edit Day Notes Delete Day Click to add day notes ラビスタ函…" at bounding box center [523, 378] width 349 height 756
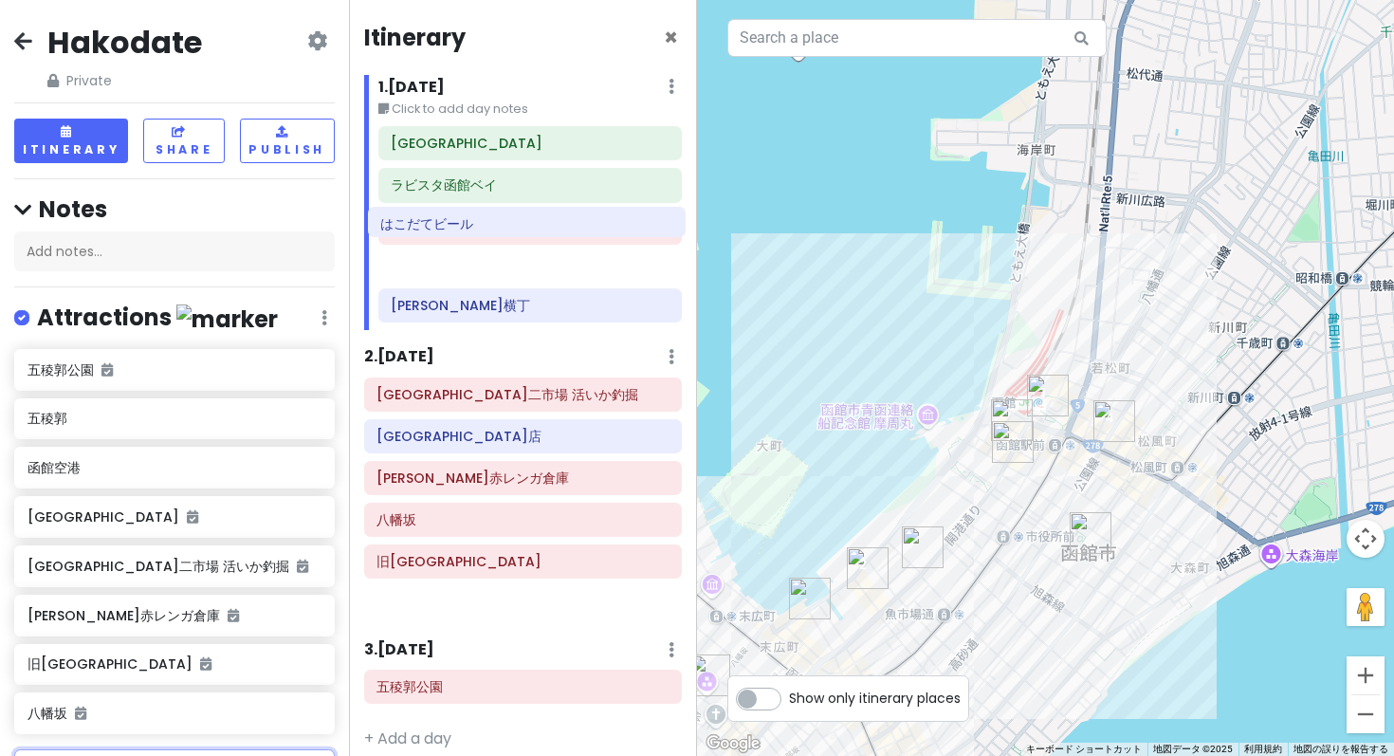
drag, startPoint x: 418, startPoint y: 476, endPoint x: 422, endPoint y: 227, distance: 249.4
click at [422, 227] on div "Itinerary × 1 . Fri 3/27 Edit Day Notes Delete Day Click to add day notes 函館駅前広…" at bounding box center [523, 378] width 349 height 756
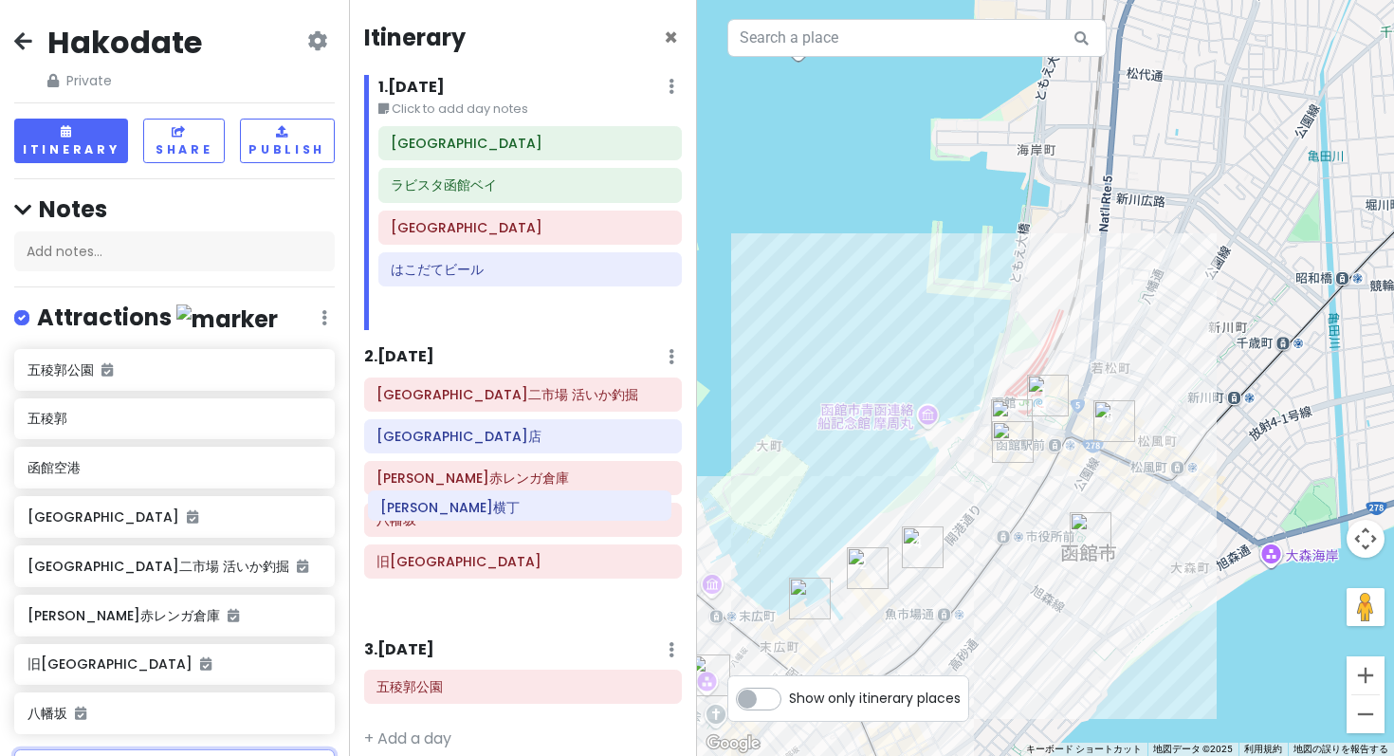
drag, startPoint x: 420, startPoint y: 244, endPoint x: 410, endPoint y: 494, distance: 250.5
click at [410, 494] on div "Itinerary × 1 . Fri 3/27 Edit Day Notes Delete Day Click to add day notes 函館駅前広…" at bounding box center [523, 378] width 349 height 756
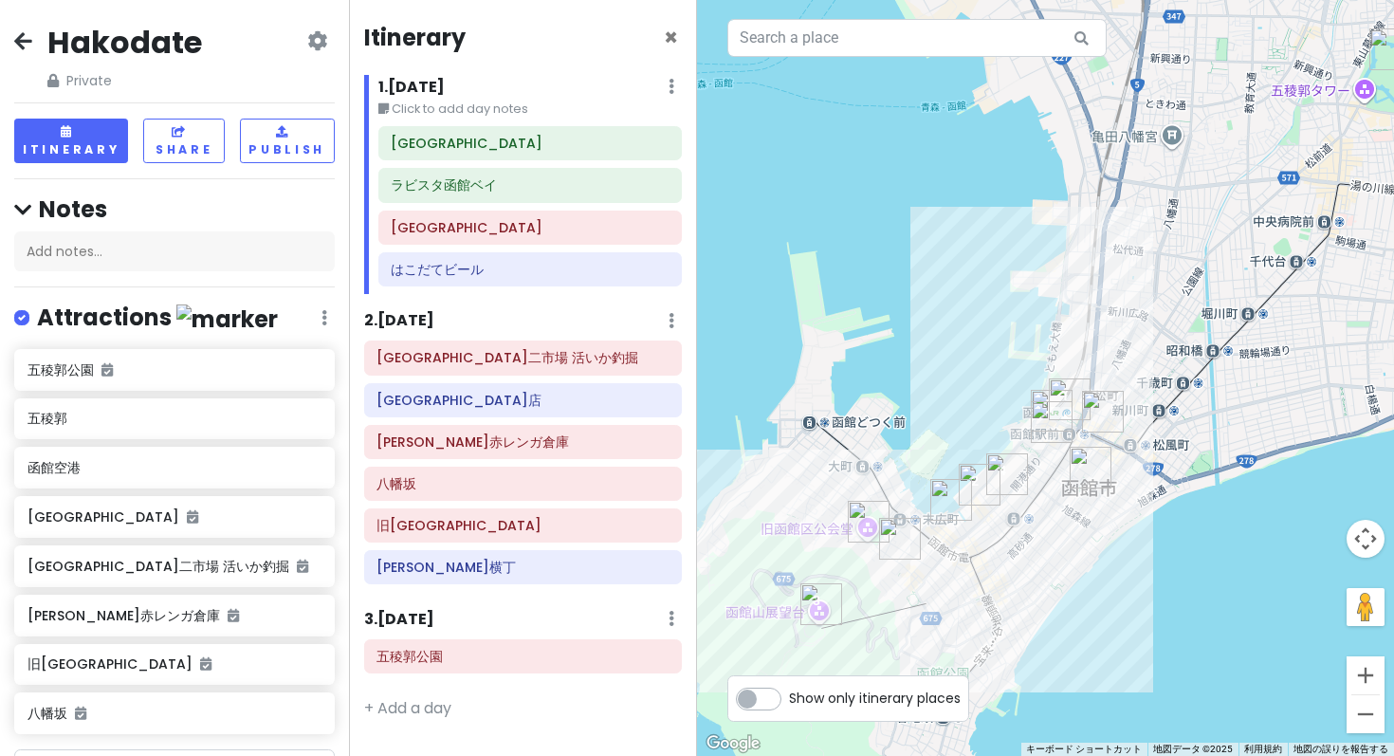
drag, startPoint x: 1284, startPoint y: 363, endPoint x: 1085, endPoint y: 450, distance: 217.4
click at [1085, 450] on img "函館市" at bounding box center [1090, 468] width 42 height 42
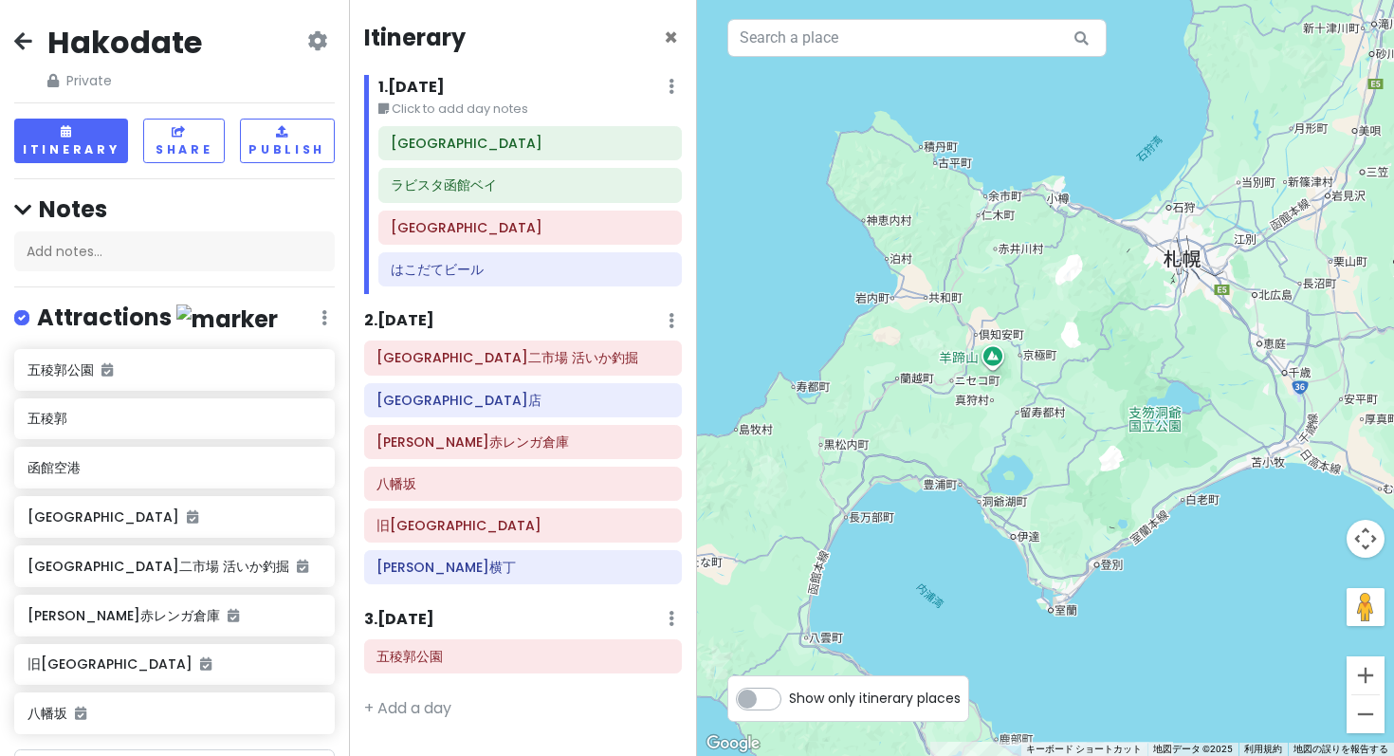
drag, startPoint x: 1316, startPoint y: 118, endPoint x: 1105, endPoint y: 483, distance: 421.8
click at [1105, 483] on div at bounding box center [1045, 378] width 697 height 756
click at [13, 30] on div "Hakodate Private Change Dates Make a Copy Delete Trip Go Pro ⚡️ Give Feedback 💡…" at bounding box center [174, 378] width 349 height 756
click at [18, 33] on icon at bounding box center [23, 40] width 18 height 15
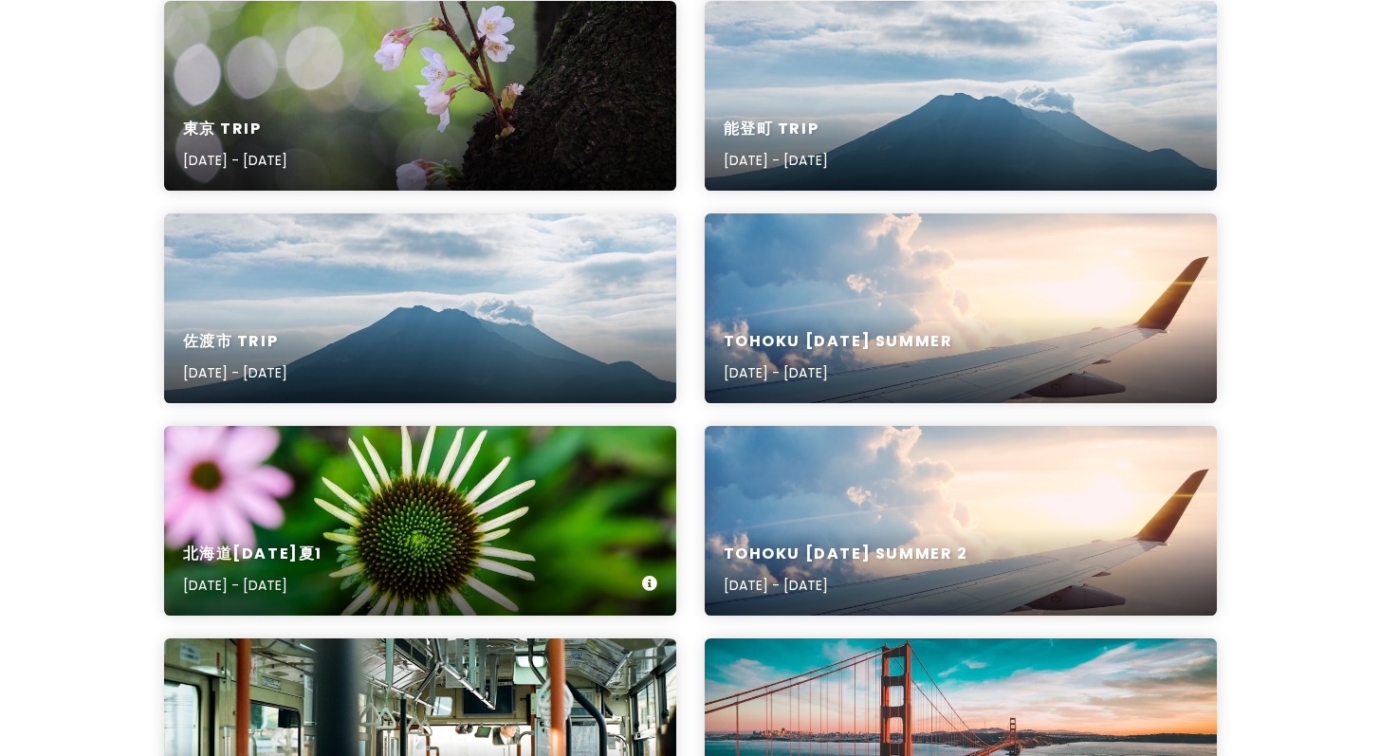
scroll to position [1597, 0]
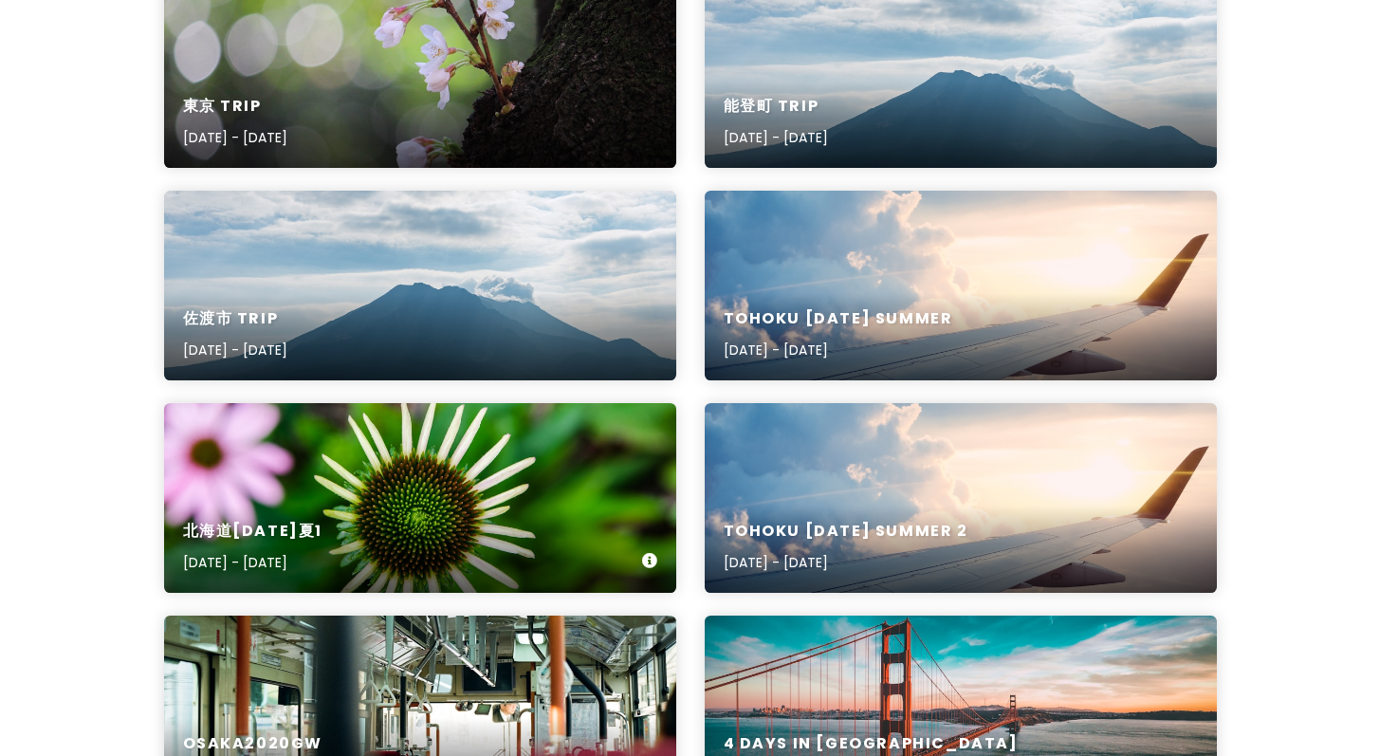
click at [532, 403] on div "北海道2020夏1 Aug 2, 2020 - Aug 7, 2020" at bounding box center [420, 498] width 512 height 190
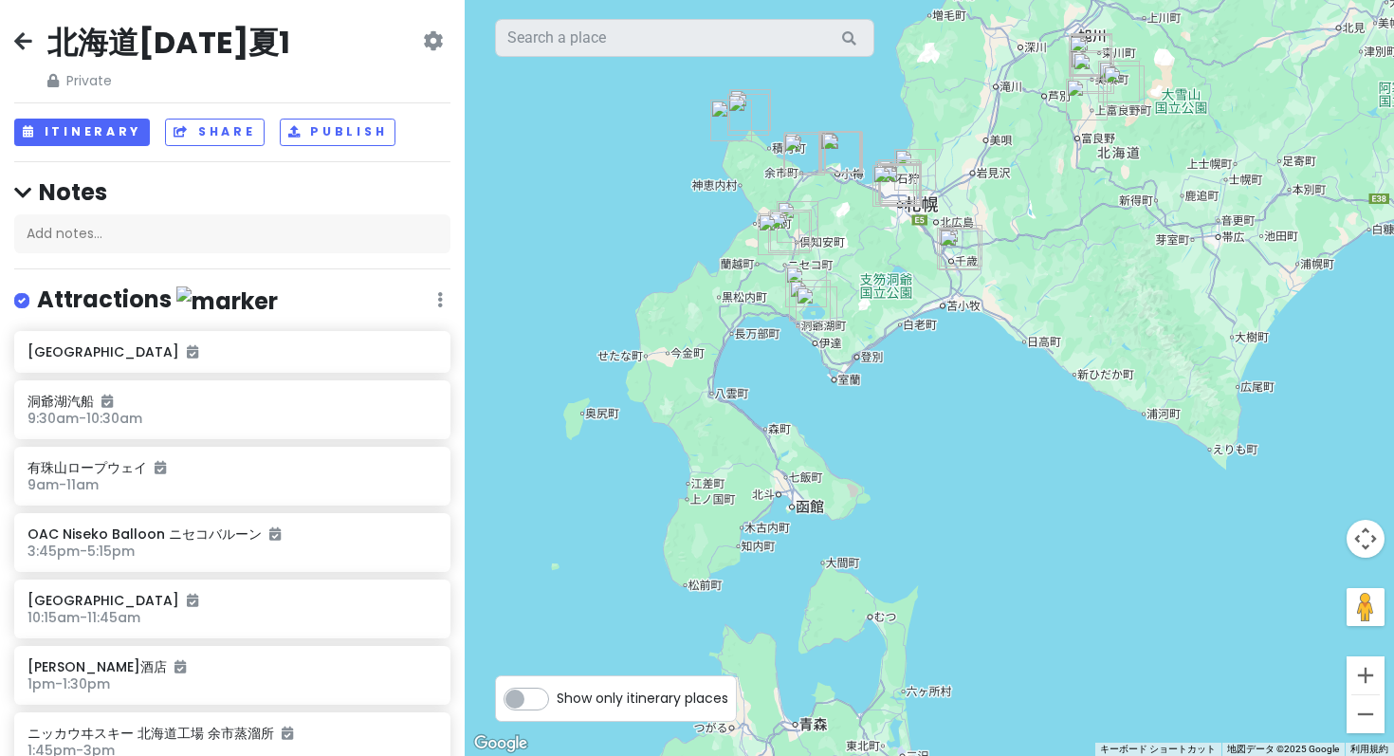
drag, startPoint x: 894, startPoint y: 192, endPoint x: 889, endPoint y: 264, distance: 71.3
click at [889, 264] on div at bounding box center [929, 378] width 929 height 756
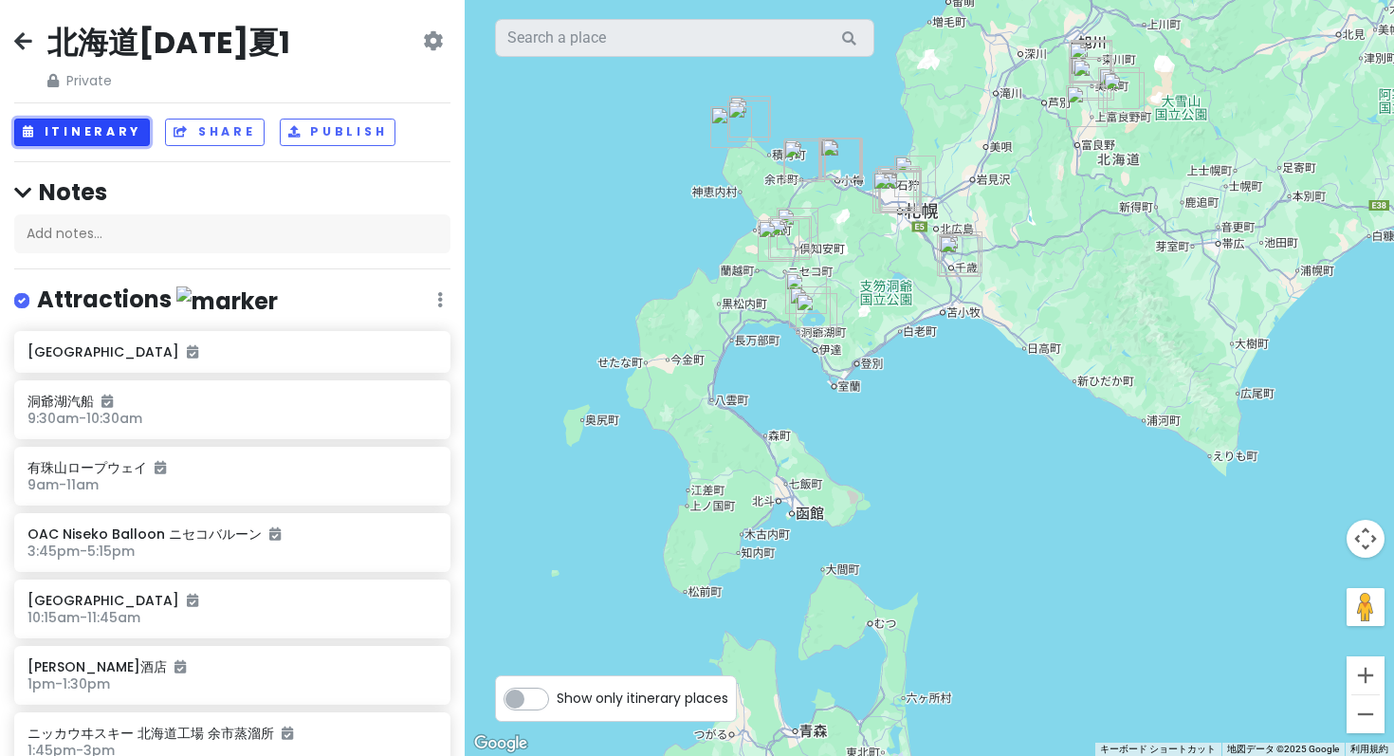
click at [74, 119] on button "Itinerary" at bounding box center [82, 132] width 136 height 27
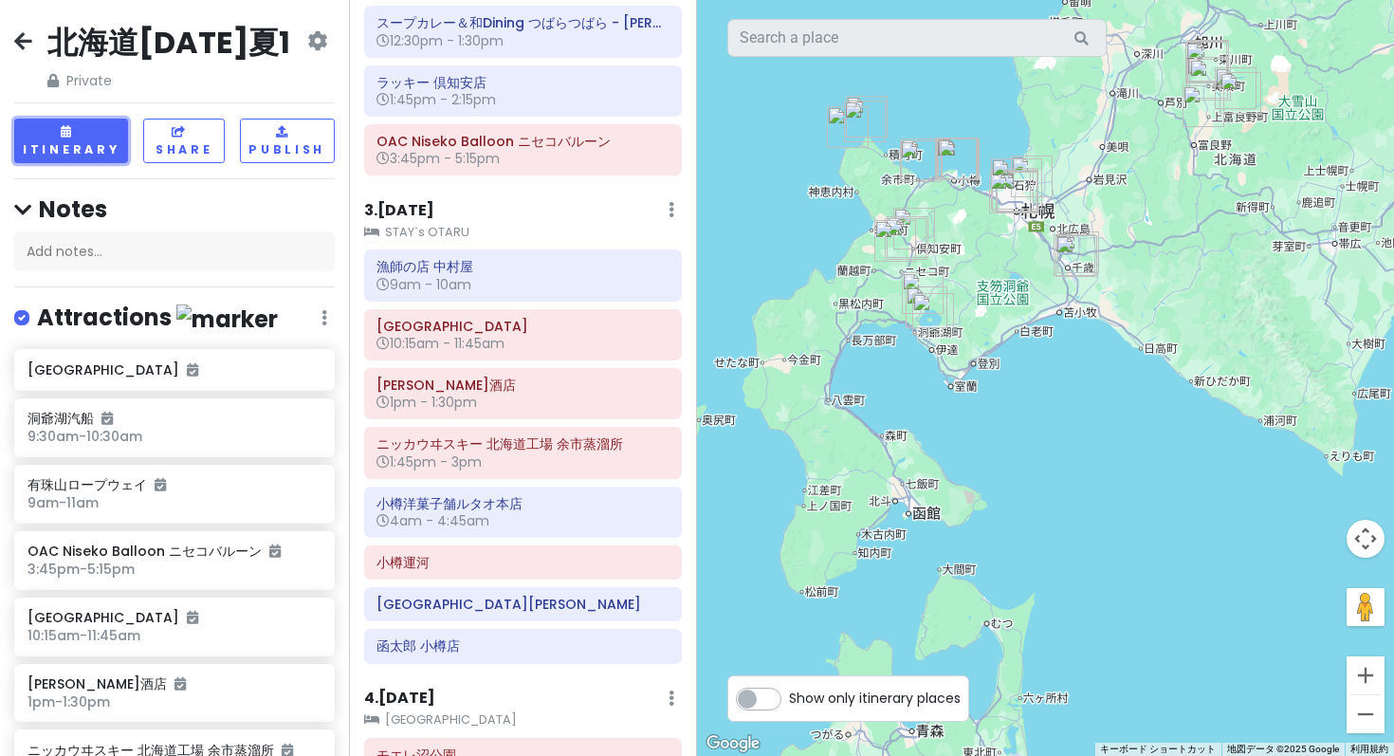
scroll to position [562, 0]
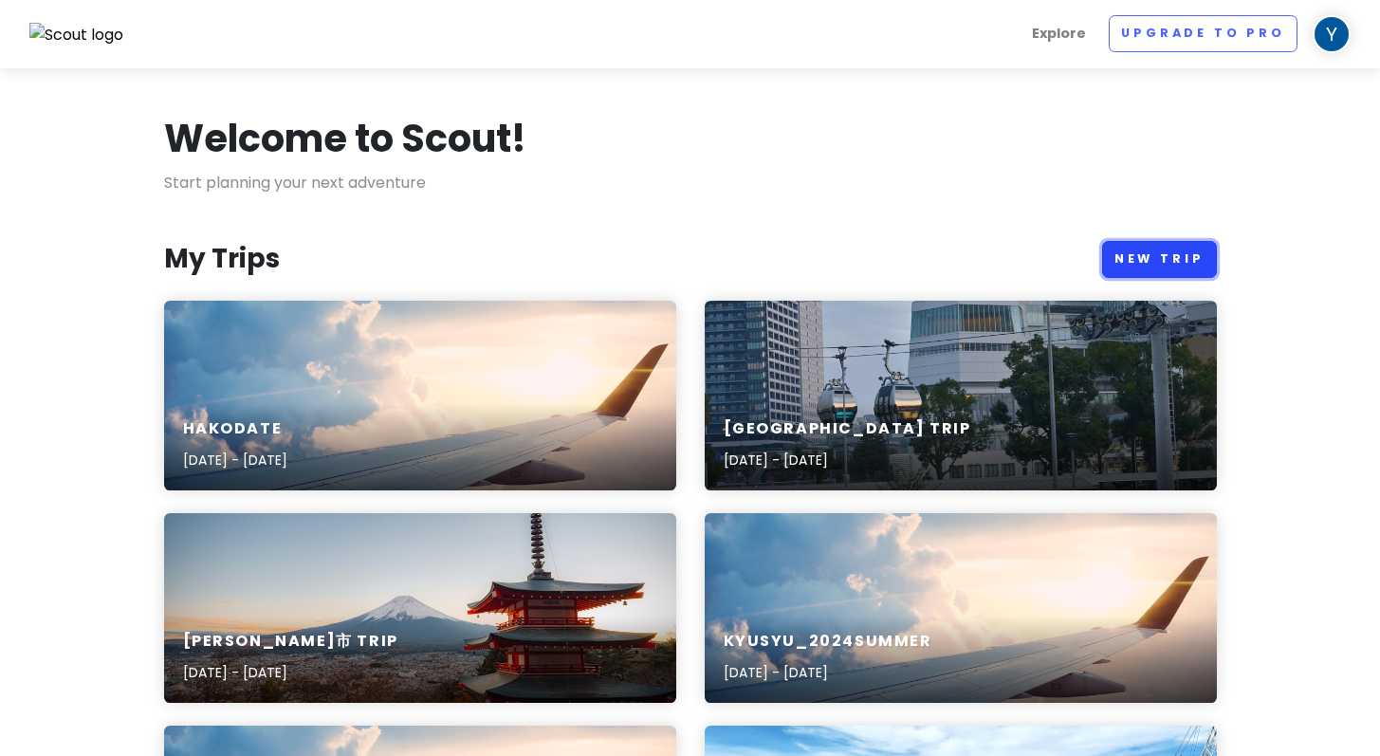
click at [1178, 241] on link "New Trip" at bounding box center [1159, 259] width 115 height 37
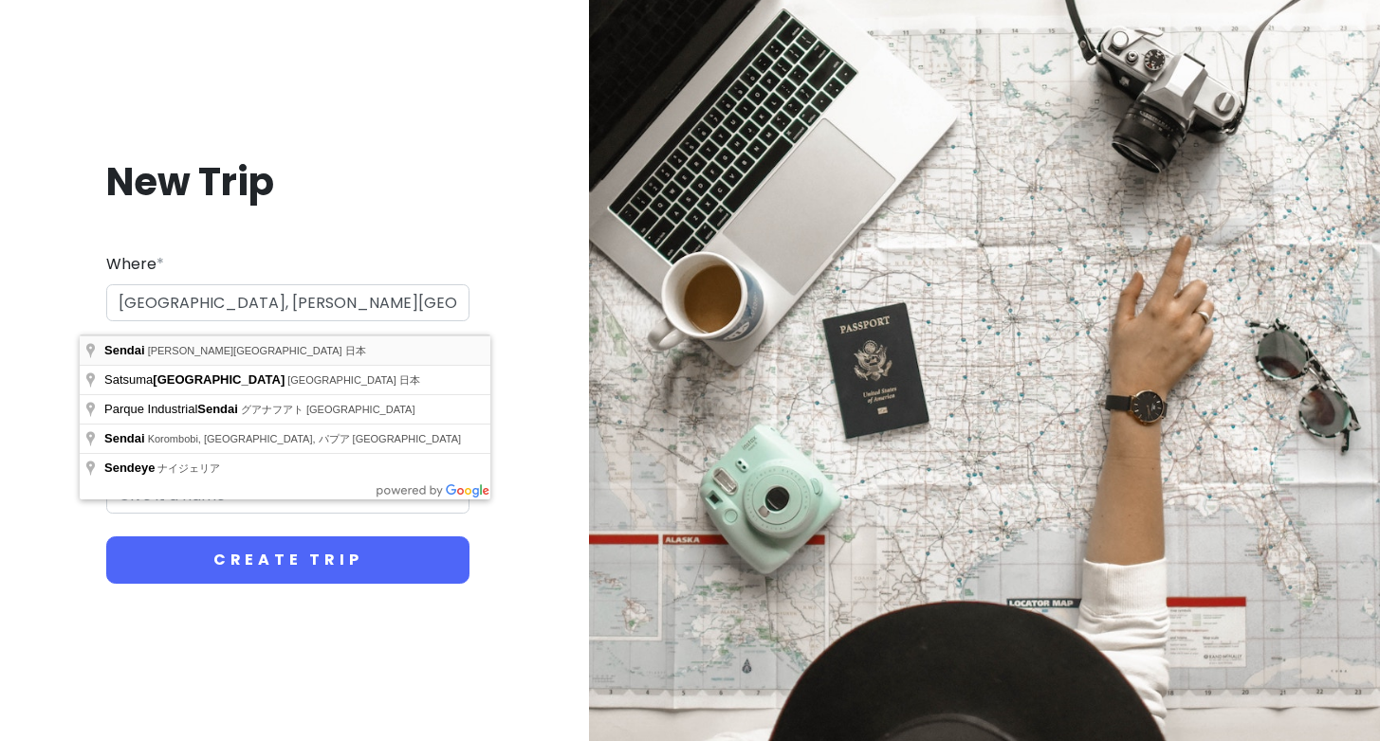
type input "日本、宮城県仙台市"
type input "仙台市 Trip"
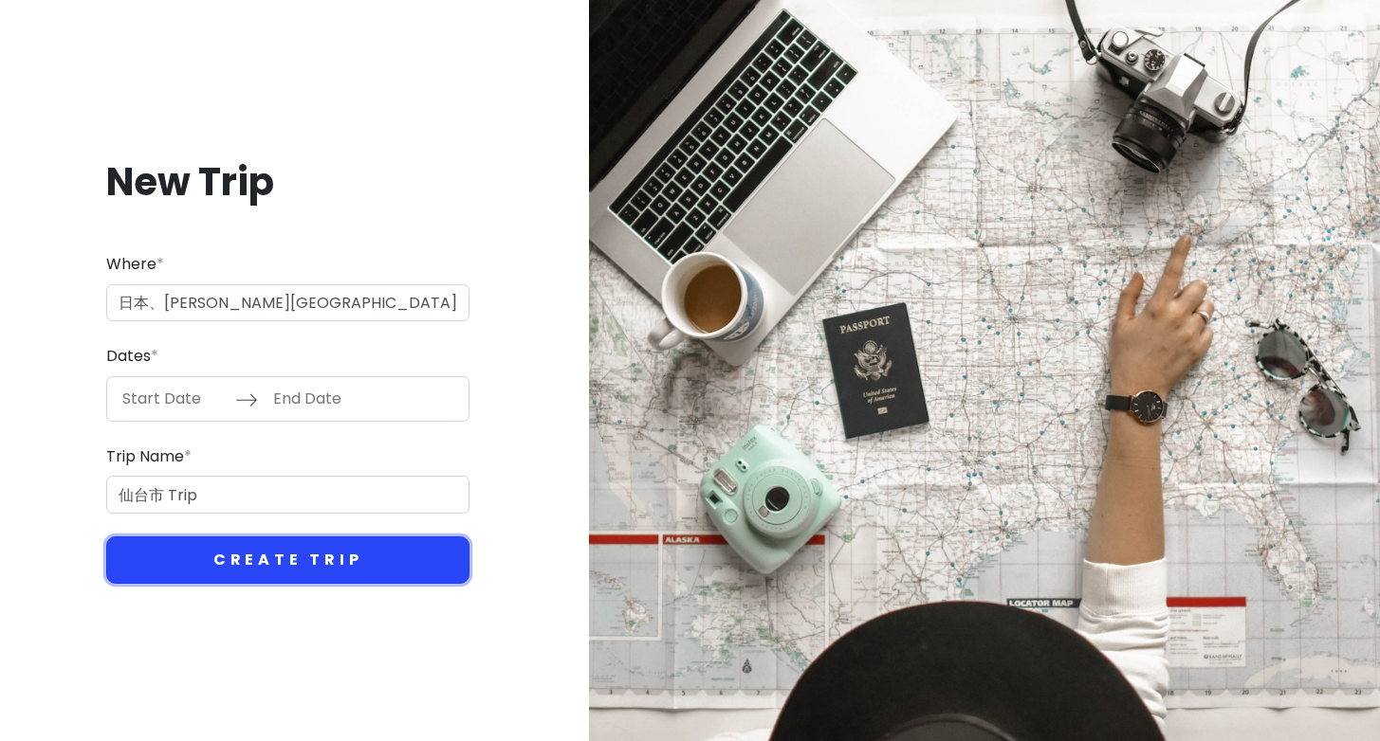
click at [286, 537] on button "Create Trip" at bounding box center [287, 560] width 363 height 47
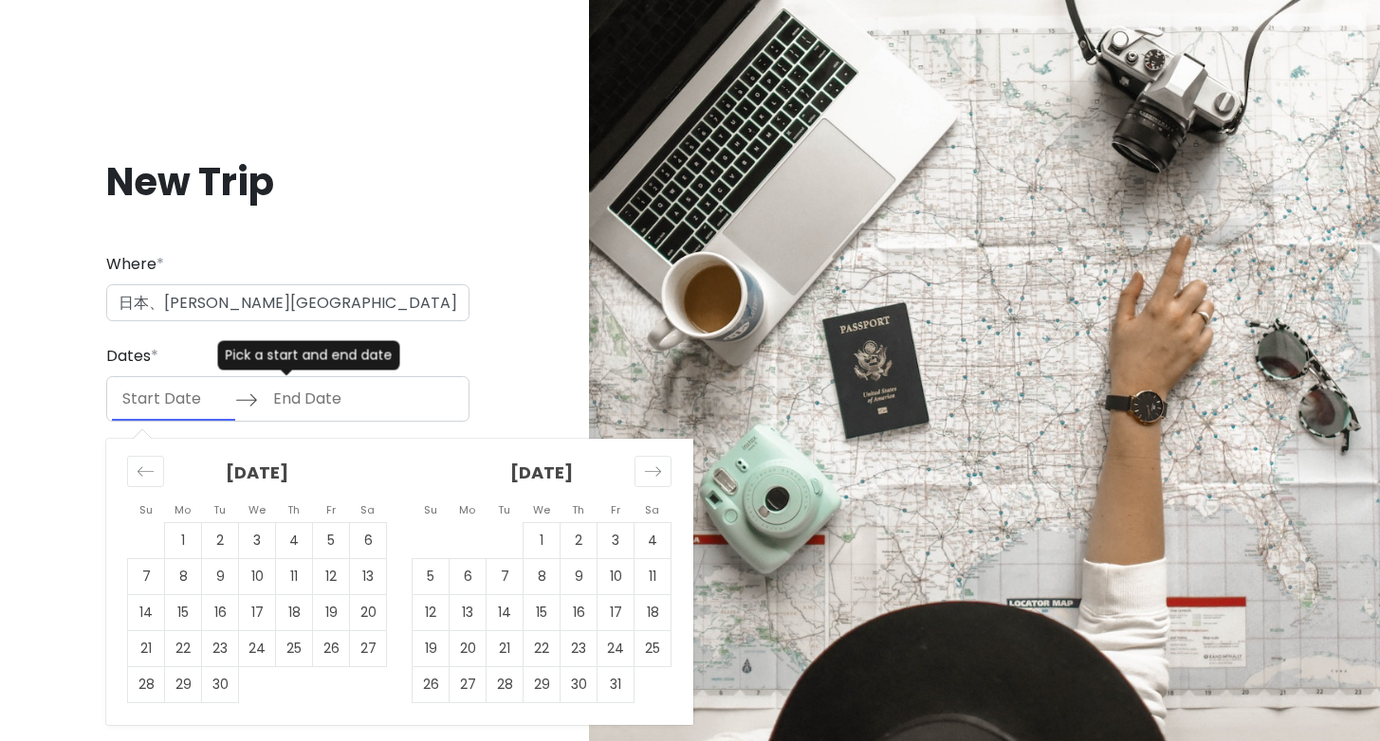
click at [177, 401] on input "Start Date" at bounding box center [173, 399] width 123 height 44
click at [634, 475] on div "Move forward to switch to the next month." at bounding box center [652, 471] width 37 height 31
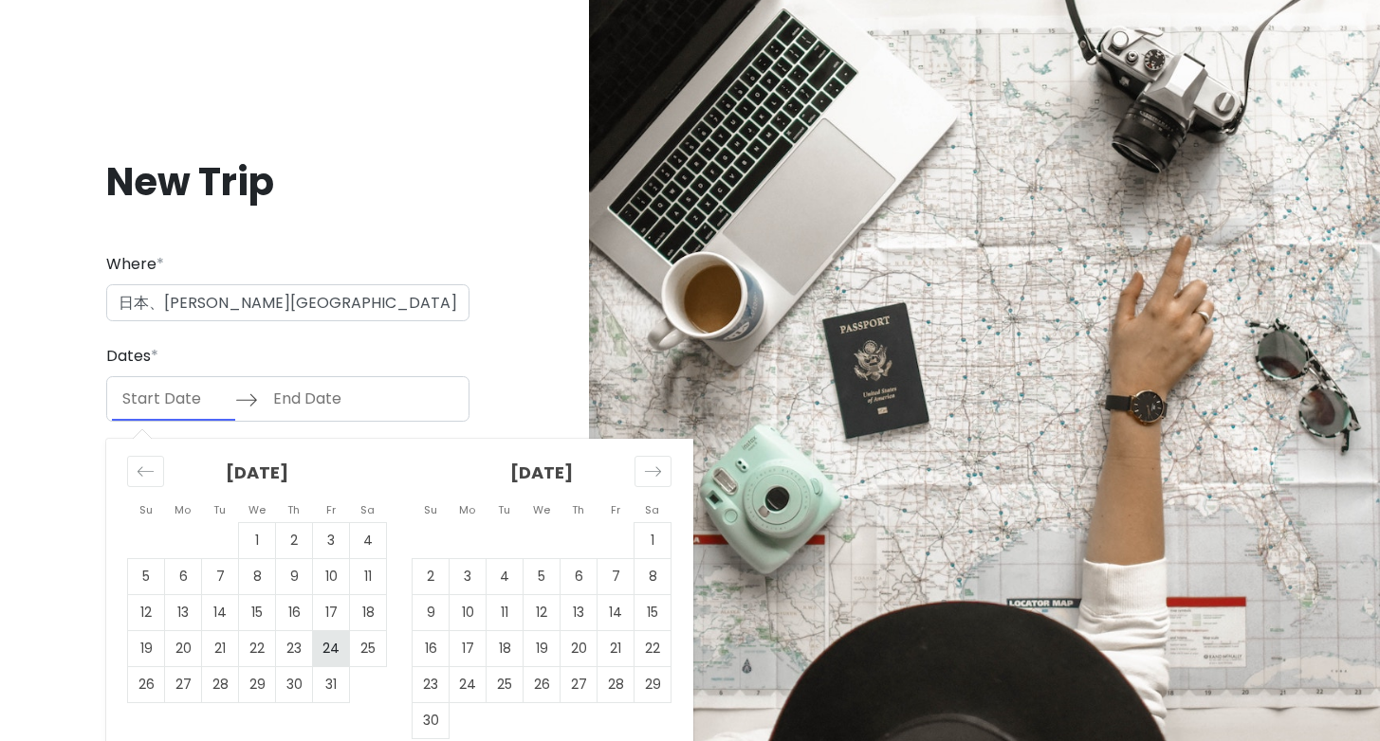
click at [313, 651] on td "24" at bounding box center [331, 649] width 37 height 36
type input "10/24/2025"
click at [128, 685] on td "26" at bounding box center [146, 685] width 37 height 36
type input "10/26/2025"
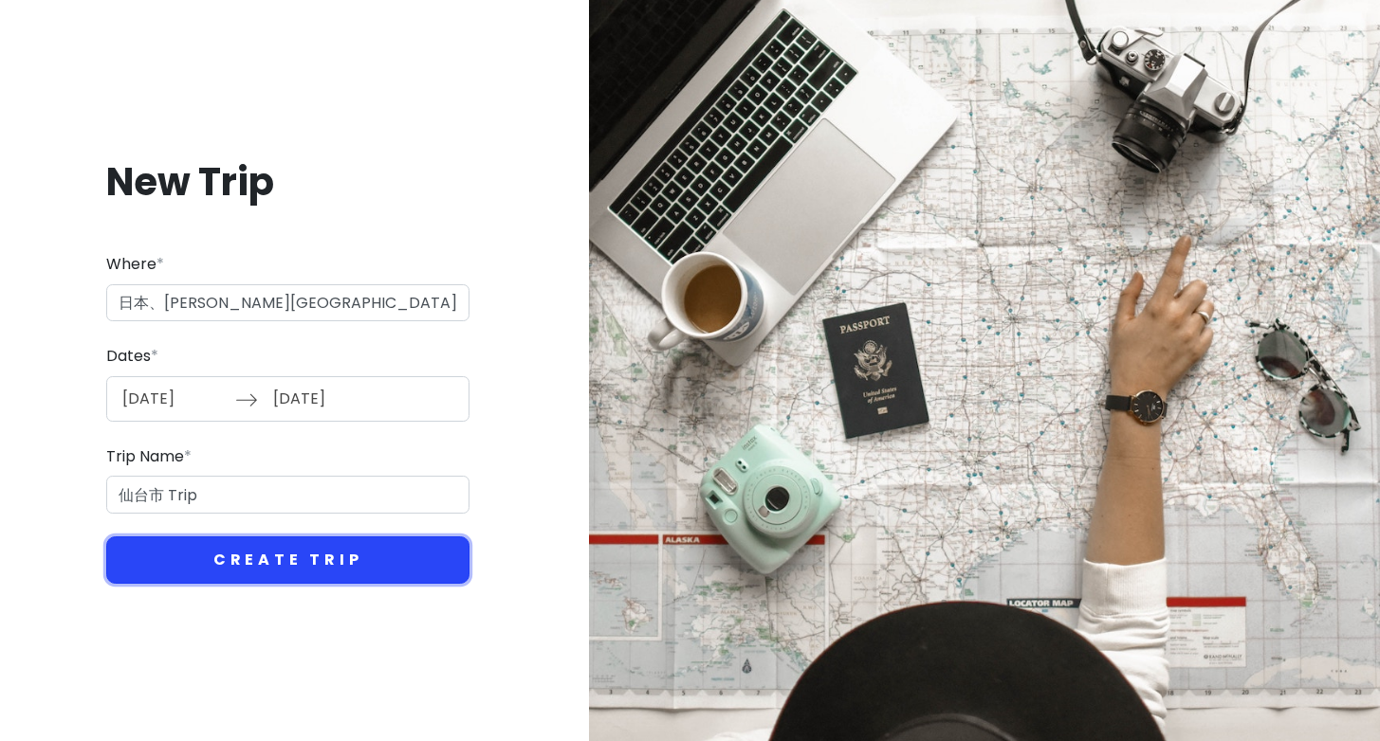
click at [318, 537] on button "Create Trip" at bounding box center [287, 560] width 363 height 47
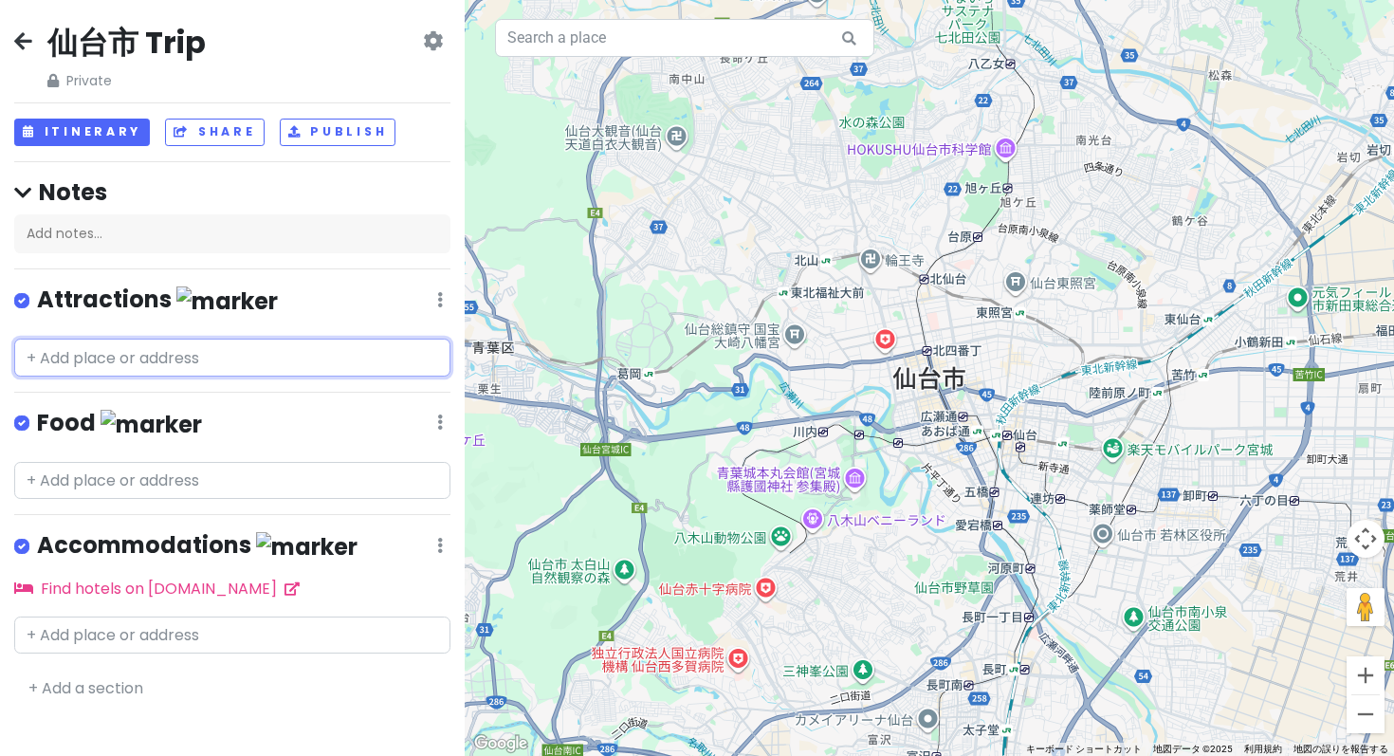
click at [177, 338] on input "text" at bounding box center [232, 357] width 436 height 38
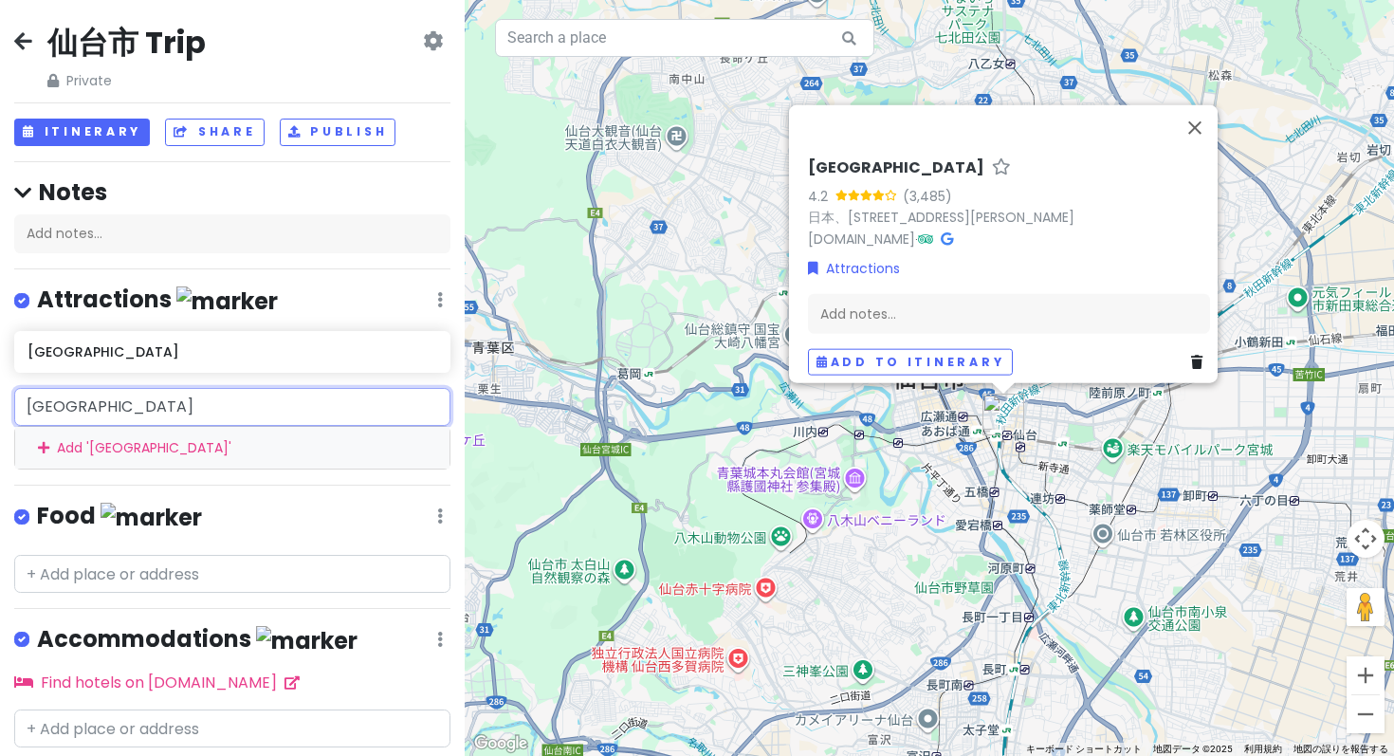
click at [243, 388] on input "[GEOGRAPHIC_DATA]" at bounding box center [232, 407] width 436 height 38
type input "仙"
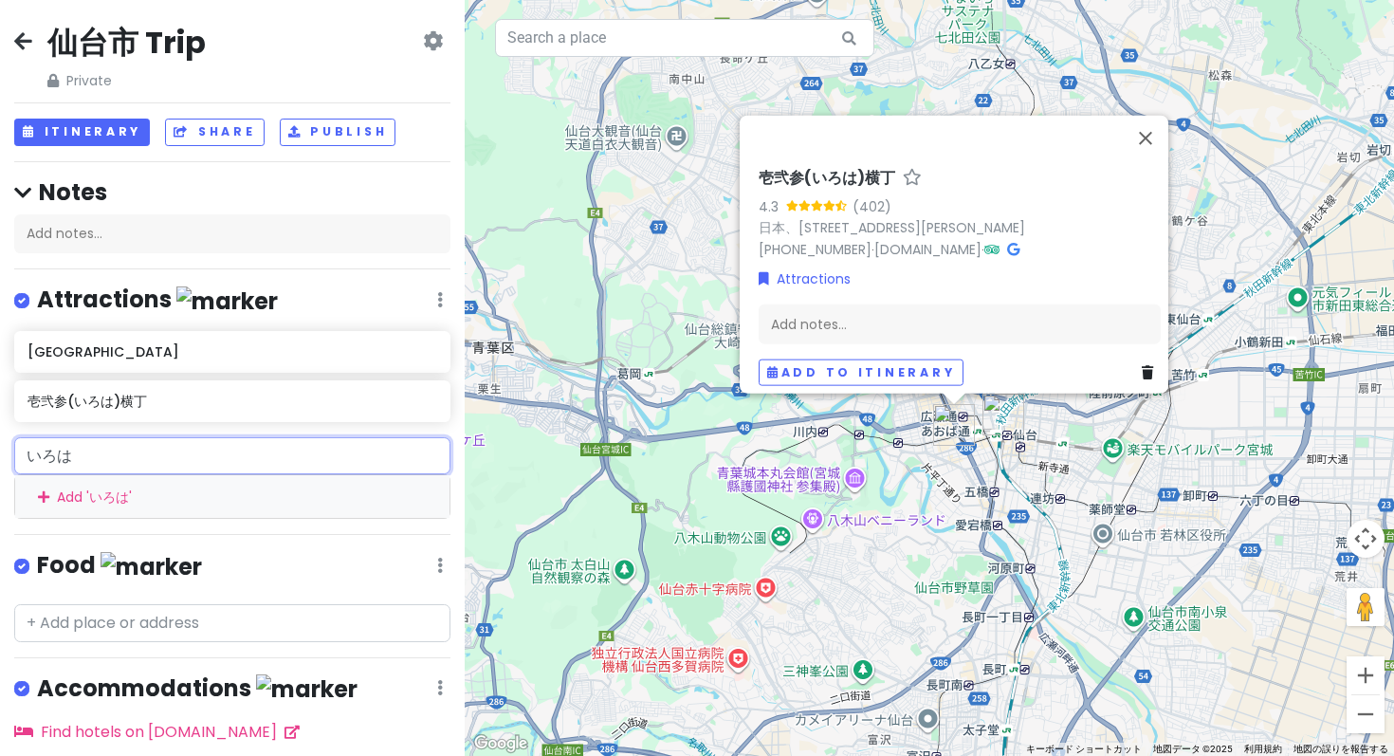
click at [142, 437] on input "いろは" at bounding box center [232, 456] width 436 height 38
type input "い"
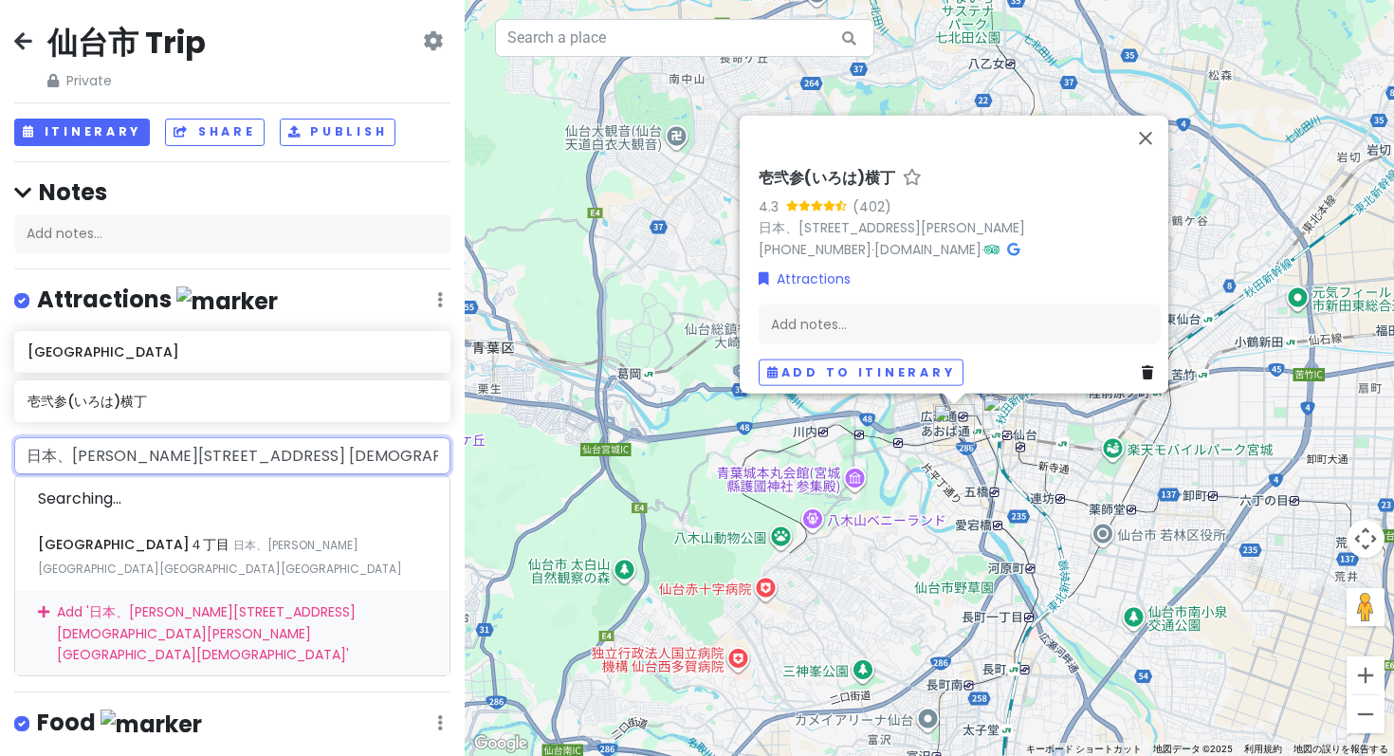
type input "定禅寺通り"
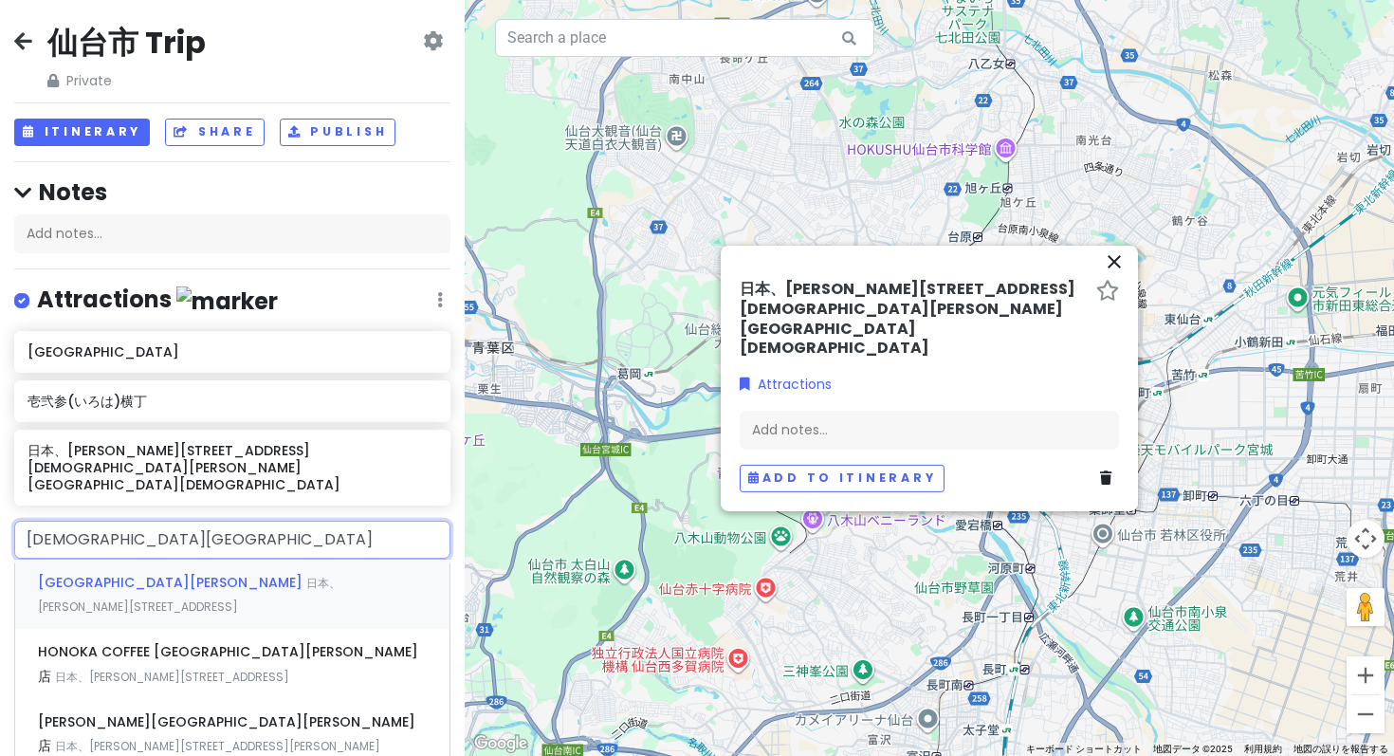
click at [55, 573] on span "[DEMOGRAPHIC_DATA][GEOGRAPHIC_DATA][PERSON_NAME]" at bounding box center [172, 582] width 268 height 19
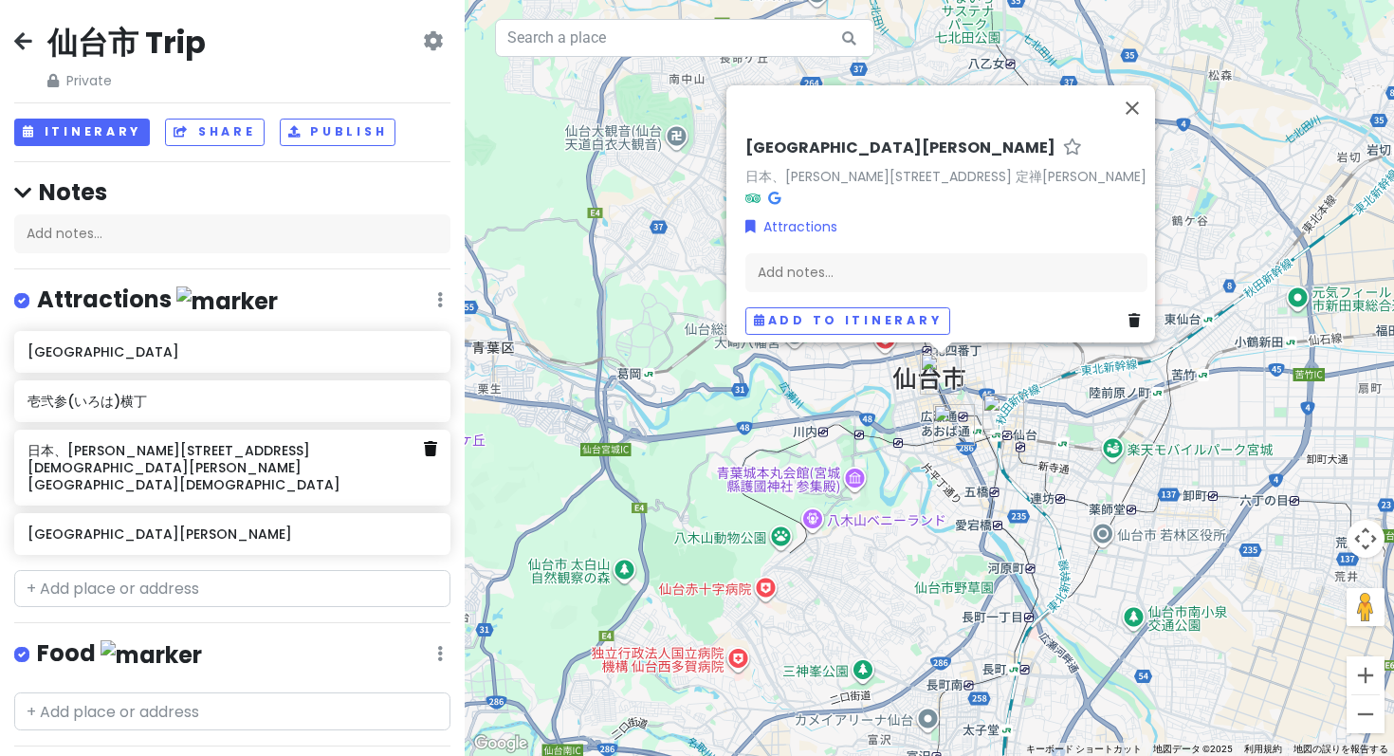
click at [433, 437] on link at bounding box center [430, 449] width 13 height 25
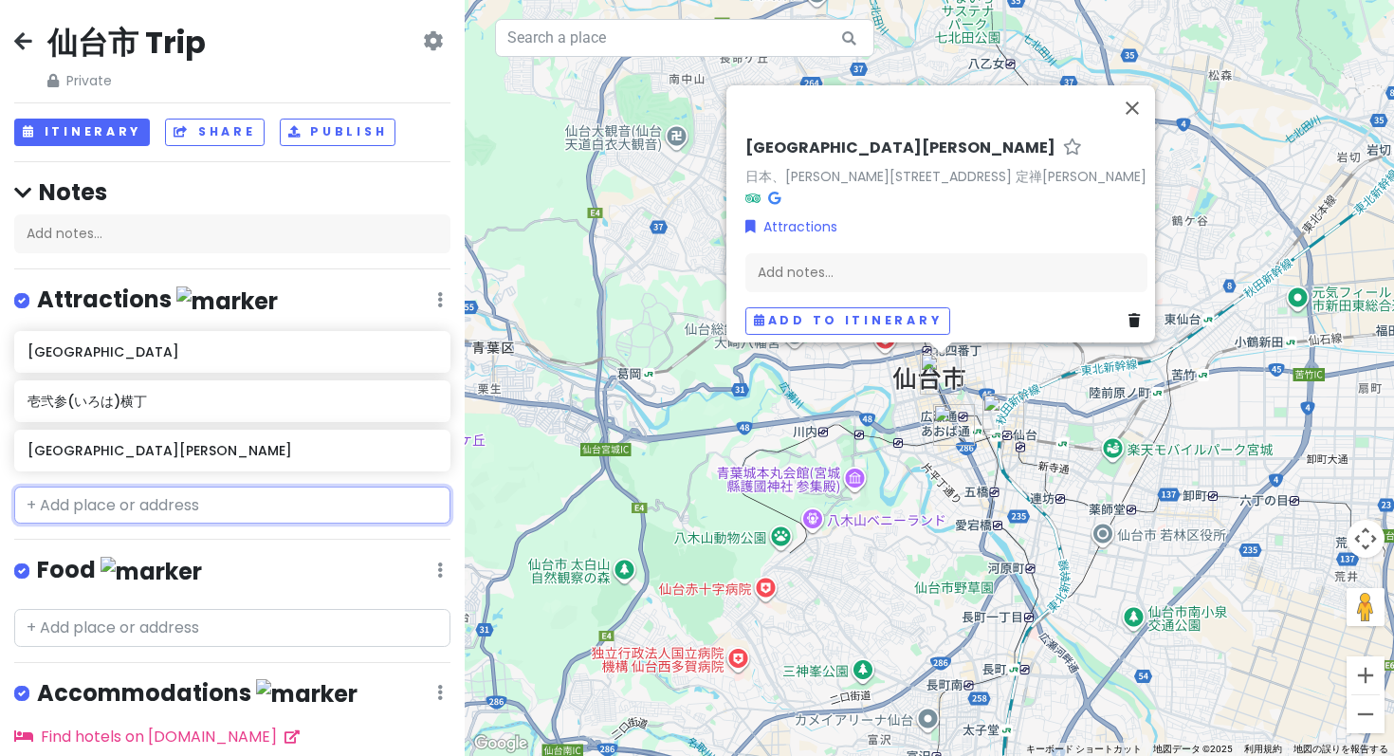
click at [179, 486] on input "text" at bounding box center [232, 505] width 436 height 38
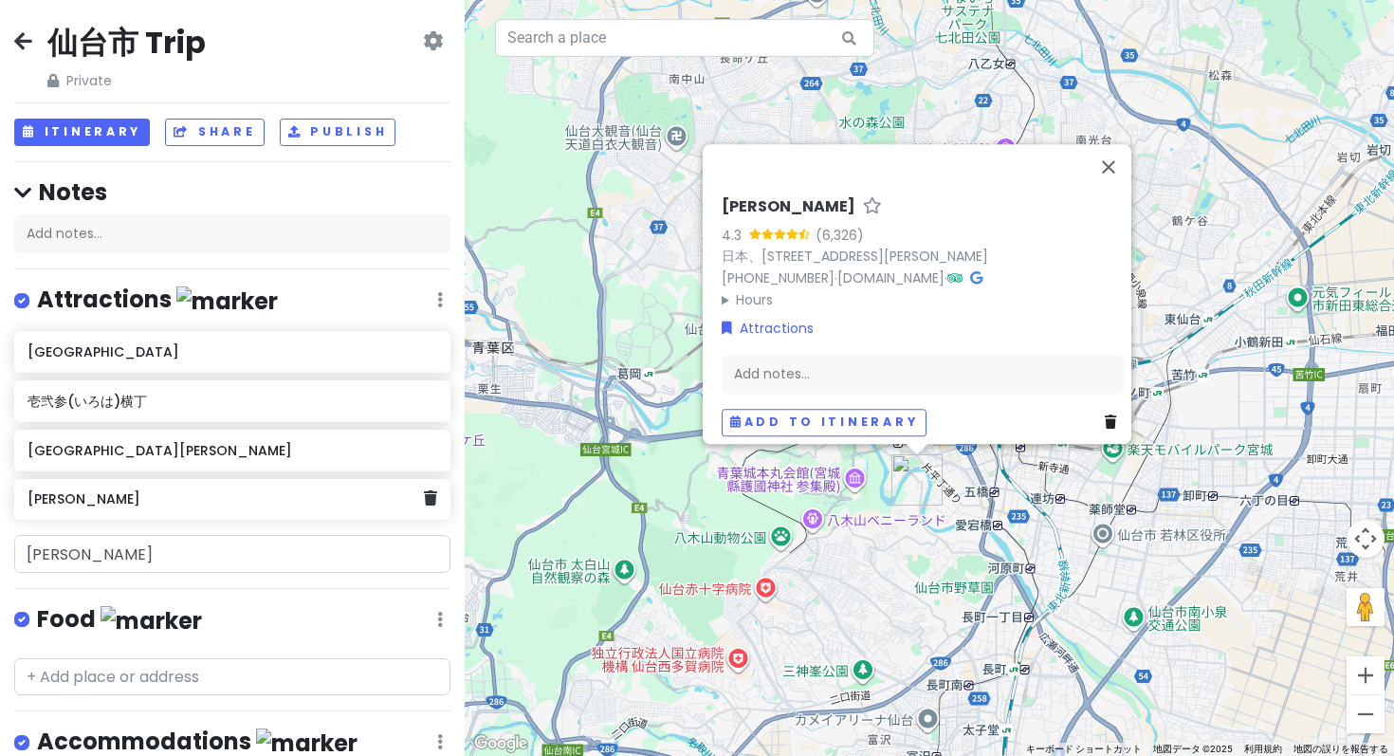
click at [162, 490] on h6 "[PERSON_NAME]" at bounding box center [224, 498] width 395 height 17
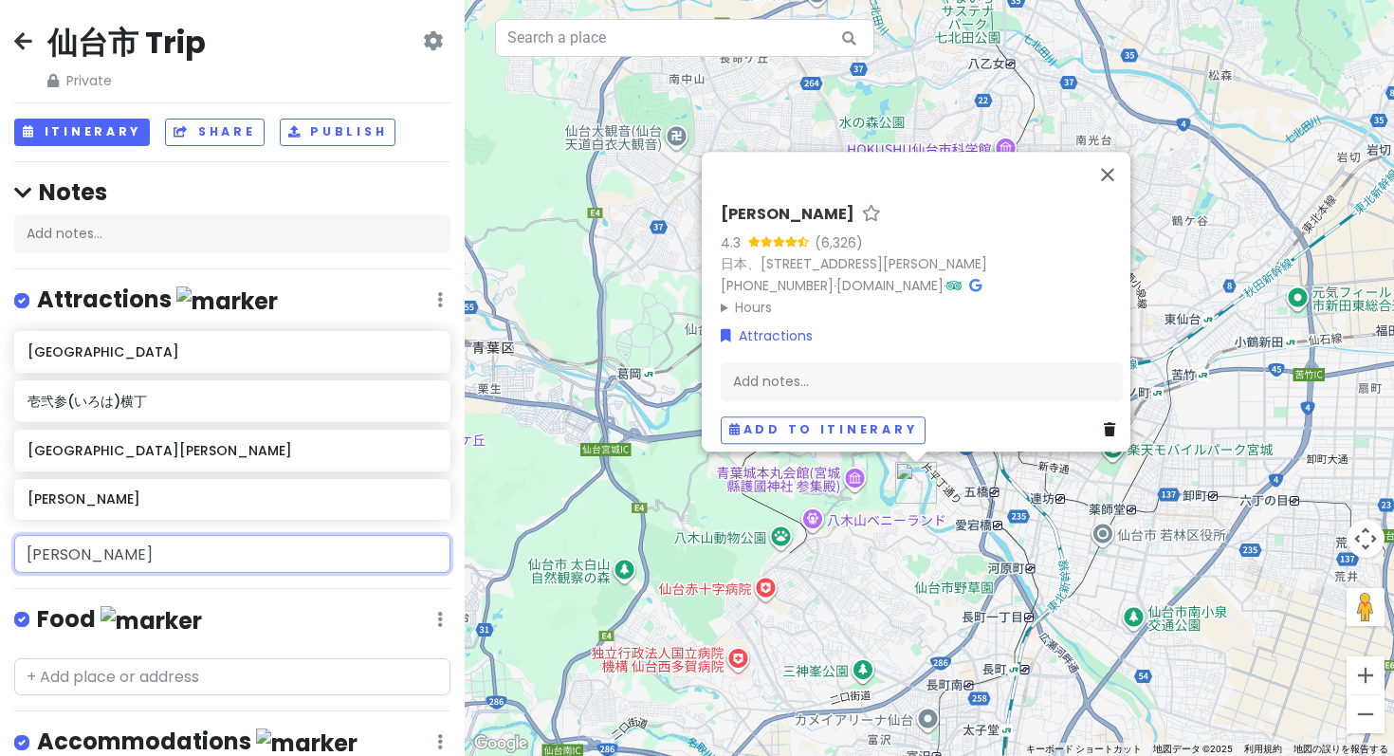
click at [102, 535] on input "[PERSON_NAME]" at bounding box center [232, 554] width 436 height 38
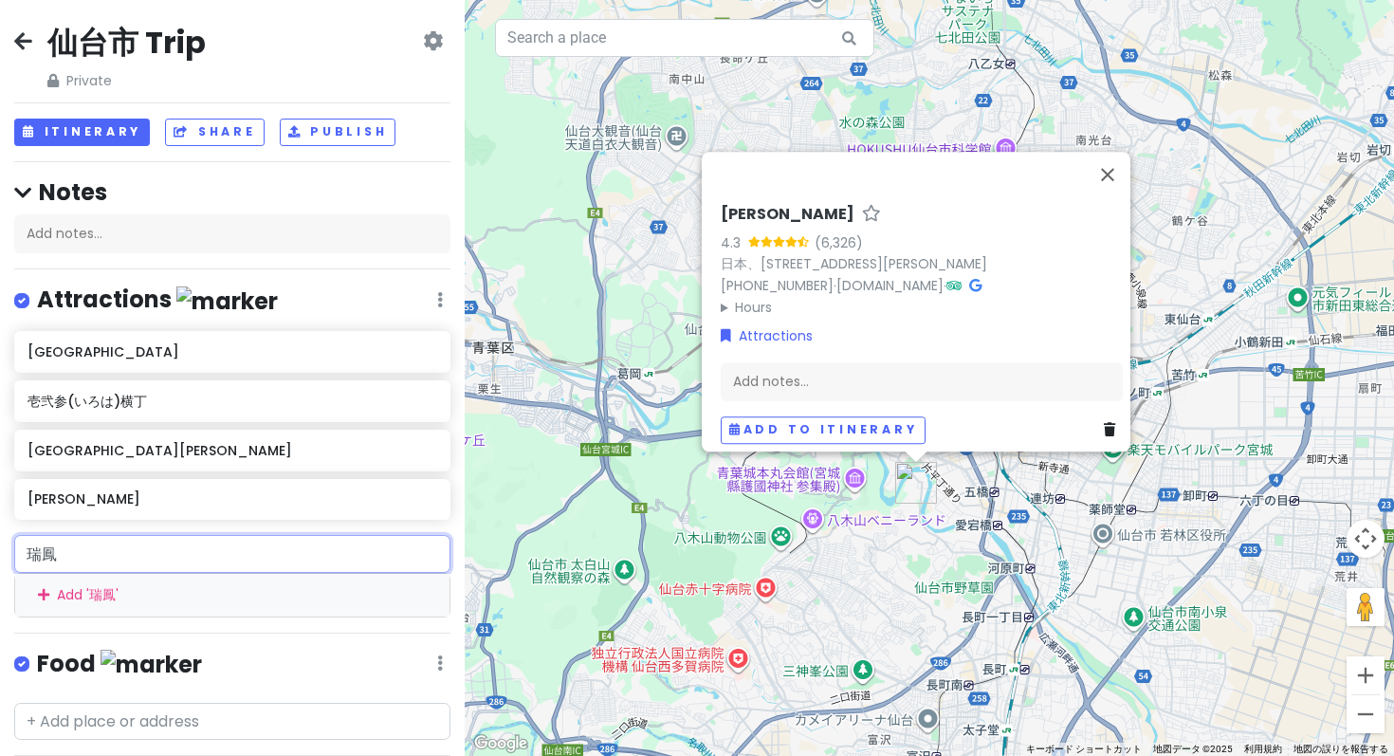
type input "瑞"
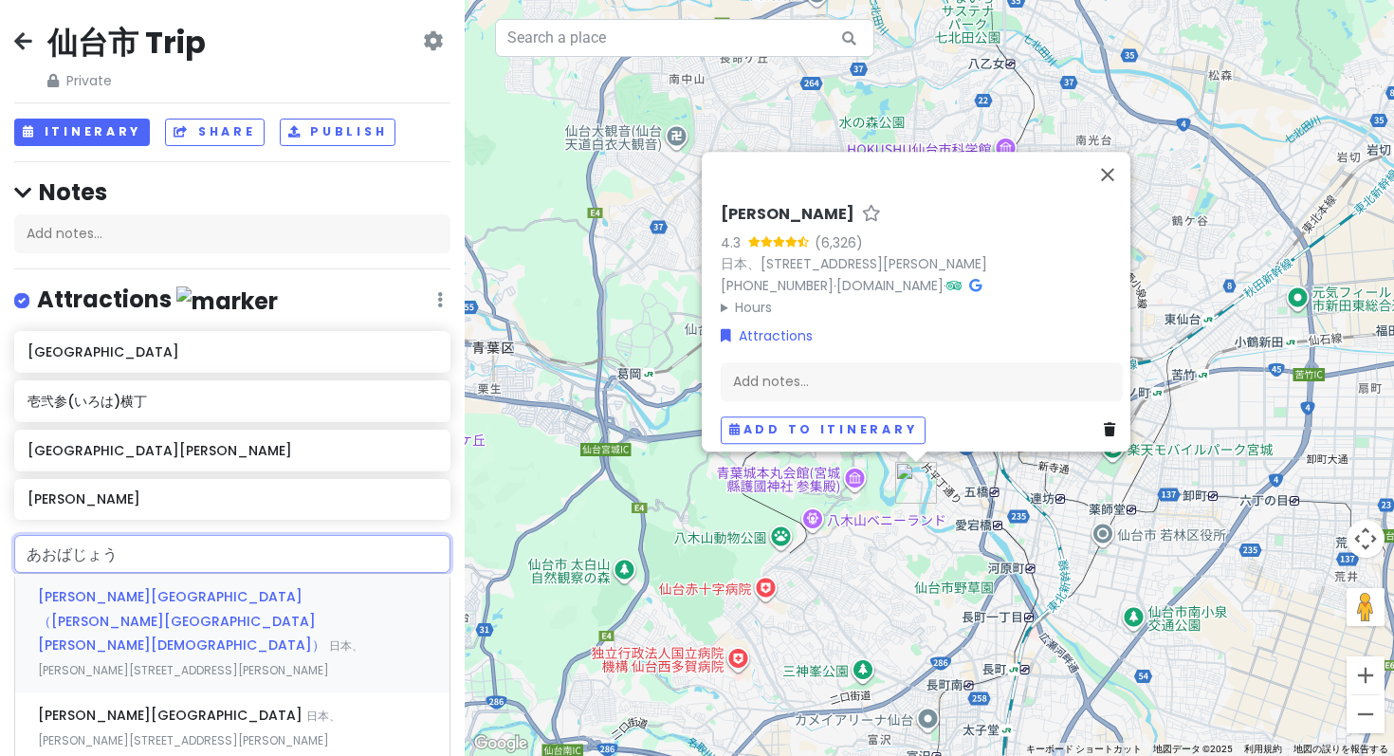
type input "青葉城"
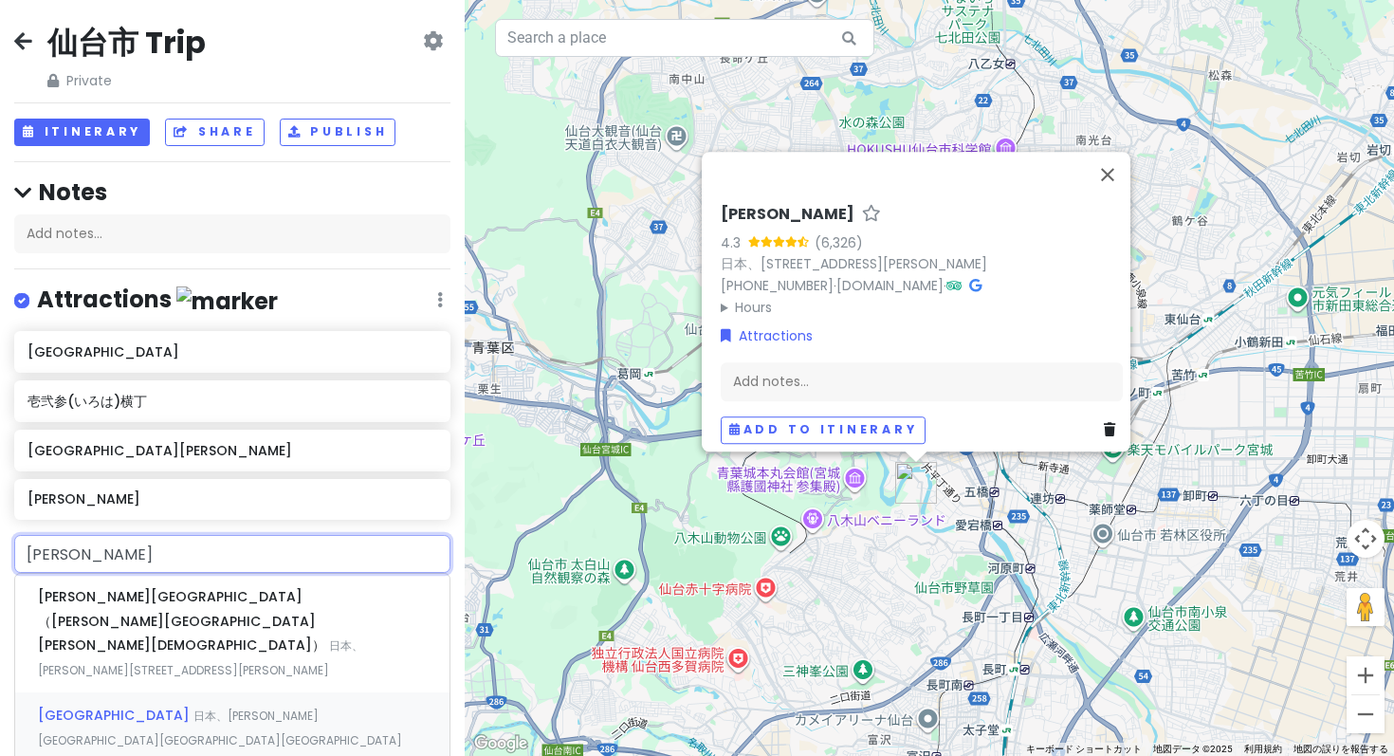
click at [47, 705] on span "青葉城址" at bounding box center [115, 714] width 155 height 19
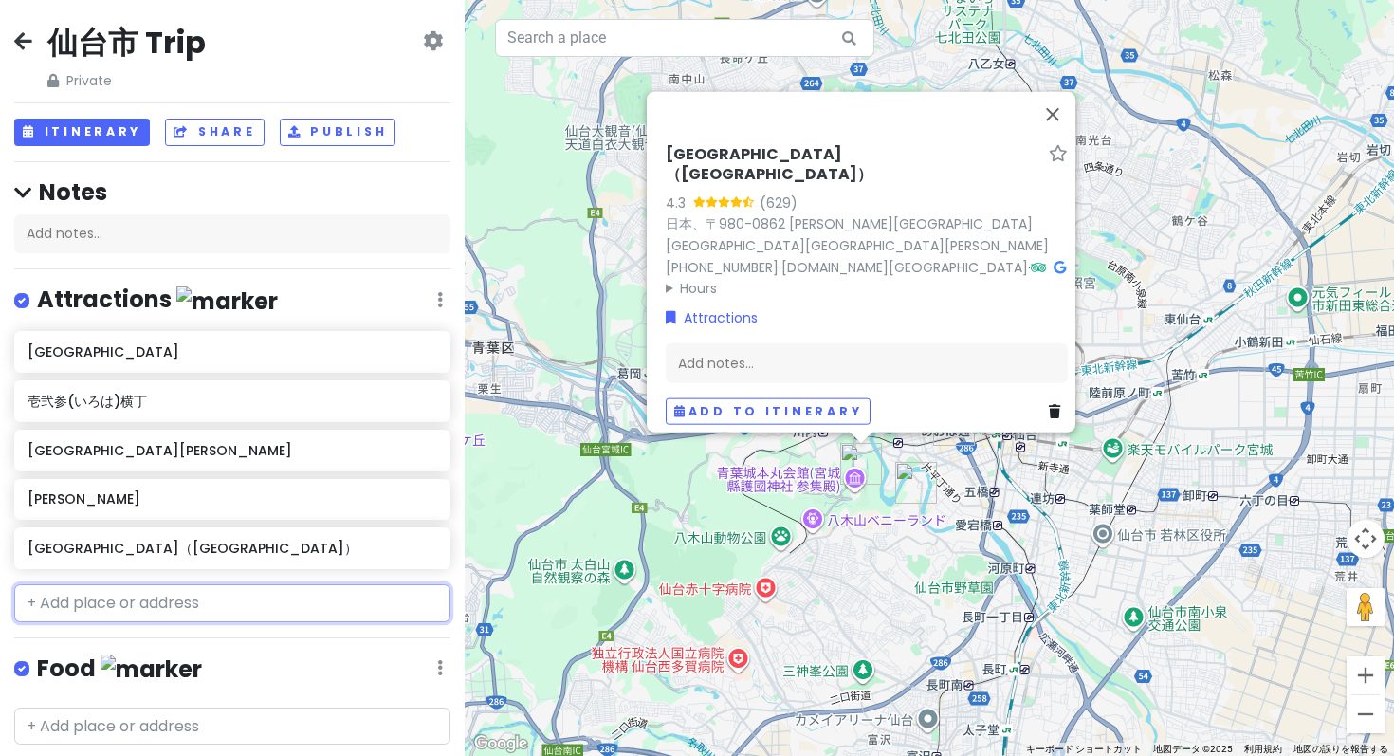
click at [91, 584] on input "text" at bounding box center [232, 603] width 436 height 38
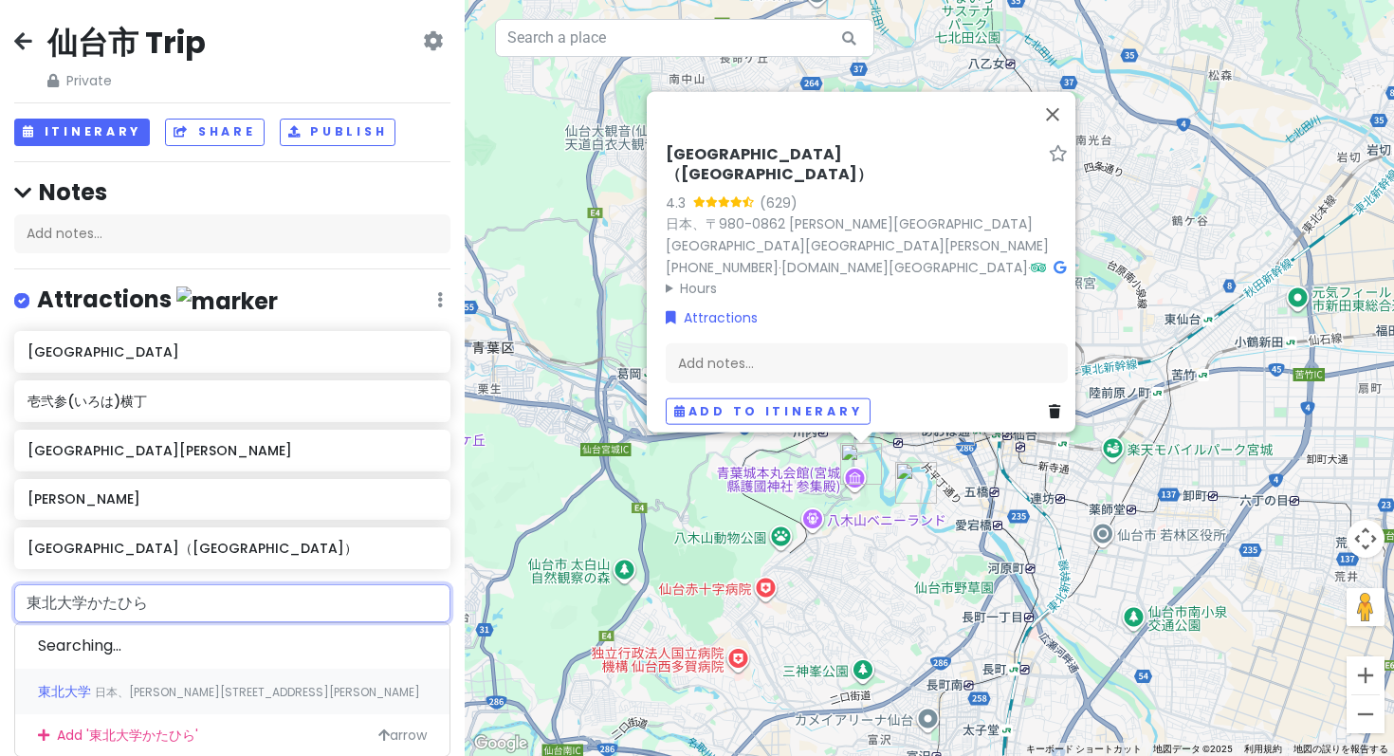
type input "東北大学片平"
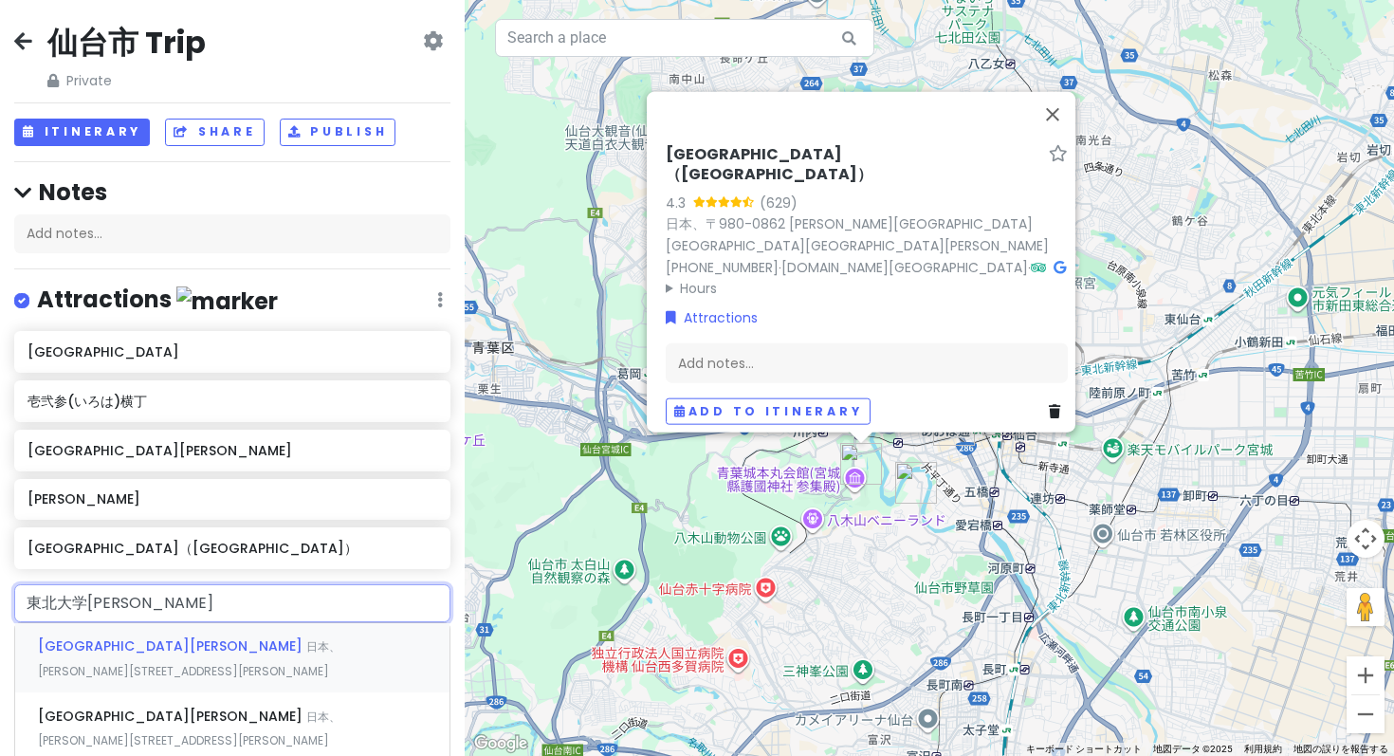
click at [127, 636] on span "東北大学片平キャンパス" at bounding box center [172, 645] width 268 height 19
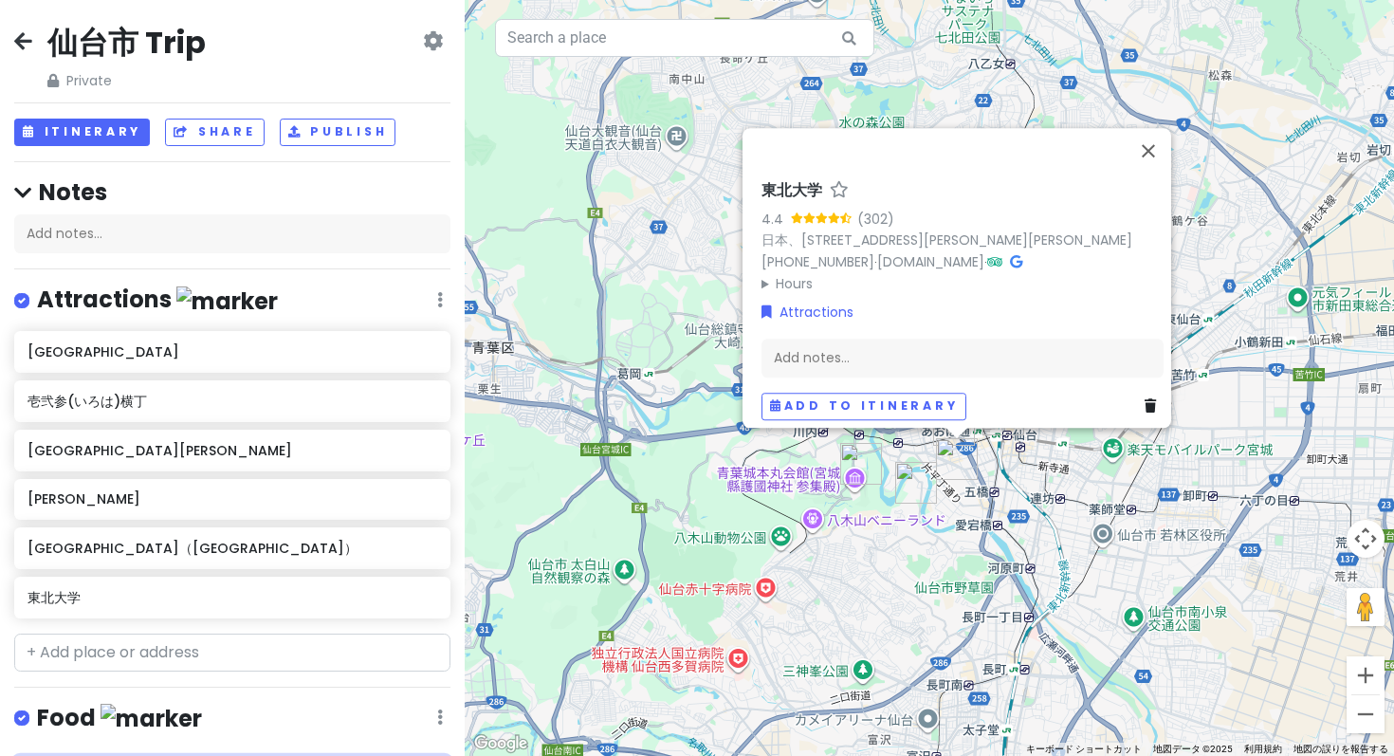
click at [1164, 174] on button "閉じる" at bounding box center [1148, 151] width 46 height 46
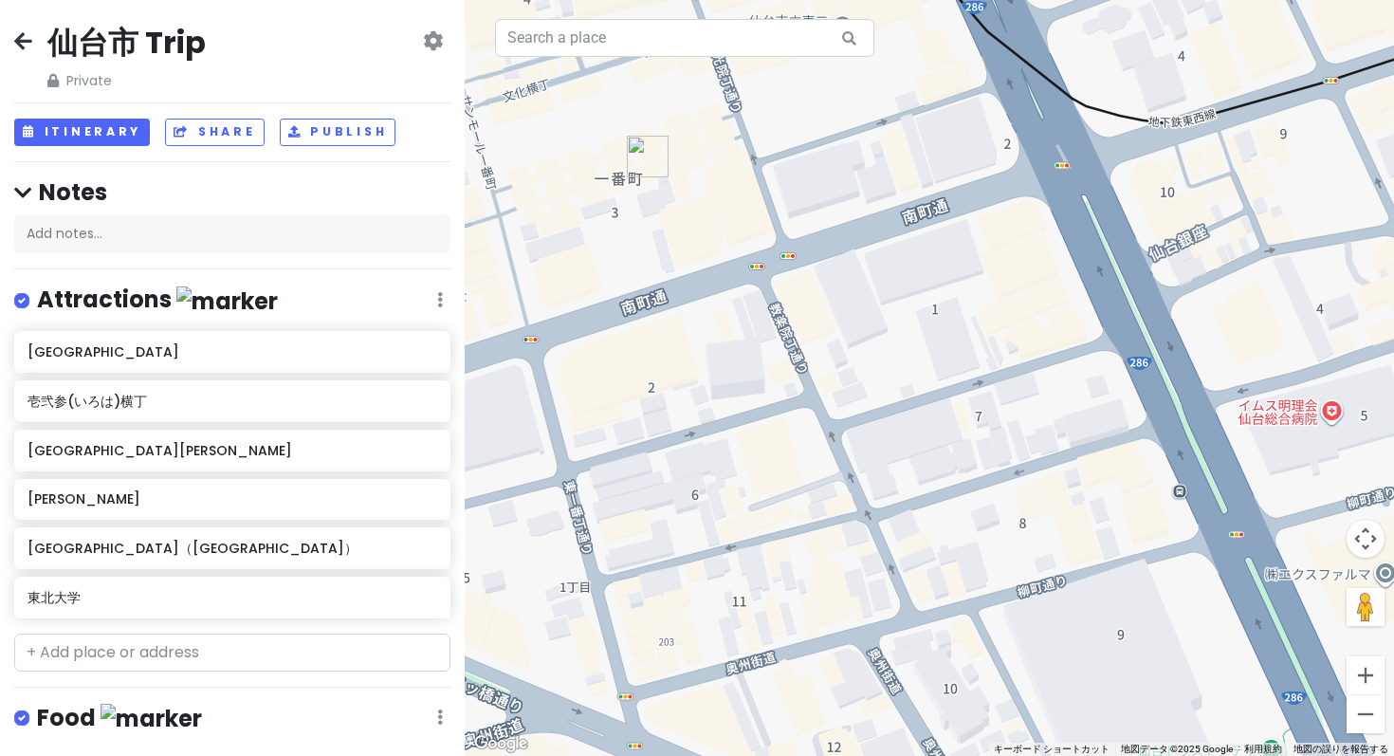
drag, startPoint x: 960, startPoint y: 474, endPoint x: 872, endPoint y: 318, distance: 179.6
click at [872, 318] on div at bounding box center [929, 378] width 929 height 756
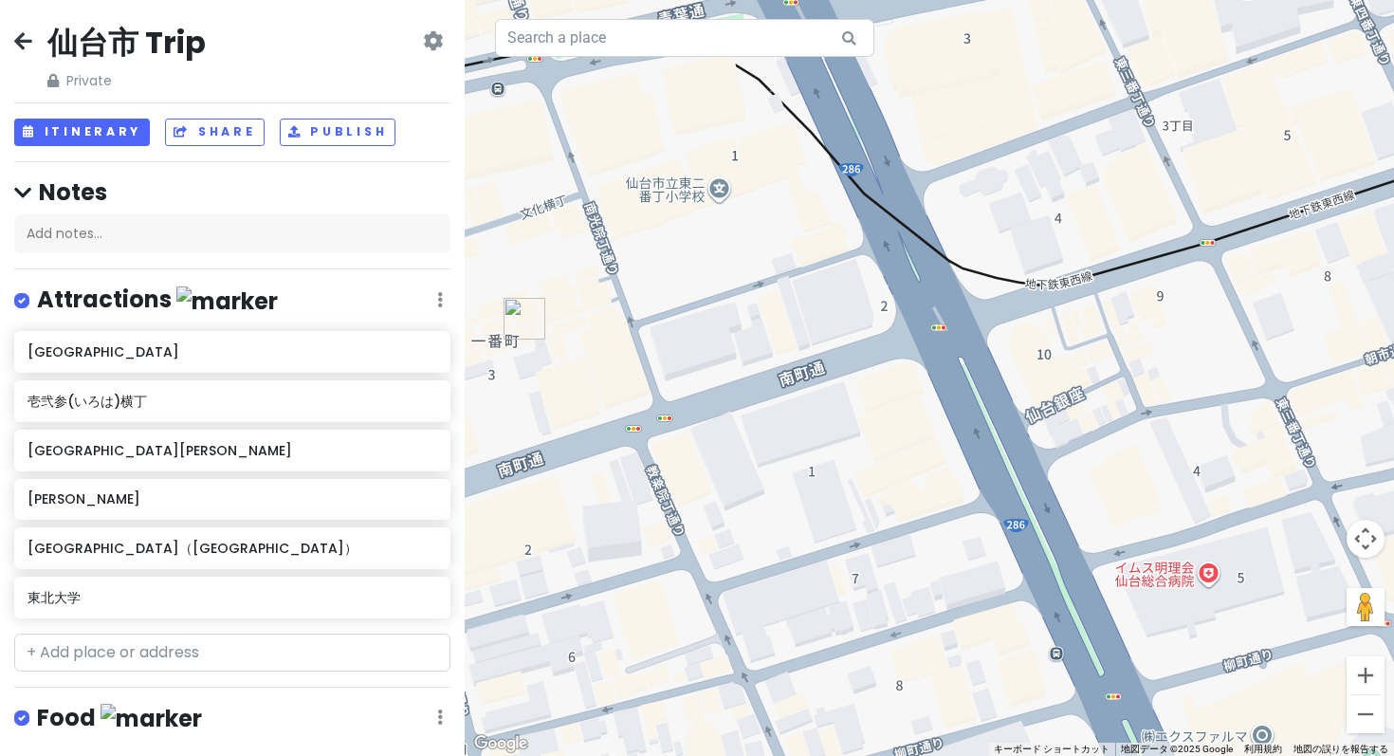
drag, startPoint x: 720, startPoint y: 356, endPoint x: 895, endPoint y: 373, distance: 176.2
click at [895, 373] on div at bounding box center [929, 378] width 929 height 756
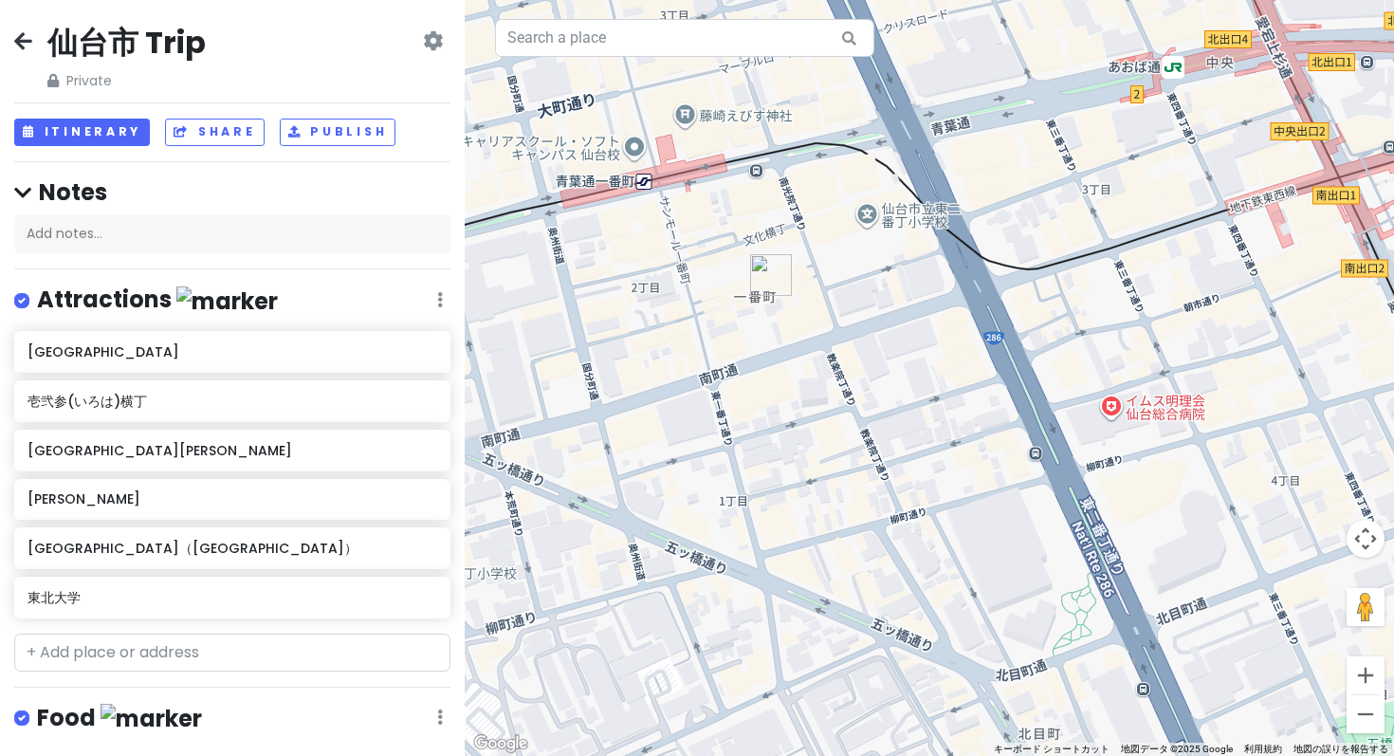
drag, startPoint x: 692, startPoint y: 408, endPoint x: 748, endPoint y: 346, distance: 83.2
click at [748, 346] on div at bounding box center [929, 378] width 929 height 756
click at [38, 119] on button "Itinerary" at bounding box center [82, 132] width 136 height 27
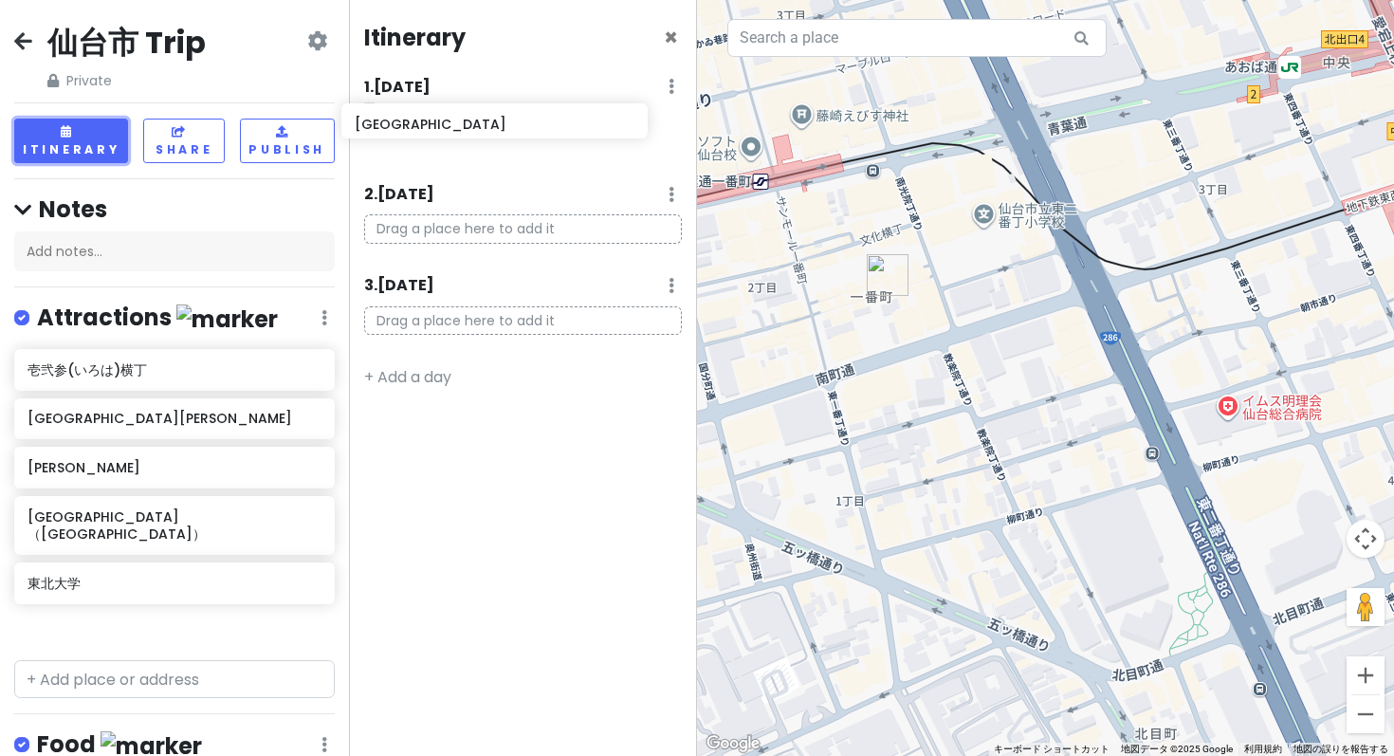
drag, startPoint x: 111, startPoint y: 268, endPoint x: 438, endPoint y: 122, distance: 358.2
click at [438, 122] on div "仙台市 Trip Private Change Dates Make a Copy Delete Trip Go Pro ⚡️ Give Feedback 💡…" at bounding box center [697, 378] width 1394 height 756
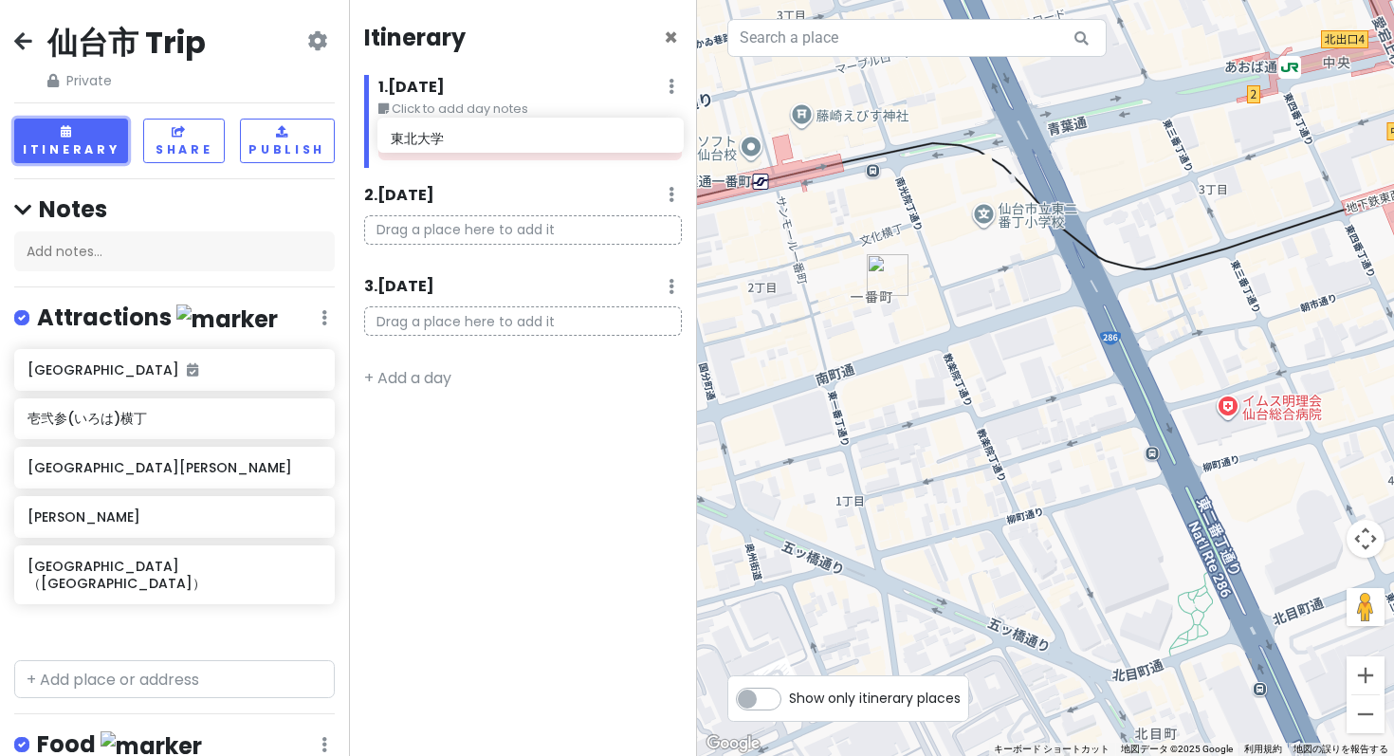
drag, startPoint x: 108, startPoint y: 473, endPoint x: 471, endPoint y: 136, distance: 495.8
click at [471, 136] on div "仙台市 Trip Private Change Dates Make a Copy Delete Trip Go Pro ⚡️ Give Feedback 💡…" at bounding box center [697, 378] width 1394 height 756
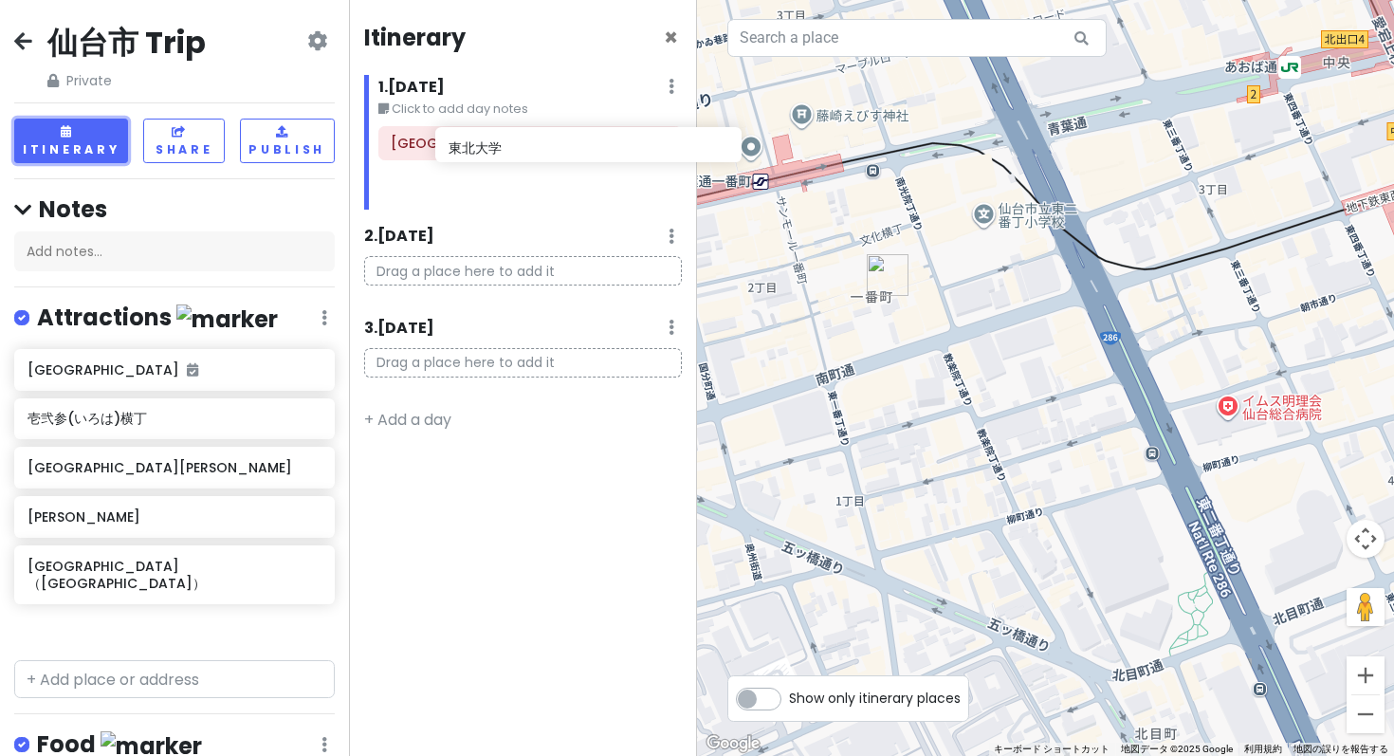
drag, startPoint x: 41, startPoint y: 479, endPoint x: 462, endPoint y: 151, distance: 533.7
click at [462, 151] on div "仙台市 Trip Private Change Dates Make a Copy Delete Trip Go Pro ⚡️ Give Feedback 💡…" at bounding box center [697, 378] width 1394 height 756
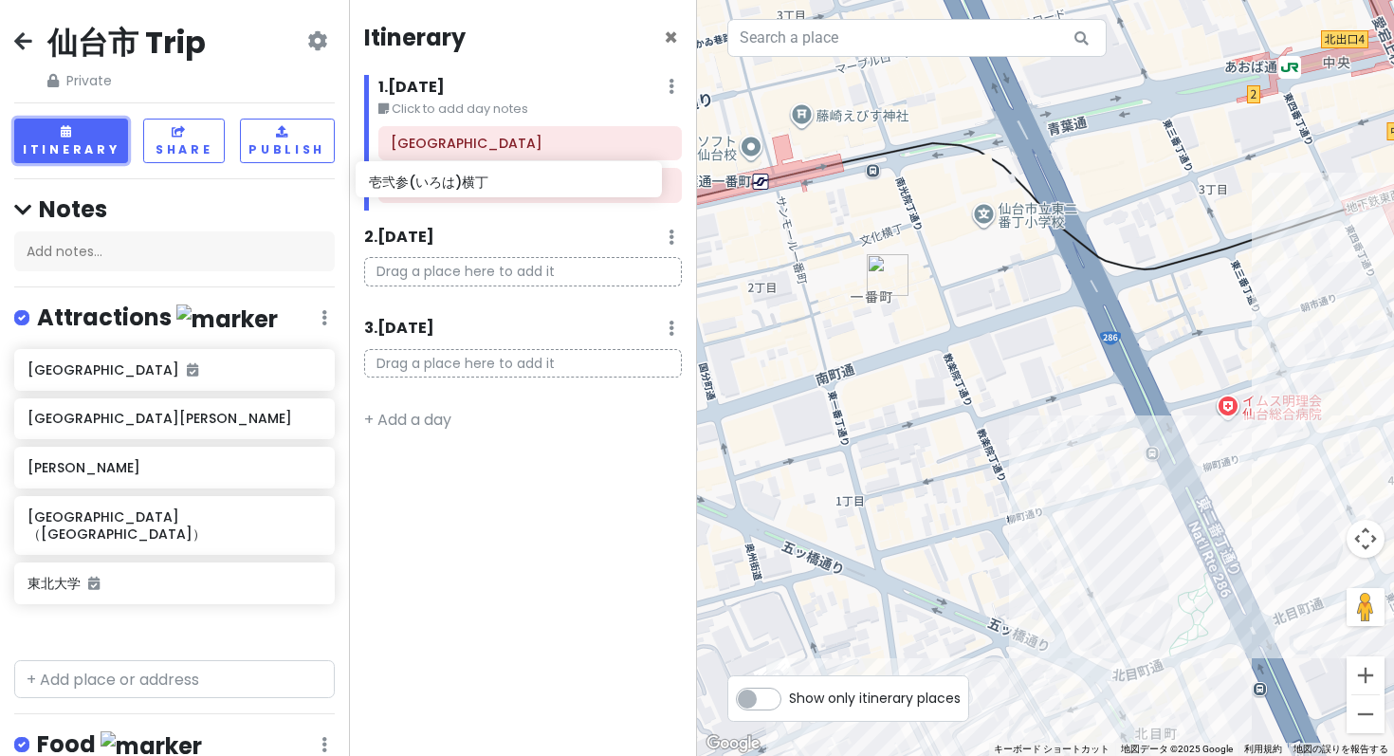
drag, startPoint x: 63, startPoint y: 311, endPoint x: 404, endPoint y: 182, distance: 364.9
click at [404, 182] on div "仙台市 Trip Private Change Dates Make a Copy Delete Trip Go Pro ⚡️ Give Feedback 💡…" at bounding box center [697, 378] width 1394 height 756
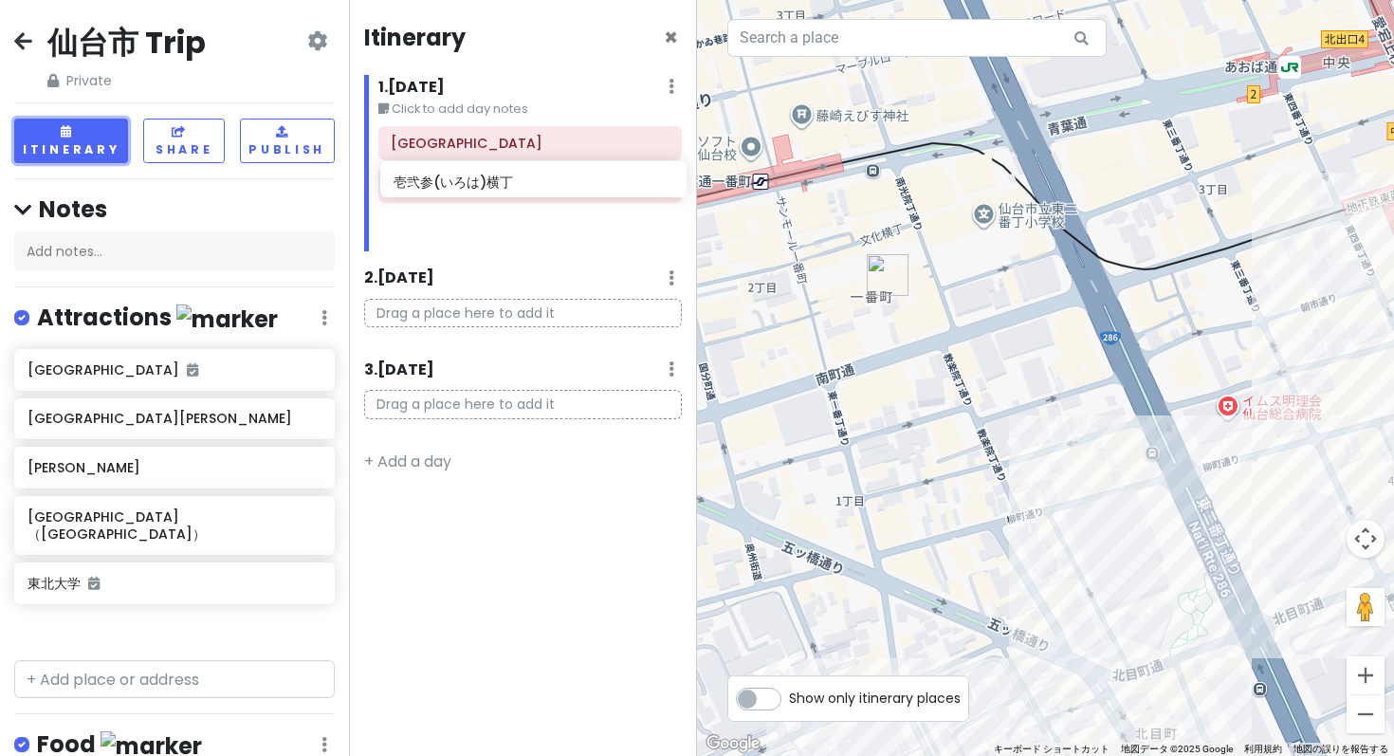
drag, startPoint x: 72, startPoint y: 312, endPoint x: 438, endPoint y: 183, distance: 388.0
click at [438, 183] on div "仙台市 Trip Private Change Dates Make a Copy Delete Trip Go Pro ⚡️ Give Feedback 💡…" at bounding box center [697, 378] width 1394 height 756
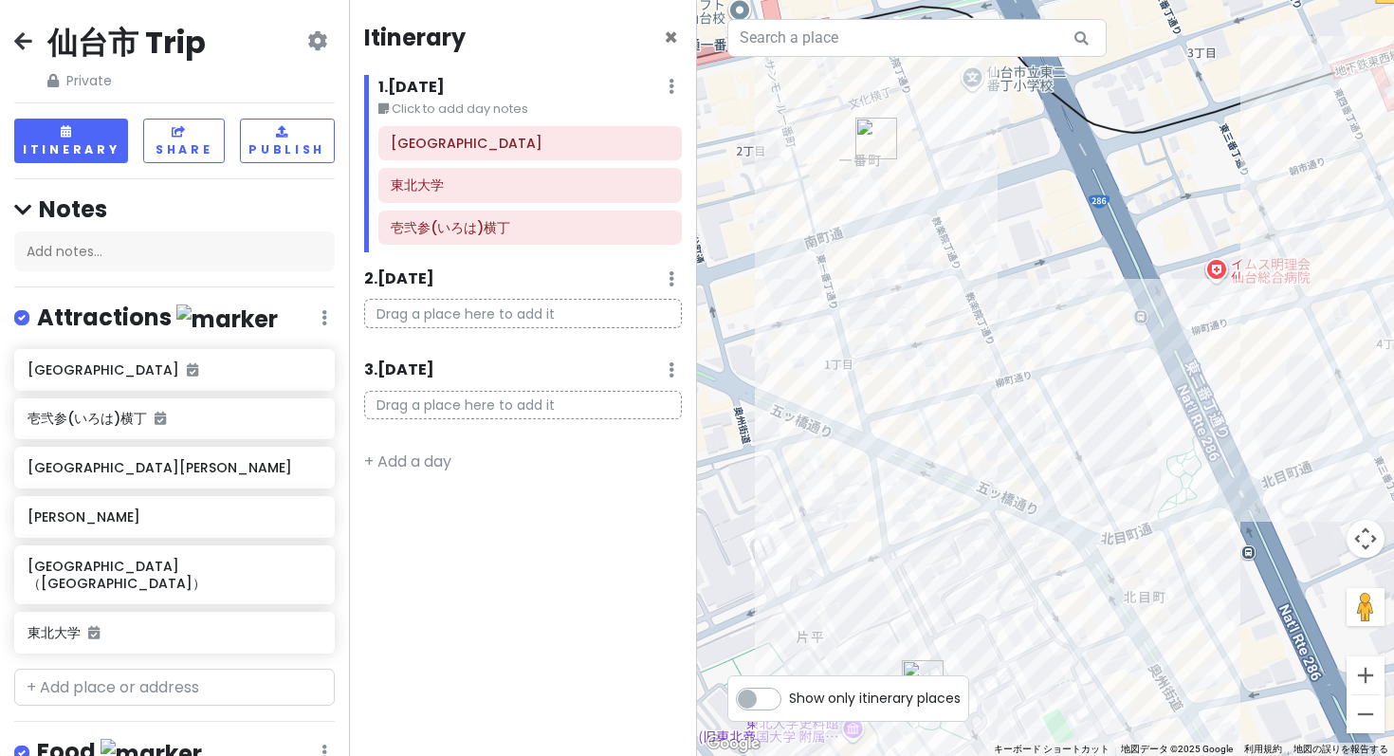
drag, startPoint x: 761, startPoint y: 511, endPoint x: 846, endPoint y: 397, distance: 141.7
click at [846, 397] on div at bounding box center [1045, 378] width 697 height 756
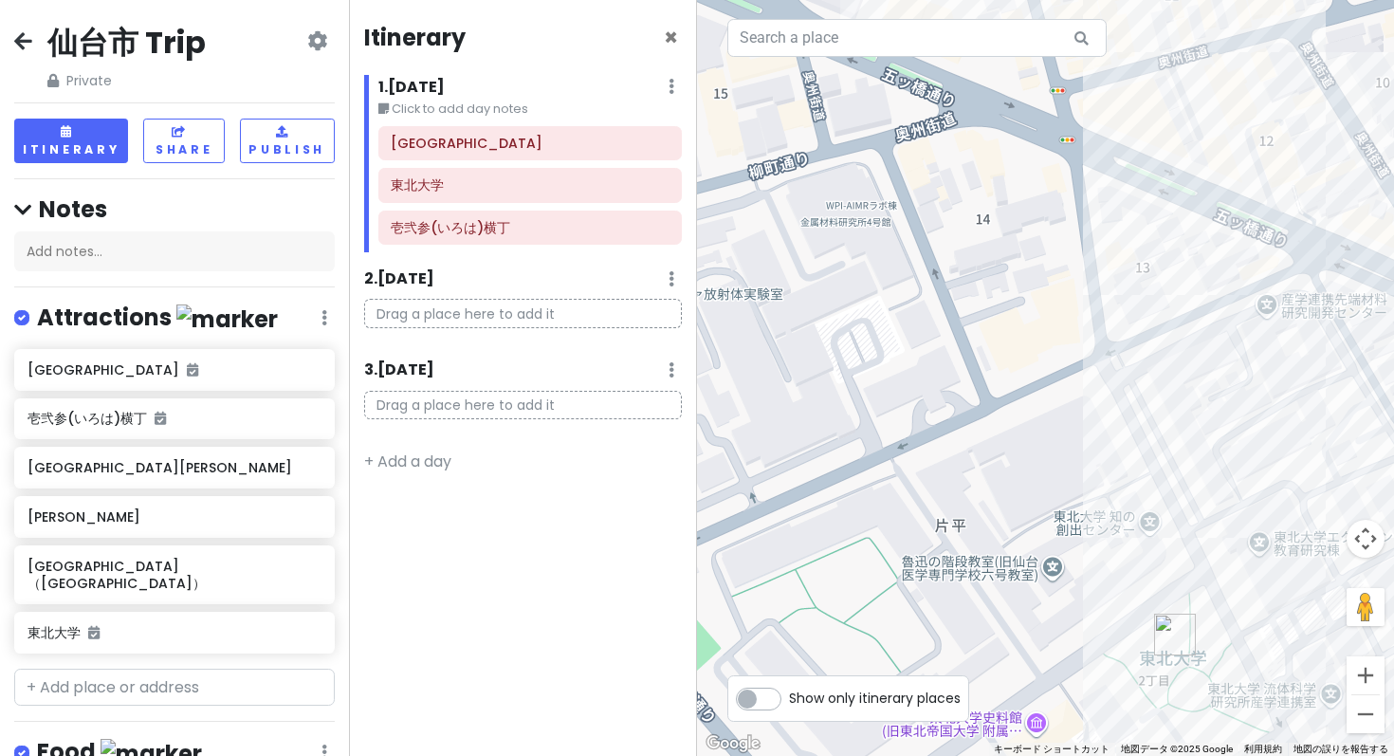
drag, startPoint x: 1010, startPoint y: 555, endPoint x: 1194, endPoint y: 276, distance: 334.0
click at [1194, 276] on div at bounding box center [1045, 378] width 697 height 756
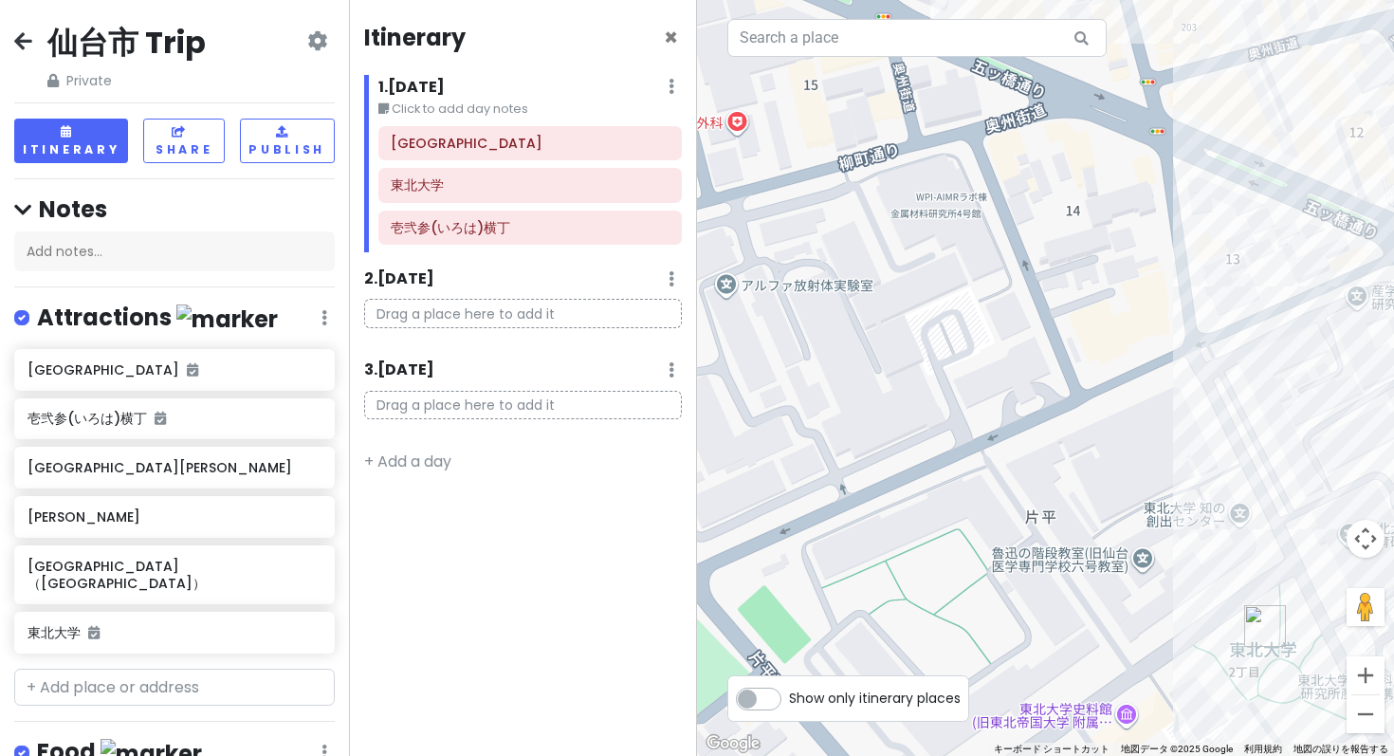
drag, startPoint x: 880, startPoint y: 333, endPoint x: 970, endPoint y: 324, distance: 90.5
click at [970, 324] on div at bounding box center [1045, 378] width 697 height 756
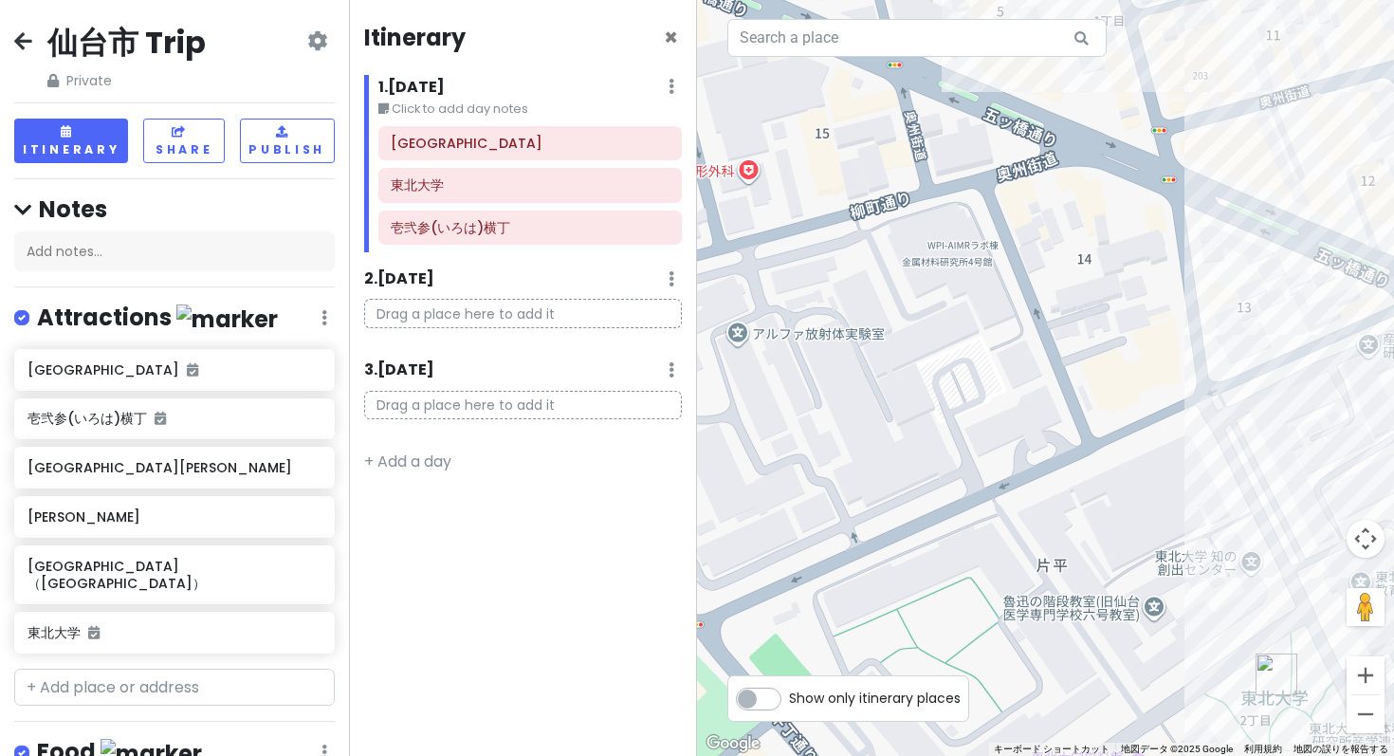
drag, startPoint x: 955, startPoint y: 313, endPoint x: 967, endPoint y: 365, distance: 53.6
click at [967, 365] on div at bounding box center [1045, 378] width 697 height 756
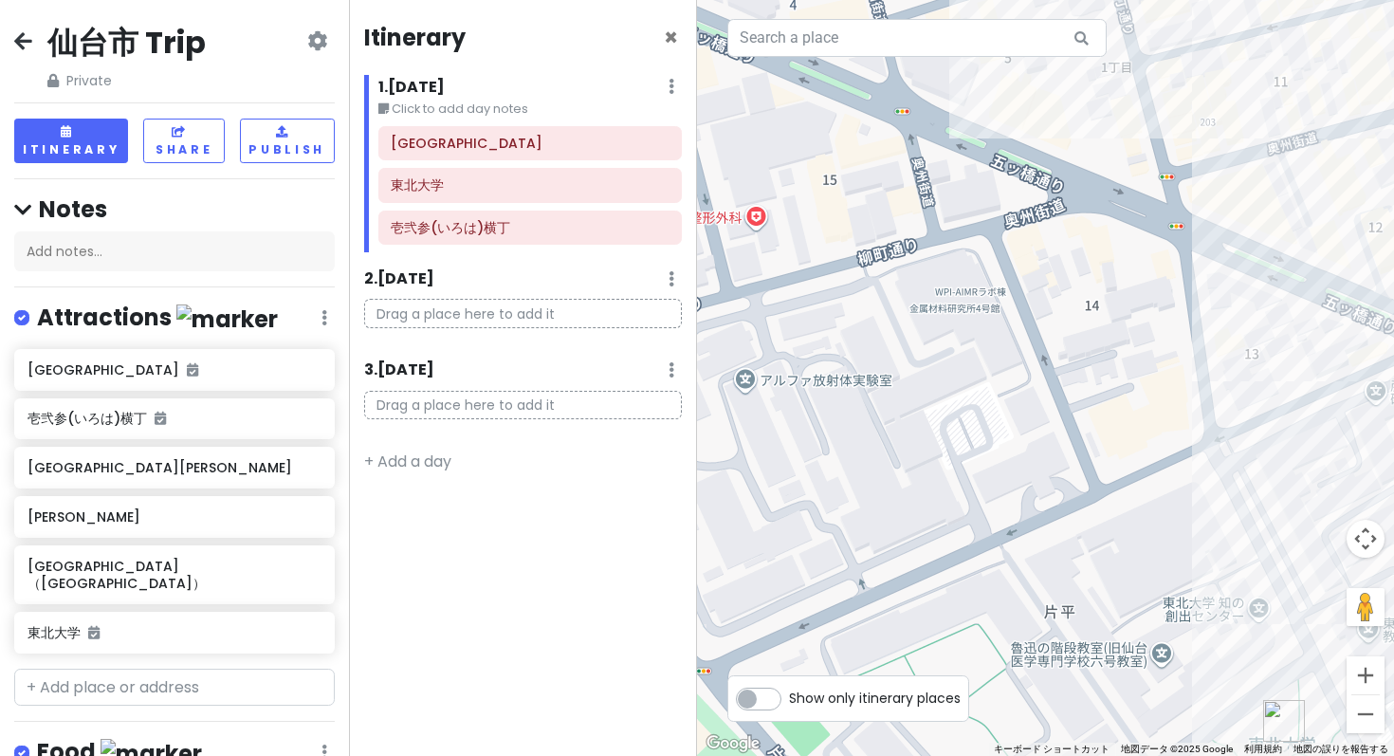
drag, startPoint x: 921, startPoint y: 311, endPoint x: 939, endPoint y: 367, distance: 58.8
click at [931, 365] on div at bounding box center [1045, 378] width 697 height 756
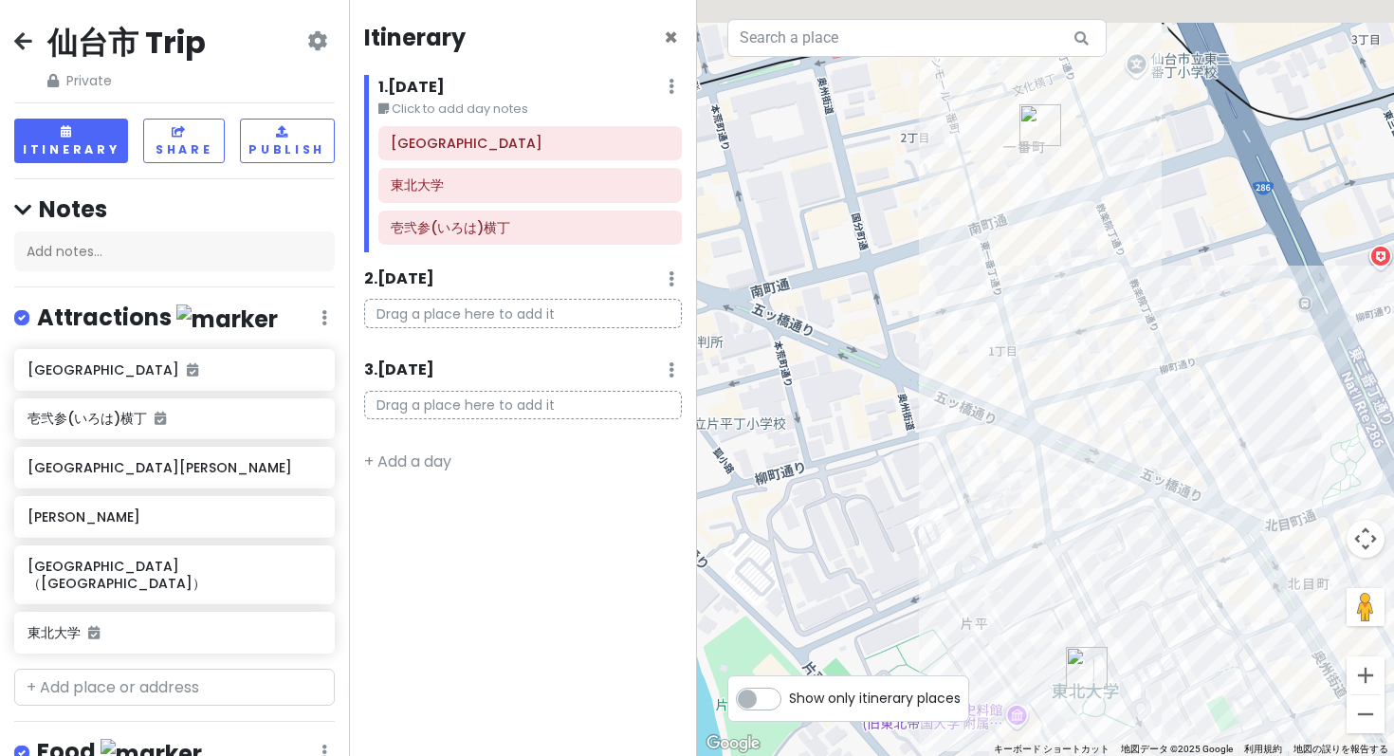
drag, startPoint x: 903, startPoint y: 255, endPoint x: 868, endPoint y: 417, distance: 165.9
click at [868, 417] on div at bounding box center [1045, 378] width 697 height 756
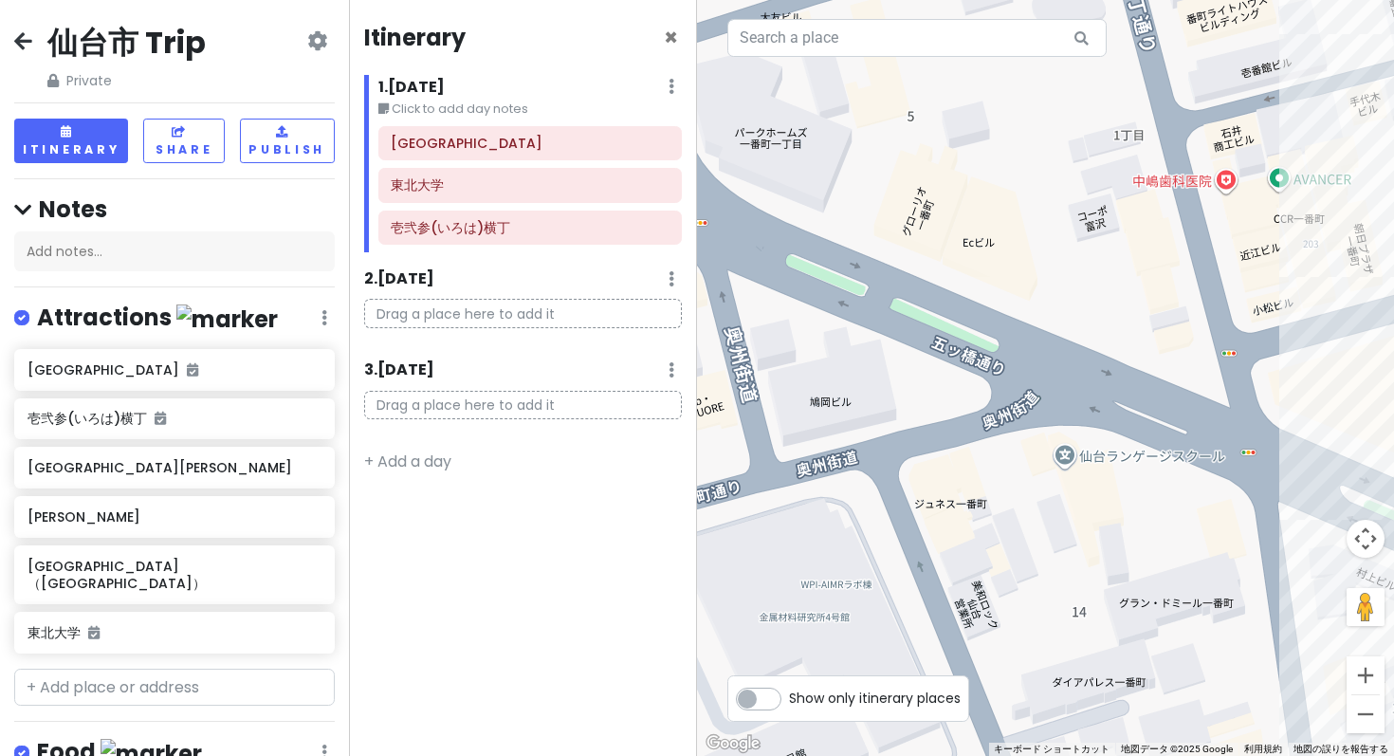
drag, startPoint x: 1042, startPoint y: 588, endPoint x: 872, endPoint y: 487, distance: 197.2
click at [872, 487] on div at bounding box center [1045, 378] width 697 height 756
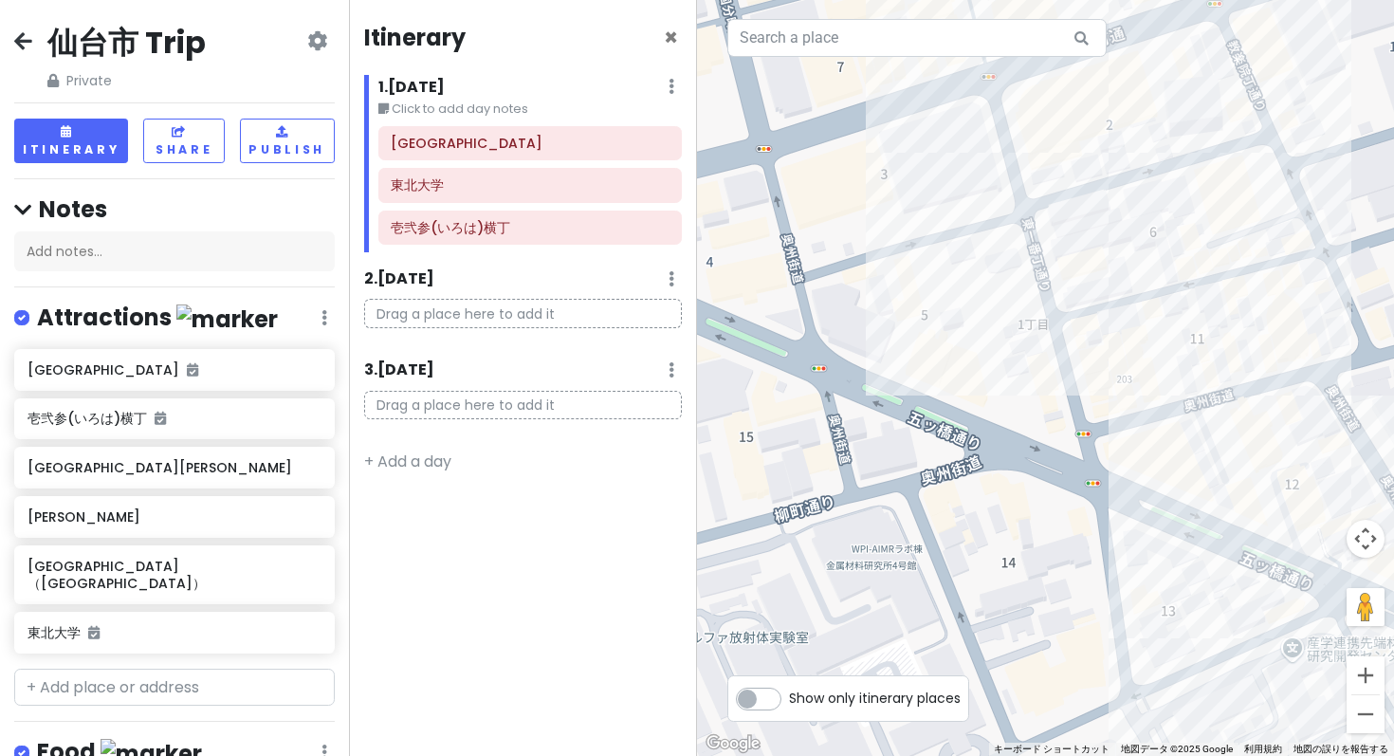
drag, startPoint x: 1057, startPoint y: 268, endPoint x: 993, endPoint y: 373, distance: 122.6
click at [993, 373] on div at bounding box center [1045, 378] width 697 height 756
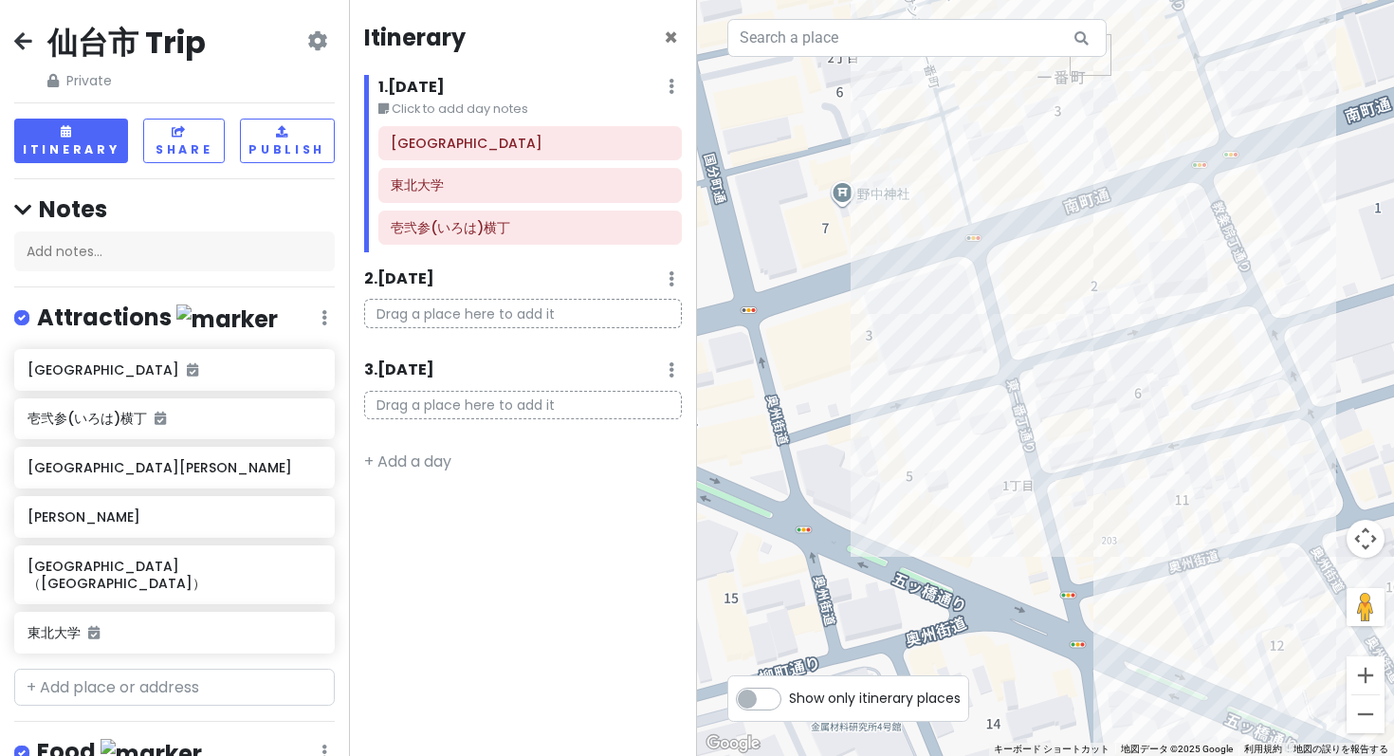
drag, startPoint x: 1075, startPoint y: 305, endPoint x: 1065, endPoint y: 462, distance: 156.8
click at [1065, 462] on div at bounding box center [1045, 378] width 697 height 756
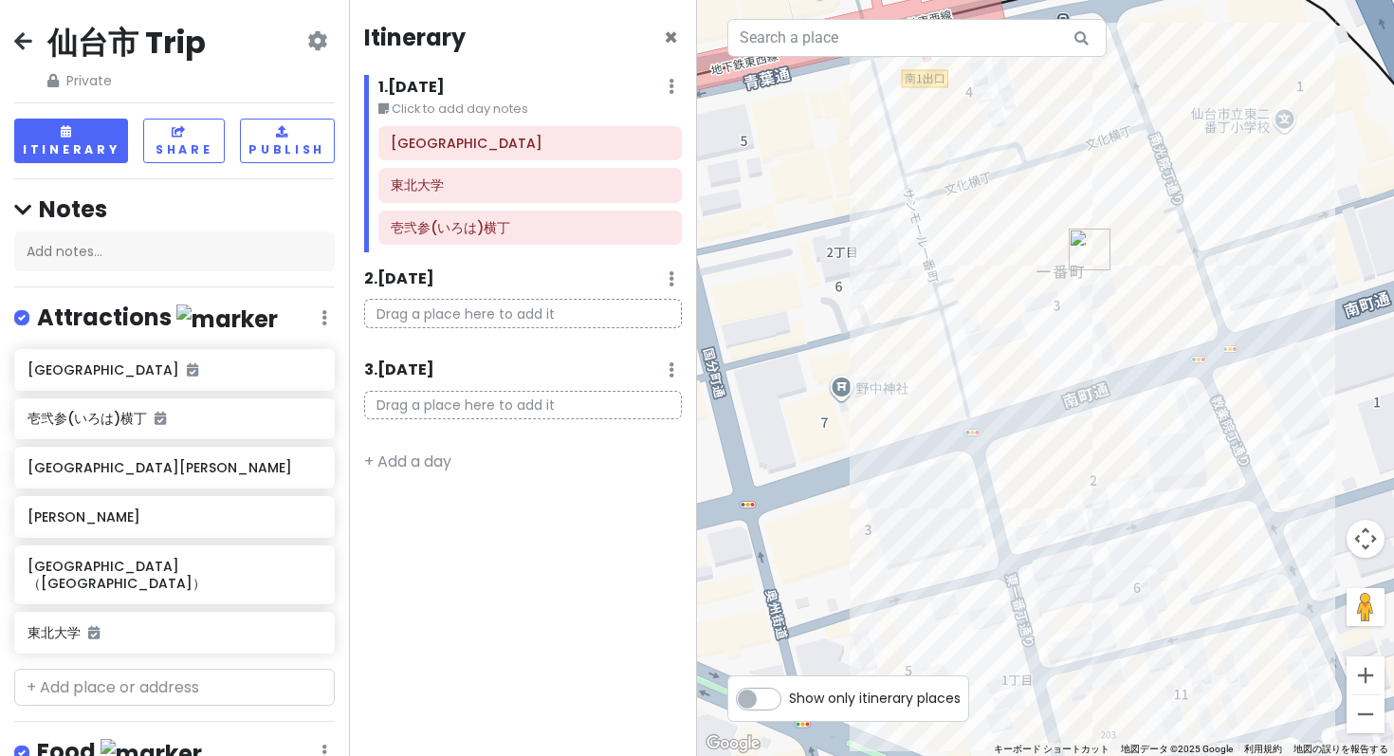
drag, startPoint x: 996, startPoint y: 234, endPoint x: 995, endPoint y: 429, distance: 194.4
click at [995, 429] on div at bounding box center [1045, 378] width 697 height 756
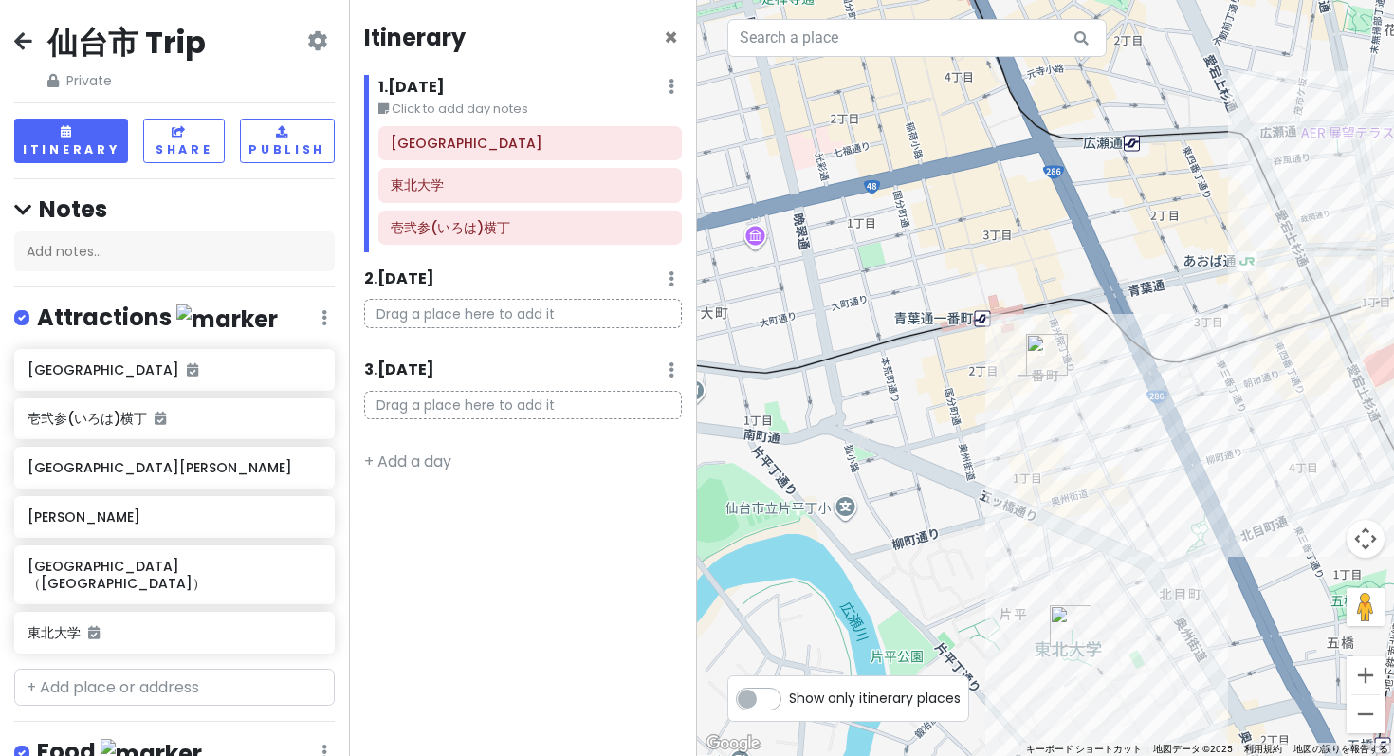
drag, startPoint x: 950, startPoint y: 279, endPoint x: 1008, endPoint y: 358, distance: 98.4
click at [1008, 358] on div at bounding box center [1045, 378] width 697 height 756
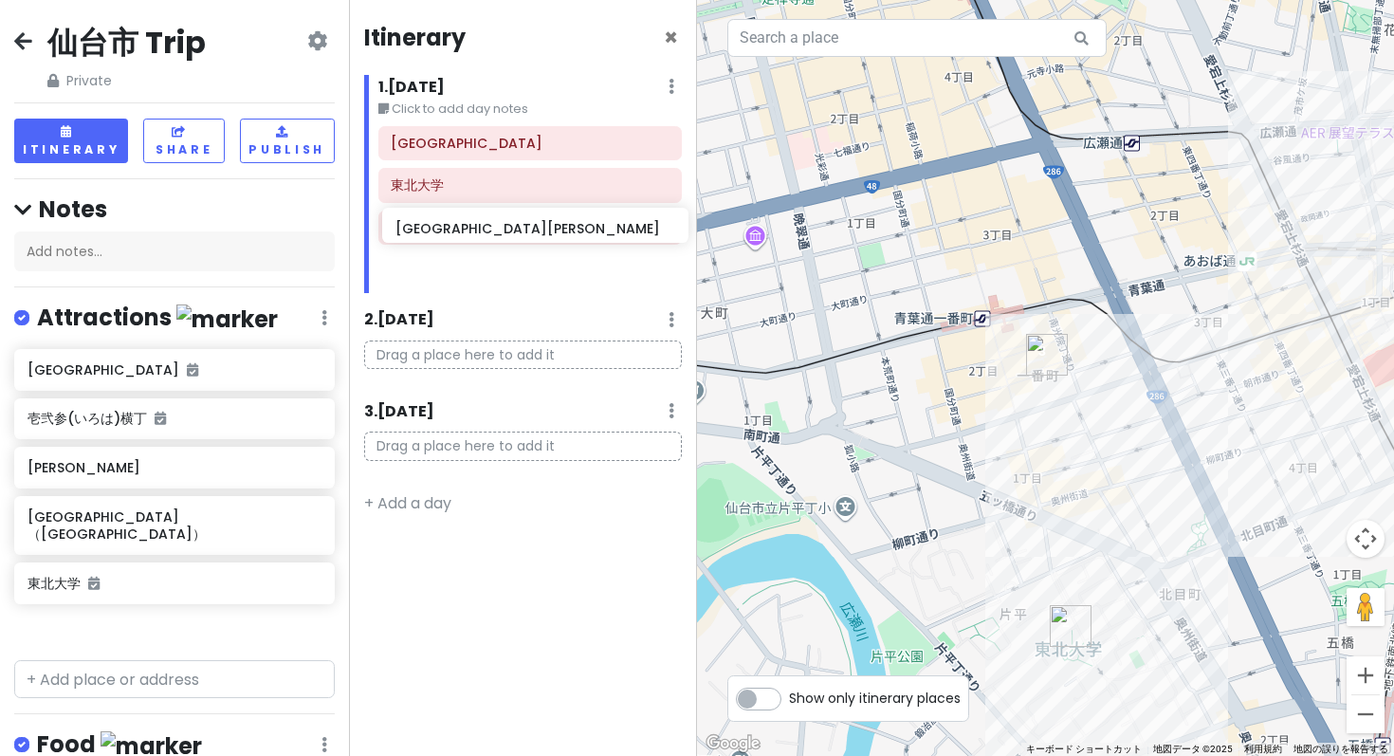
drag, startPoint x: 89, startPoint y: 358, endPoint x: 457, endPoint y: 234, distance: 388.3
click at [457, 234] on div "仙台市 Trip Private Change Dates Make a Copy Delete Trip Go Pro ⚡️ Give Feedback 💡…" at bounding box center [697, 378] width 1394 height 756
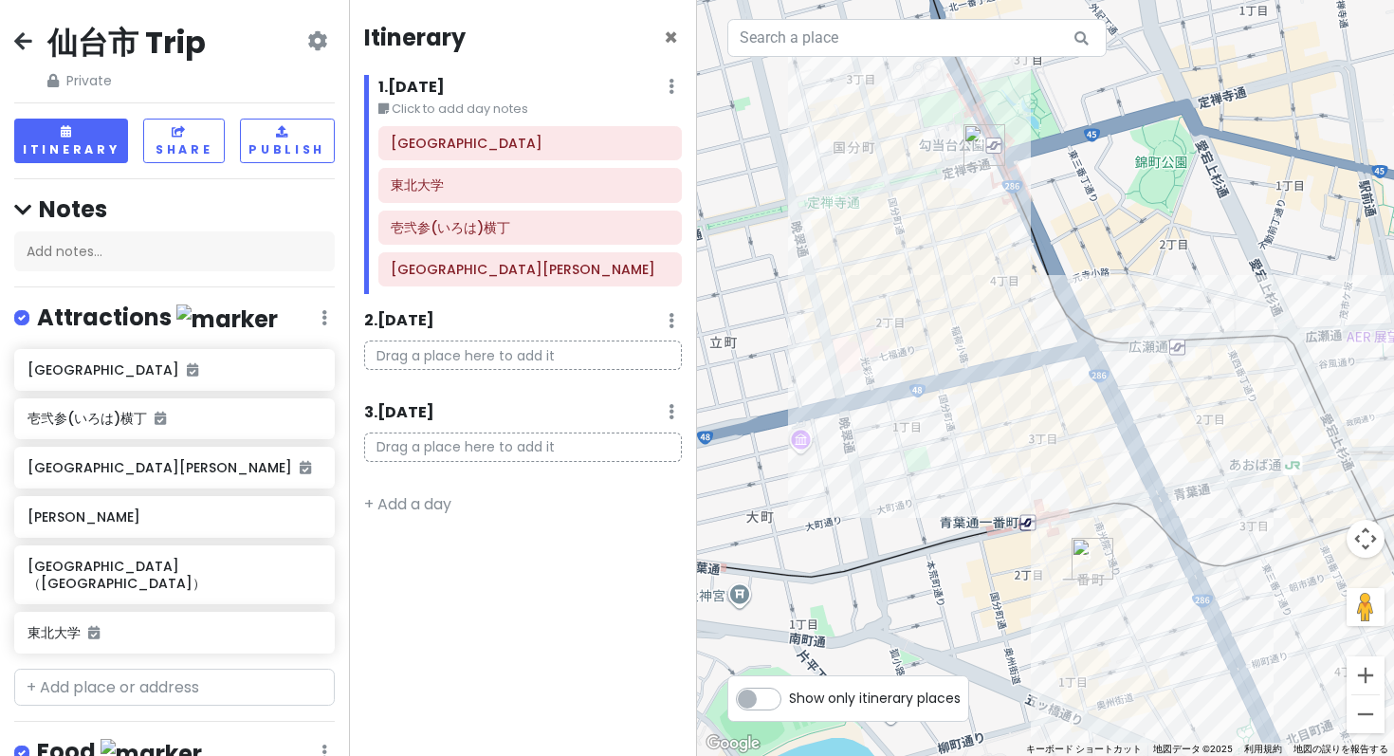
drag, startPoint x: 815, startPoint y: 307, endPoint x: 864, endPoint y: 513, distance: 211.3
click at [864, 513] on div at bounding box center [1045, 378] width 697 height 756
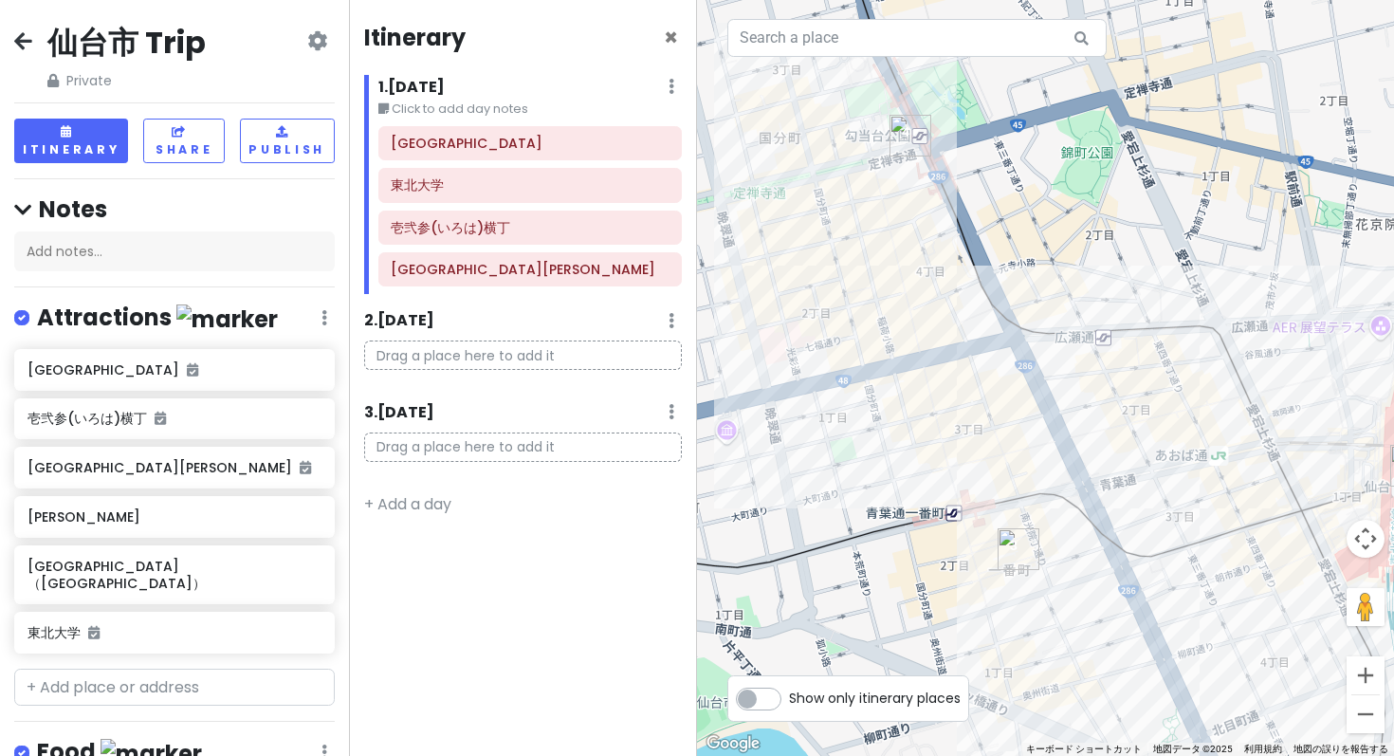
drag, startPoint x: 980, startPoint y: 276, endPoint x: 905, endPoint y: 266, distance: 76.4
click at [905, 266] on div at bounding box center [1045, 378] width 697 height 756
click at [132, 668] on input "text" at bounding box center [174, 687] width 320 height 38
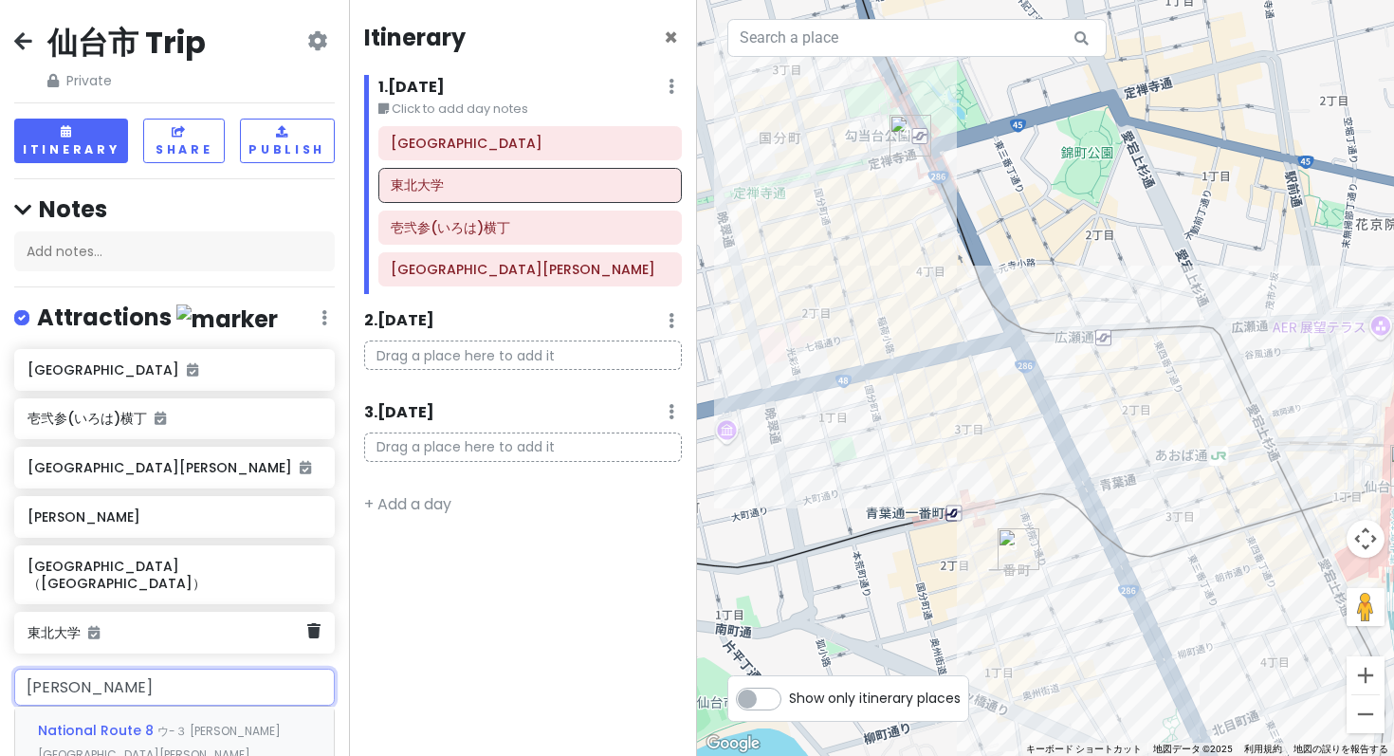
type input "松島ゆうらん"
click at [224, 721] on span "遊覧船案内所(モーターボートタイプ)" at bounding box center [152, 730] width 229 height 19
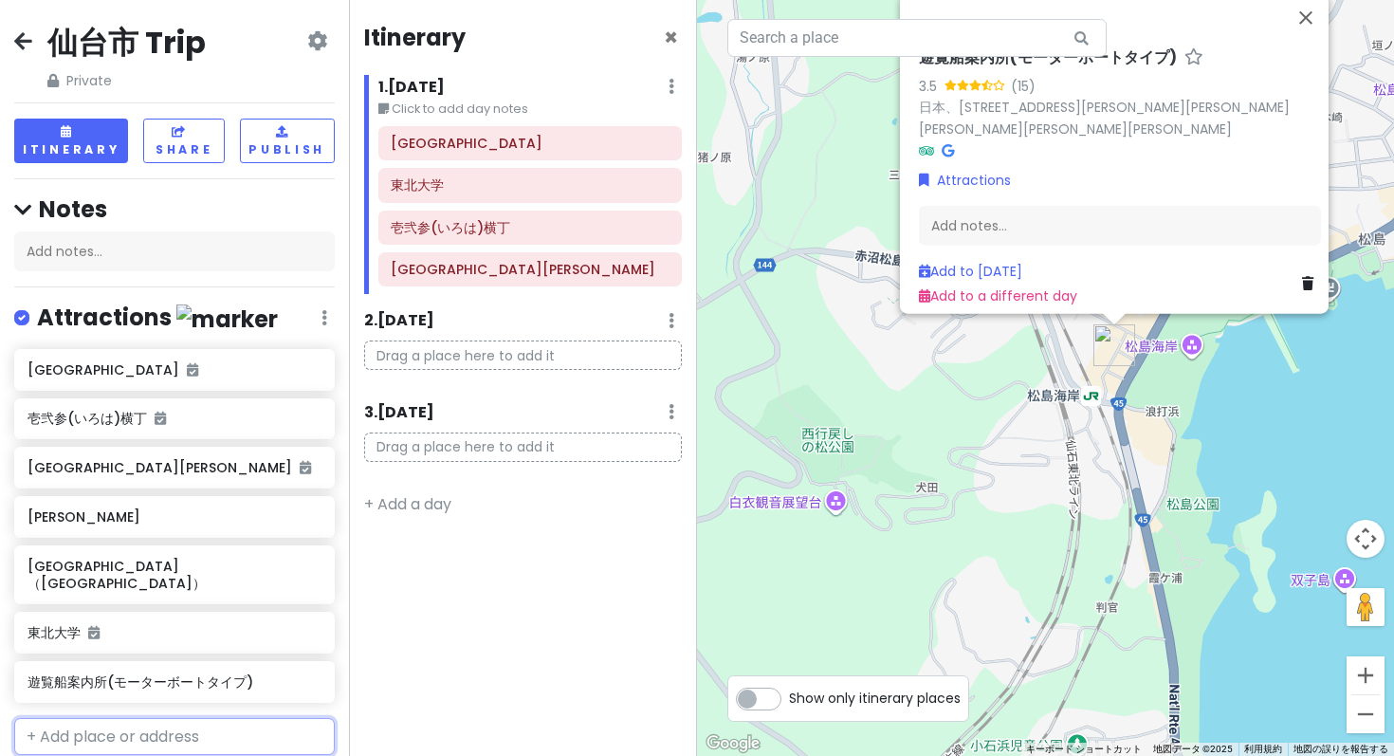
click at [77, 718] on input "text" at bounding box center [174, 737] width 320 height 38
type input "[PERSON_NAME]海岸"
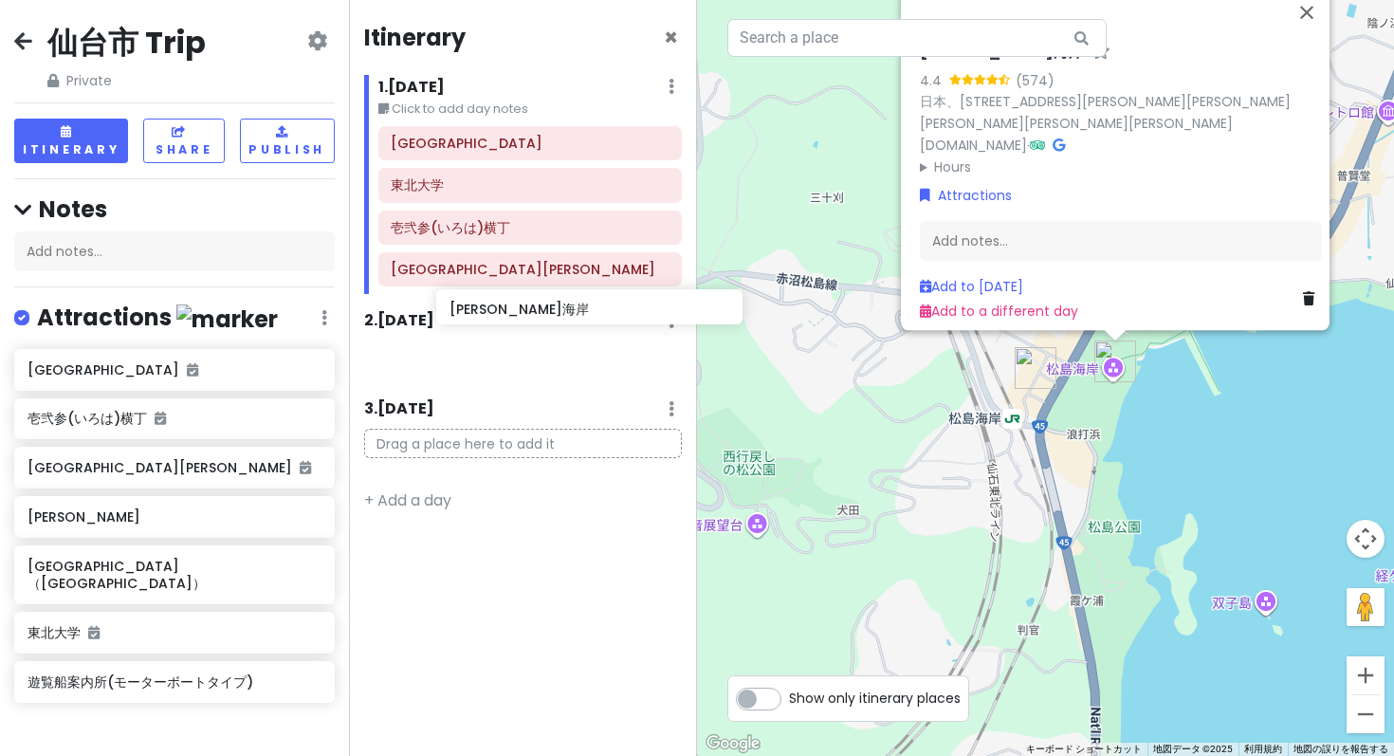
drag, startPoint x: 100, startPoint y: 566, endPoint x: 518, endPoint y: 319, distance: 485.9
click at [521, 318] on div "仙台市 Trip Private Change Dates Make a Copy Delete Trip Go Pro ⚡️ Give Feedback 💡…" at bounding box center [697, 378] width 1394 height 756
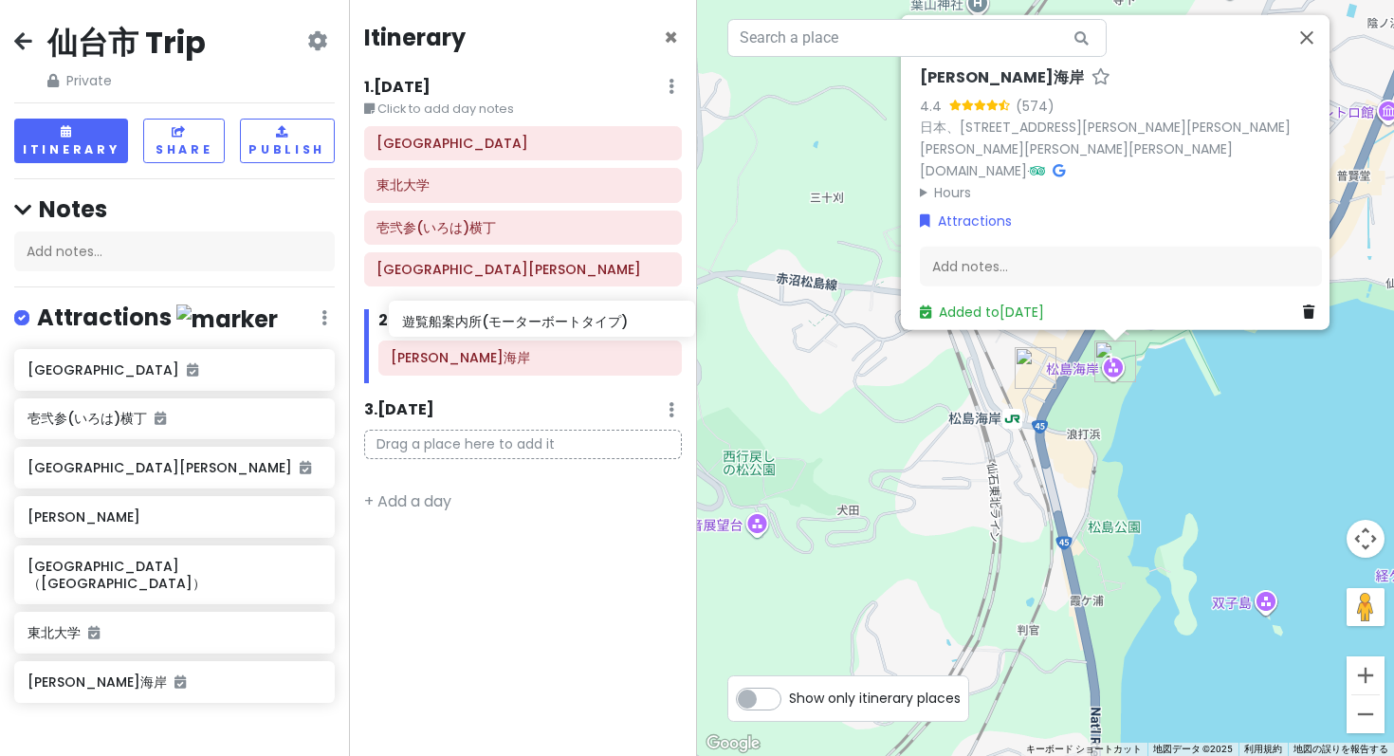
drag, startPoint x: 111, startPoint y: 523, endPoint x: 484, endPoint y: 329, distance: 420.3
click at [485, 328] on div "仙台市 Trip Private Change Dates Make a Copy Delete Trip Go Pro ⚡️ Give Feedback 💡…" at bounding box center [697, 378] width 1394 height 756
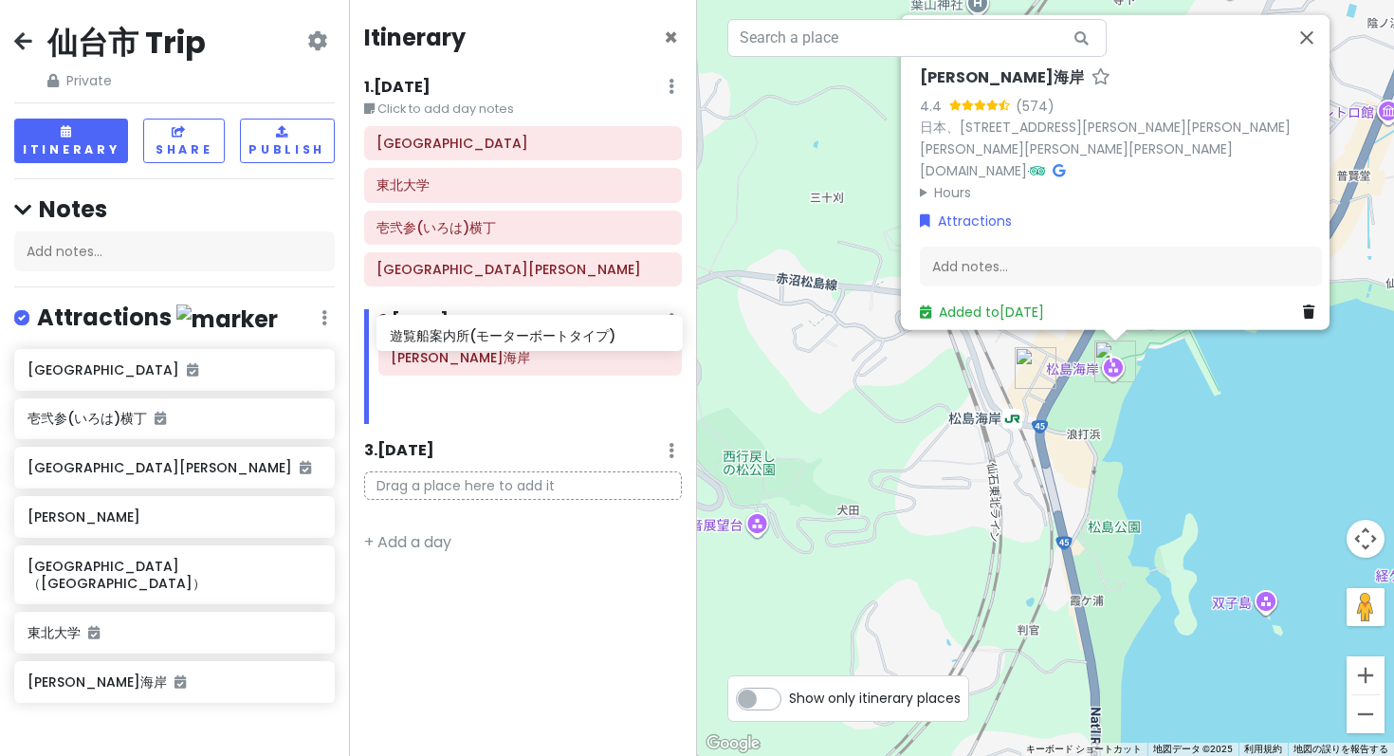
drag, startPoint x: 156, startPoint y: 517, endPoint x: 520, endPoint y: 334, distance: 406.6
click at [520, 334] on div "仙台市 Trip Private Change Dates Make a Copy Delete Trip Go Pro ⚡️ Give Feedback 💡…" at bounding box center [697, 378] width 1394 height 756
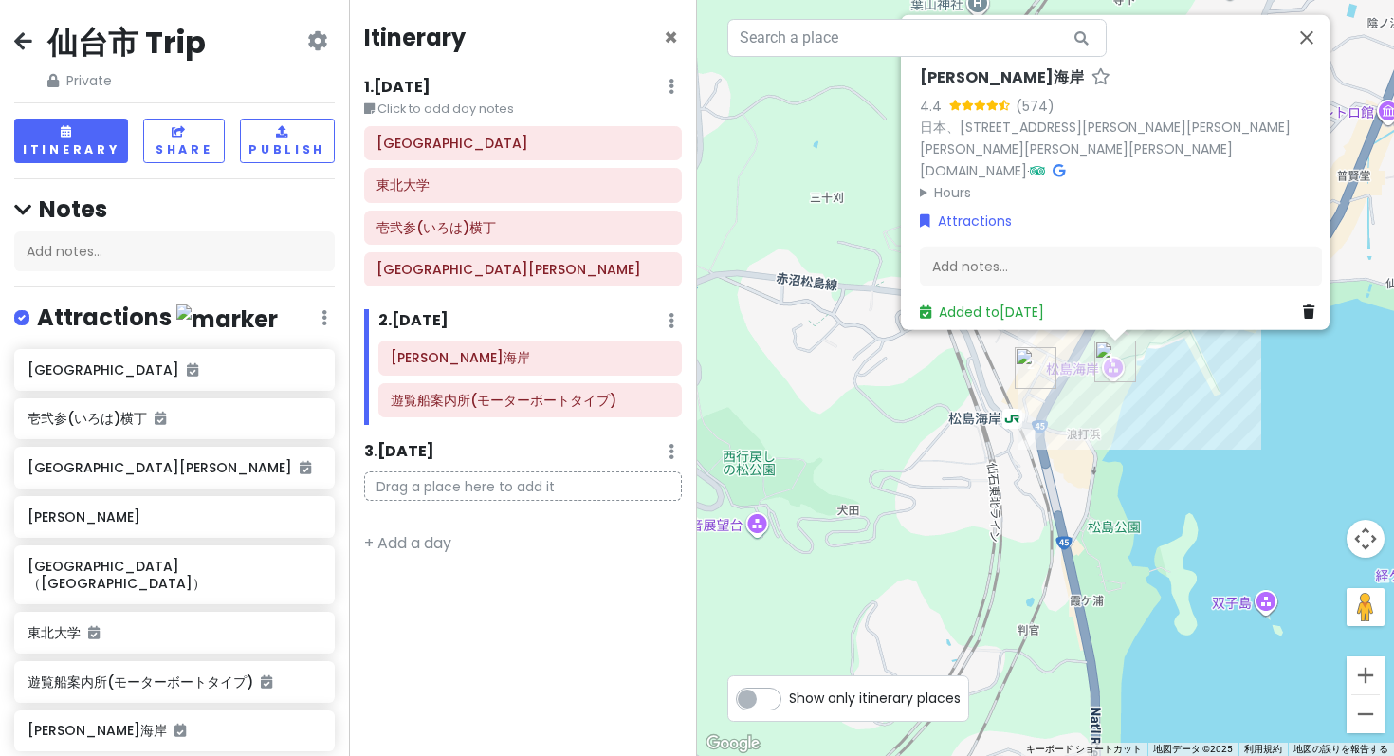
type input "[GEOGRAPHIC_DATA]"
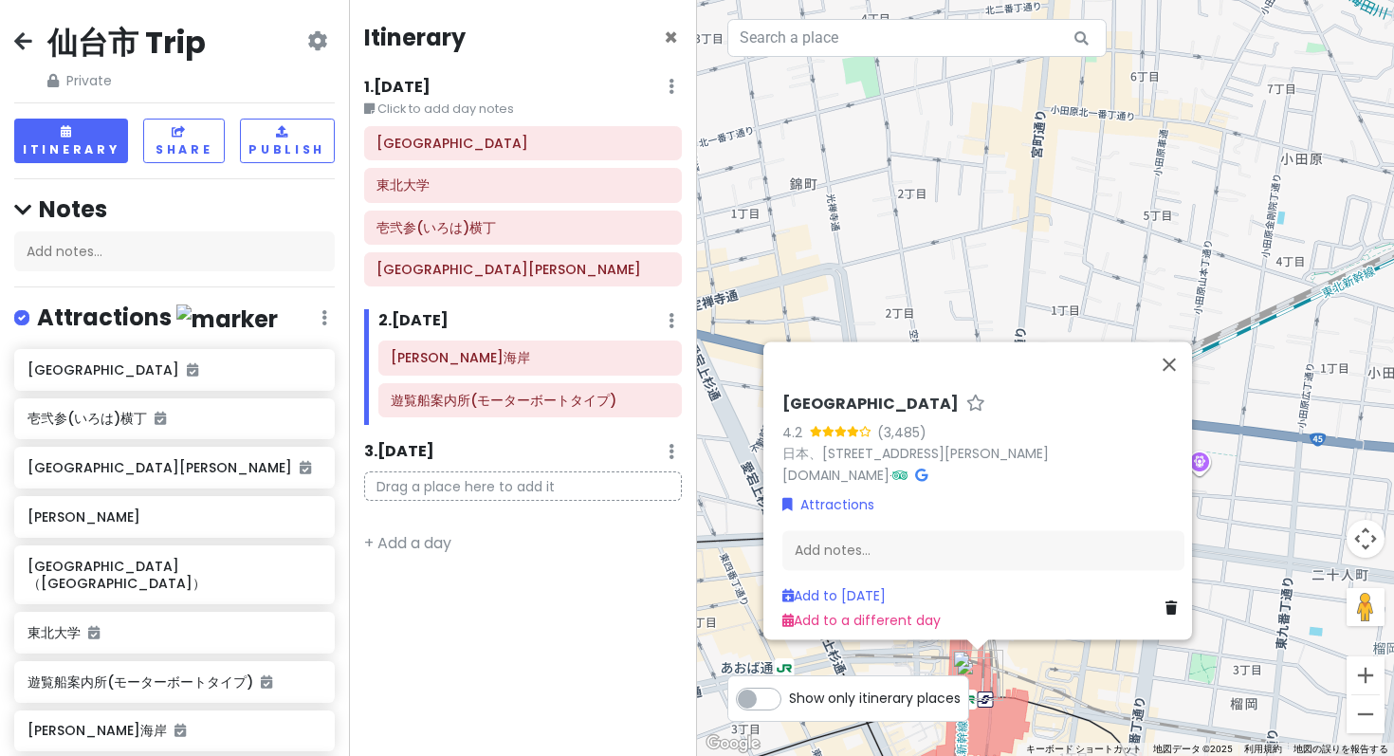
scroll to position [5, 0]
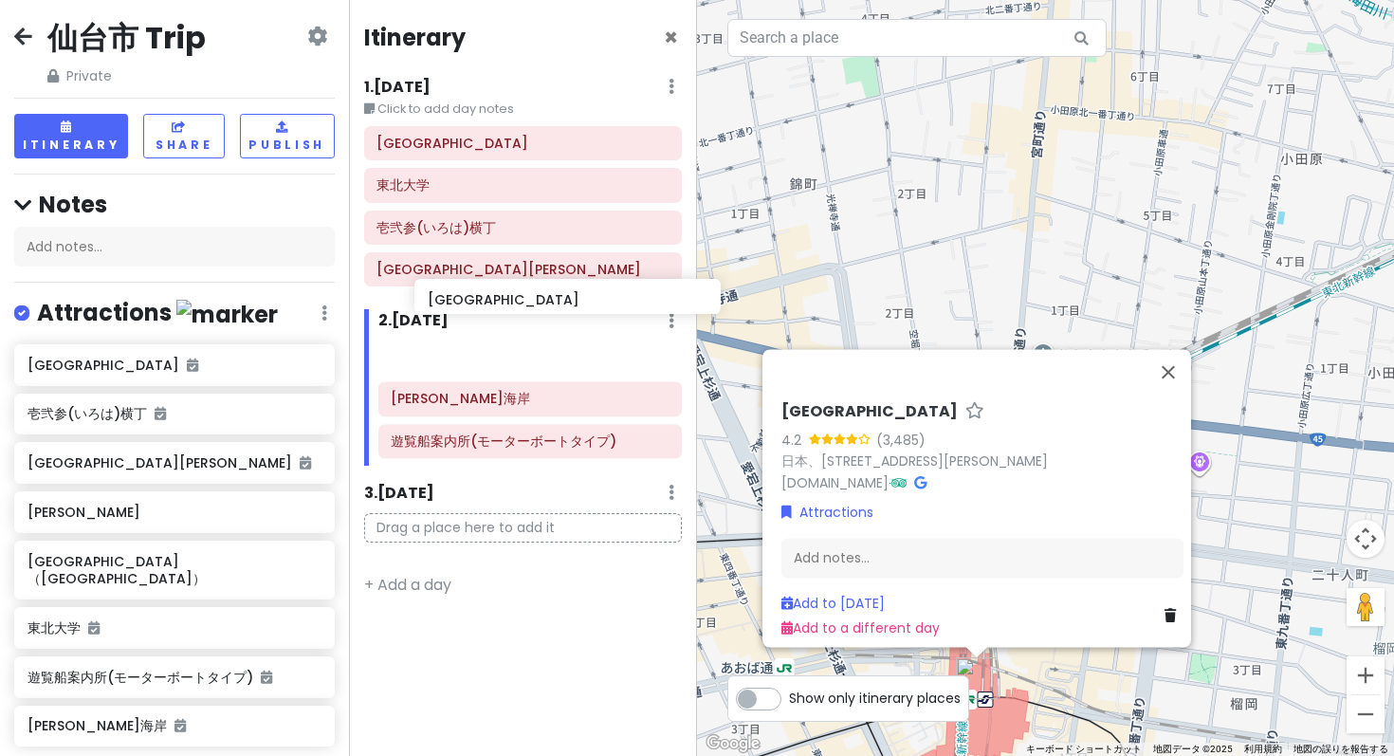
drag, startPoint x: 62, startPoint y: 601, endPoint x: 453, endPoint y: 303, distance: 491.9
click at [461, 302] on div "仙台市 Trip Private Change Dates Make a Copy Delete Trip Go Pro ⚡️ Give Feedback 💡…" at bounding box center [697, 378] width 1394 height 756
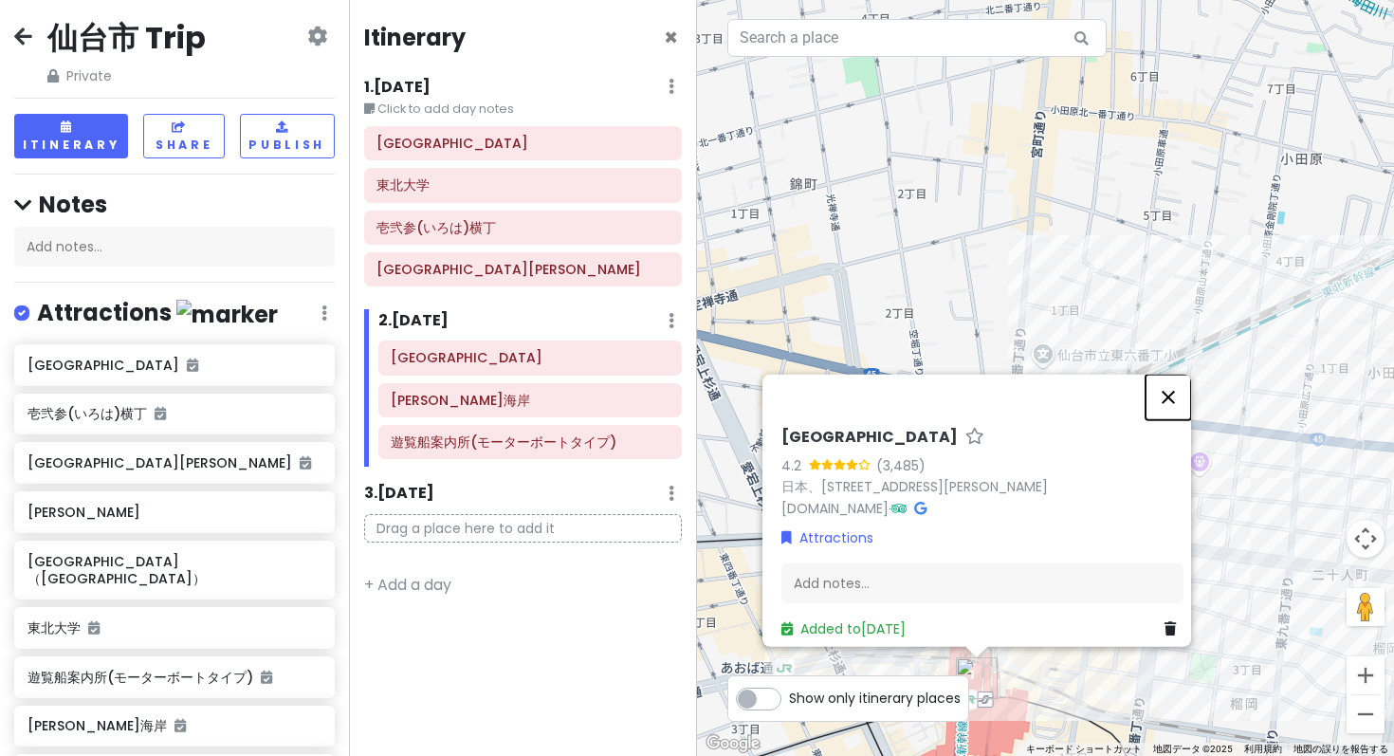
click at [1173, 419] on button "閉じる" at bounding box center [1168, 397] width 46 height 46
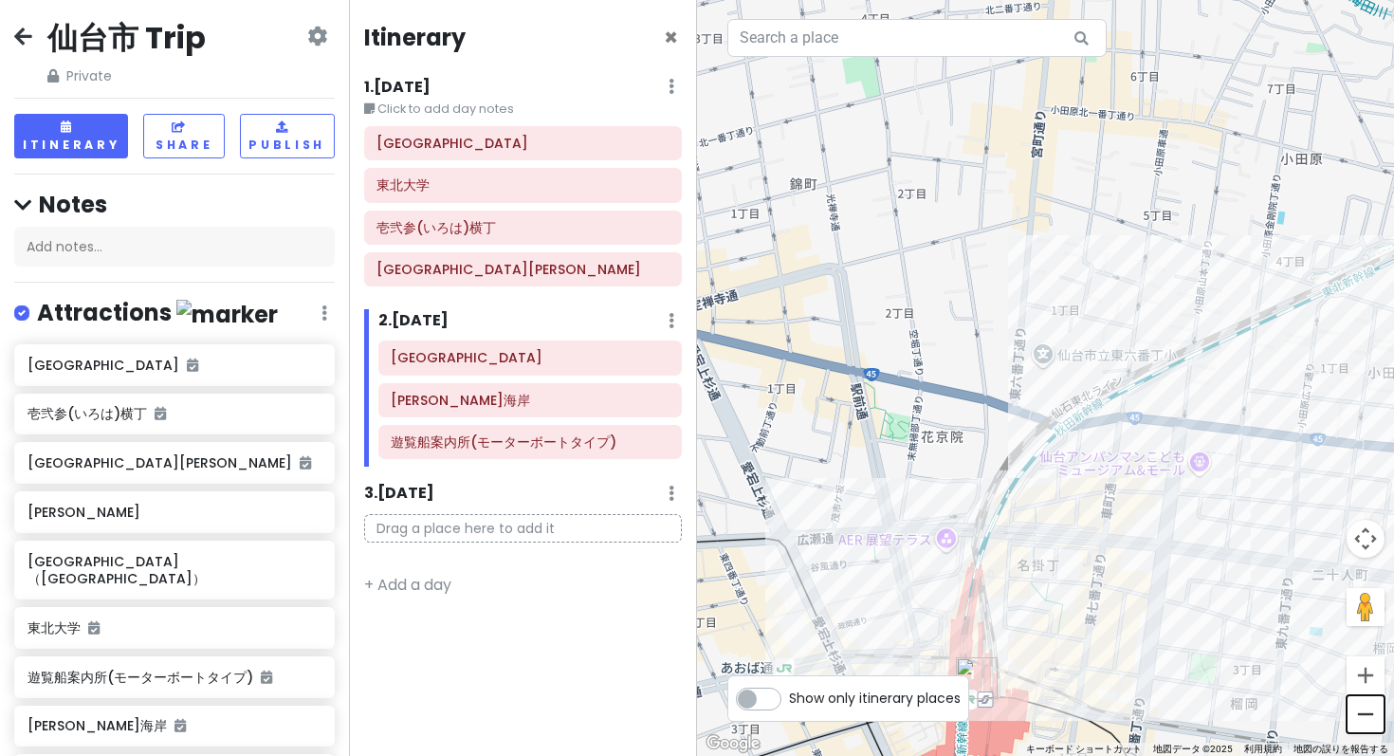
click at [1360, 705] on button "ズームアウト" at bounding box center [1365, 714] width 38 height 38
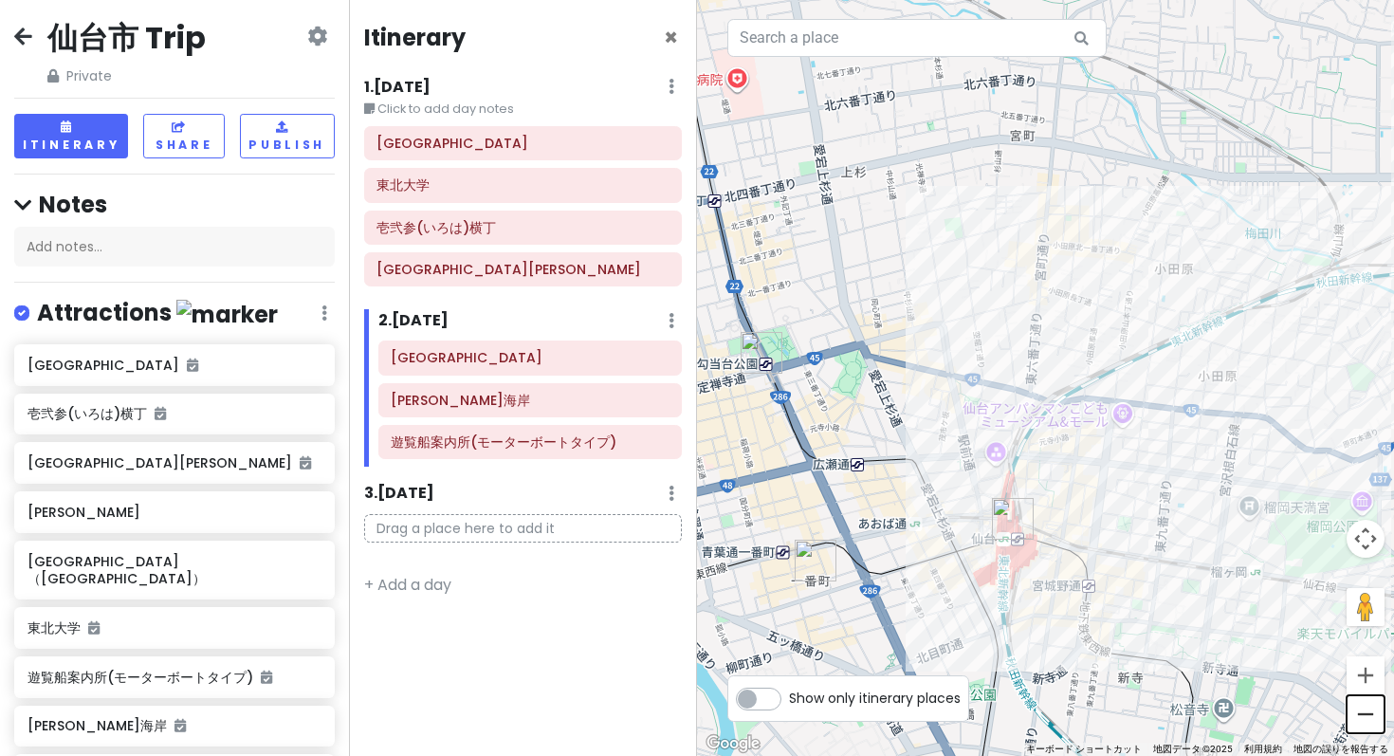
click at [1360, 705] on button "ズームアウト" at bounding box center [1365, 714] width 38 height 38
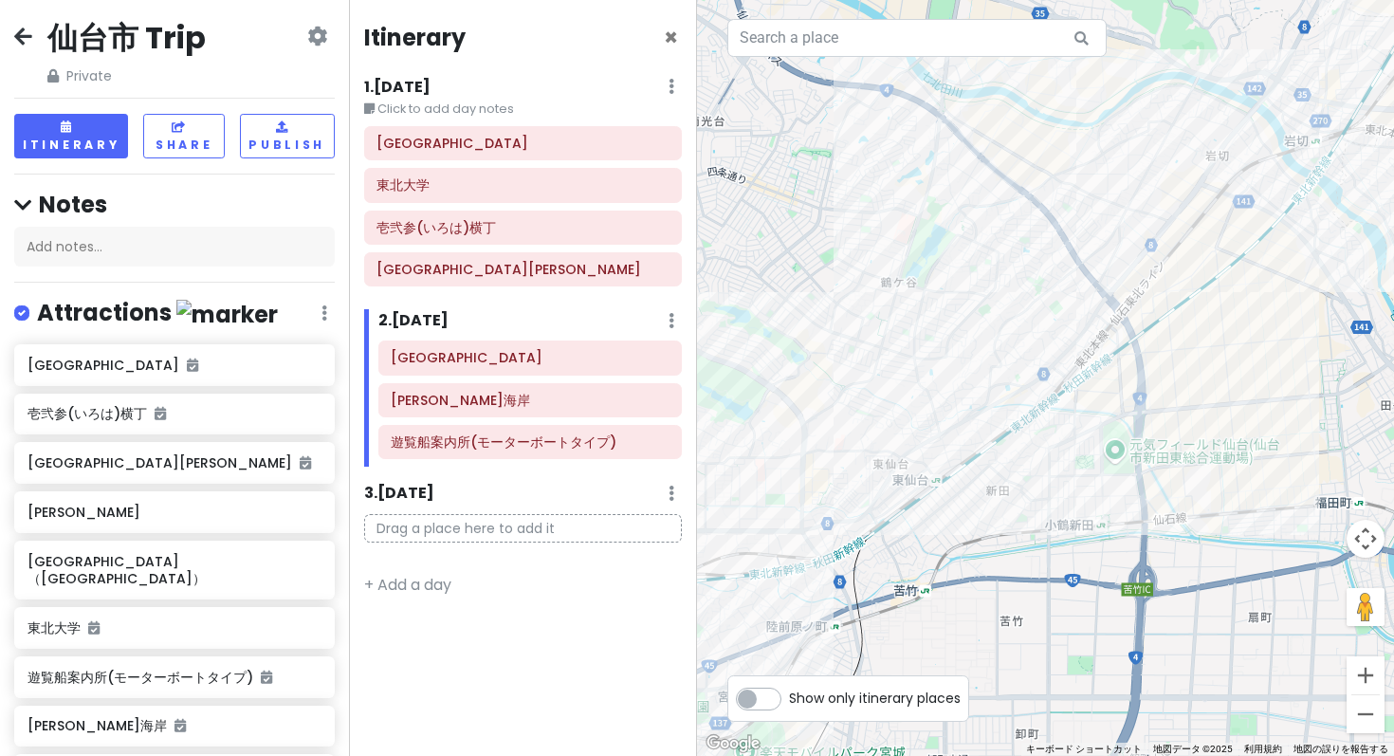
drag, startPoint x: 1260, startPoint y: 367, endPoint x: 752, endPoint y: 621, distance: 568.2
click at [752, 621] on div at bounding box center [1045, 378] width 697 height 756
click at [1354, 716] on button "ズームアウト" at bounding box center [1365, 714] width 38 height 38
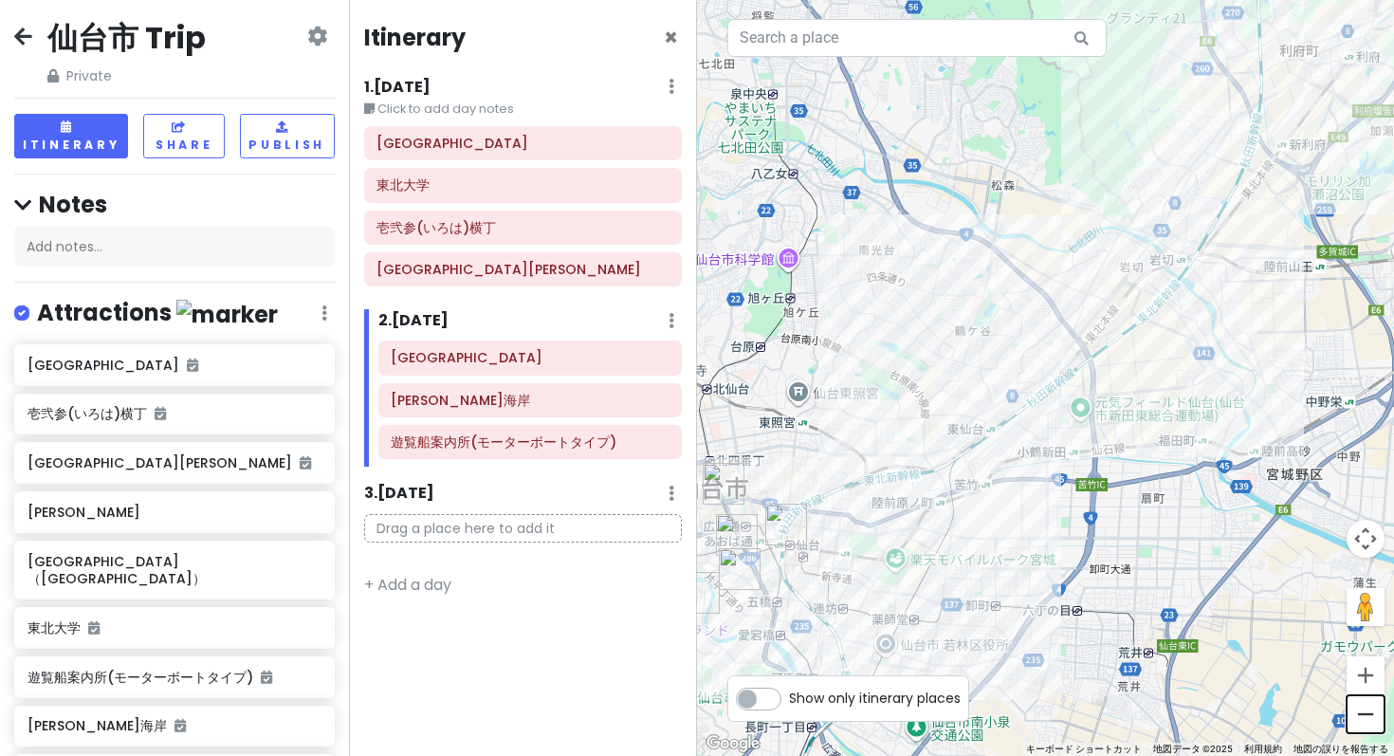
click at [1354, 716] on button "ズームアウト" at bounding box center [1365, 714] width 38 height 38
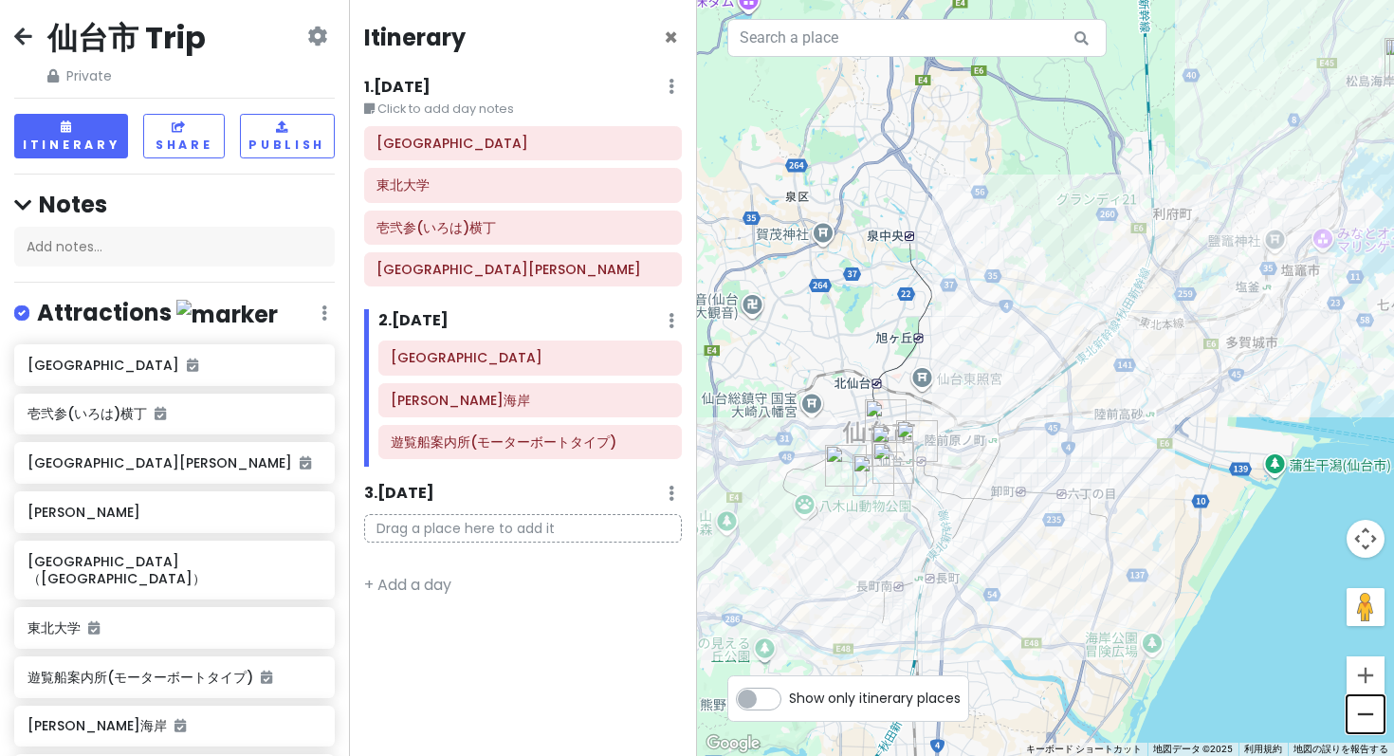
click at [1354, 716] on button "ズームアウト" at bounding box center [1365, 714] width 38 height 38
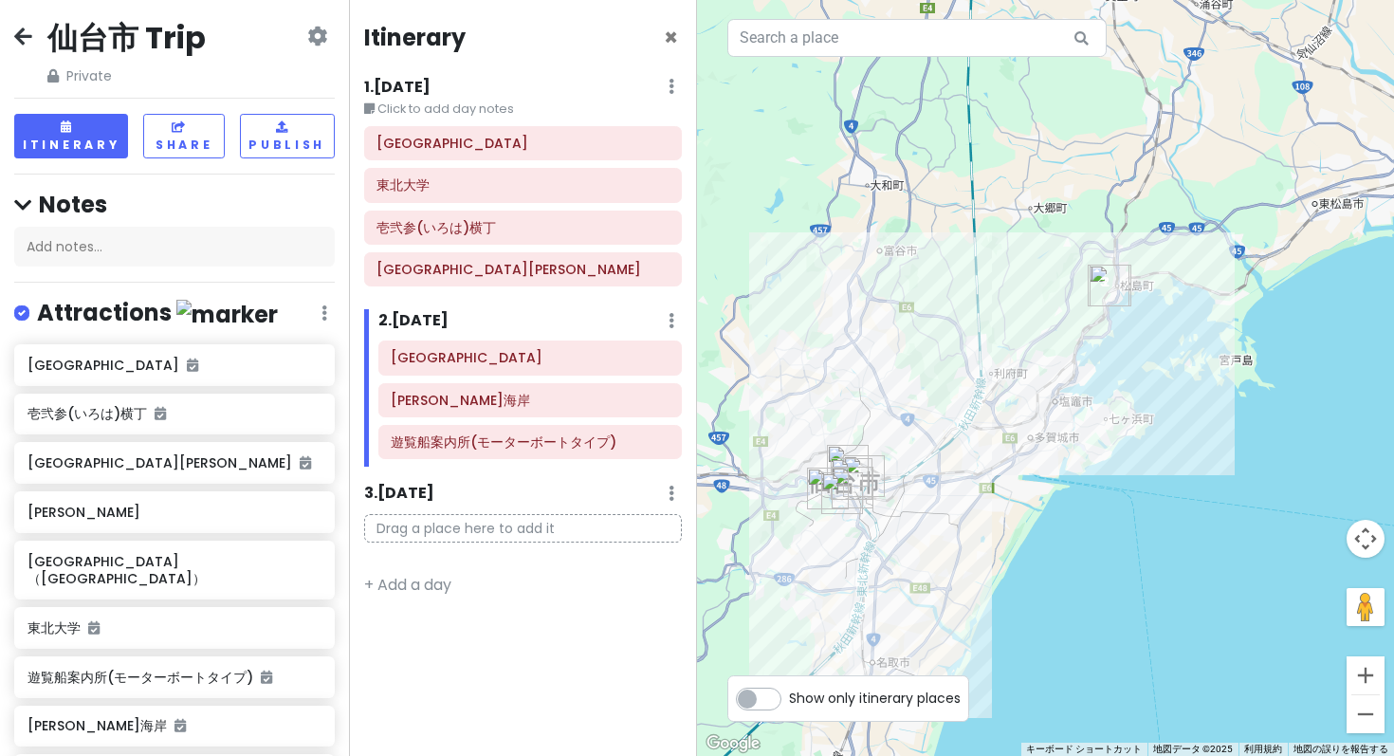
drag, startPoint x: 1211, startPoint y: 354, endPoint x: 1088, endPoint y: 434, distance: 146.5
click at [1088, 434] on div at bounding box center [1045, 378] width 697 height 756
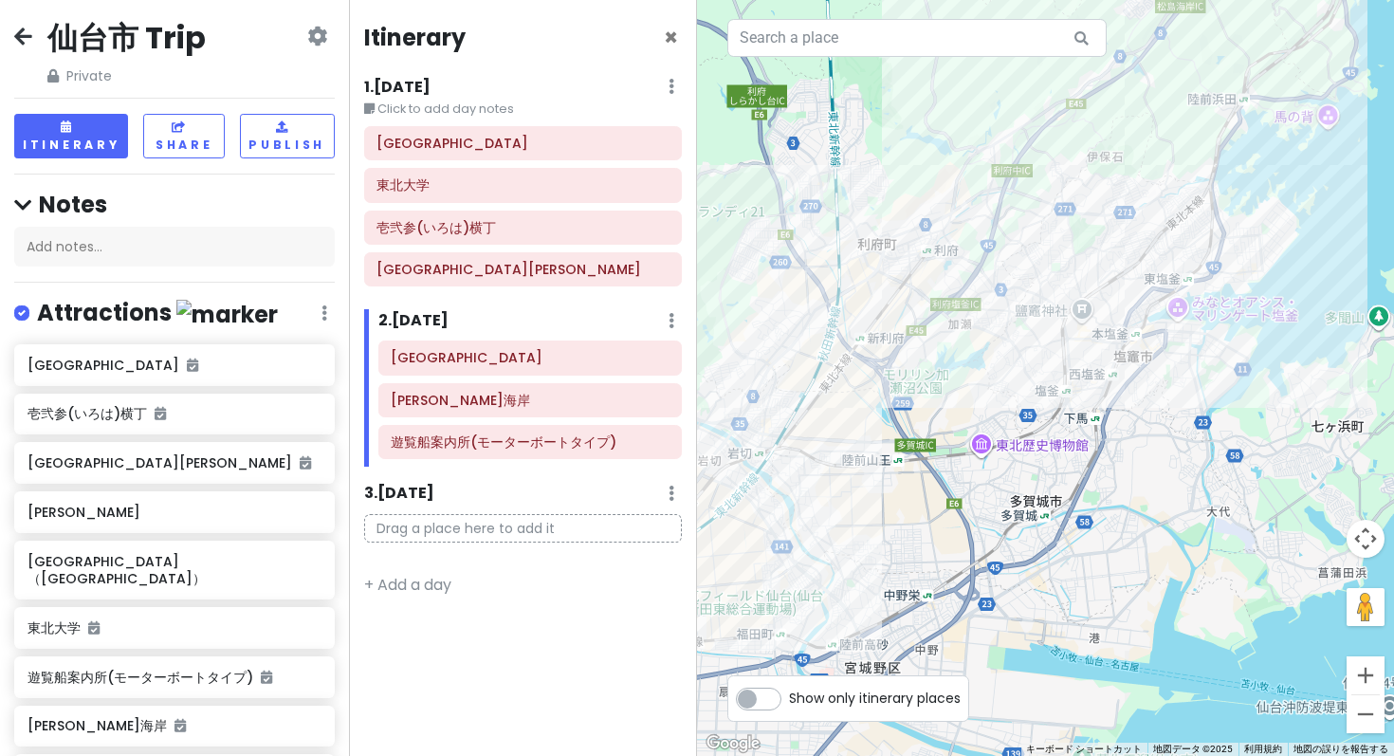
drag, startPoint x: 923, startPoint y: 338, endPoint x: 1102, endPoint y: 314, distance: 180.9
click at [1102, 314] on div at bounding box center [1045, 378] width 697 height 756
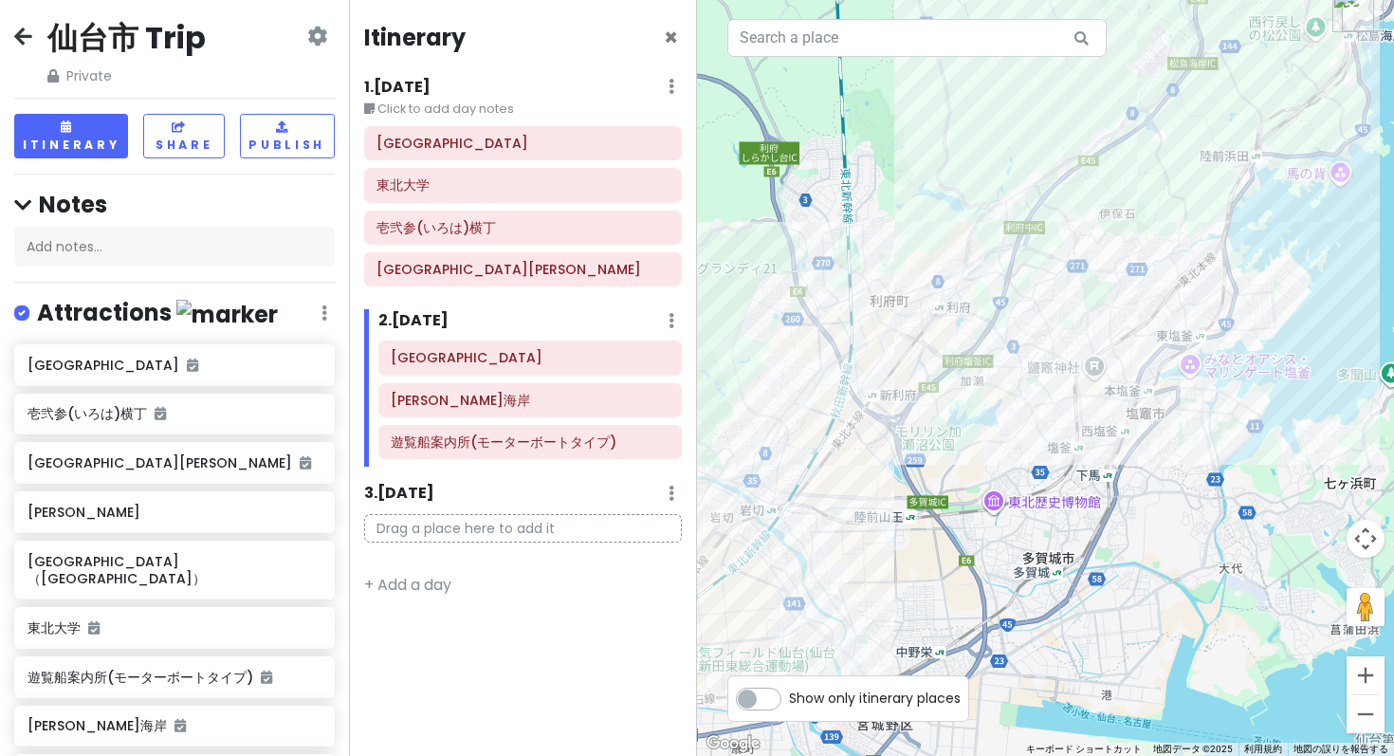
drag, startPoint x: 1044, startPoint y: 311, endPoint x: 1054, endPoint y: 369, distance: 58.8
click at [1054, 369] on div at bounding box center [1045, 378] width 697 height 756
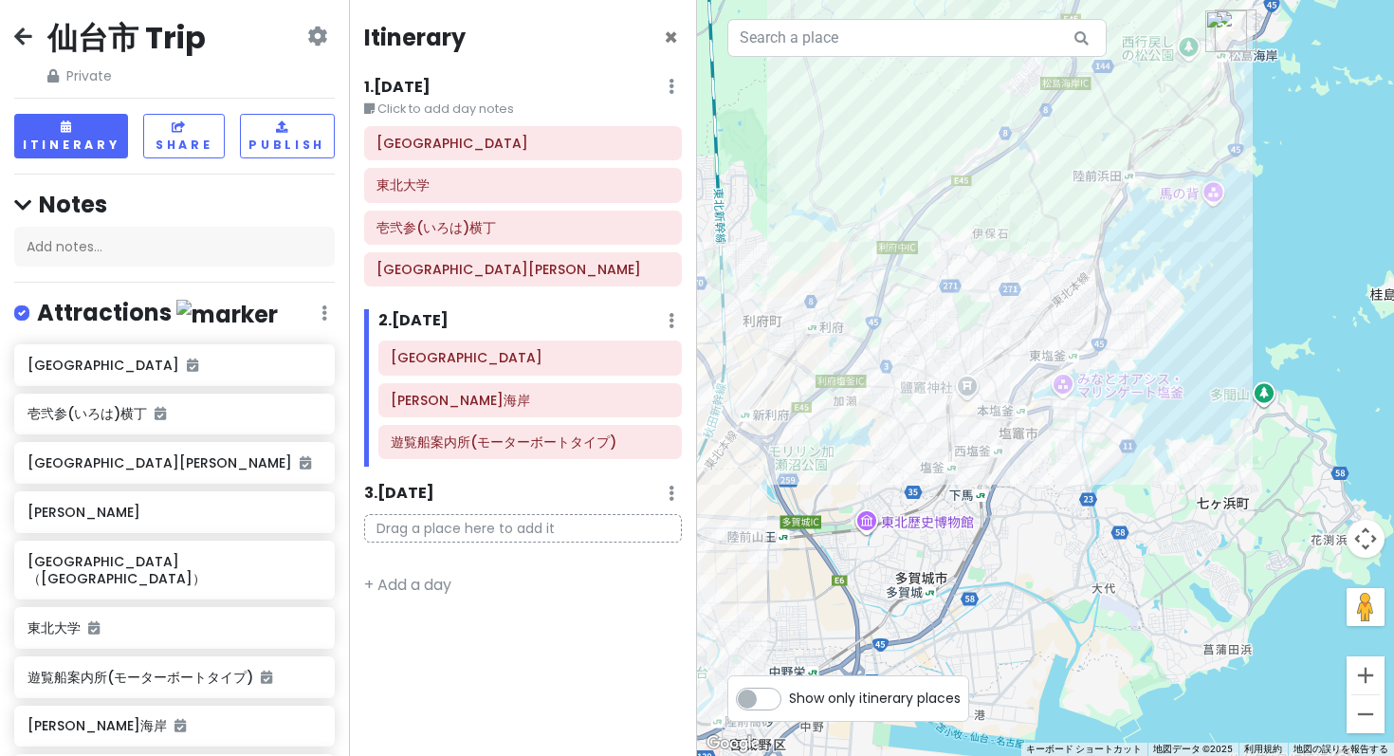
drag, startPoint x: 915, startPoint y: 572, endPoint x: 772, endPoint y: 618, distance: 150.5
click at [772, 618] on div at bounding box center [1045, 378] width 697 height 756
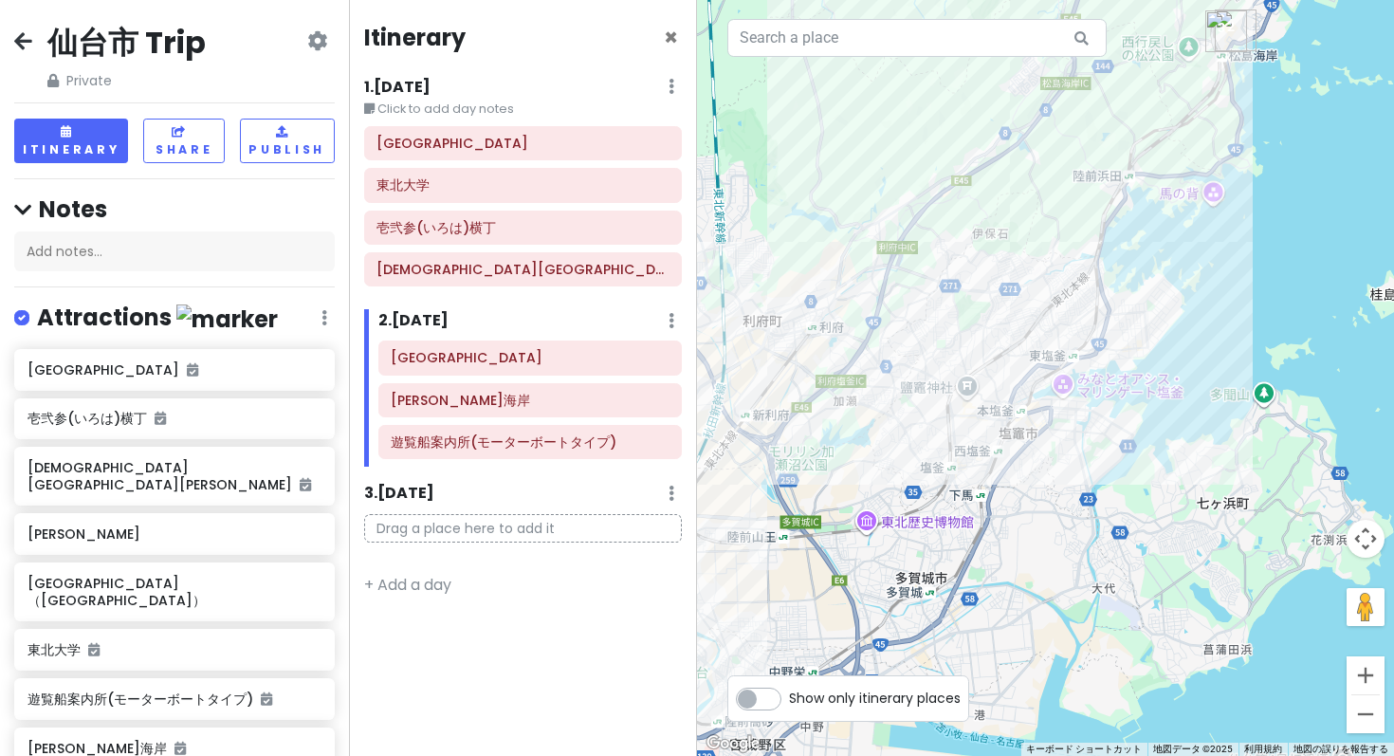
scroll to position [5, 0]
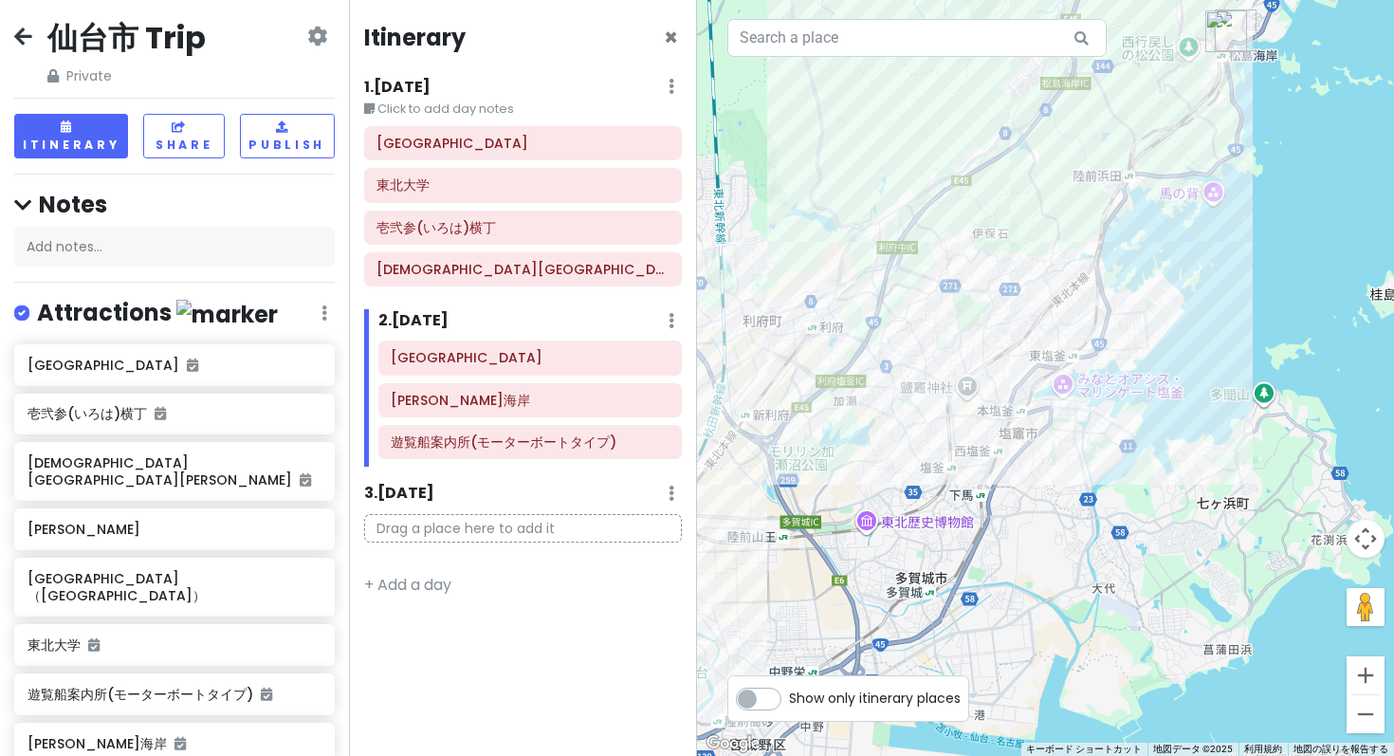
type input "仙"
type input "塩釜"
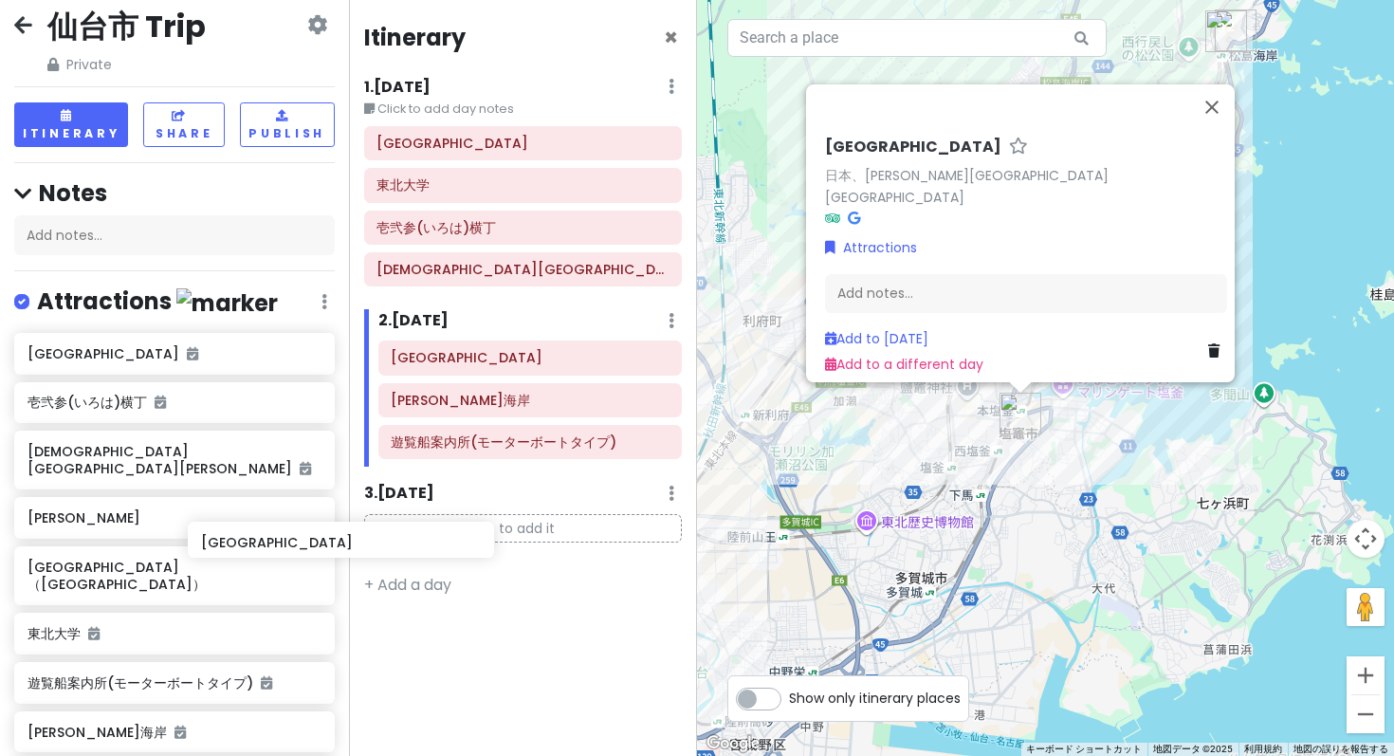
scroll to position [16, 0]
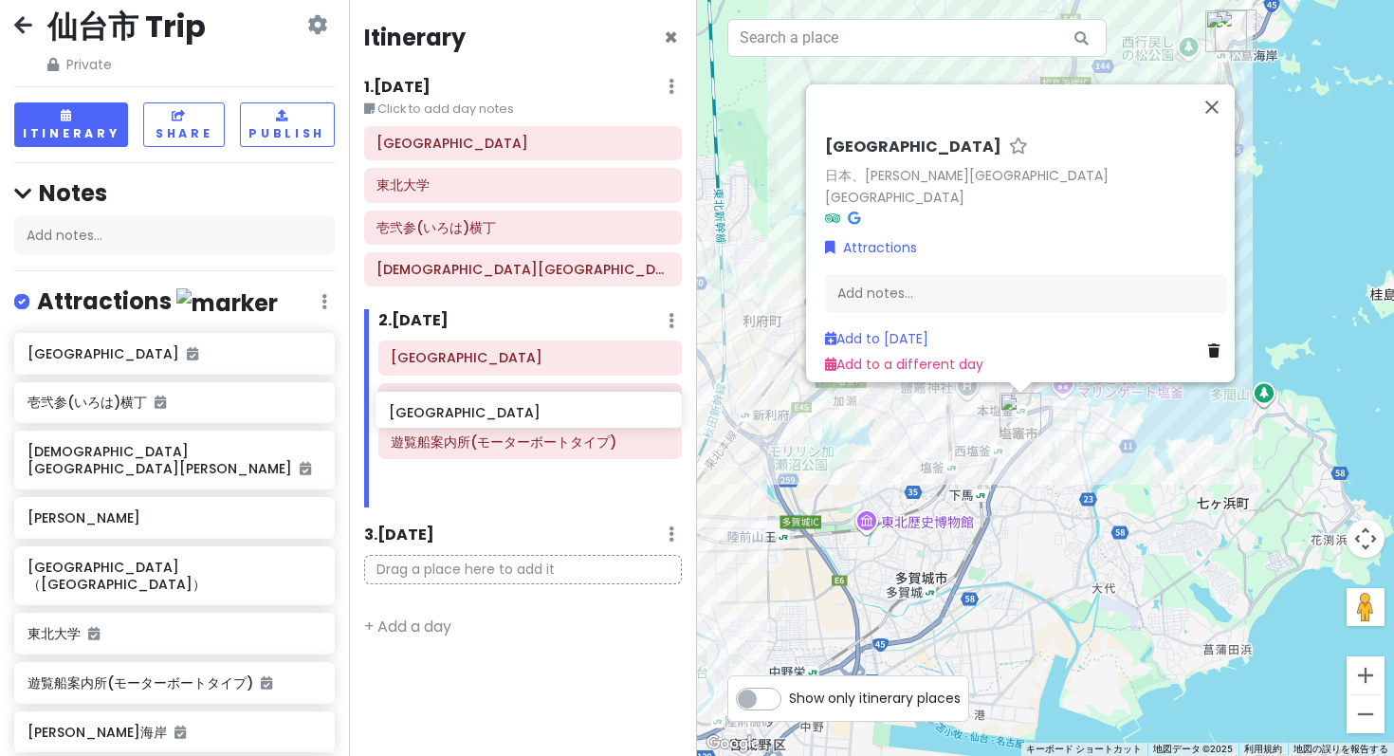
drag, startPoint x: 81, startPoint y: 634, endPoint x: 442, endPoint y: 411, distance: 424.4
click at [442, 411] on div "仙台市 Trip Private Change Dates Make a Copy Delete Trip Go Pro ⚡️ Give Feedback 💡…" at bounding box center [697, 378] width 1394 height 756
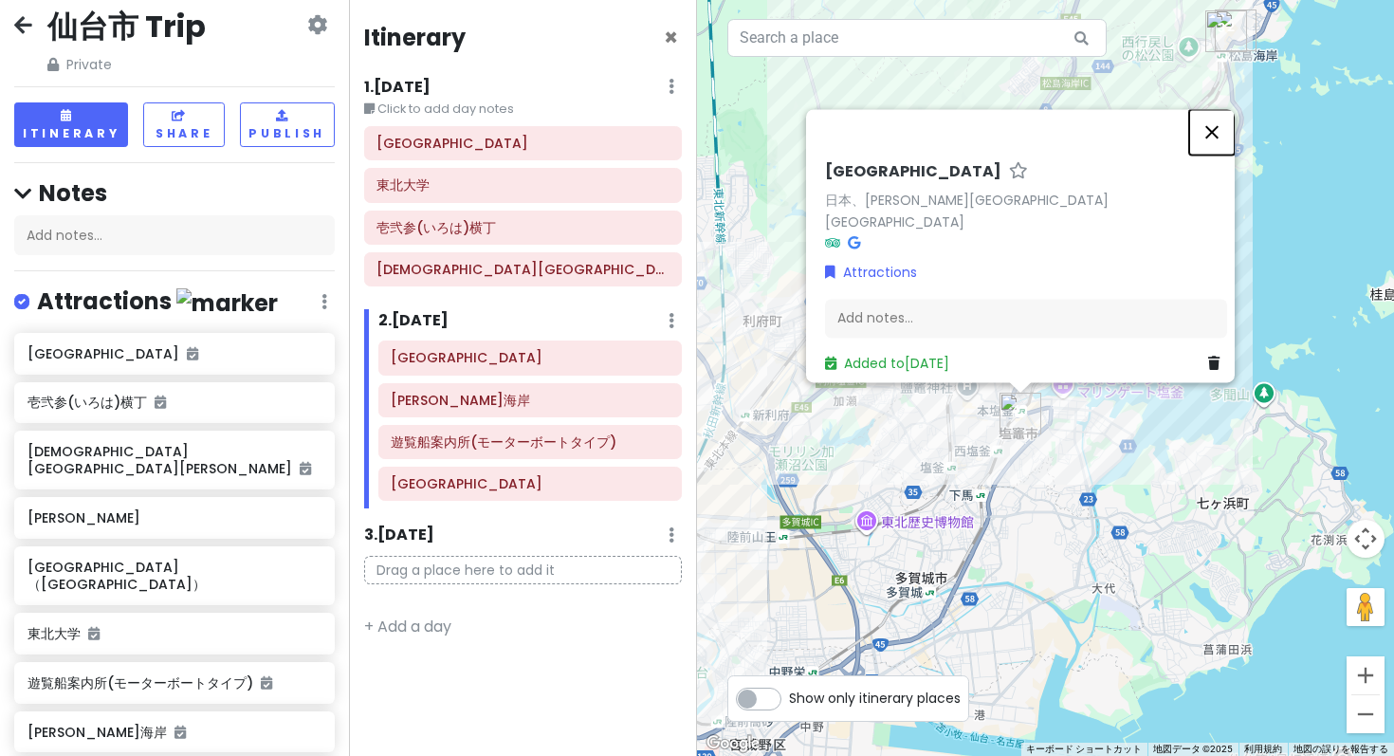
click at [1224, 155] on button "閉じる" at bounding box center [1212, 132] width 46 height 46
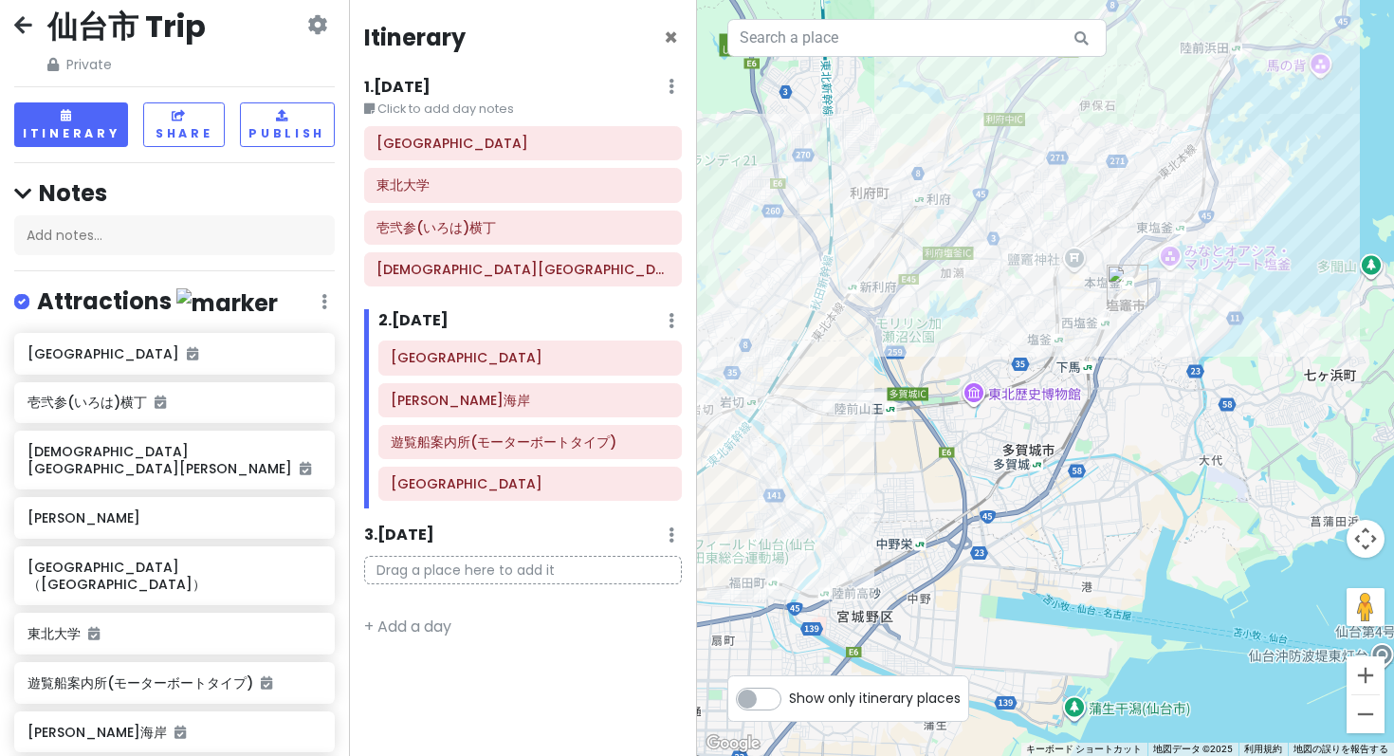
drag, startPoint x: 922, startPoint y: 539, endPoint x: 1031, endPoint y: 410, distance: 168.9
click at [1031, 410] on div at bounding box center [1045, 378] width 697 height 756
click at [1362, 716] on button "ズームアウト" at bounding box center [1365, 714] width 38 height 38
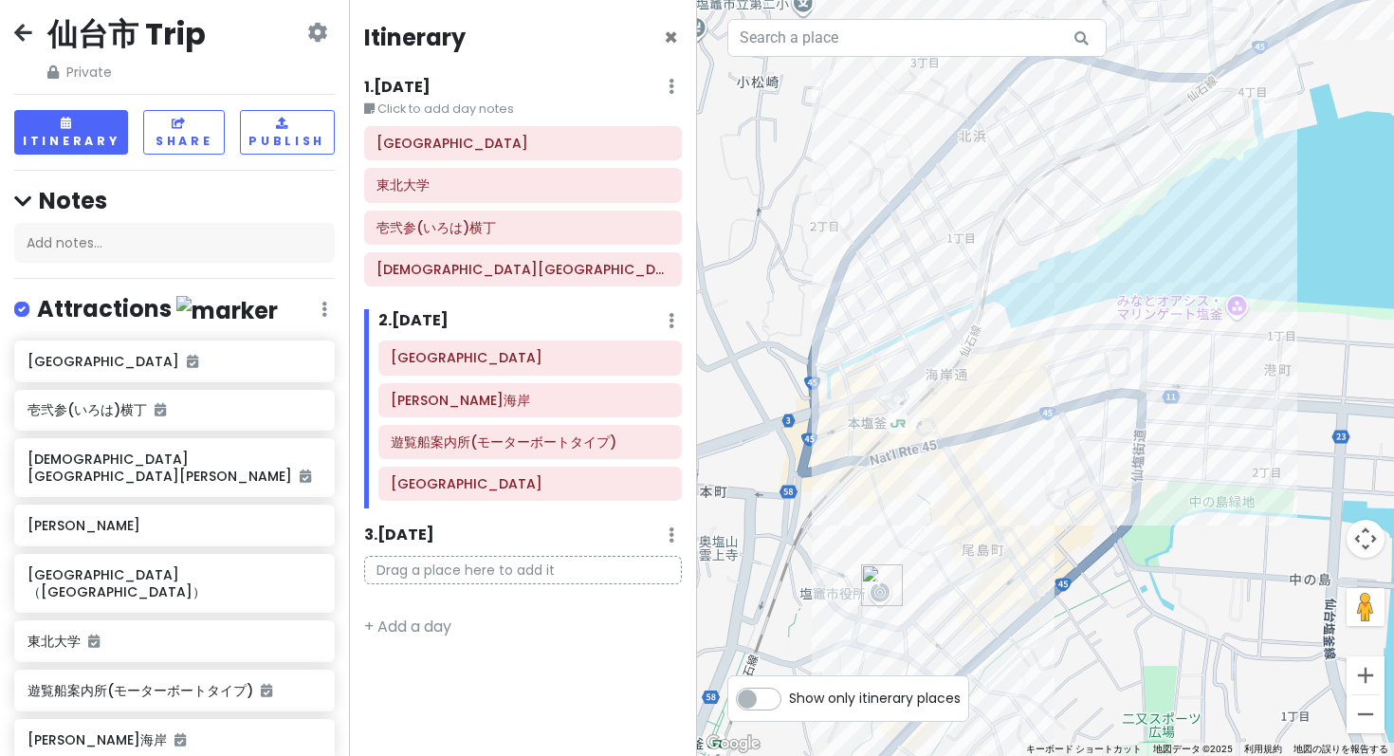
scroll to position [12, 0]
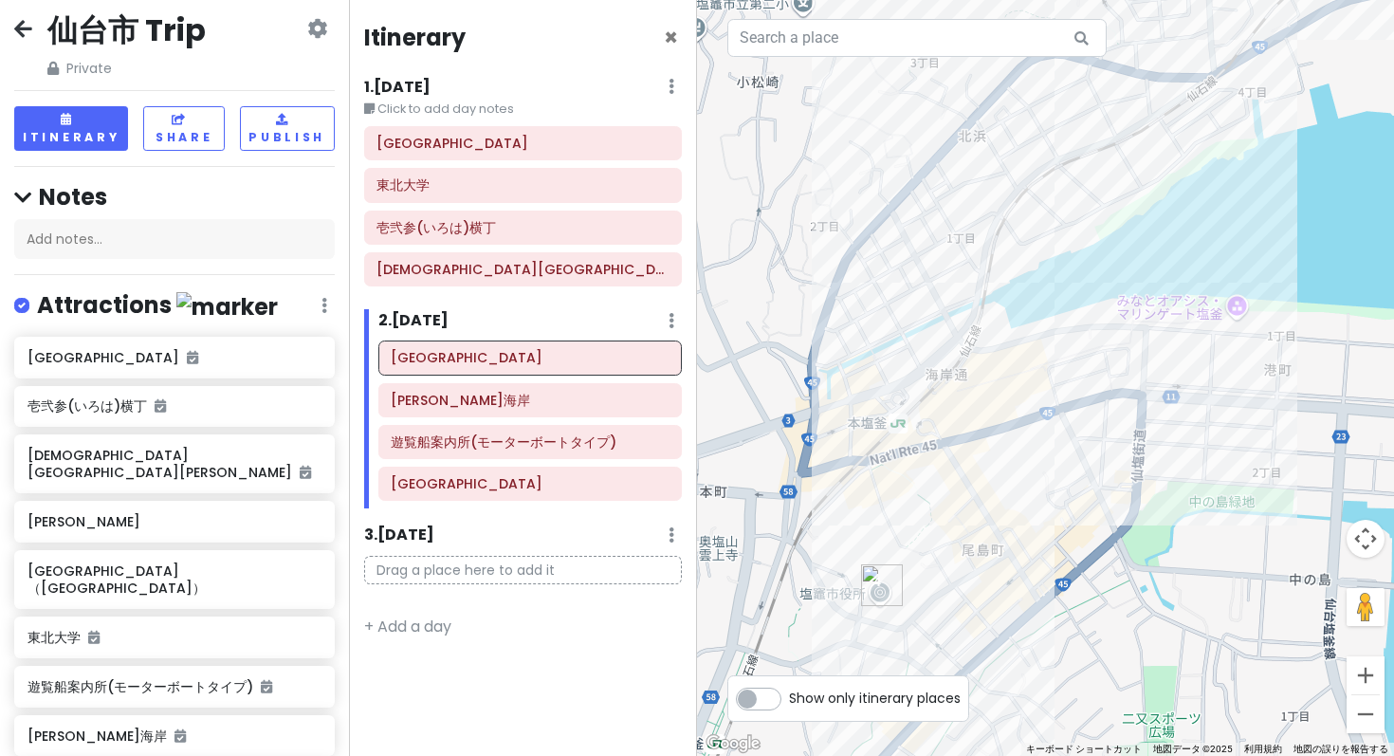
drag, startPoint x: 182, startPoint y: 708, endPoint x: 199, endPoint y: 581, distance: 128.2
click at [199, 581] on div "仙台市 Trip Private Change Dates Make a Copy Delete Trip Go Pro ⚡️ Give Feedback 💡…" at bounding box center [174, 378] width 349 height 756
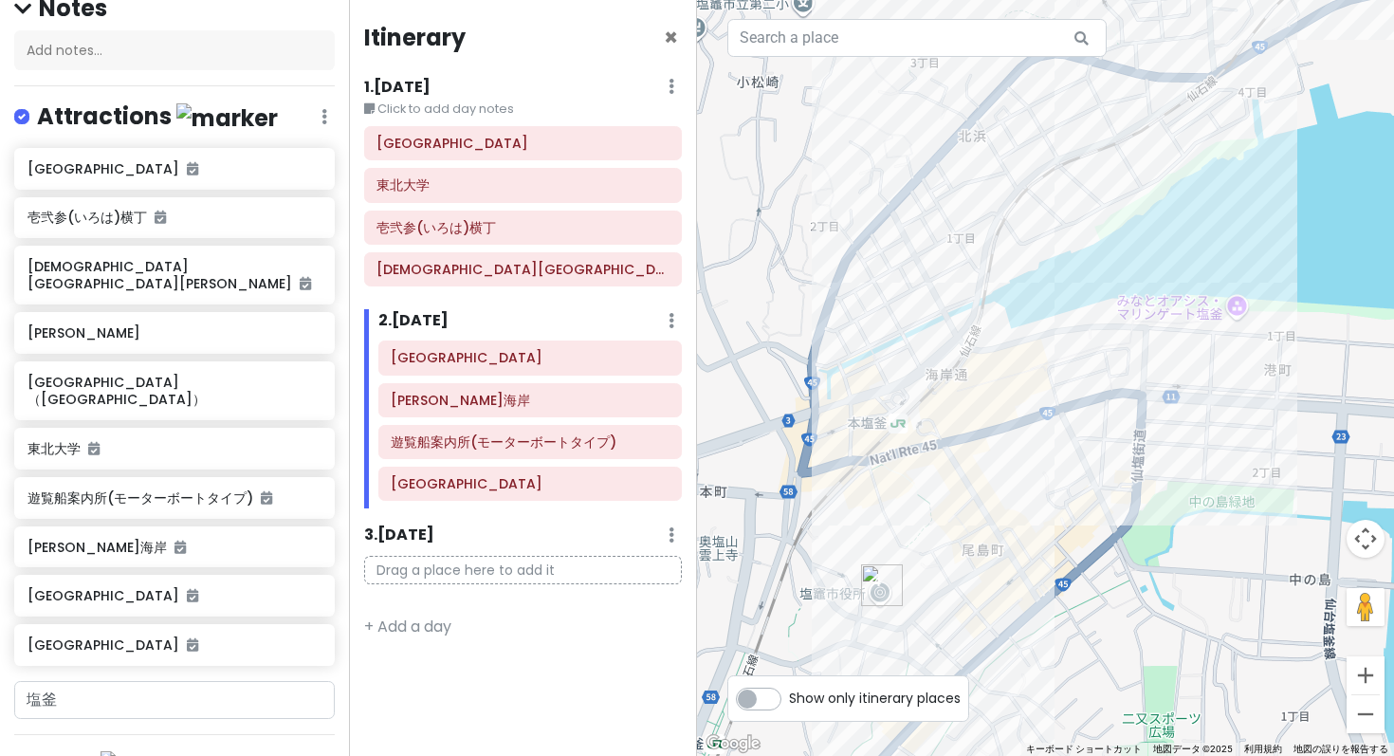
type input "きすけ"
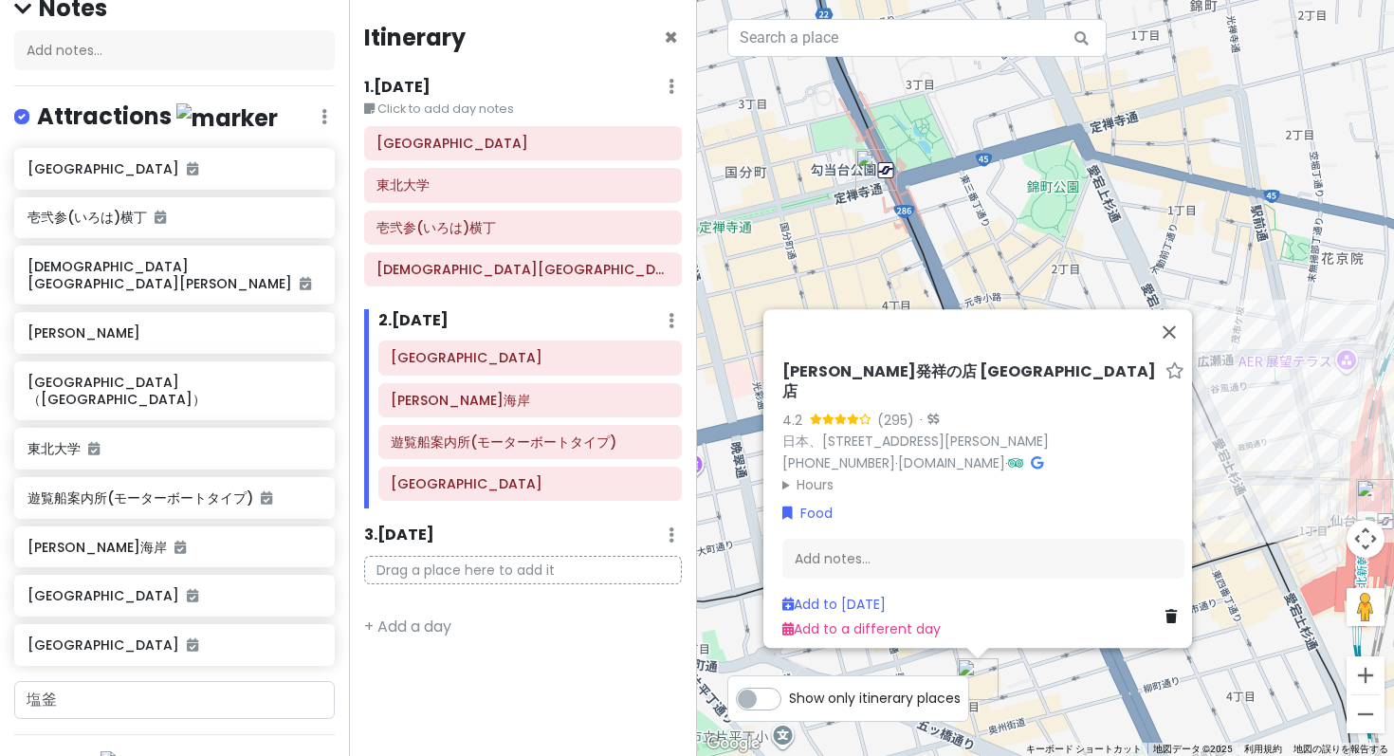
type input "きすけ"
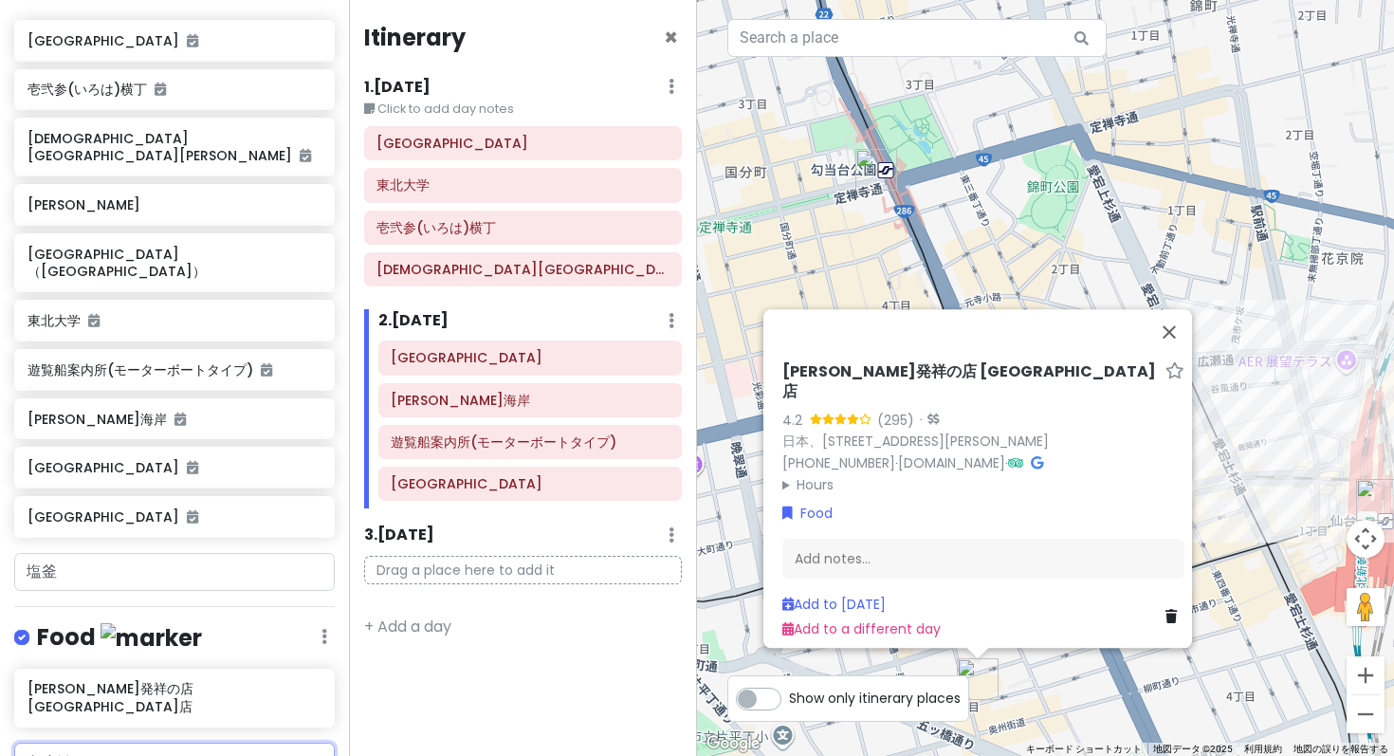
scroll to position [314, 0]
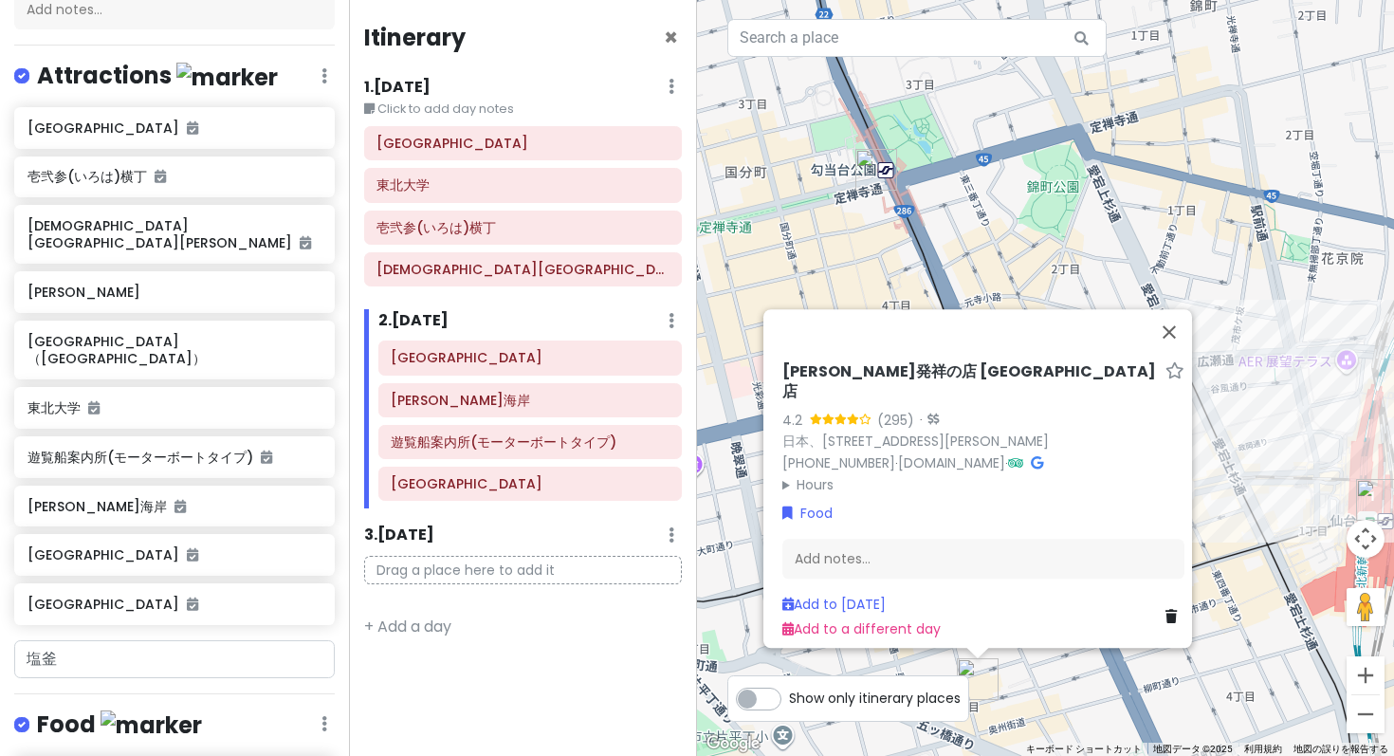
scroll to position [283, 0]
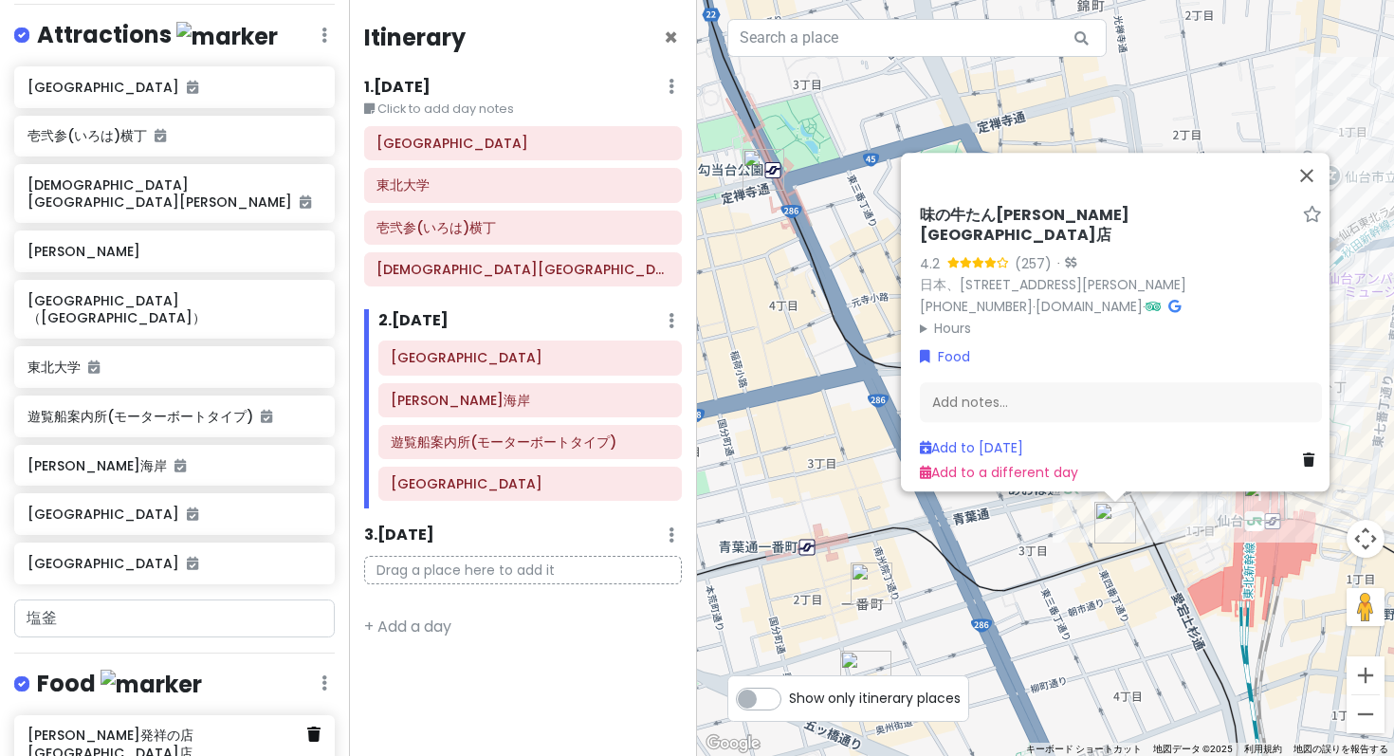
click at [307, 726] on icon at bounding box center [313, 733] width 13 height 15
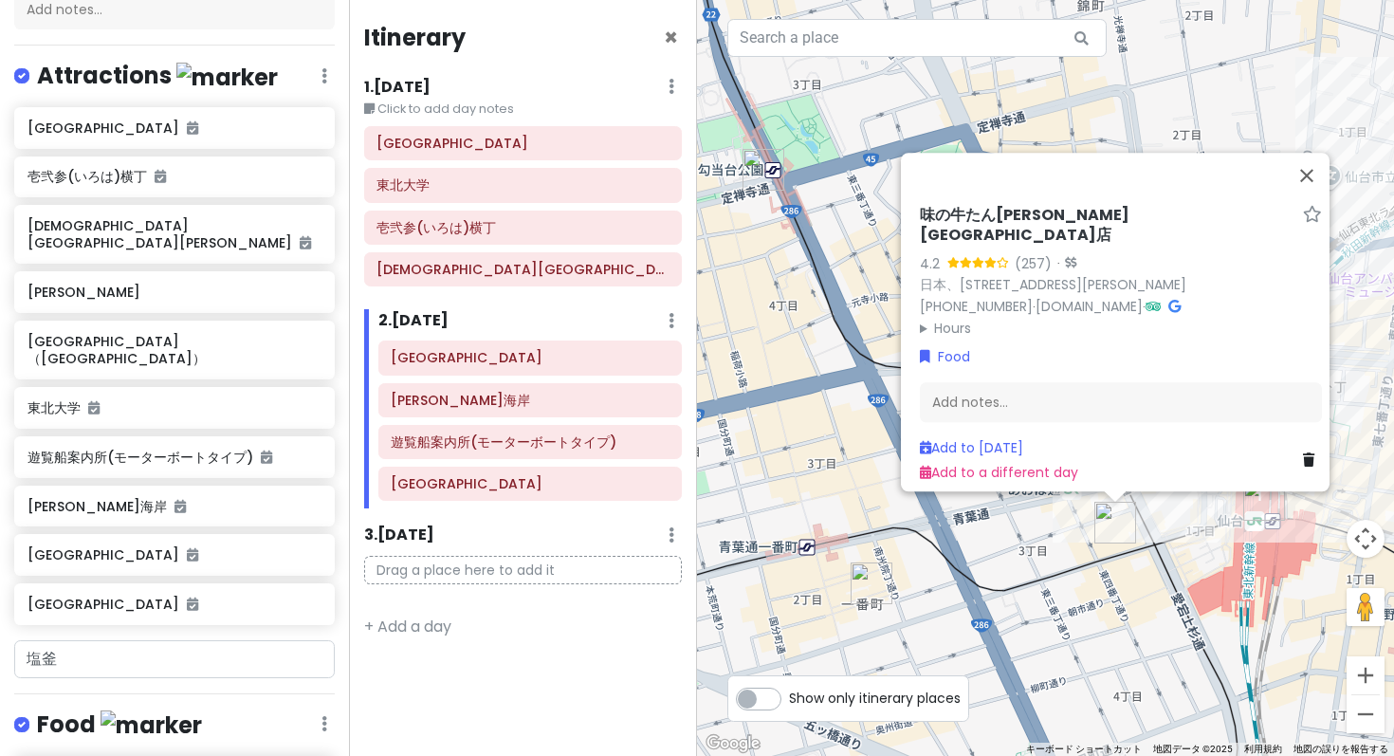
type input "い"
type input "[PERSON_NAME]"
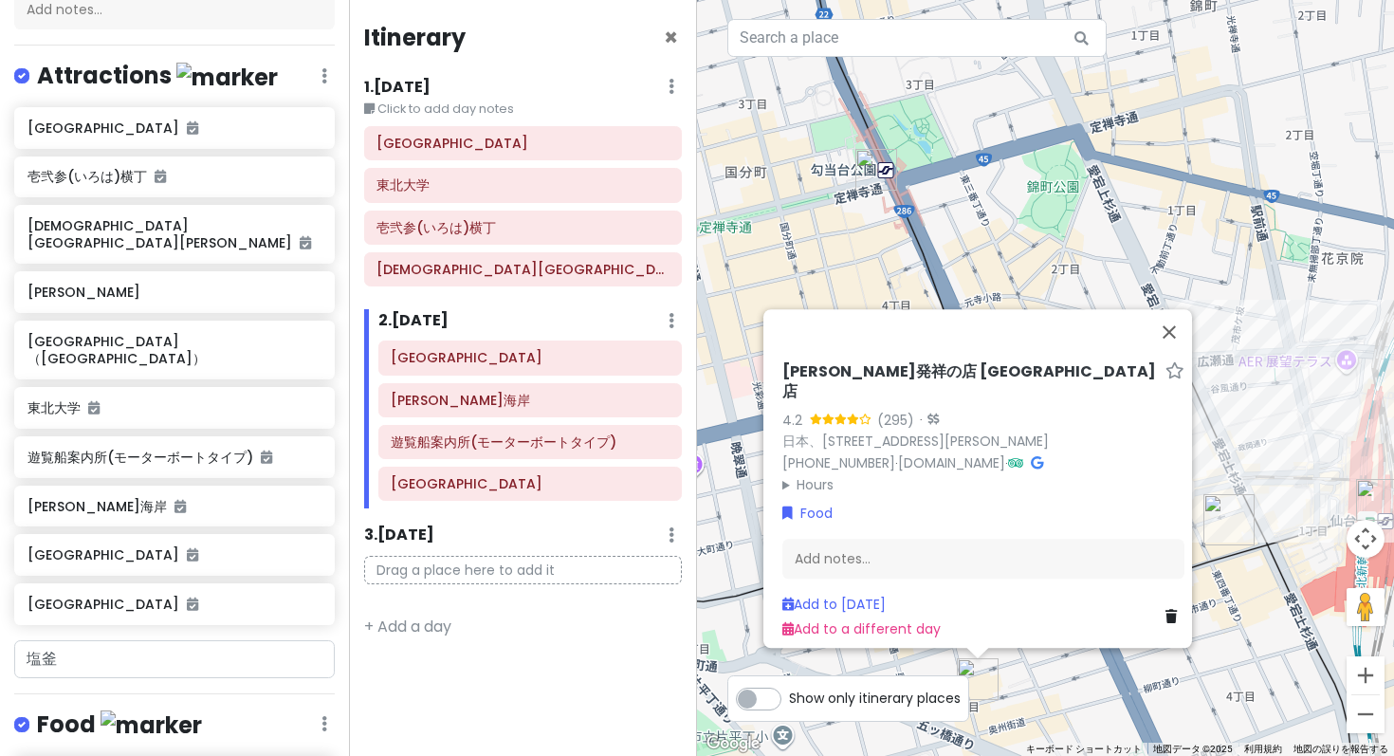
type input "閣"
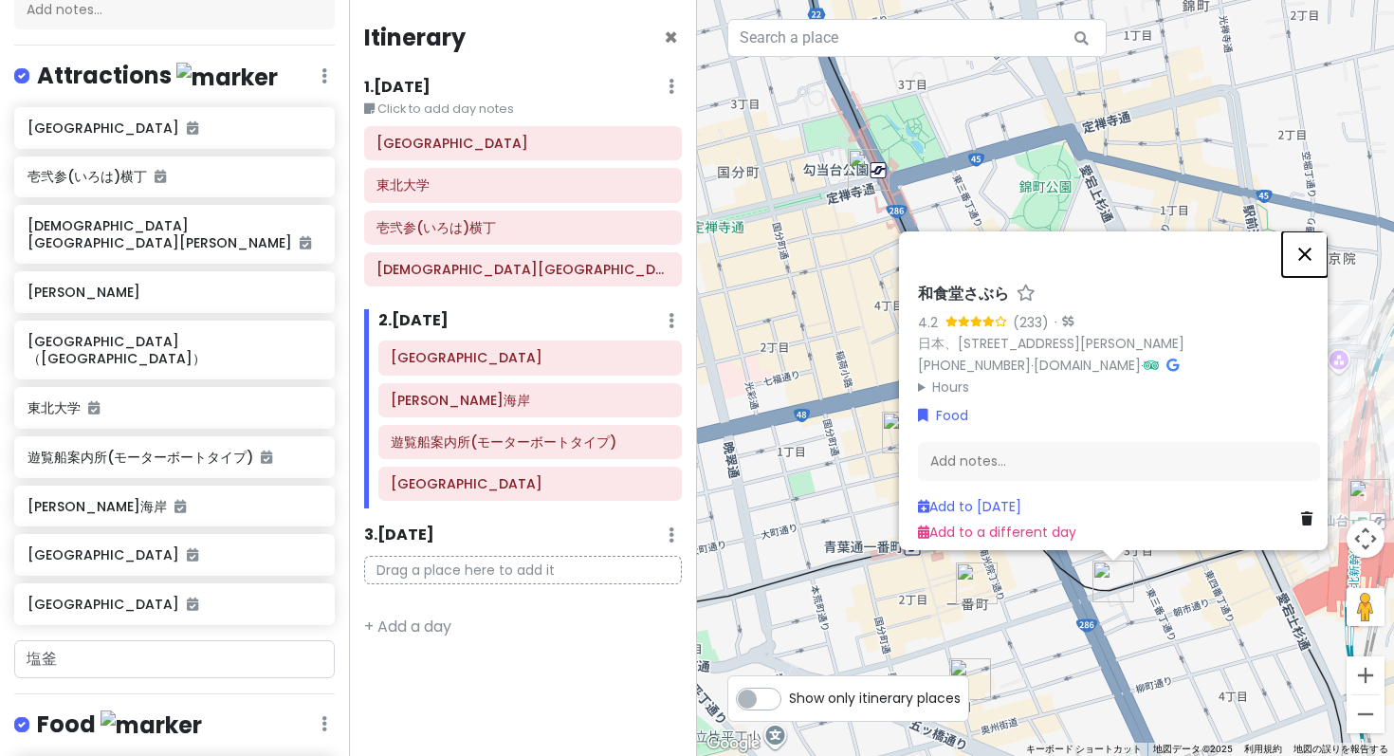
click at [1310, 277] on button "閉じる" at bounding box center [1305, 254] width 46 height 46
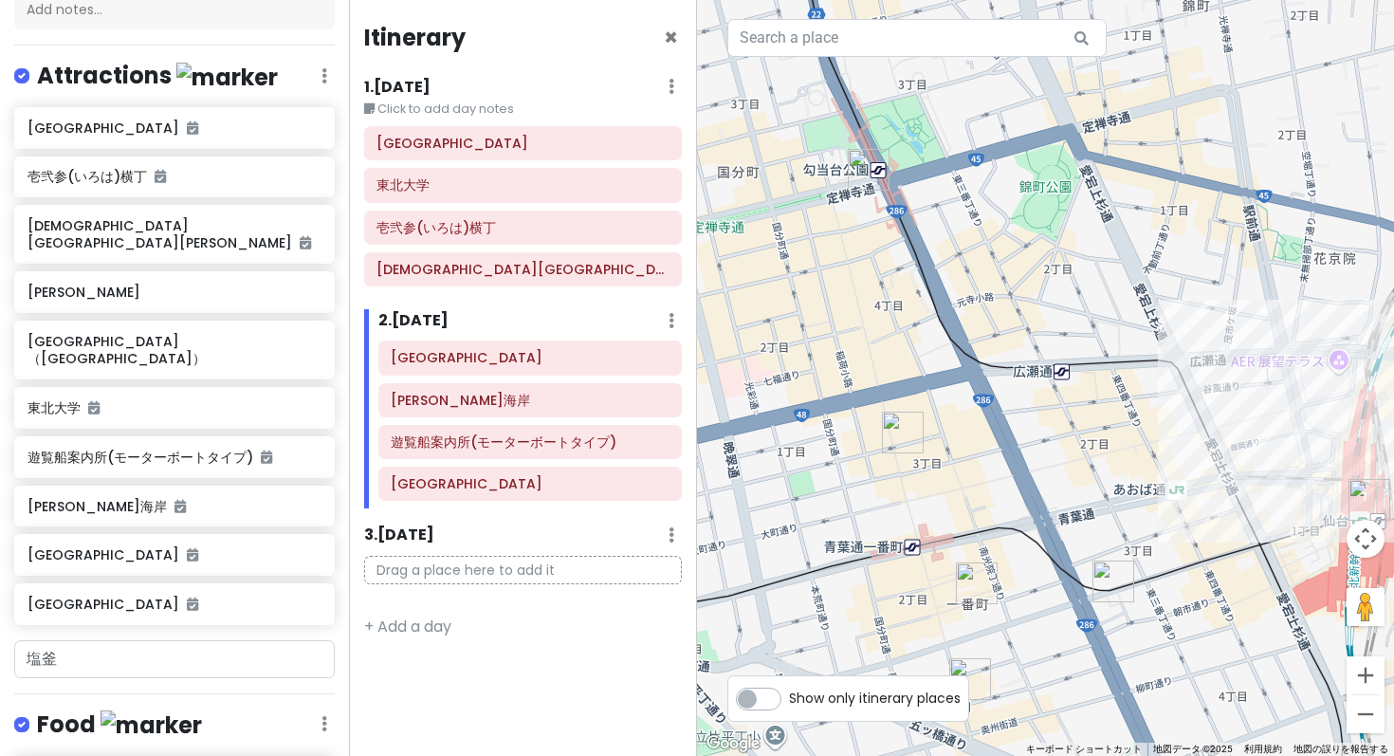
type input "さ"
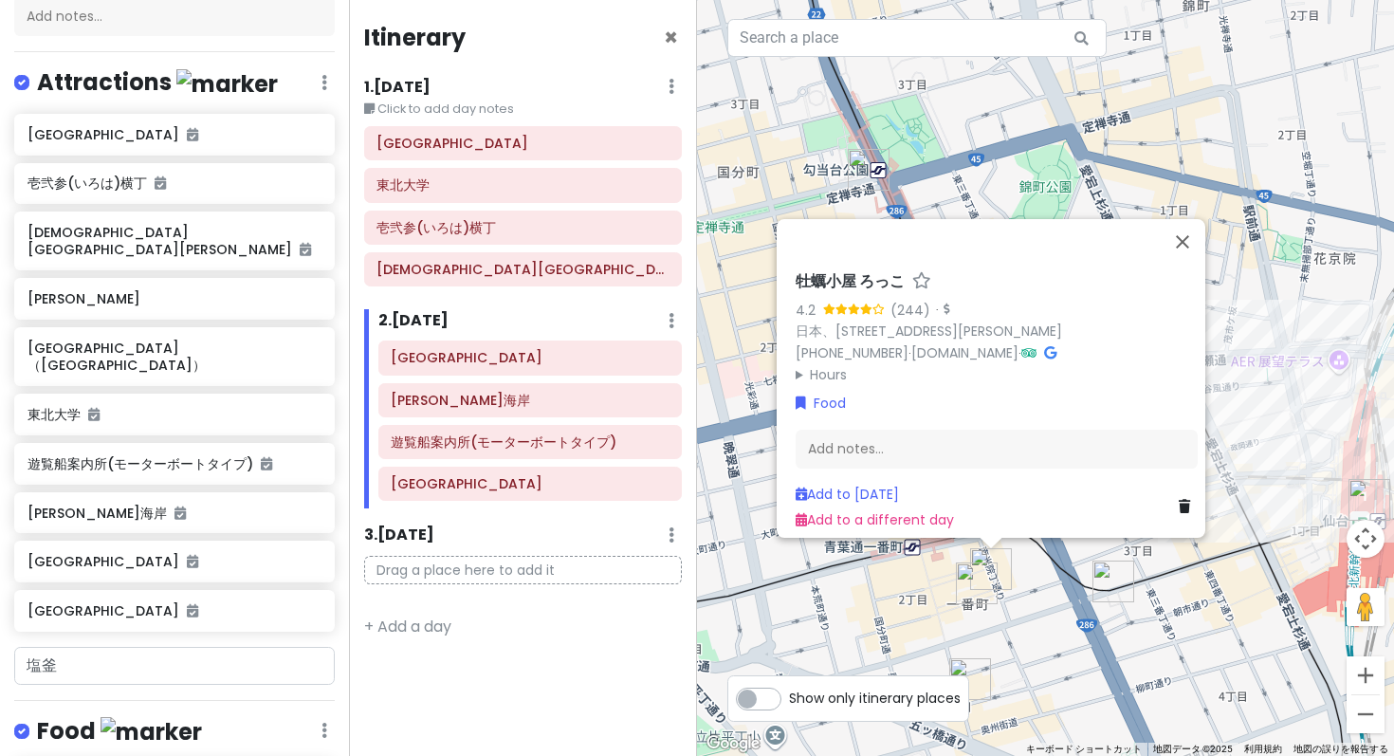
scroll to position [234, 0]
click at [504, 551] on div "Itinerary × 1 . [DATE] Edit Day Notes Delete Day Click to add day notes [GEOGRA…" at bounding box center [523, 378] width 349 height 756
click at [1192, 265] on button "閉じる" at bounding box center [1183, 242] width 46 height 46
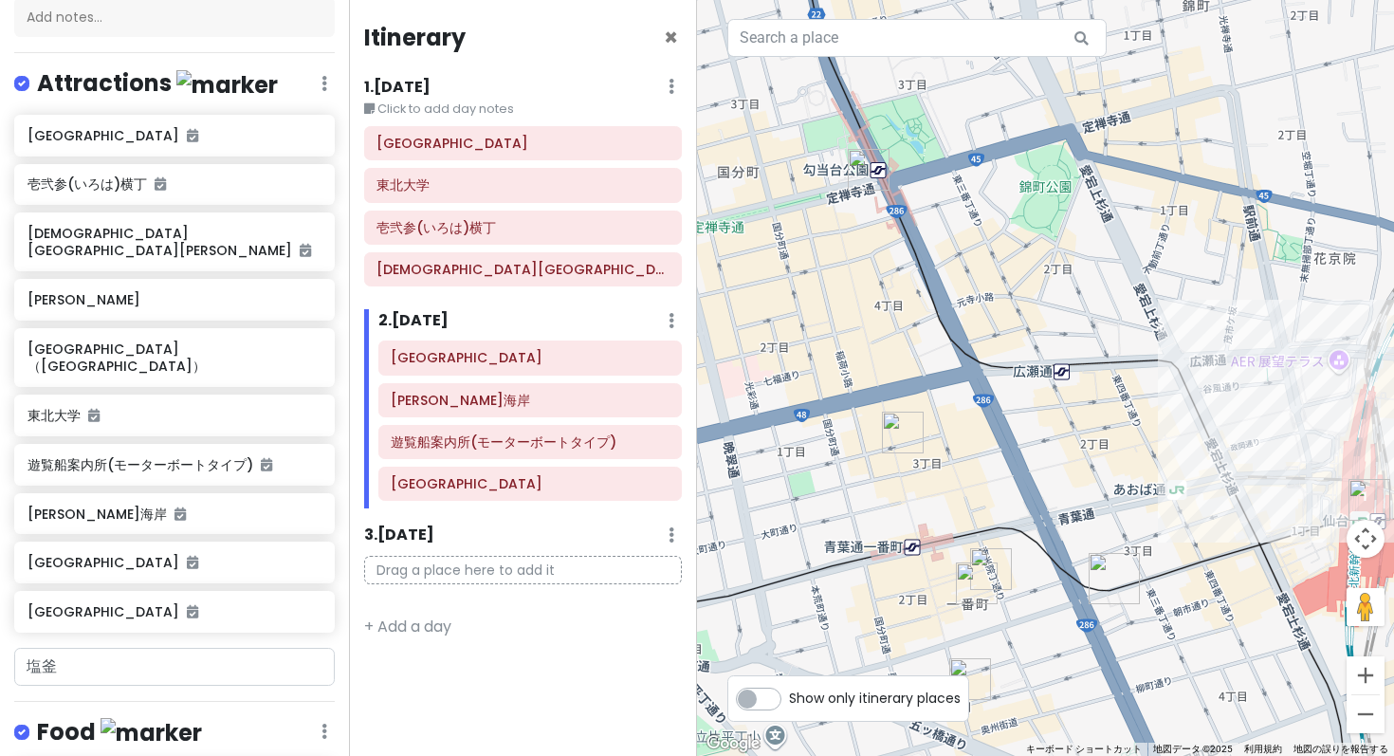
scroll to position [239, 0]
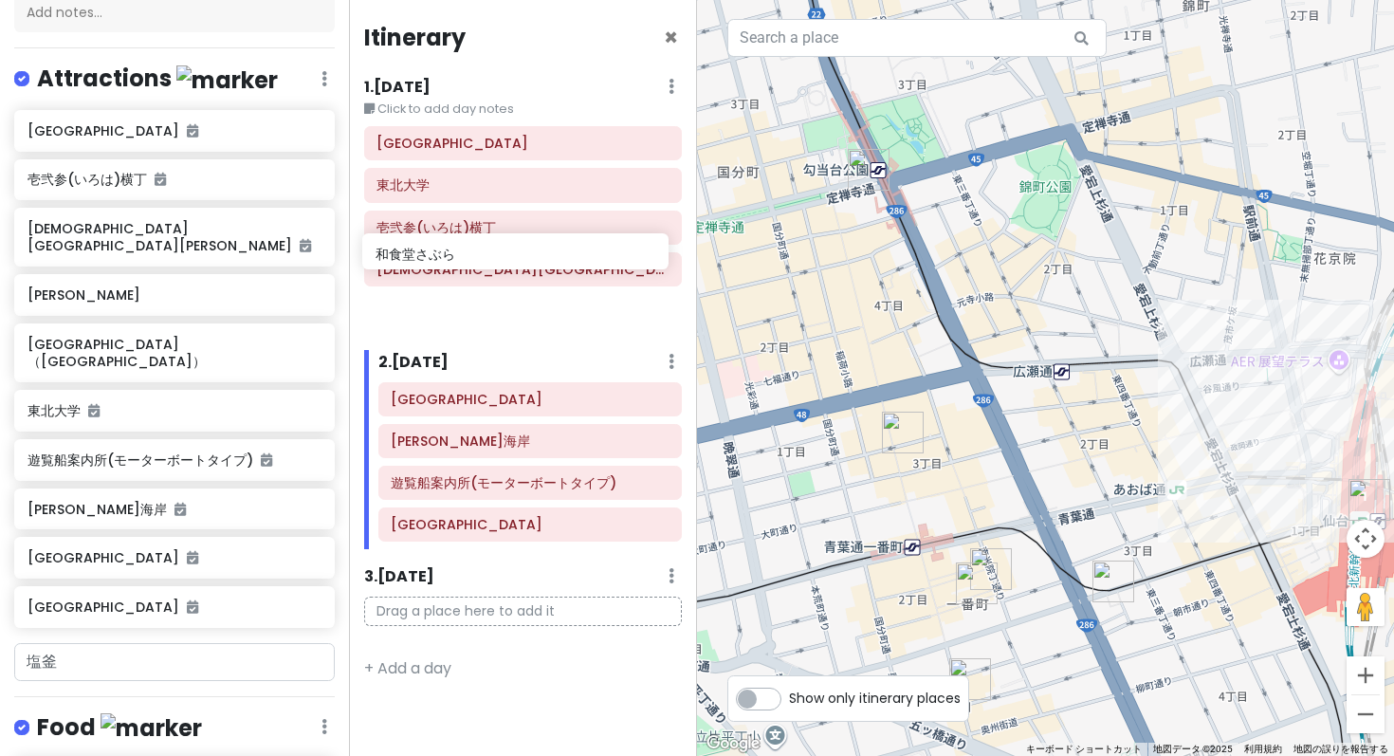
drag, startPoint x: 90, startPoint y: 631, endPoint x: 438, endPoint y: 263, distance: 506.4
click at [438, 263] on div "仙台市 Trip Private Change Dates Make a Copy Delete Trip Go Pro ⚡️ Give Feedback 💡…" at bounding box center [697, 378] width 1394 height 756
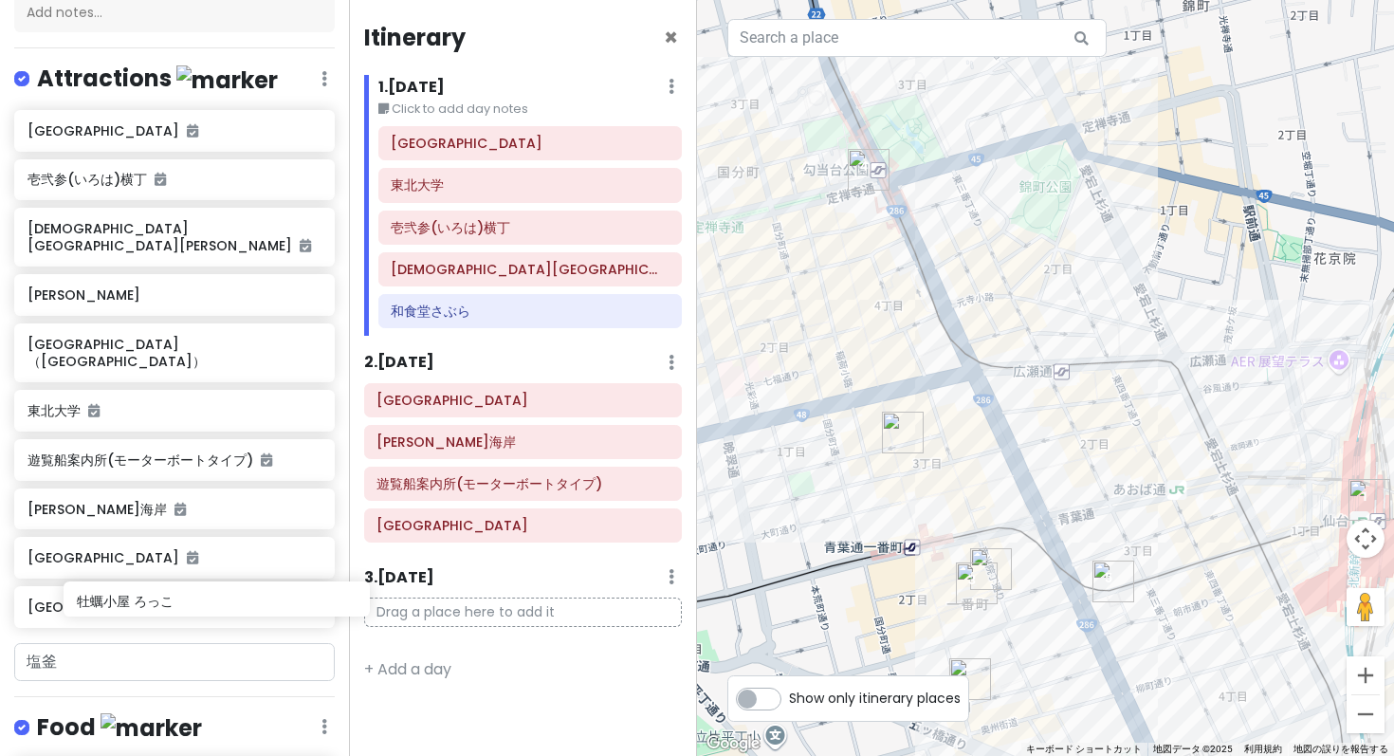
scroll to position [243, 0]
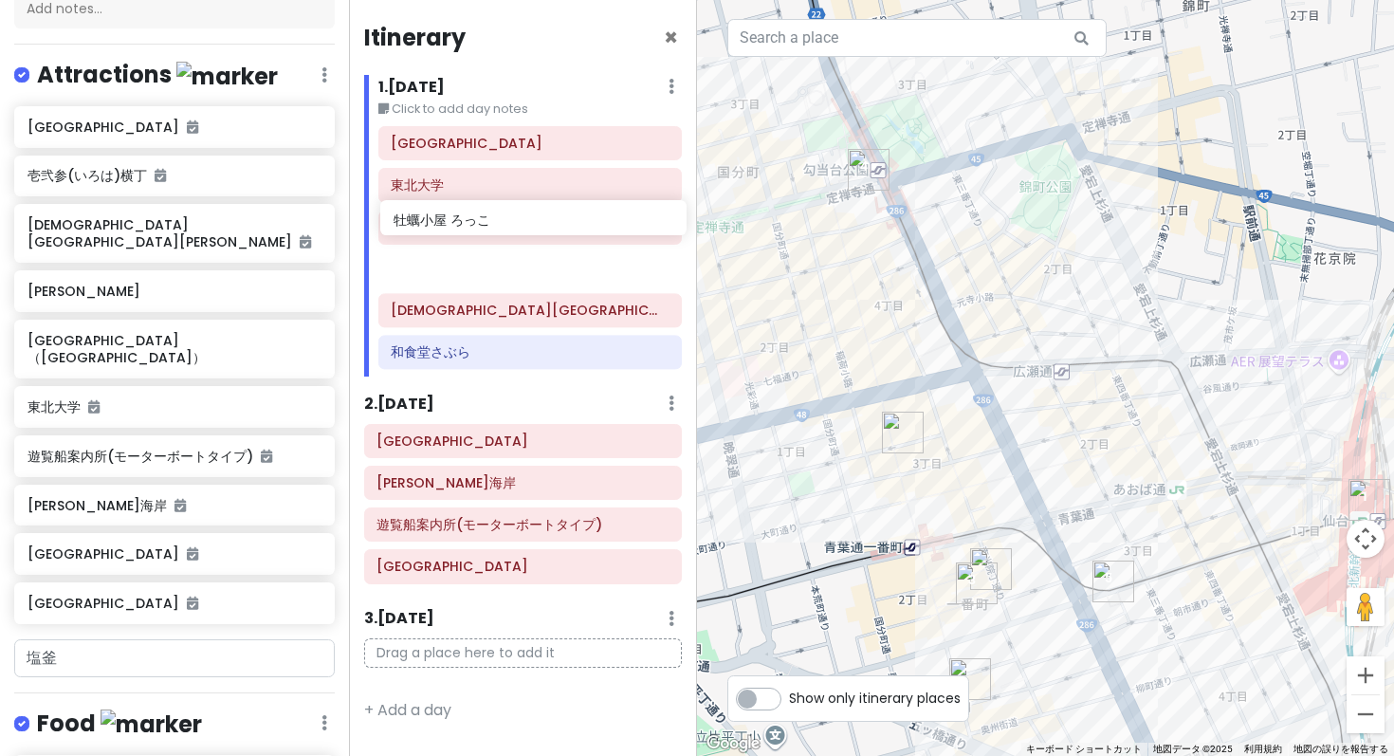
drag, startPoint x: 105, startPoint y: 659, endPoint x: 471, endPoint y: 221, distance: 570.8
click at [471, 221] on div "仙台市 Trip Private Change Dates Make a Copy Delete Trip Go Pro ⚡️ Give Feedback 💡…" at bounding box center [697, 378] width 1394 height 756
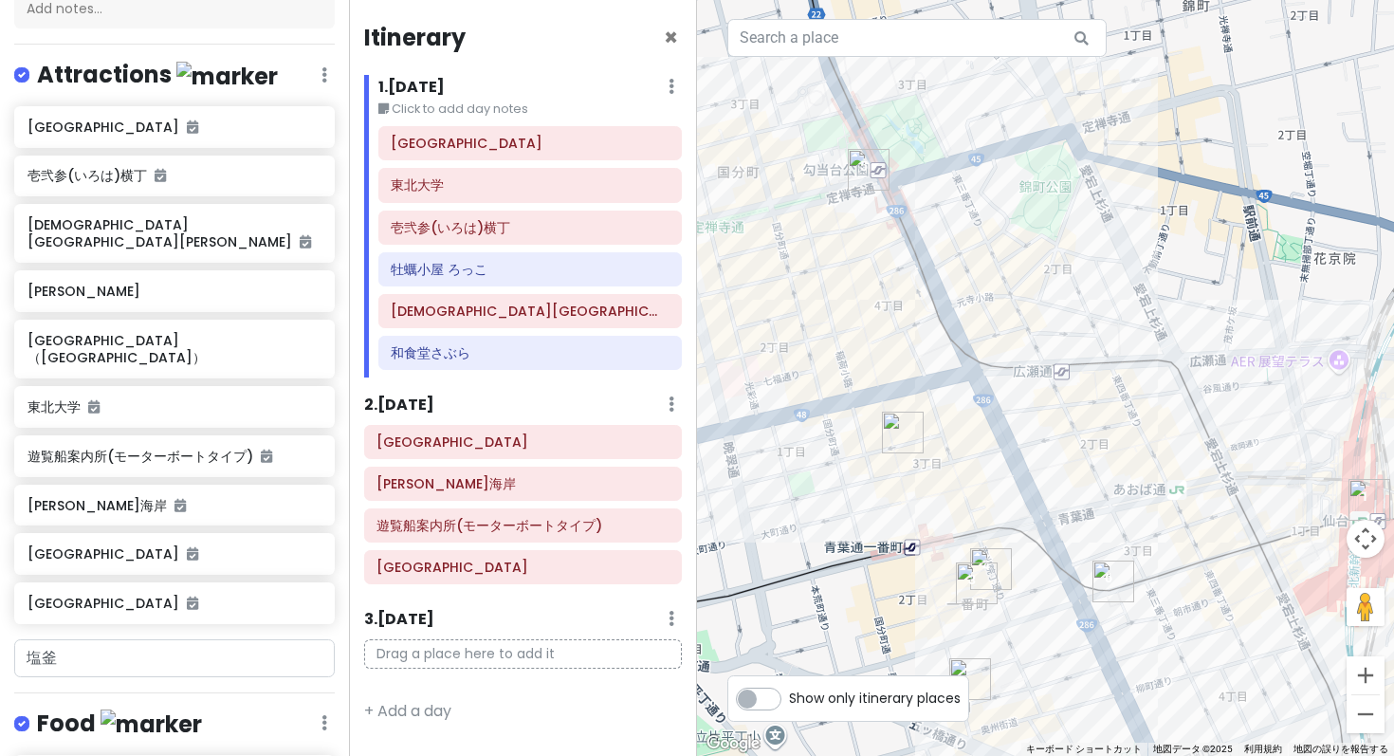
type input "牡"
type input "い"
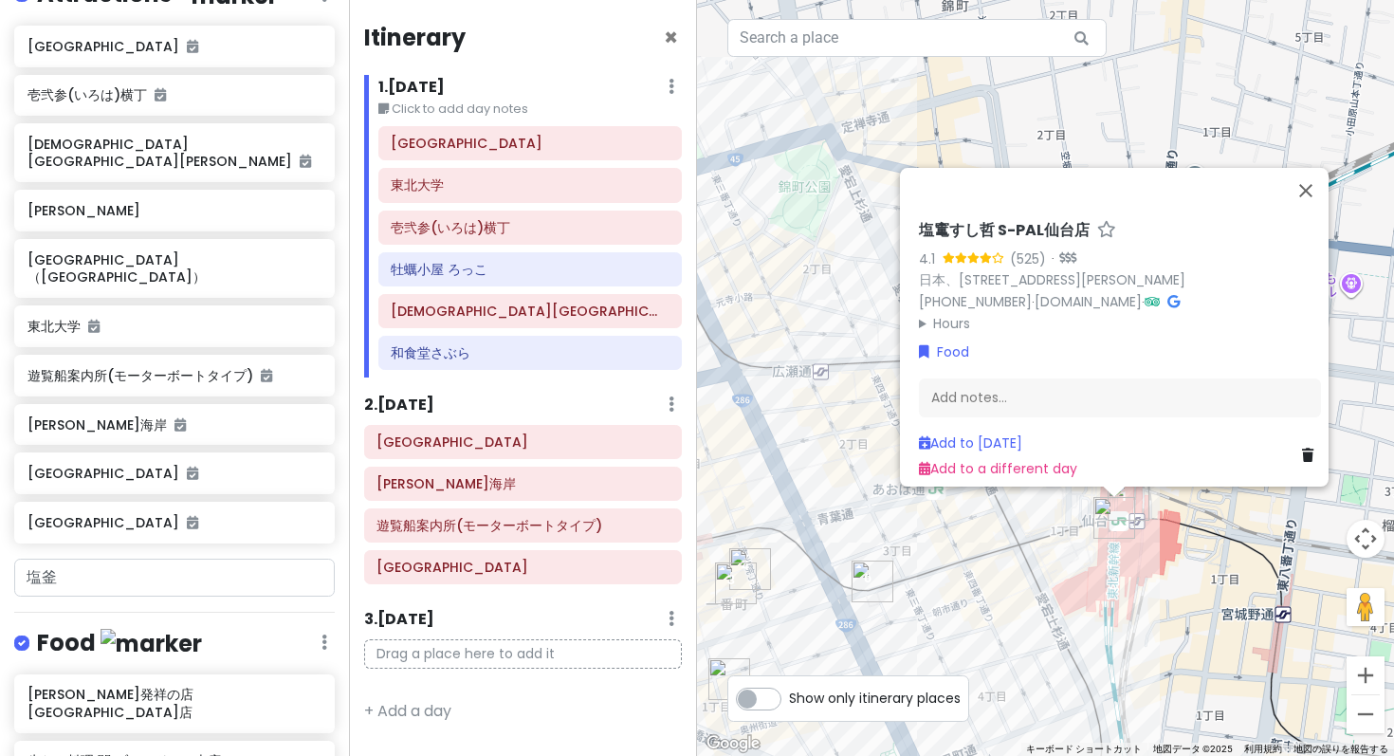
scroll to position [326, 0]
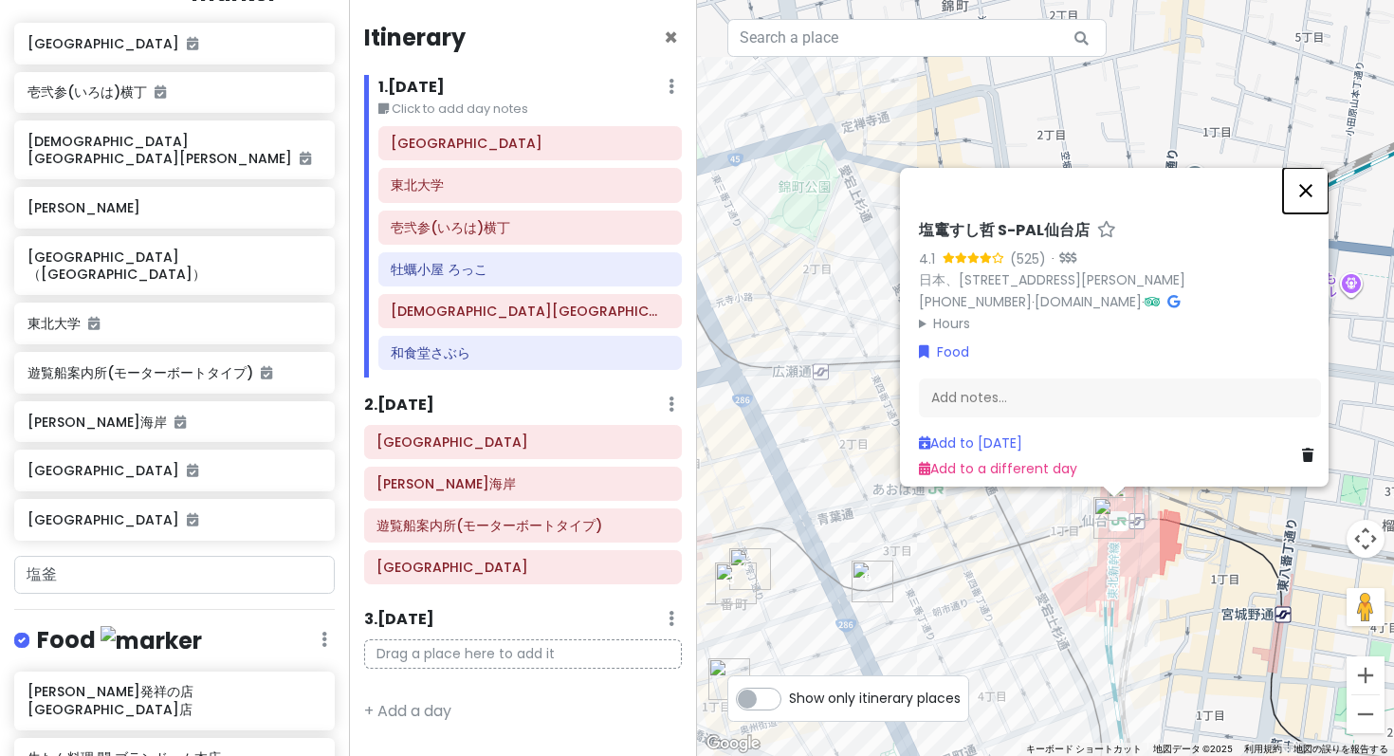
click at [1313, 213] on button "閉じる" at bounding box center [1306, 191] width 46 height 46
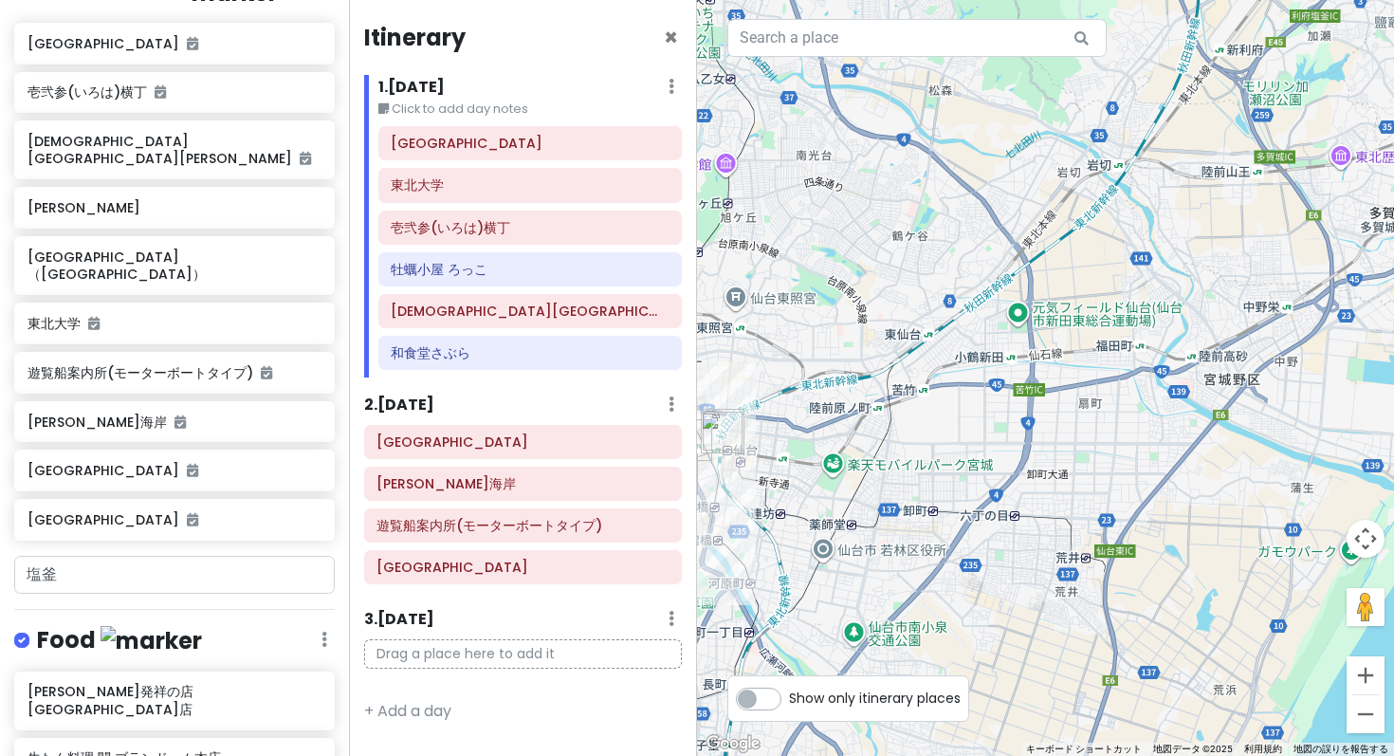
drag, startPoint x: 1239, startPoint y: 279, endPoint x: 785, endPoint y: 423, distance: 476.5
click at [785, 423] on div at bounding box center [1045, 378] width 697 height 756
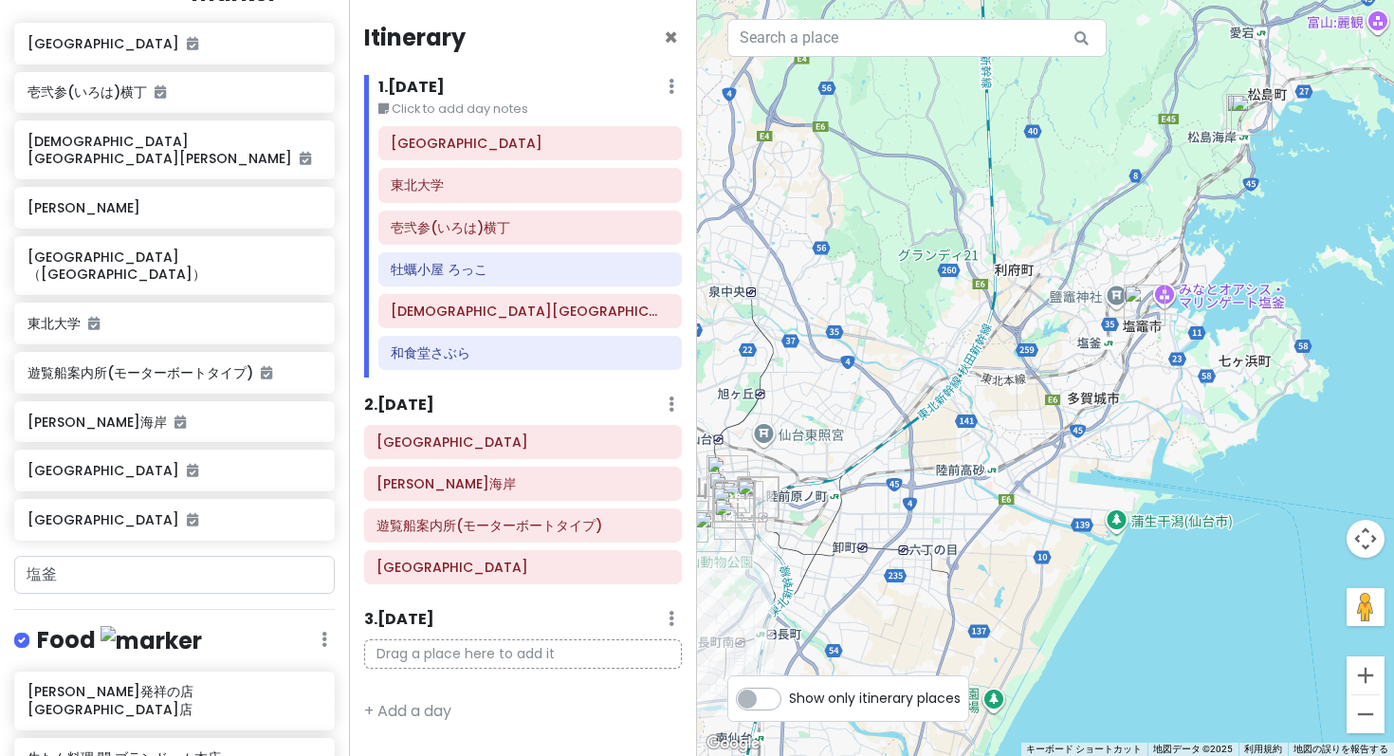
drag, startPoint x: 1104, startPoint y: 281, endPoint x: 1119, endPoint y: 353, distance: 73.6
click at [1119, 353] on div at bounding box center [1045, 378] width 697 height 756
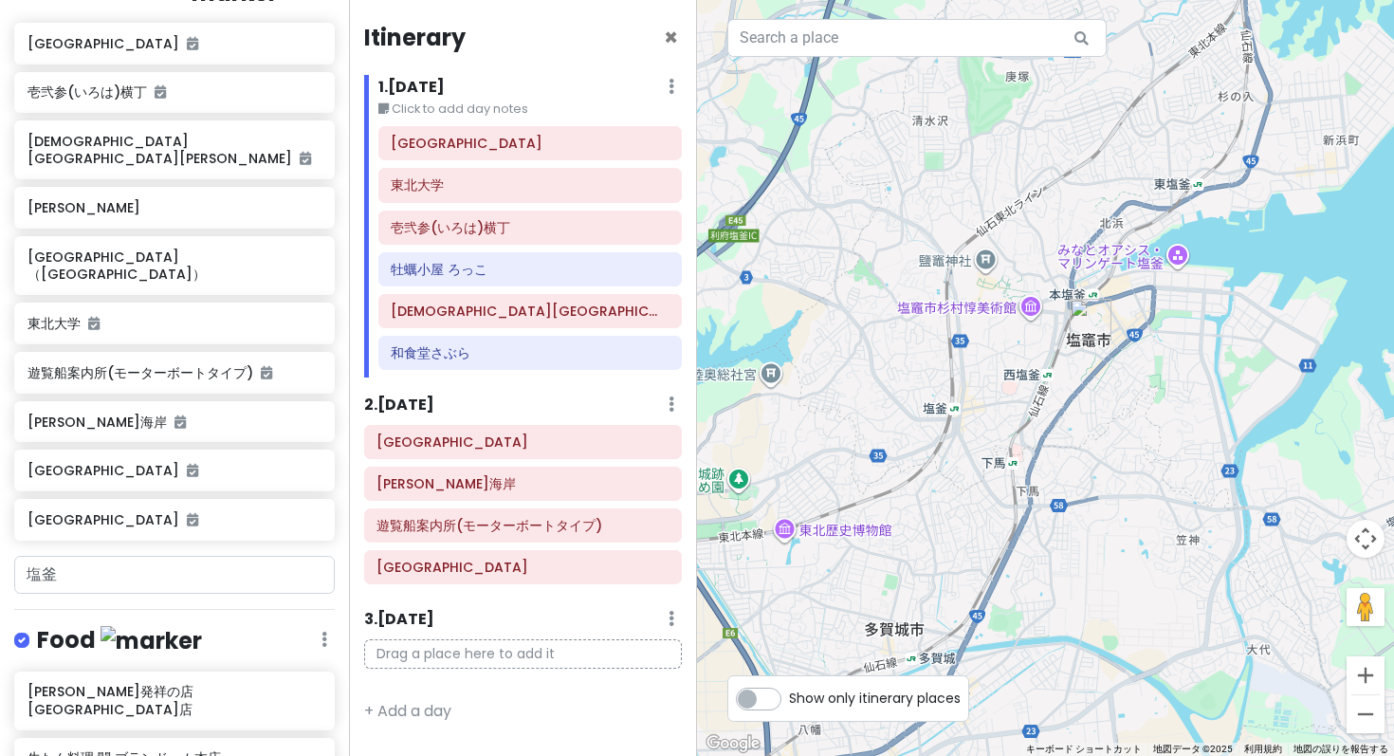
click at [1077, 320] on img "塩竈市" at bounding box center [1090, 320] width 42 height 42
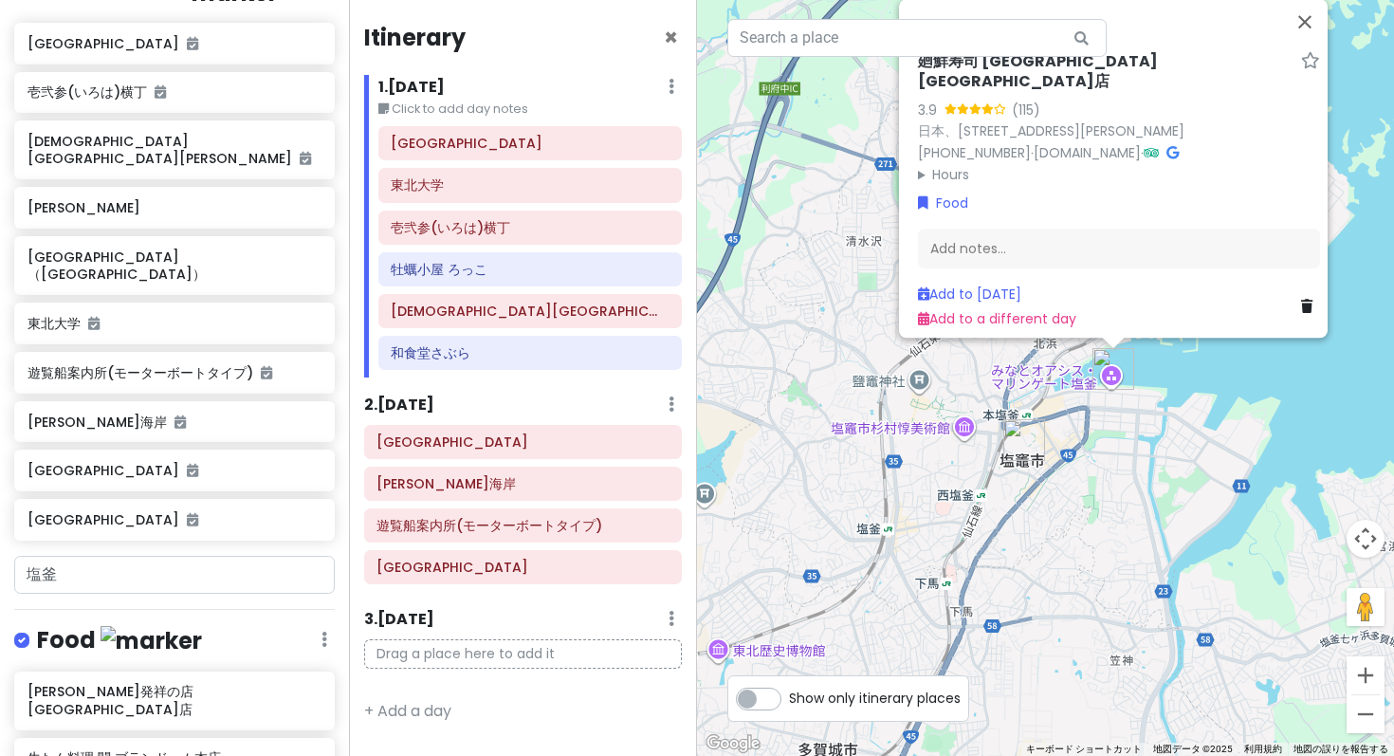
type input "塩"
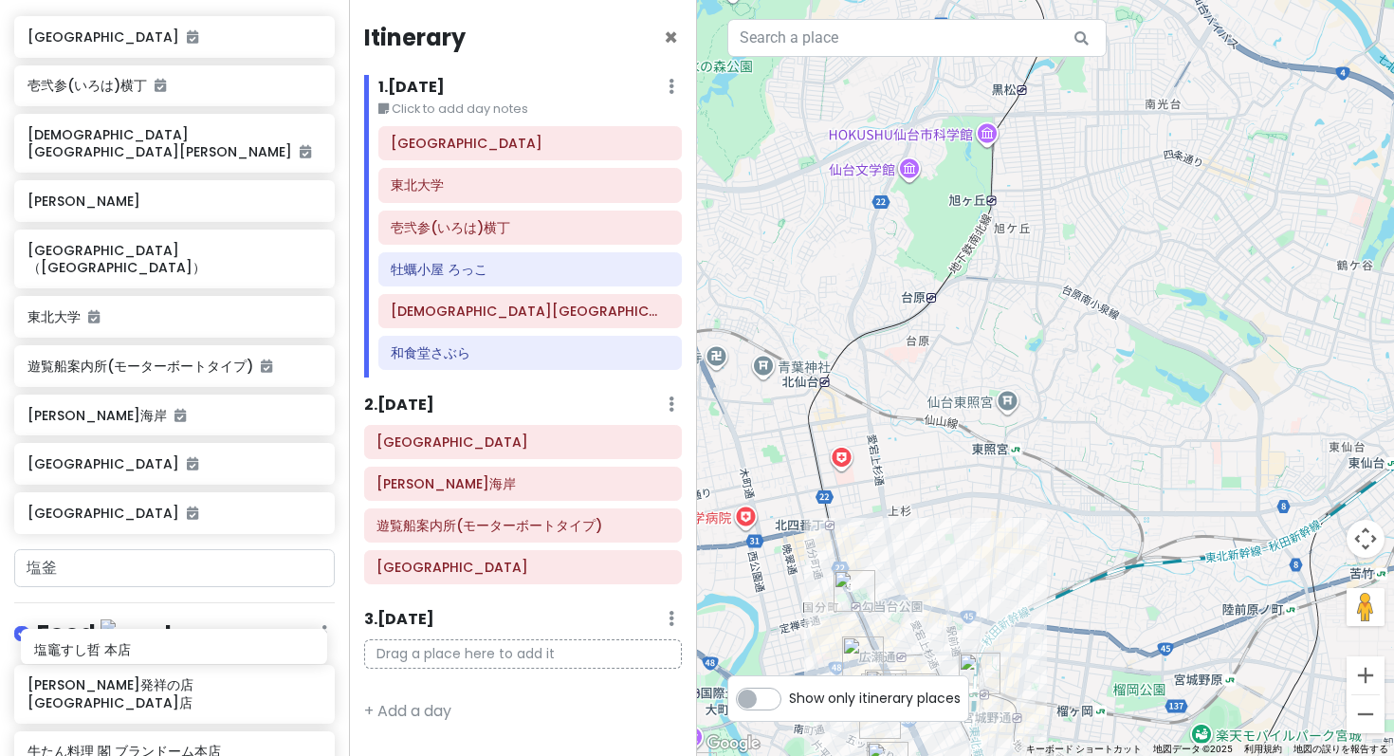
scroll to position [333, 0]
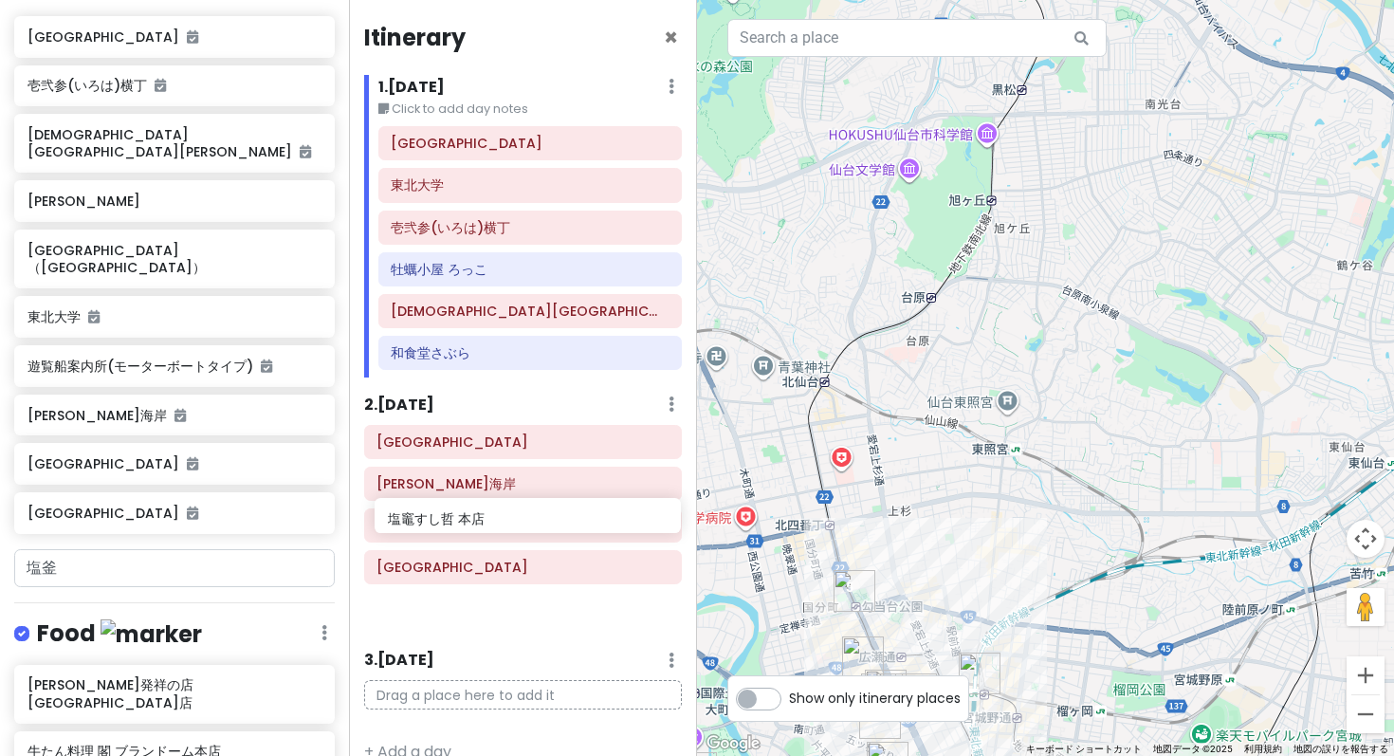
drag, startPoint x: 116, startPoint y: 652, endPoint x: 473, endPoint y: 518, distance: 382.0
click at [473, 518] on div "仙台市 Trip Private Change Dates Make a Copy Delete Trip Go Pro ⚡️ Give Feedback 💡…" at bounding box center [697, 378] width 1394 height 756
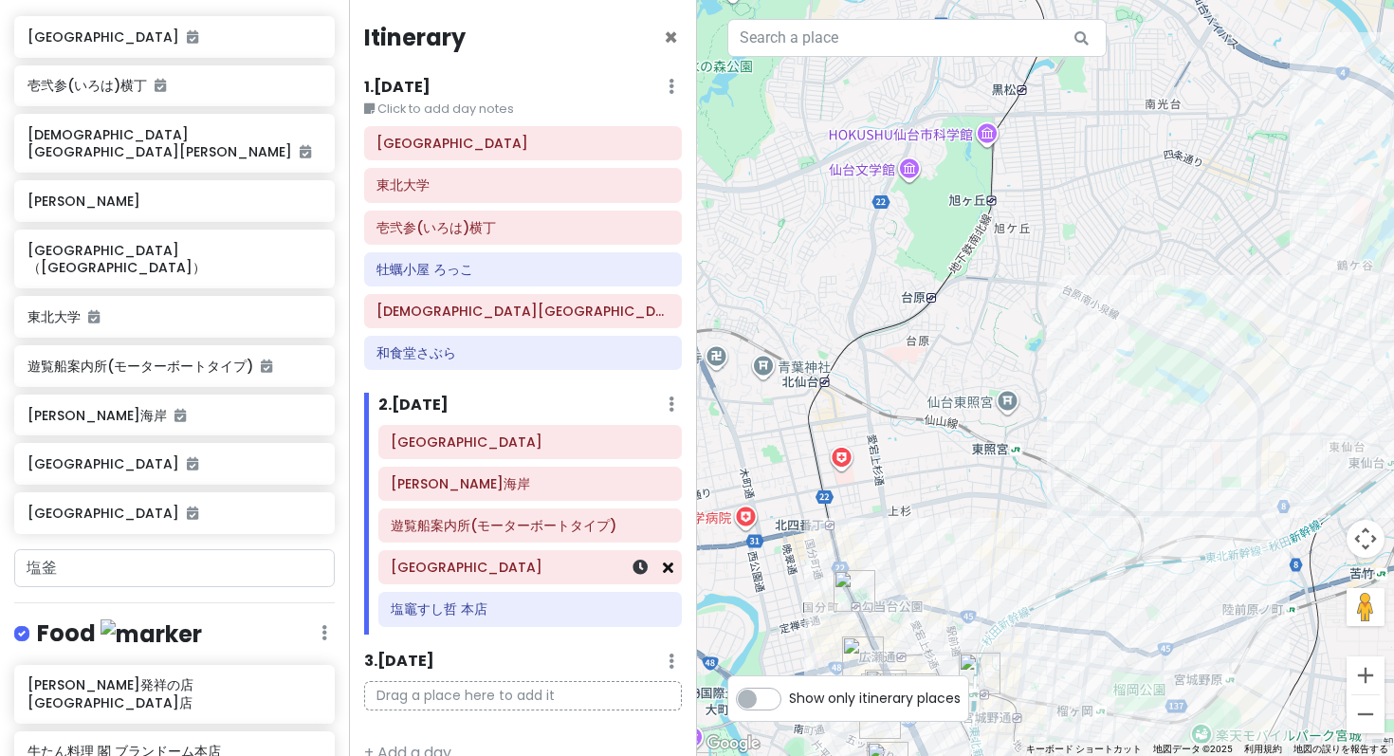
click at [669, 559] on icon at bounding box center [668, 566] width 10 height 15
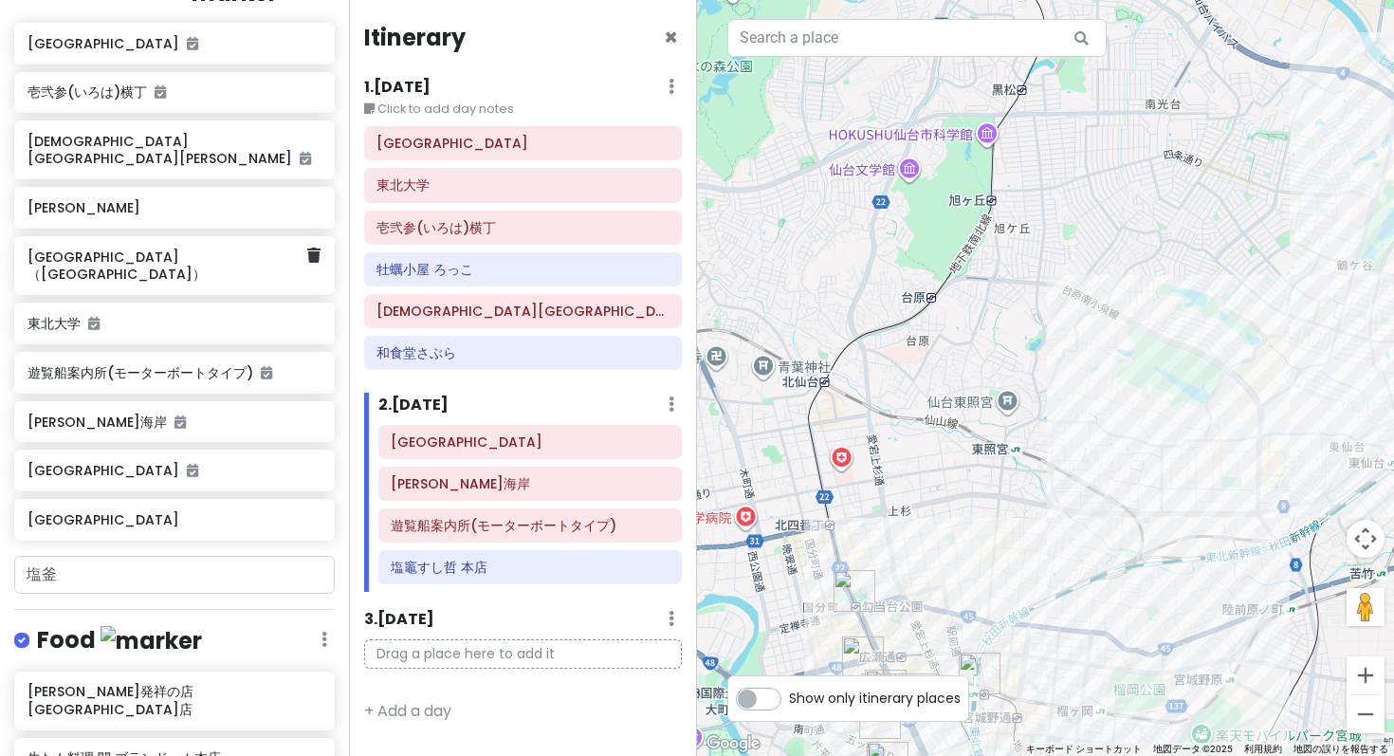
scroll to position [320, 0]
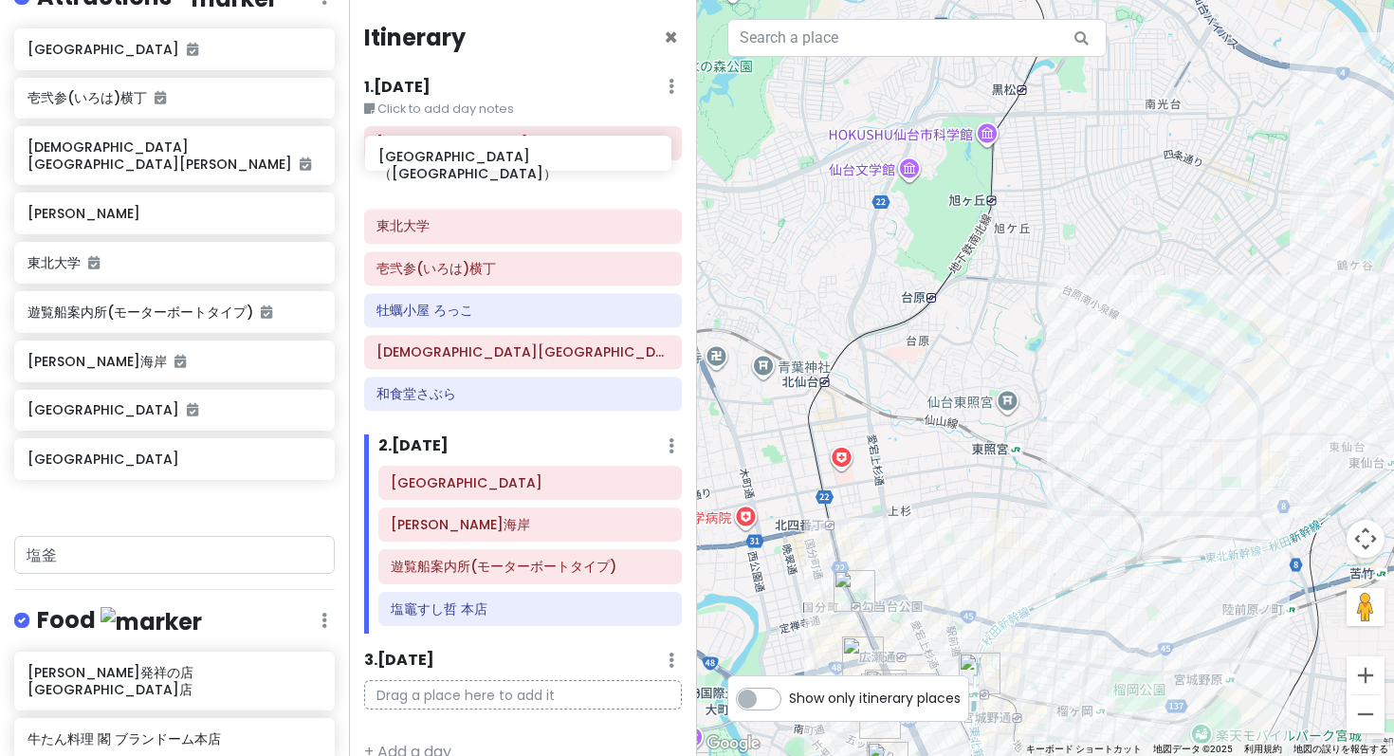
drag, startPoint x: 98, startPoint y: 106, endPoint x: 448, endPoint y: 161, distance: 355.1
click at [448, 161] on div "仙台市 Trip Private Change Dates Make a Copy Delete Trip Go Pro ⚡️ Give Feedback 💡…" at bounding box center [697, 378] width 1394 height 756
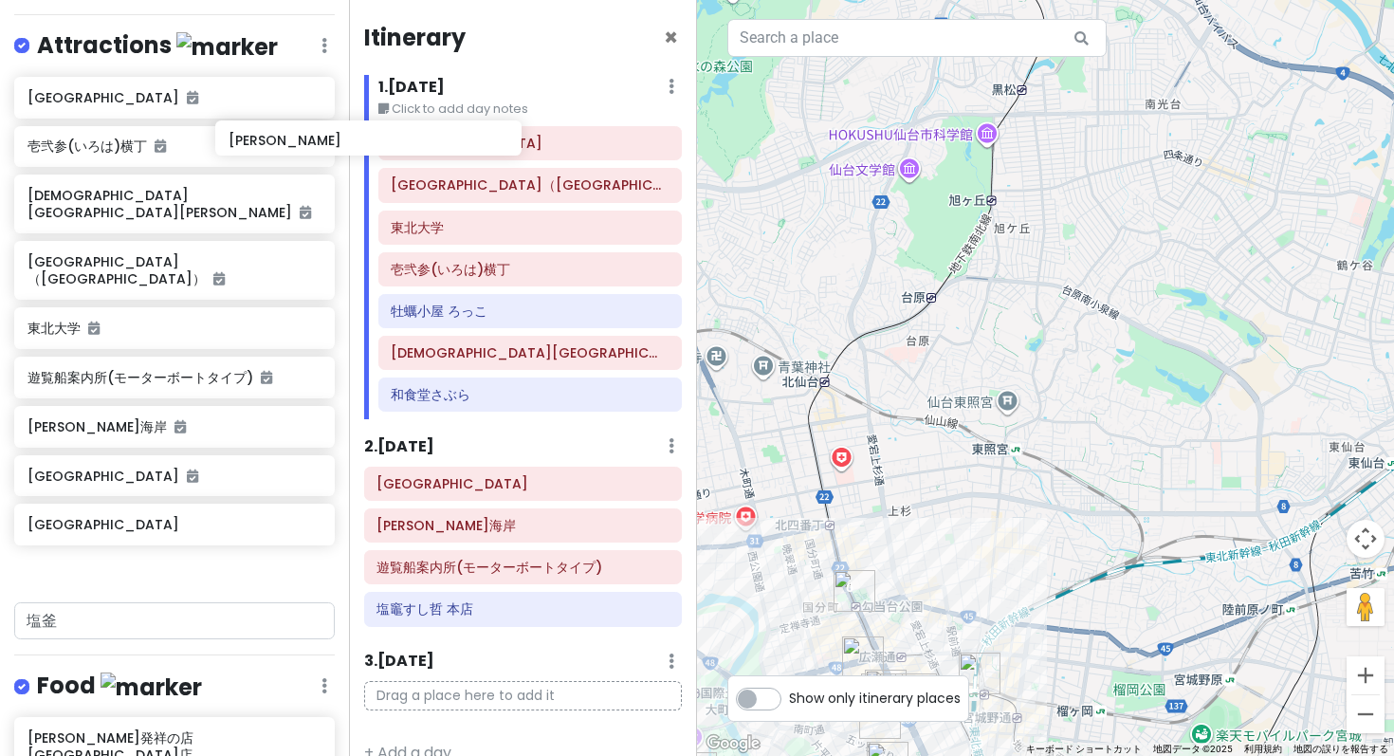
scroll to position [272, 0]
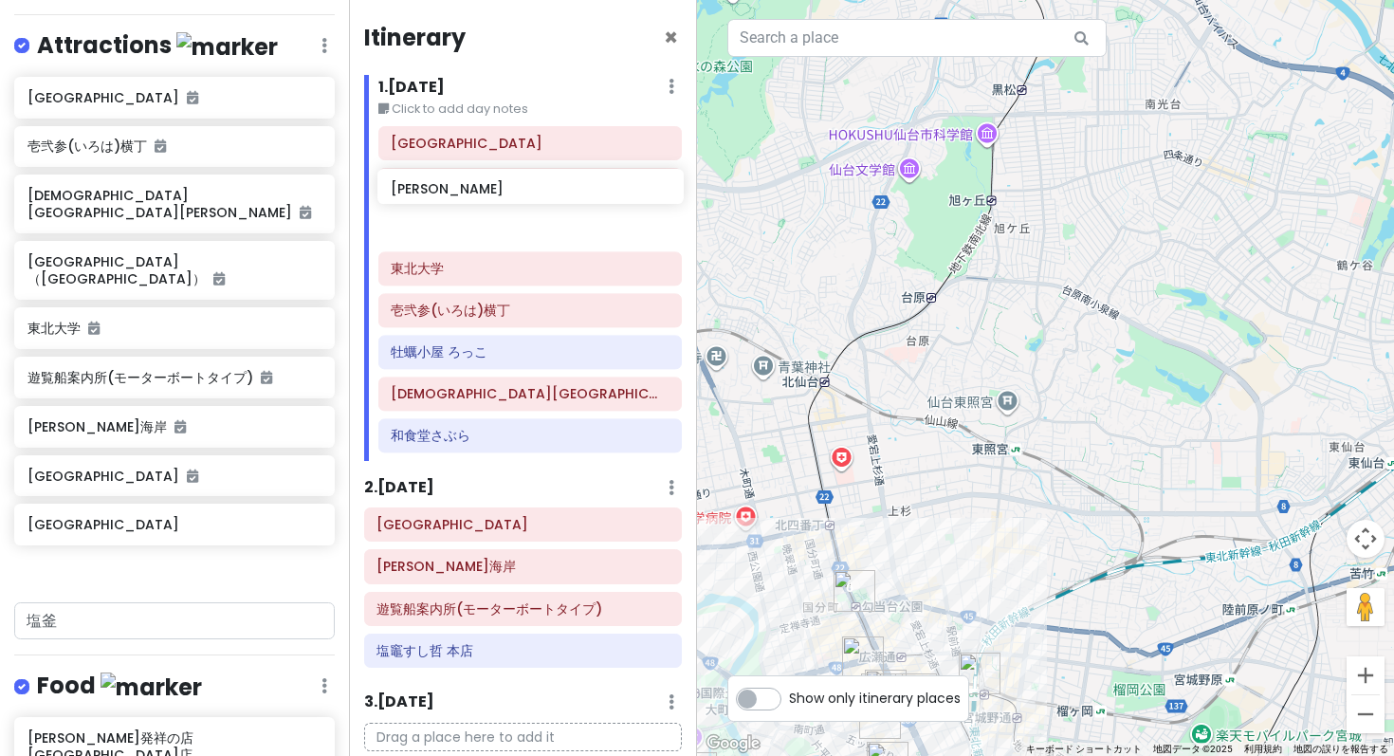
drag, startPoint x: 179, startPoint y: 115, endPoint x: 542, endPoint y: 194, distance: 371.8
click at [542, 194] on div "仙台市 Trip Private Change Dates Make a Copy Delete Trip Go Pro ⚡️ Give Feedback 💡…" at bounding box center [697, 378] width 1394 height 756
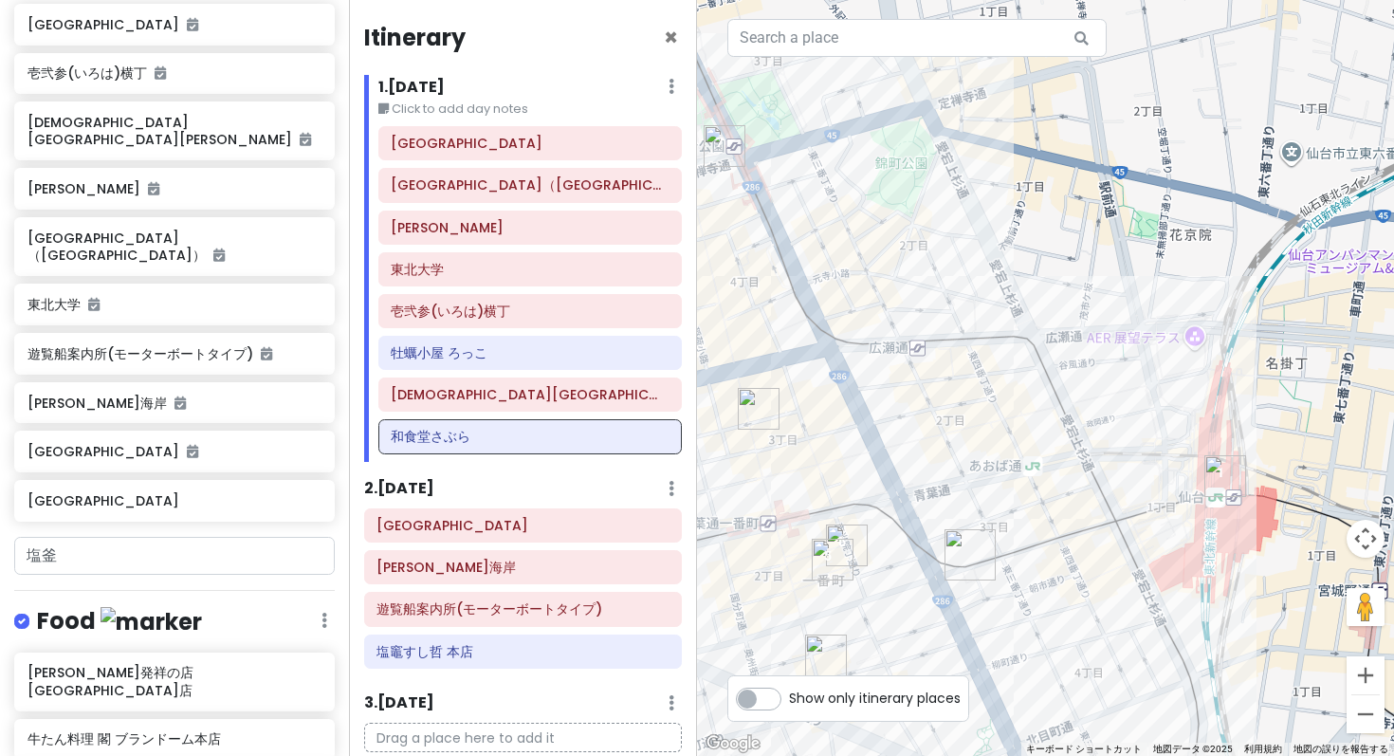
scroll to position [347, 0]
type input "す"
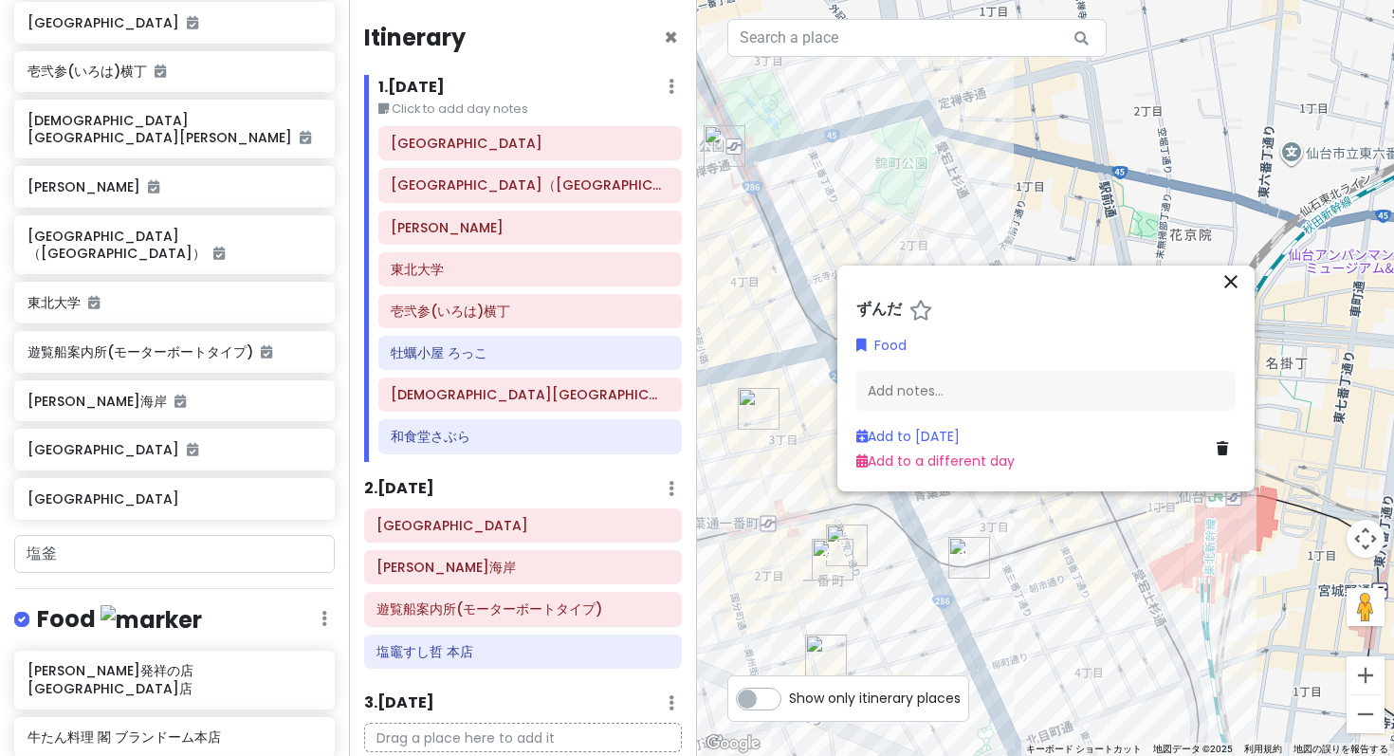
type input "茶寮"
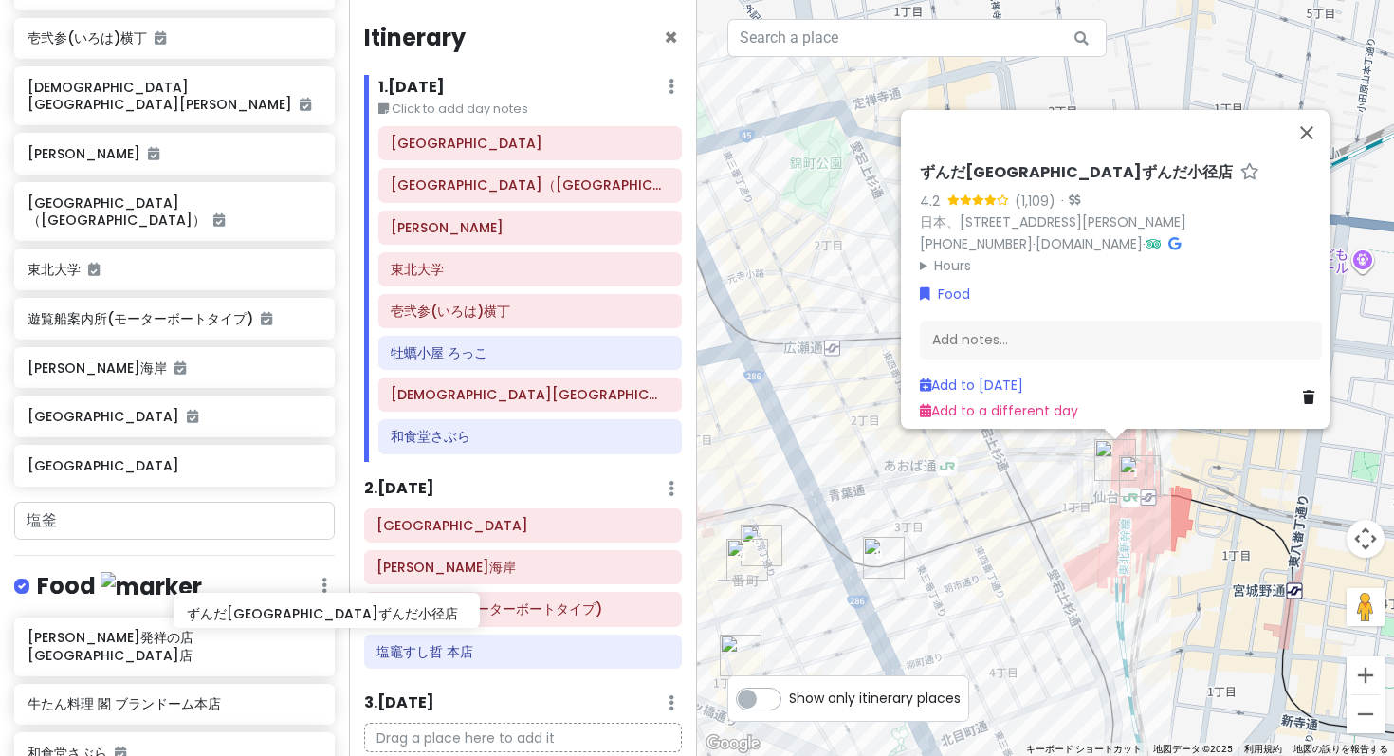
scroll to position [382, 0]
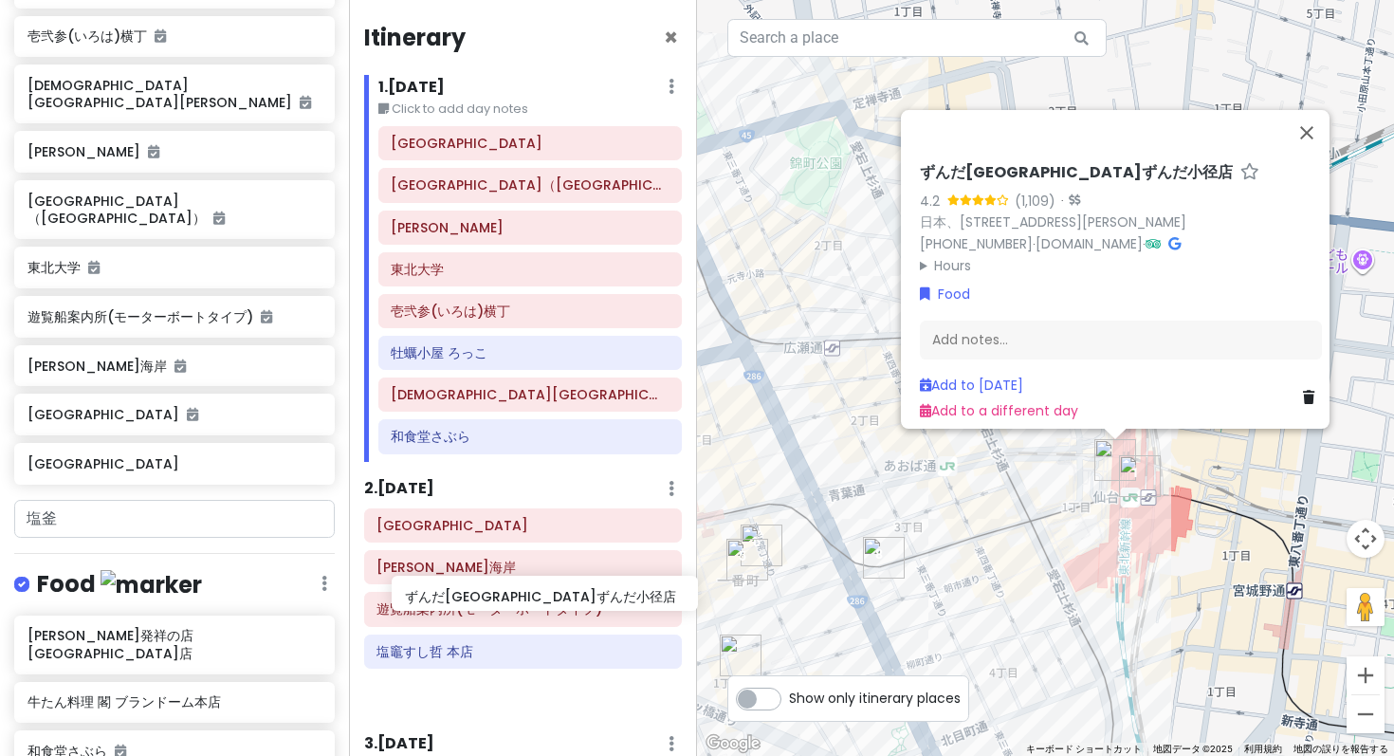
drag, startPoint x: 101, startPoint y: 670, endPoint x: 470, endPoint y: 590, distance: 377.5
click at [470, 590] on div "仙台市 Trip Private Change Dates Make a Copy Delete Trip Go Pro ⚡️ Give Feedback 💡…" at bounding box center [697, 378] width 1394 height 756
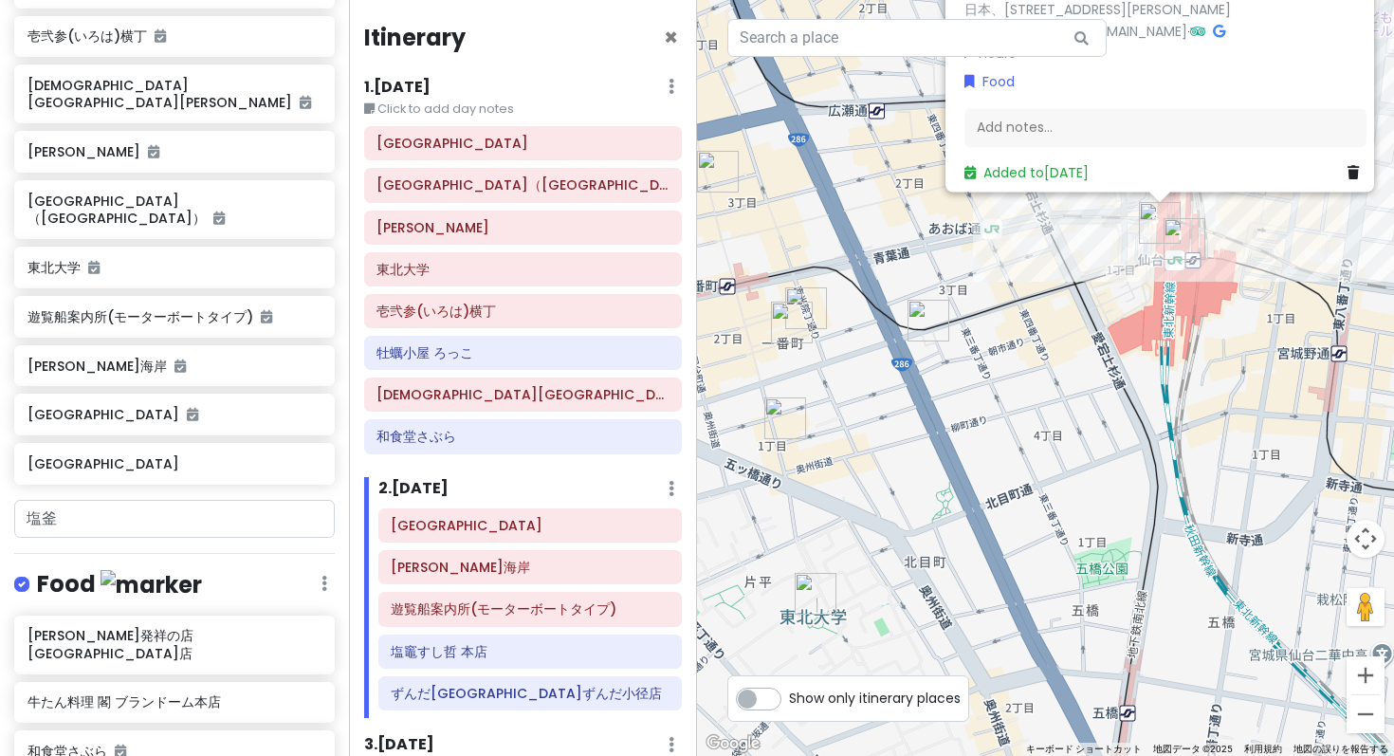
drag, startPoint x: 1032, startPoint y: 649, endPoint x: 1079, endPoint y: 399, distance: 253.8
click at [1077, 404] on div "ずんだ[GEOGRAPHIC_DATA]ずんだ小径店 4.2 (1,109) · 日本、[STREET_ADDRESS][PERSON_NAME] [PHON…" at bounding box center [1045, 378] width 697 height 756
